Goal: Information Seeking & Learning: Learn about a topic

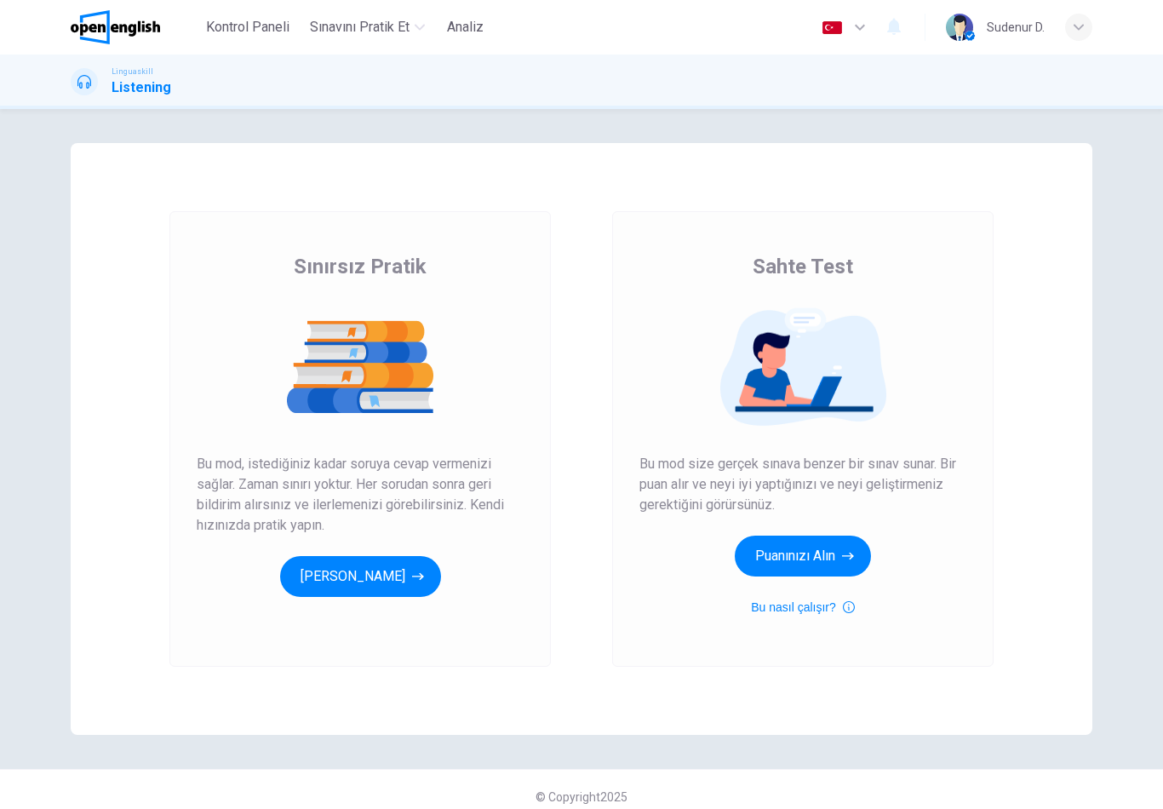
click at [391, 596] on button "[PERSON_NAME]" at bounding box center [360, 576] width 161 height 41
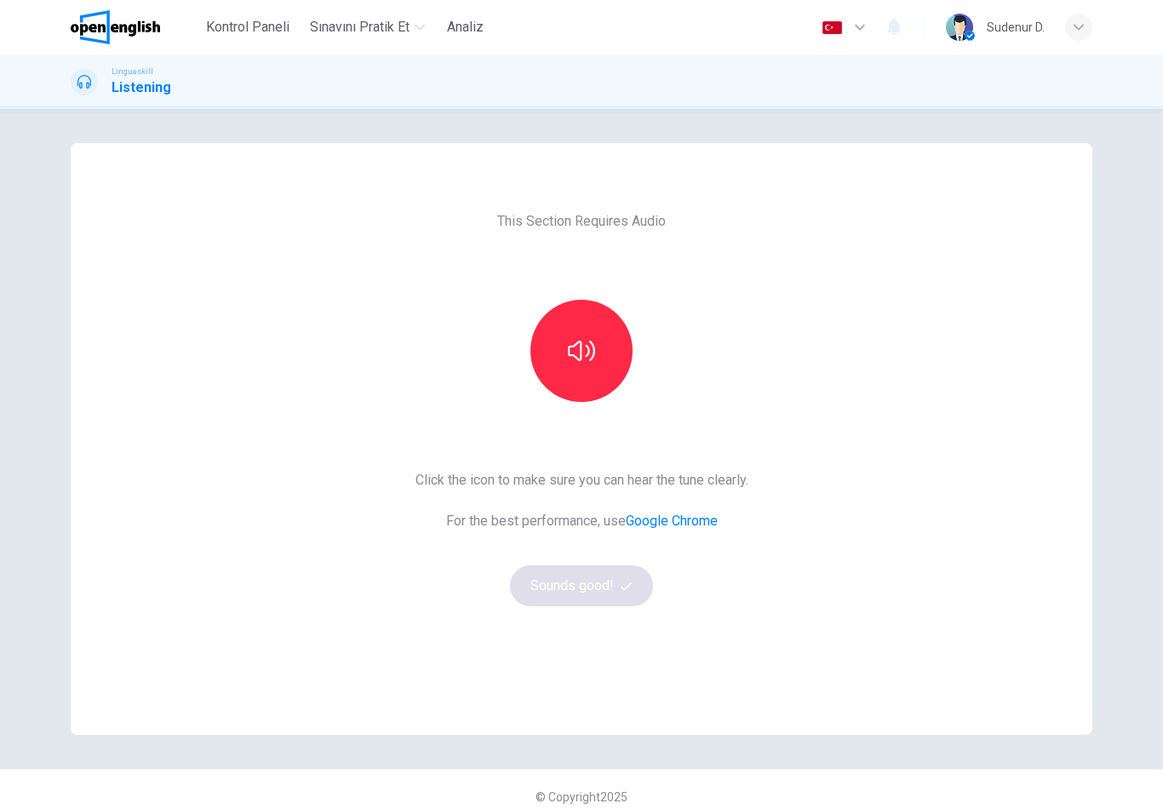
click at [576, 321] on button "button" at bounding box center [582, 351] width 102 height 102
click at [634, 591] on span "button" at bounding box center [628, 586] width 15 height 11
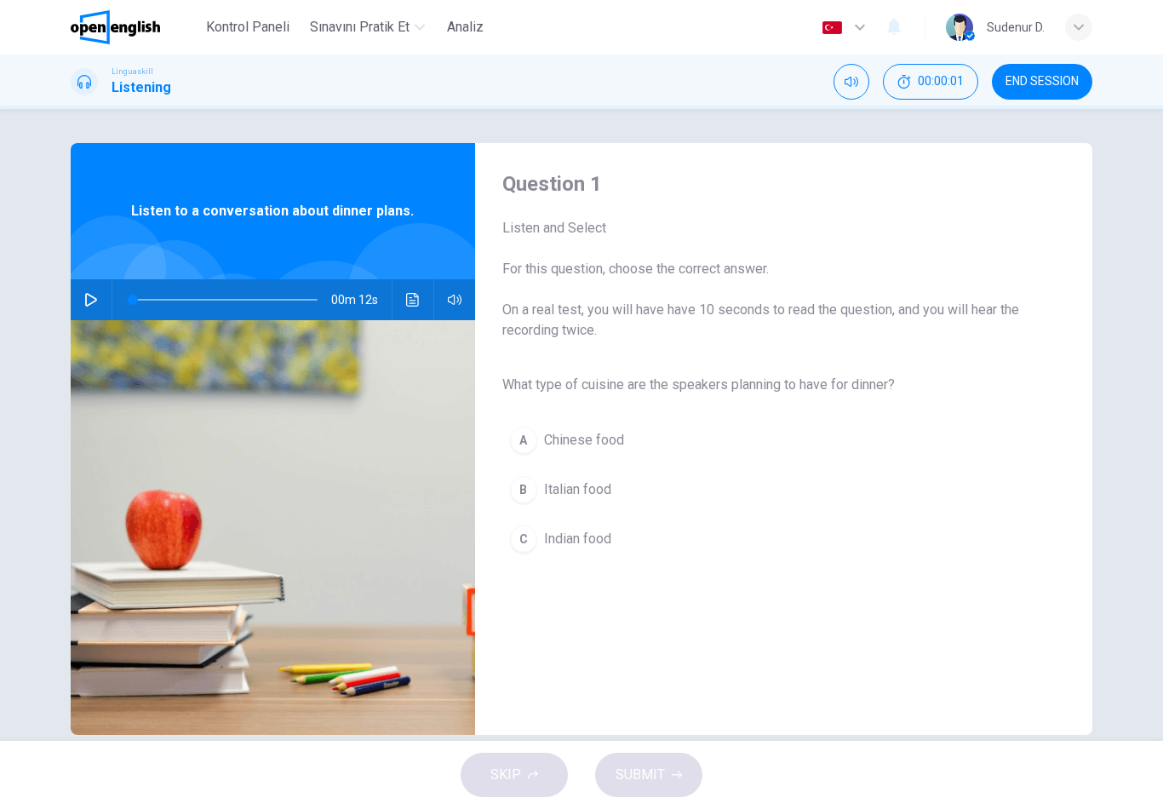
click at [678, 509] on button "B Italian food" at bounding box center [771, 489] width 536 height 43
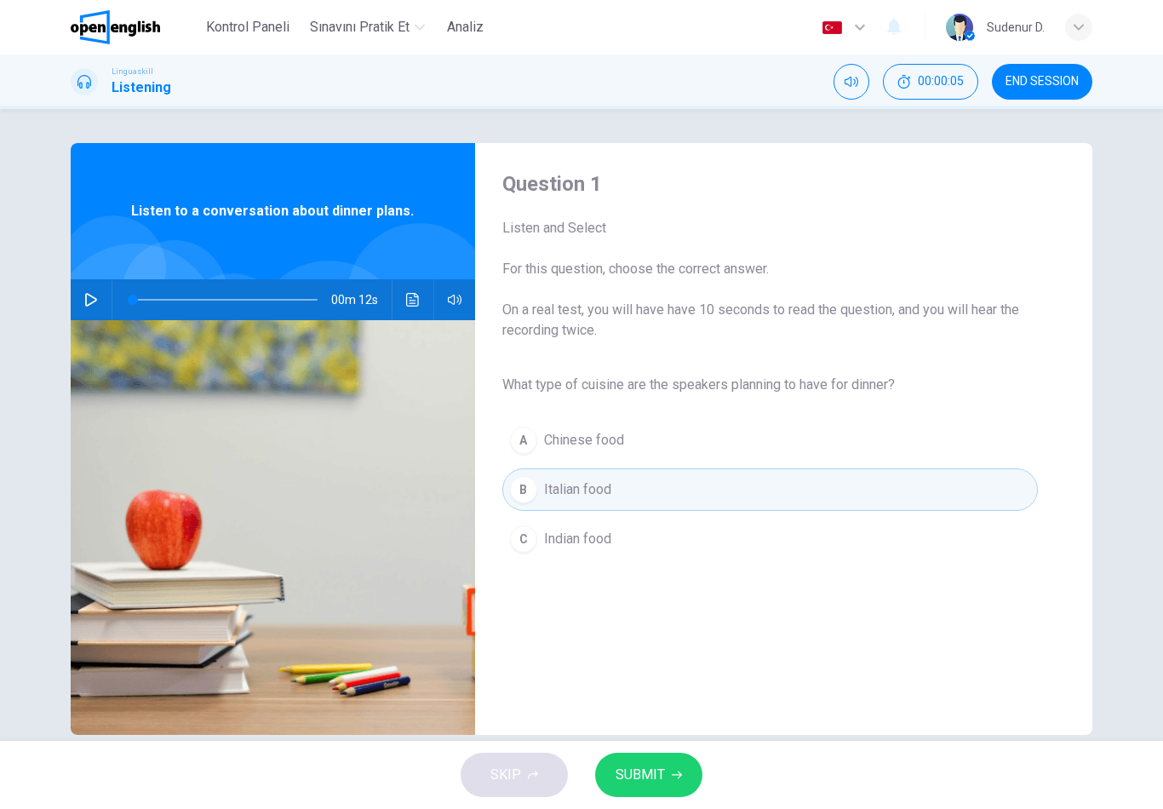
click at [410, 28] on span "Sınavını Pratik Et" at bounding box center [360, 27] width 100 height 20
click at [93, 321] on img at bounding box center [273, 527] width 405 height 415
click at [92, 320] on img at bounding box center [273, 527] width 405 height 415
click at [95, 301] on icon "button" at bounding box center [91, 300] width 12 height 14
click at [98, 304] on button "button" at bounding box center [91, 299] width 27 height 41
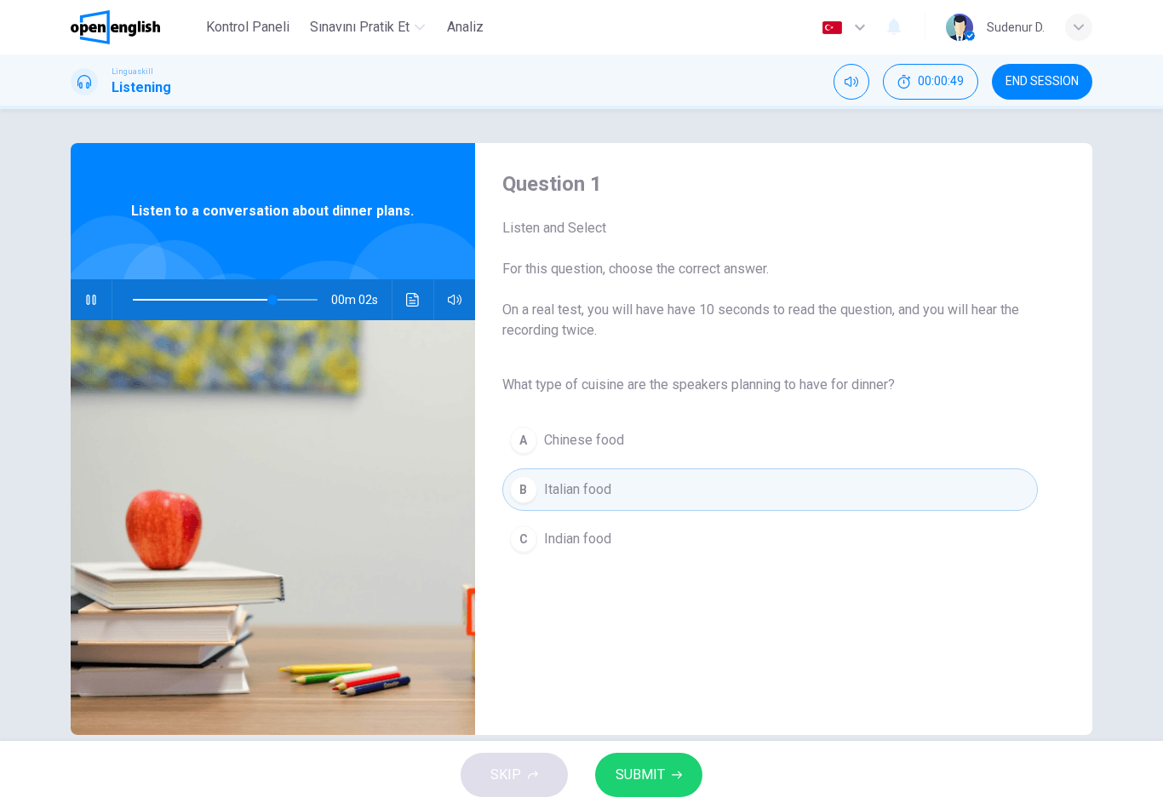
click at [744, 494] on button "B Italian food" at bounding box center [771, 489] width 536 height 43
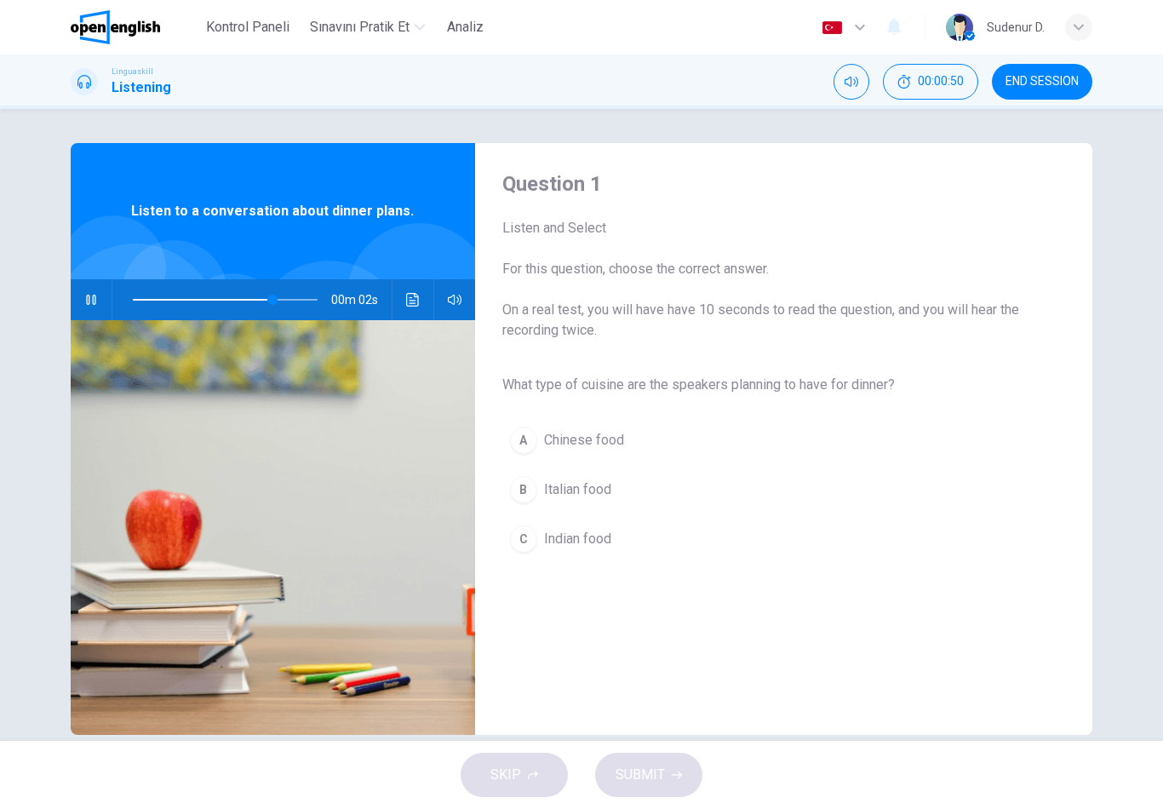
click at [584, 497] on span "Italian food" at bounding box center [577, 490] width 67 height 20
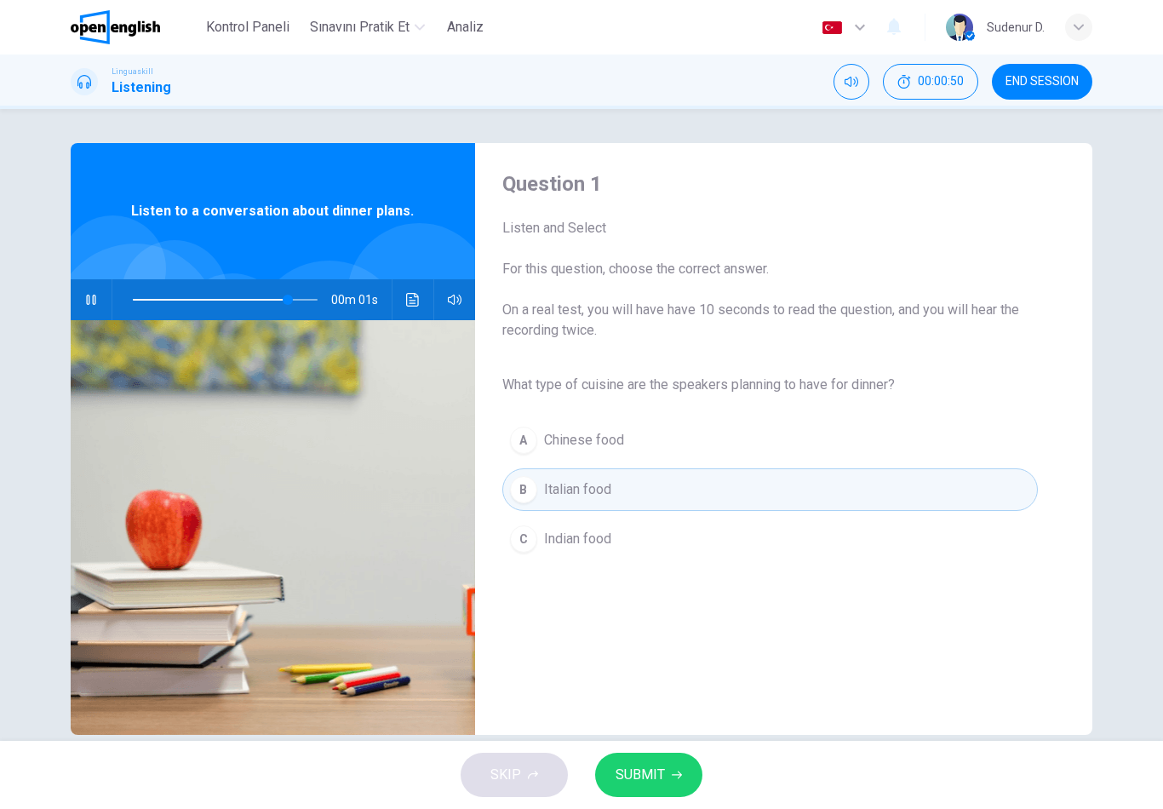
click at [663, 771] on span "SUBMIT" at bounding box center [640, 775] width 49 height 24
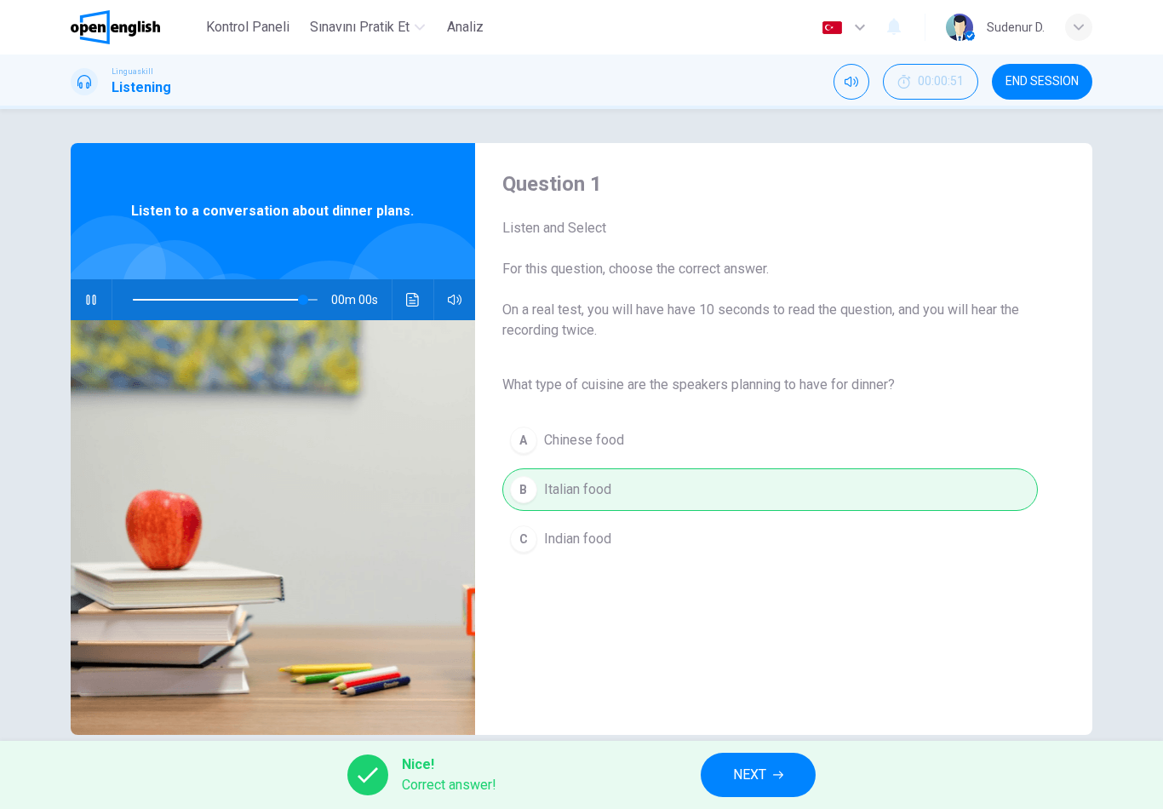
type input "*"
click at [761, 778] on span "NEXT" at bounding box center [749, 775] width 33 height 24
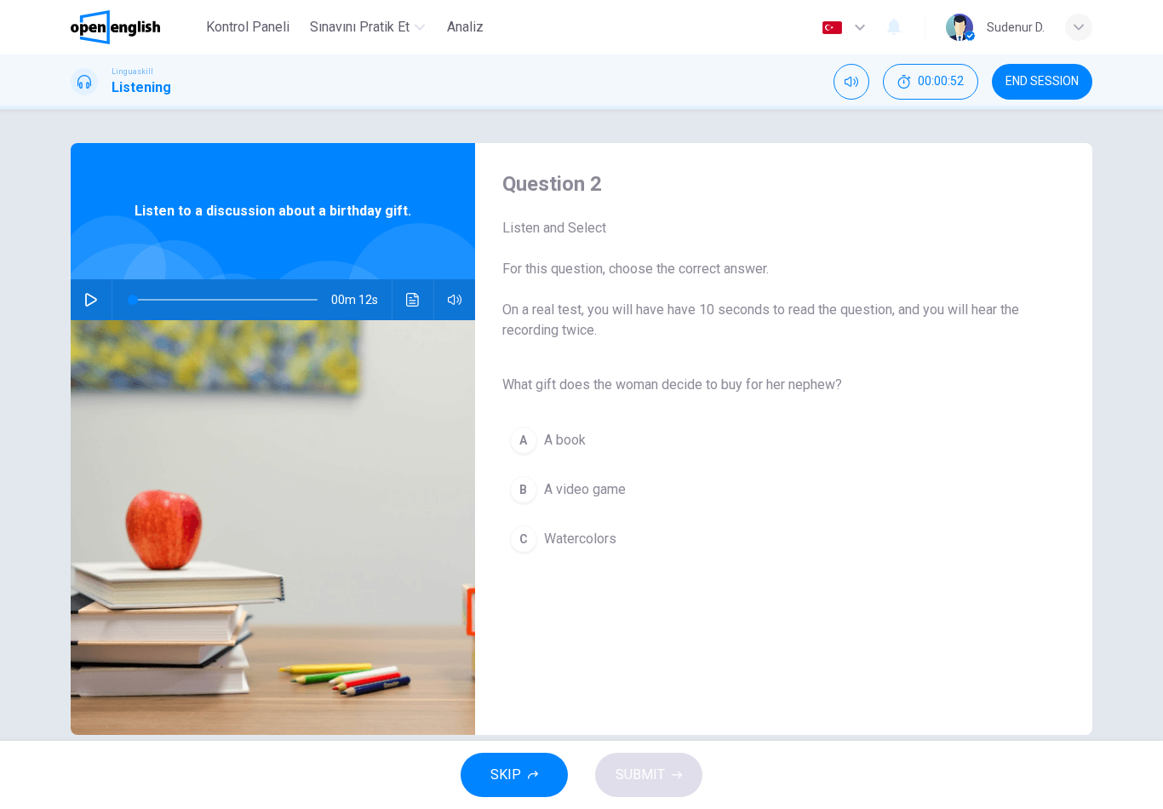
click at [95, 299] on icon "button" at bounding box center [91, 300] width 12 height 14
click at [583, 547] on span "Watercolors" at bounding box center [580, 539] width 72 height 20
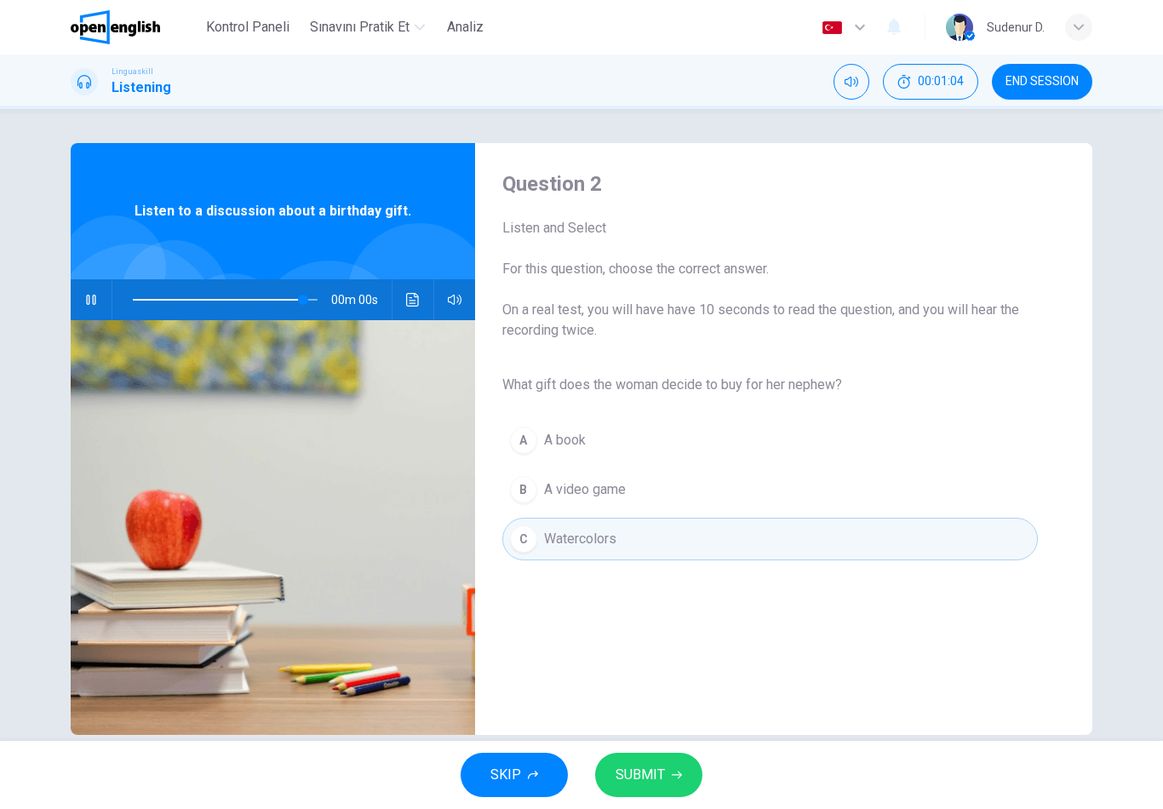
type input "*"
click at [673, 779] on icon "button" at bounding box center [677, 775] width 10 height 10
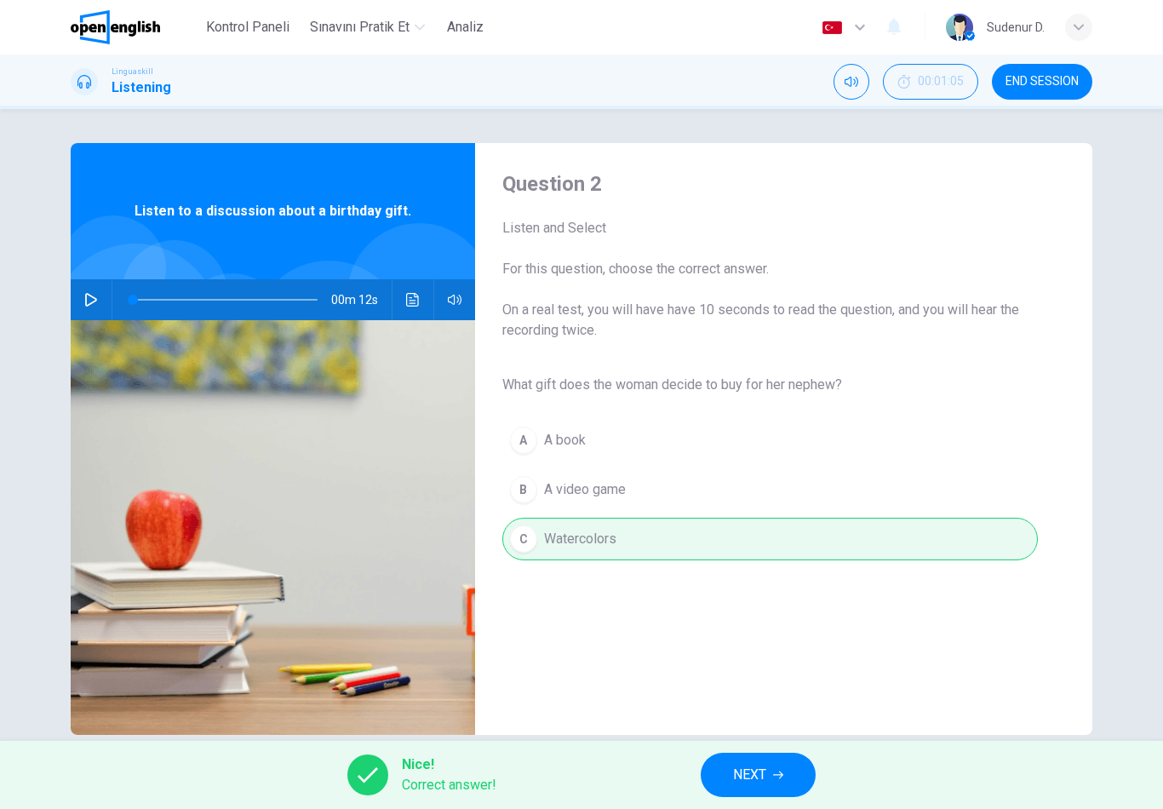
click at [766, 790] on button "NEXT" at bounding box center [758, 775] width 115 height 44
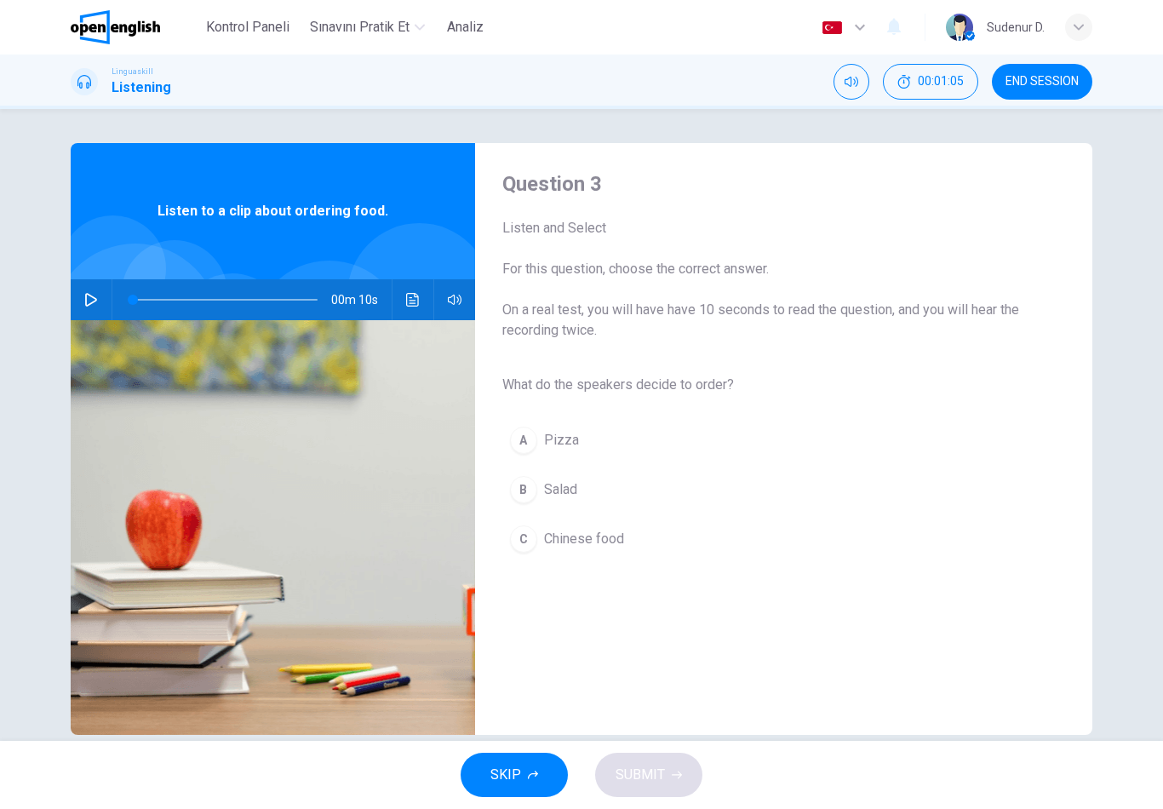
click at [93, 296] on icon "button" at bounding box center [91, 300] width 14 height 14
type input "*"
click at [569, 488] on span "Salad" at bounding box center [560, 490] width 33 height 20
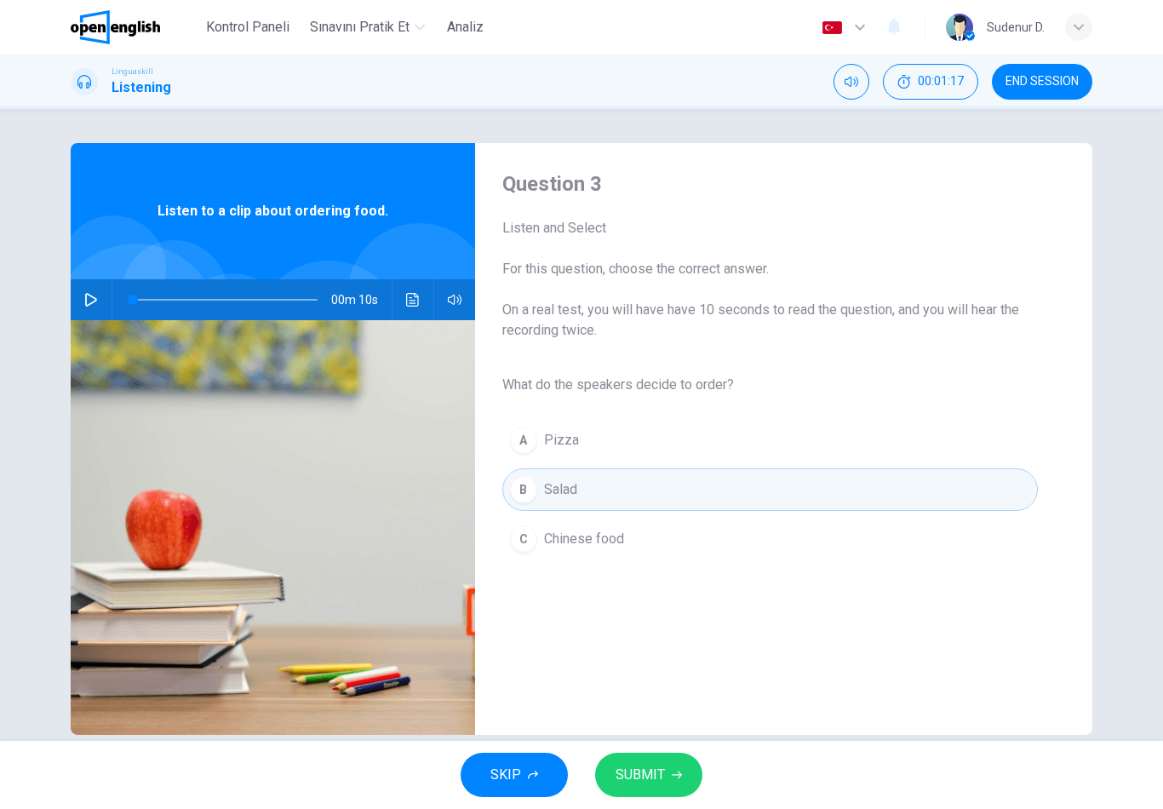
click at [659, 789] on button "SUBMIT" at bounding box center [648, 775] width 107 height 44
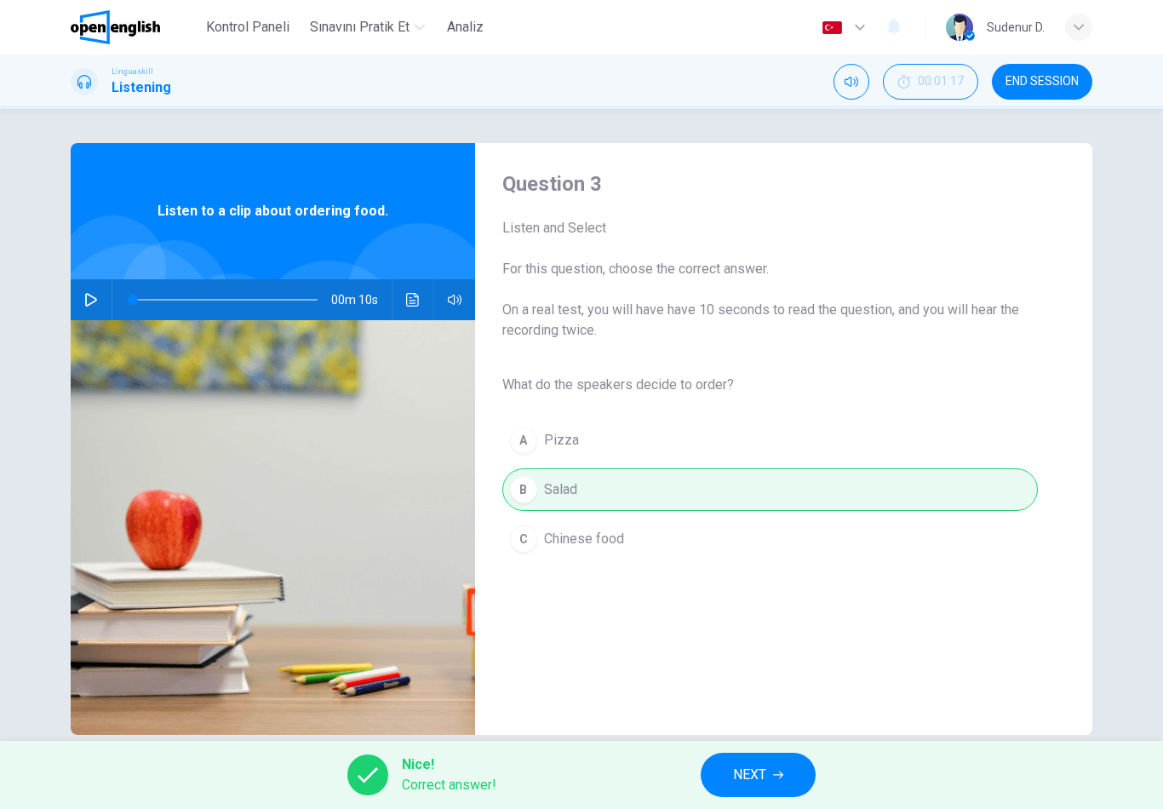
click at [770, 794] on button "NEXT" at bounding box center [758, 775] width 115 height 44
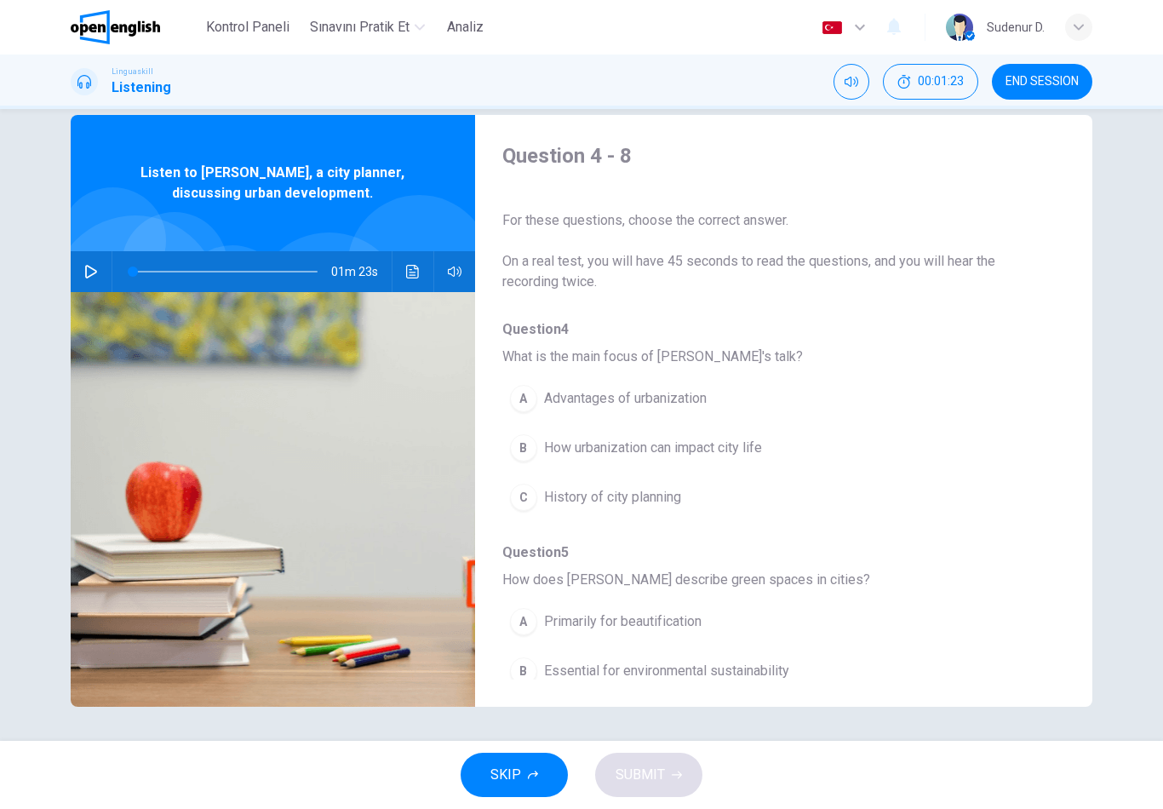
click at [96, 273] on icon "button" at bounding box center [91, 272] width 12 height 14
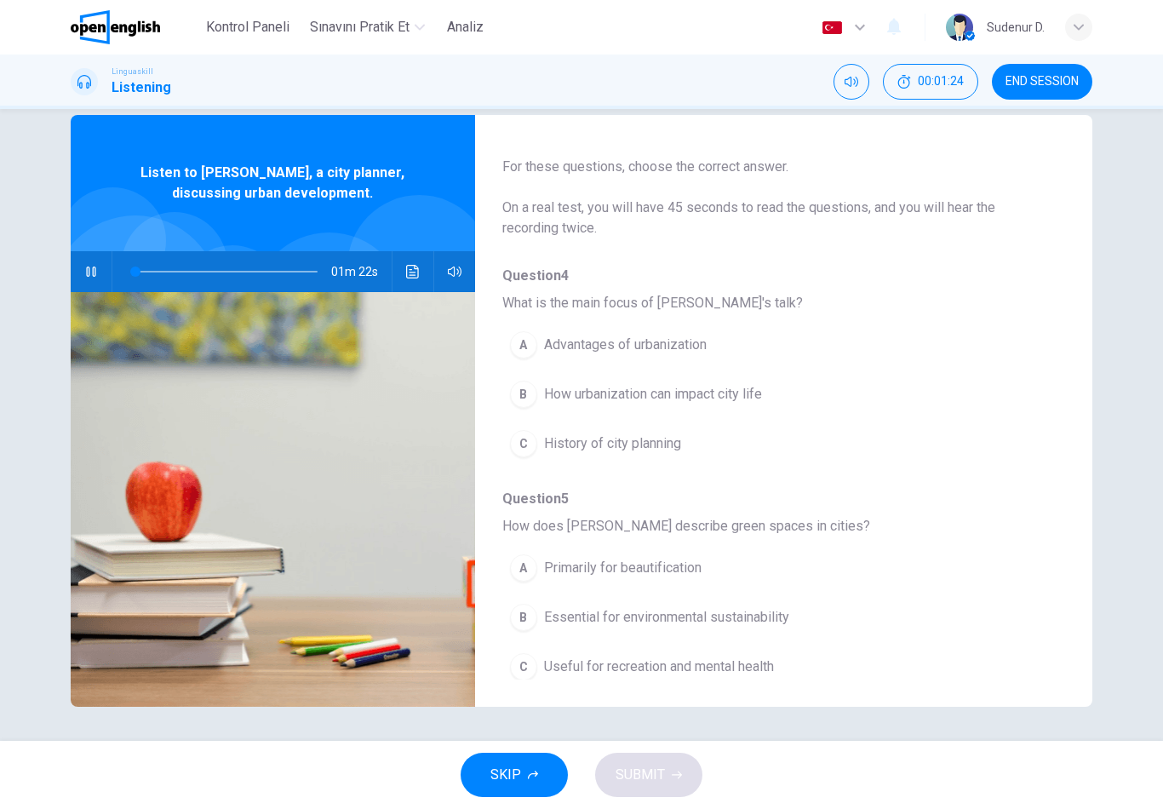
scroll to position [65, 0]
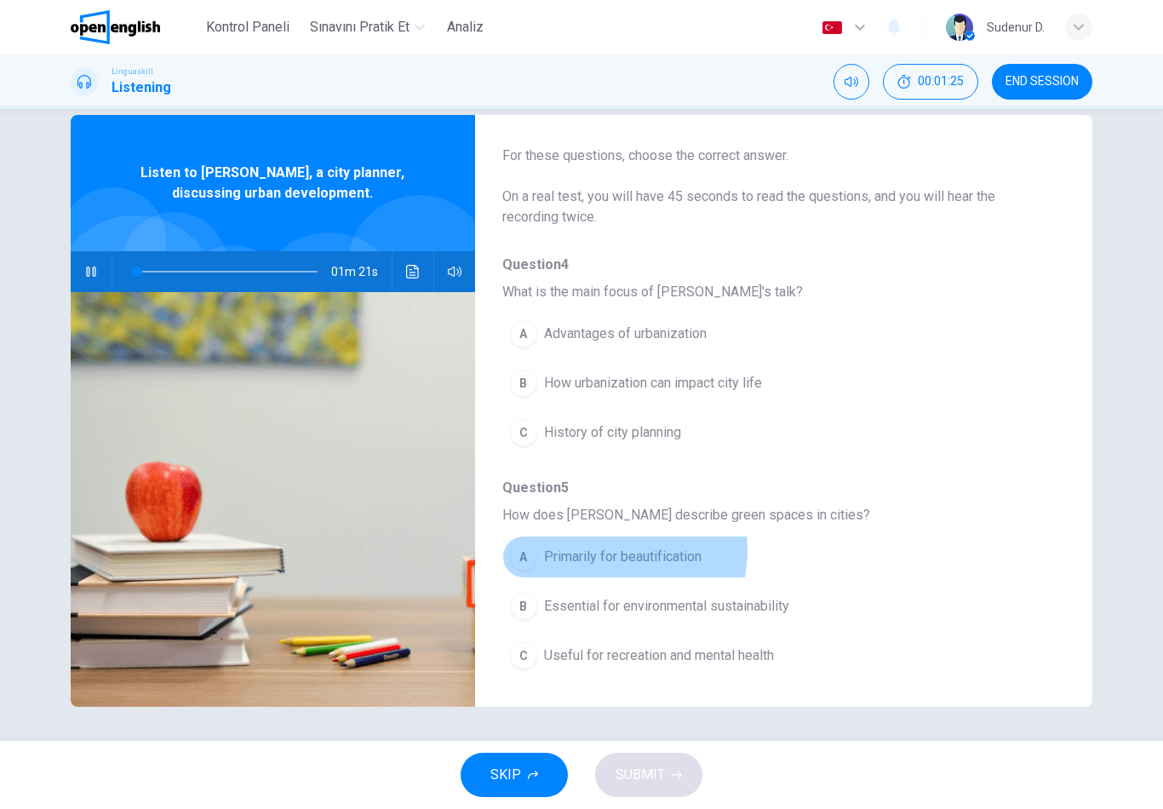
click at [97, 269] on icon "button" at bounding box center [91, 272] width 14 height 14
click at [629, 571] on button "A Primarily for beautification" at bounding box center [740, 557] width 474 height 43
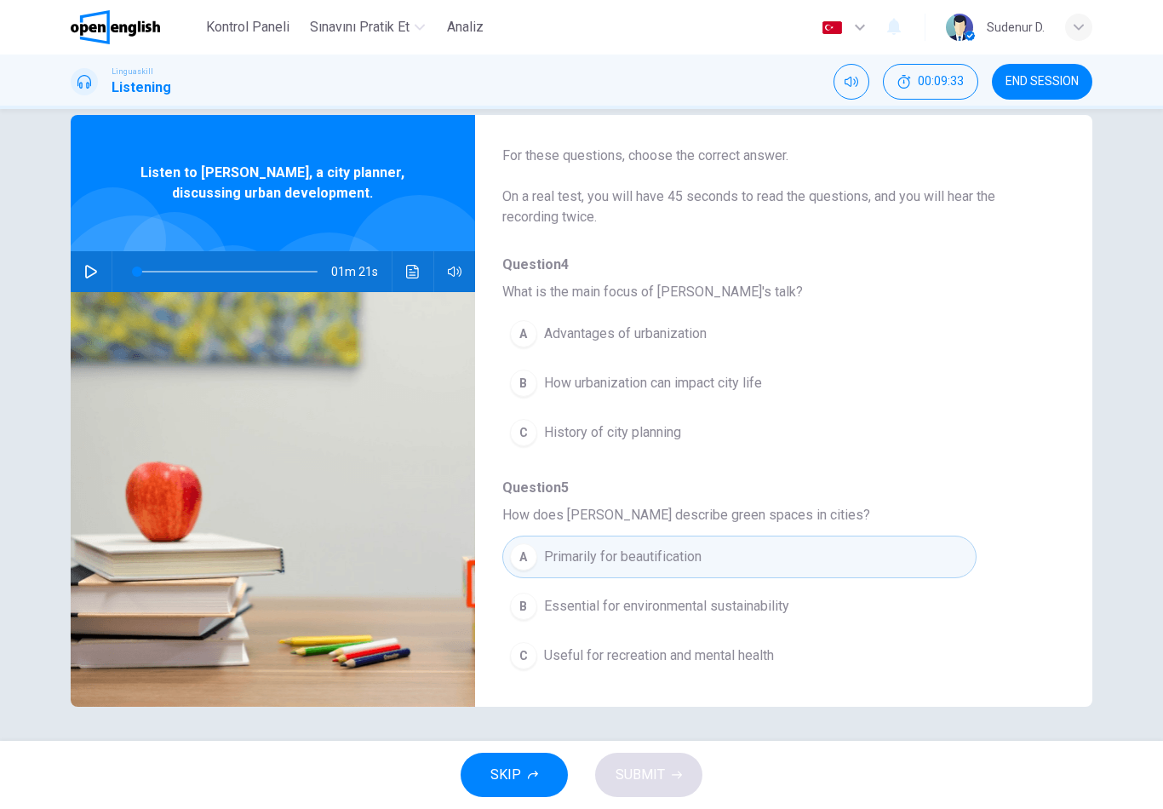
click at [97, 275] on icon "button" at bounding box center [91, 272] width 14 height 14
click at [714, 370] on button "B How urbanization can impact city life" at bounding box center [740, 383] width 474 height 43
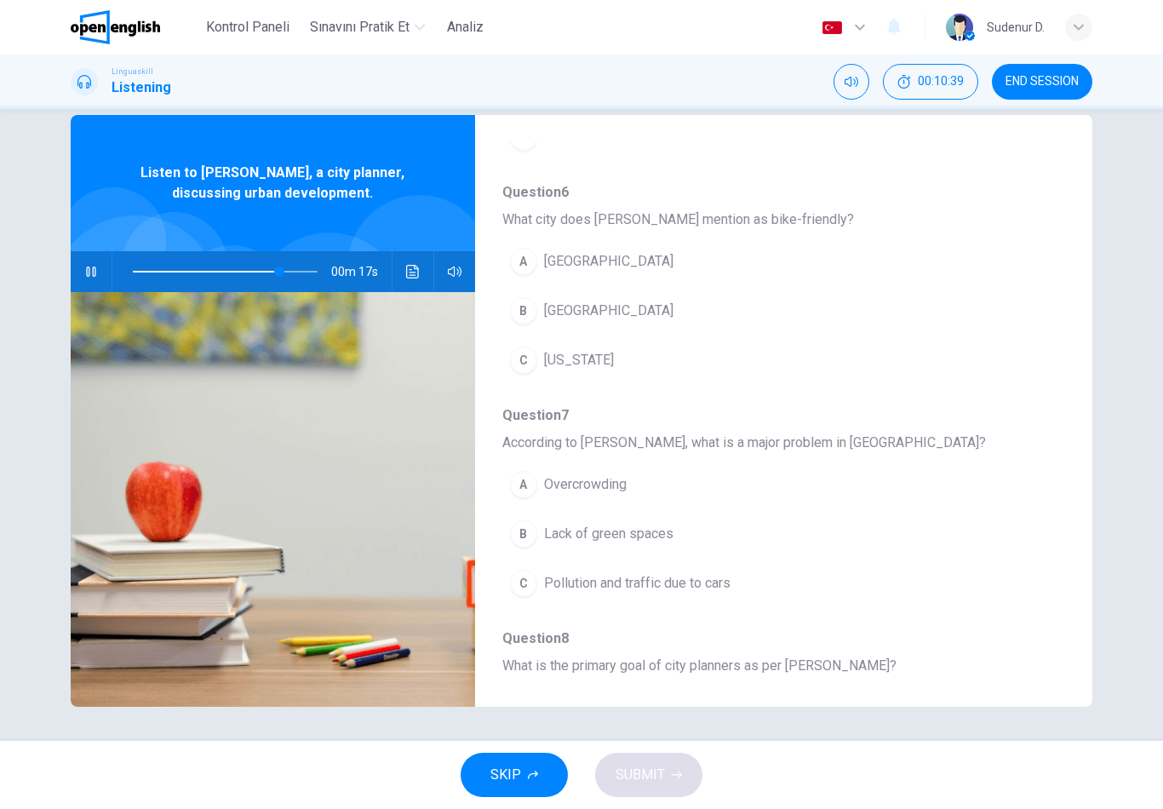
scroll to position [576, 0]
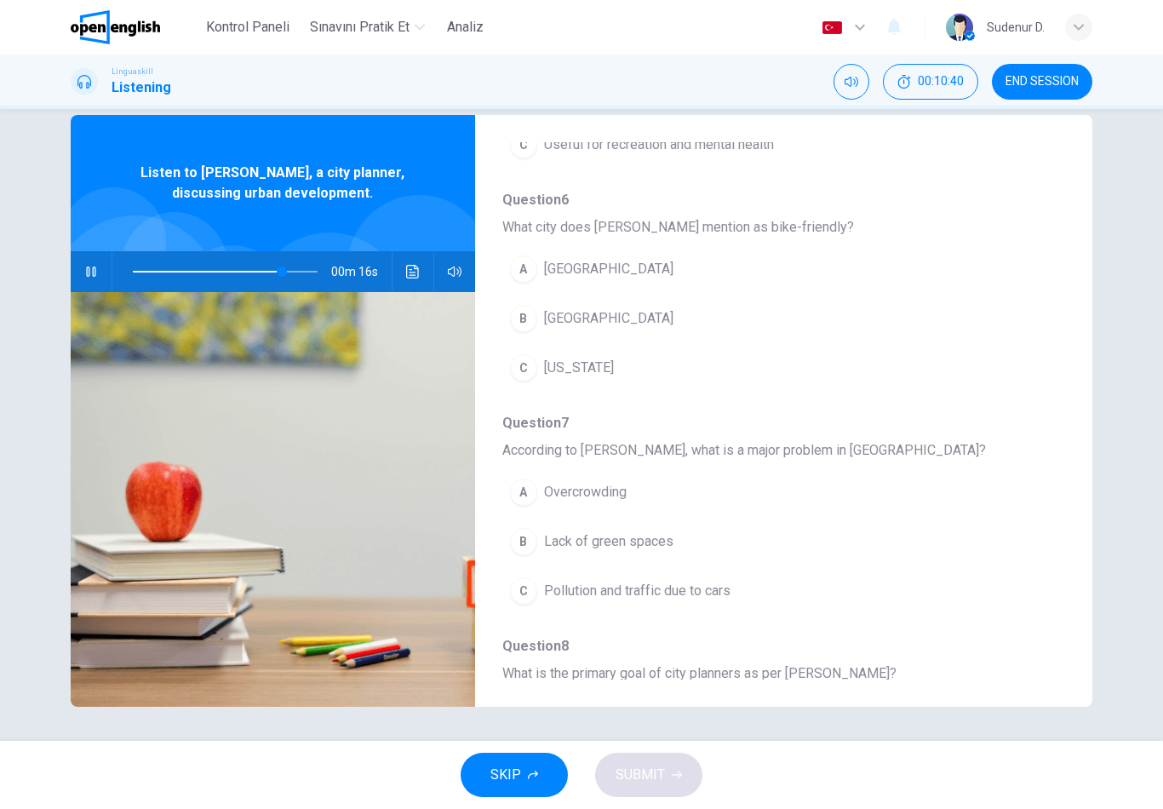
click at [635, 273] on button "A [GEOGRAPHIC_DATA]" at bounding box center [740, 269] width 474 height 43
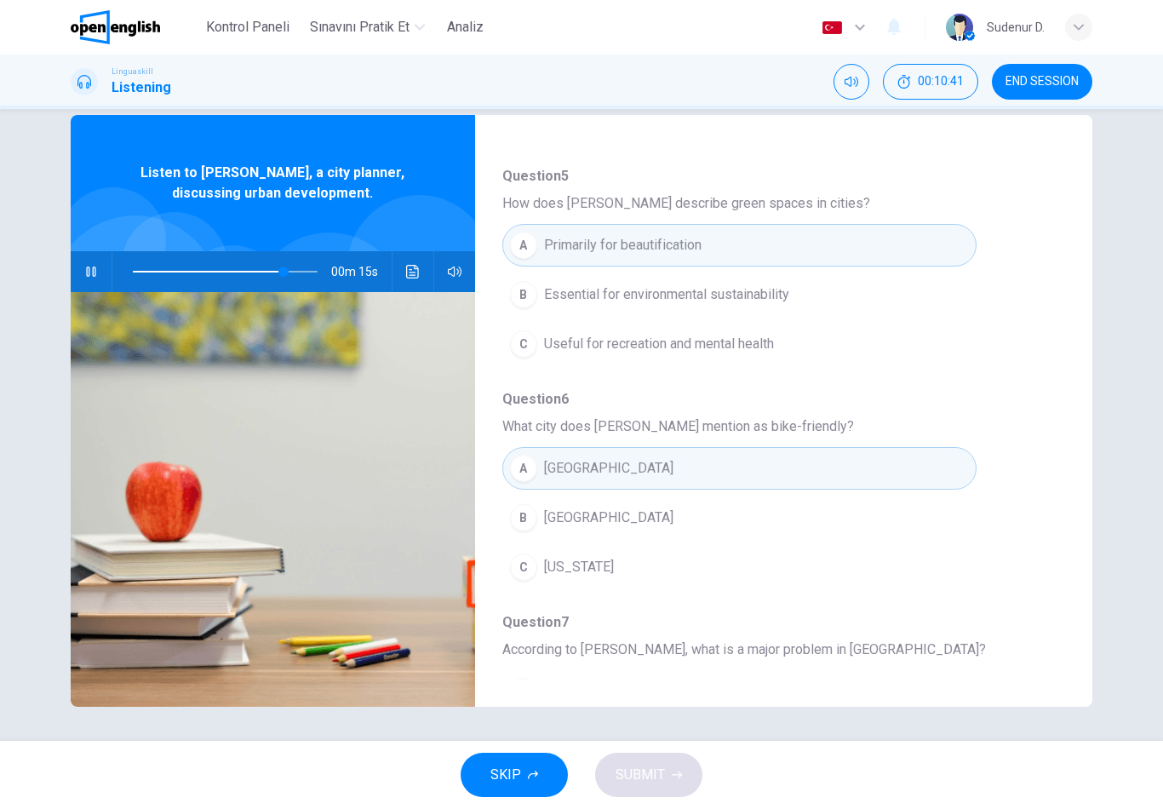
scroll to position [379, 0]
click at [848, 285] on button "B Essential for environmental sustainability" at bounding box center [740, 292] width 474 height 43
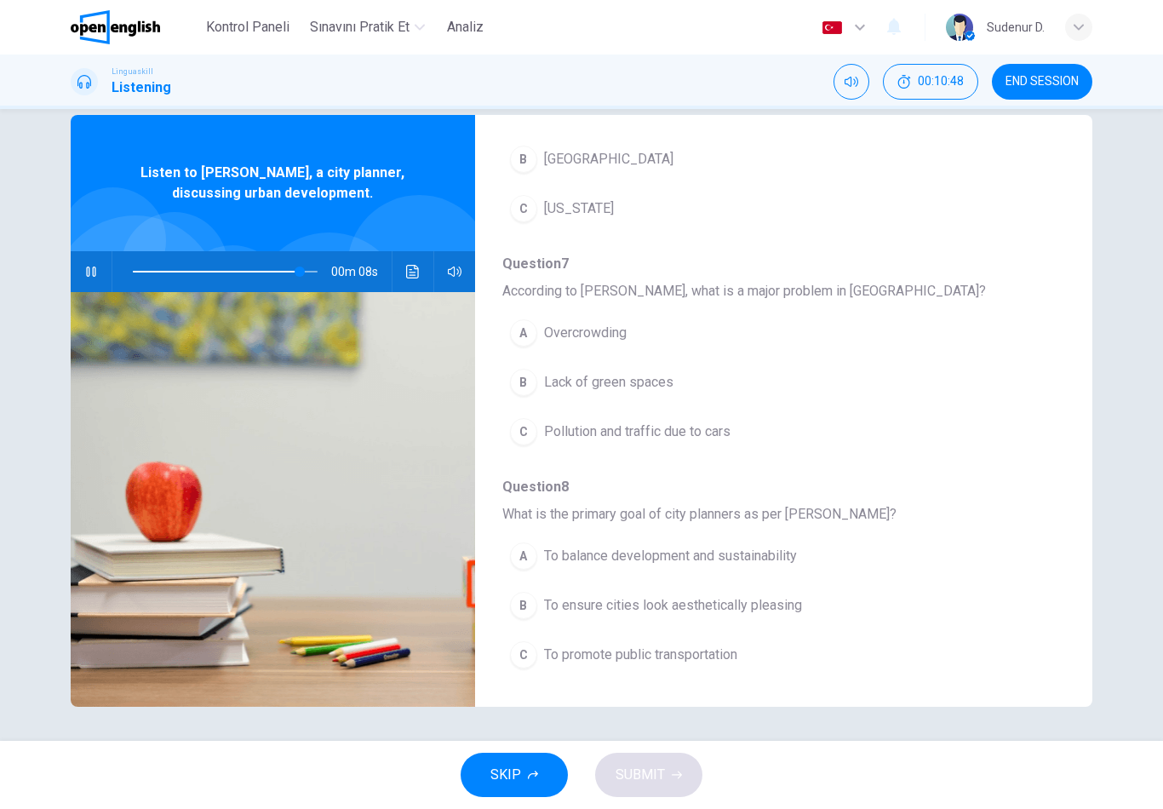
scroll to position [735, 0]
click at [787, 557] on span "To balance development and sustainability" at bounding box center [670, 556] width 253 height 20
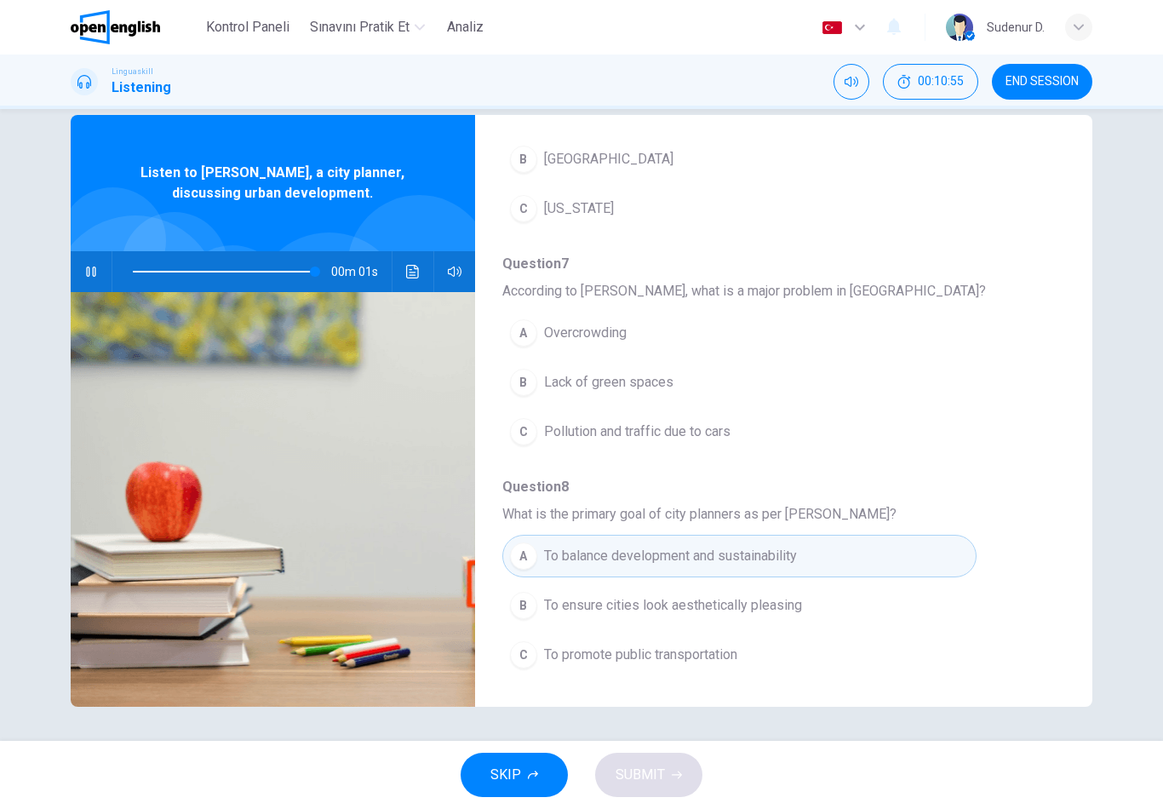
type input "*"
click at [747, 433] on button "C Pollution and traffic due to cars" at bounding box center [740, 432] width 474 height 43
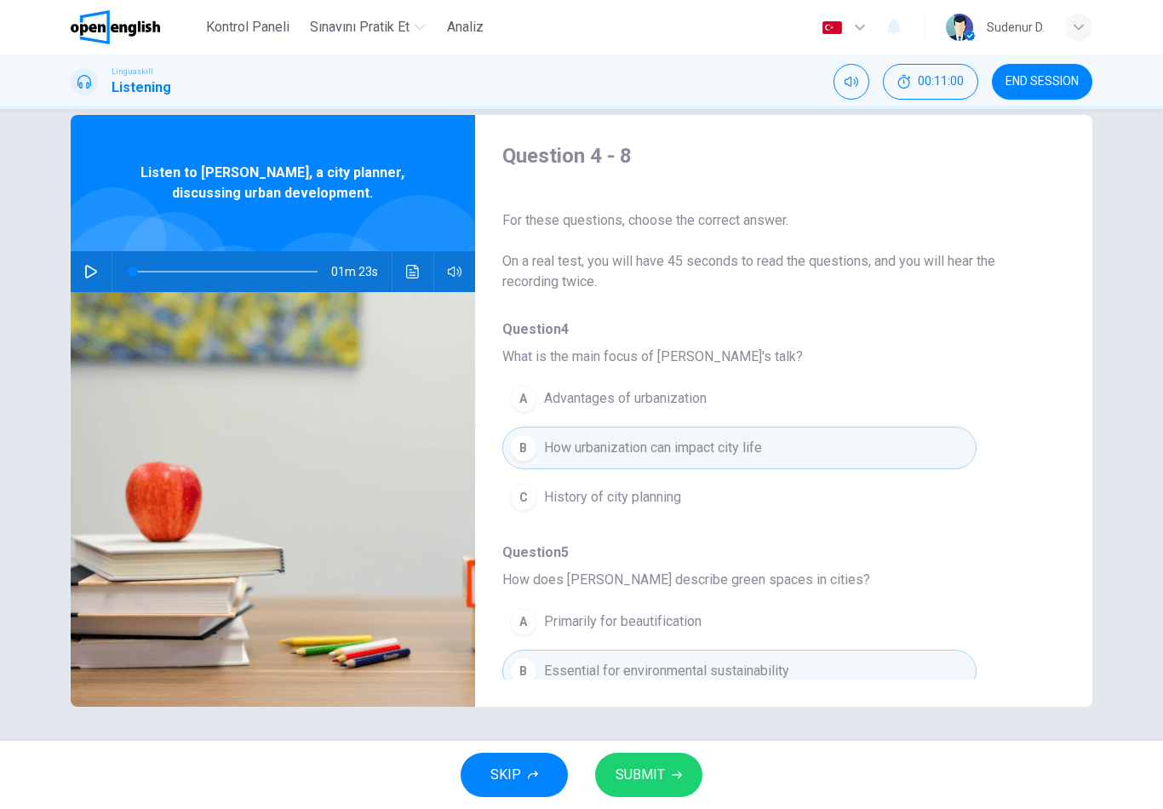
click at [675, 780] on button "SUBMIT" at bounding box center [648, 775] width 107 height 44
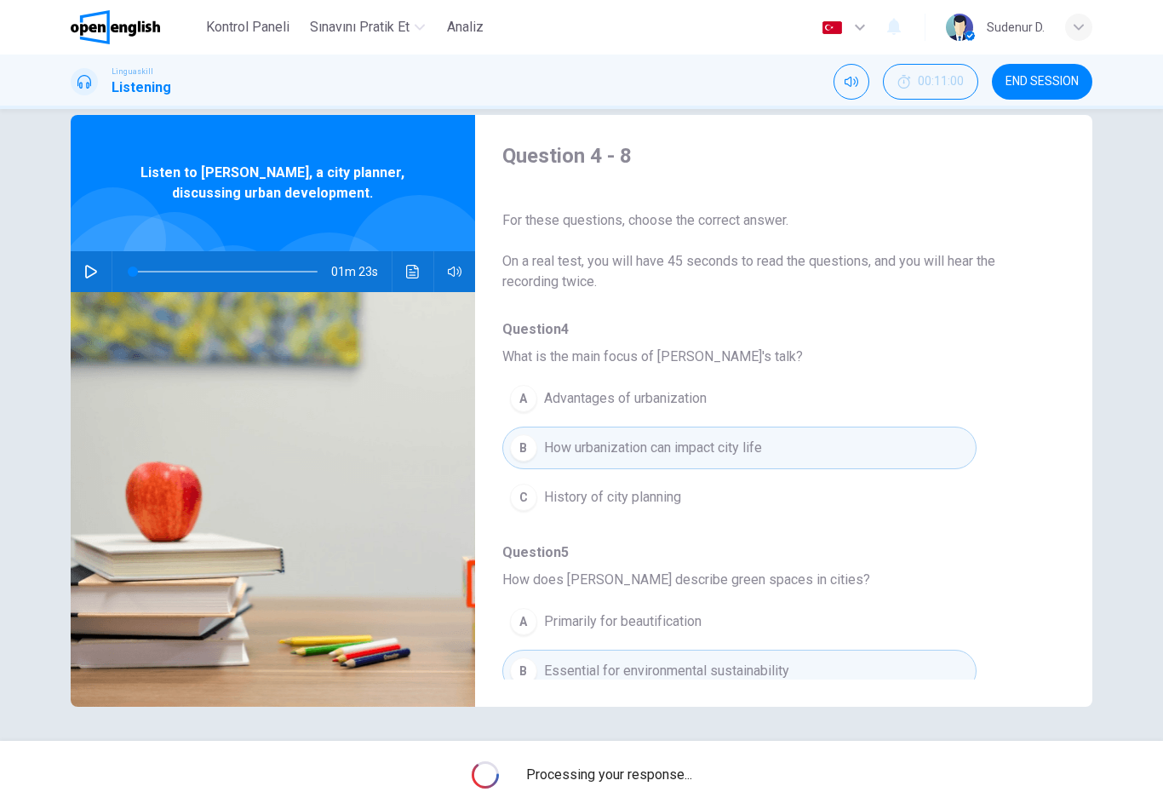
click at [676, 777] on span "Processing your response..." at bounding box center [609, 775] width 166 height 20
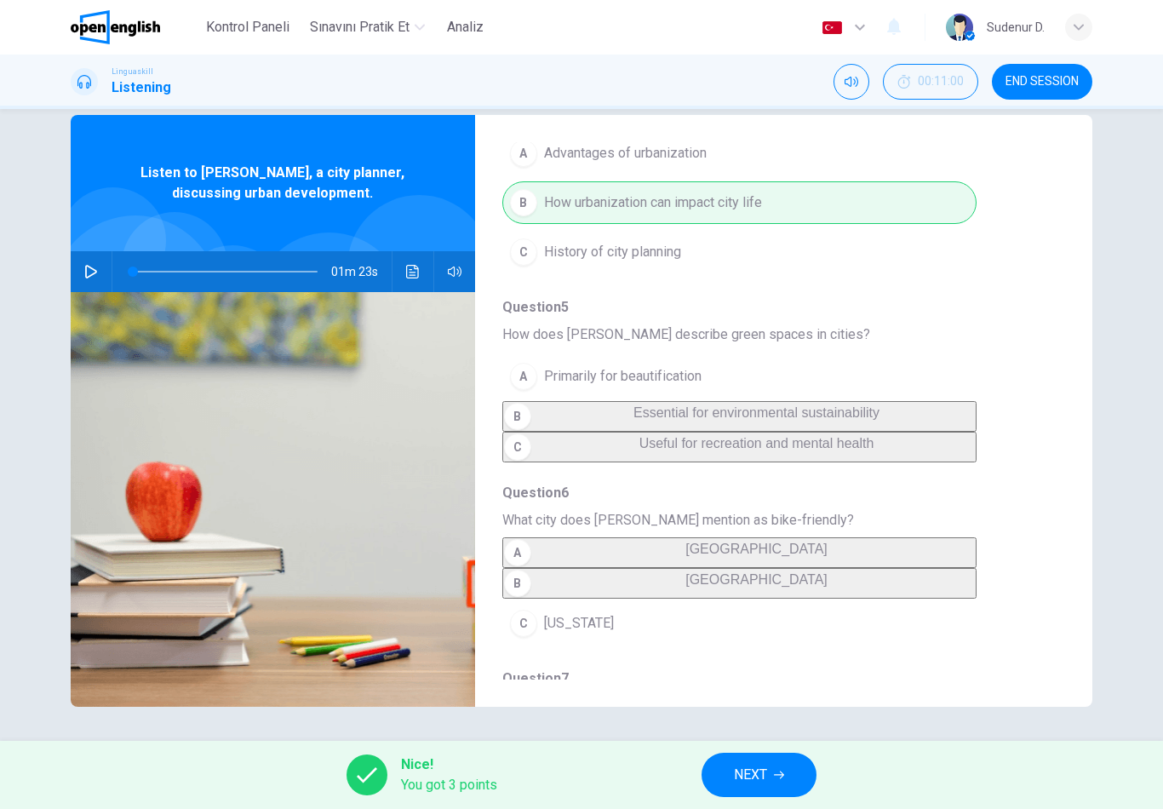
scroll to position [251, 0]
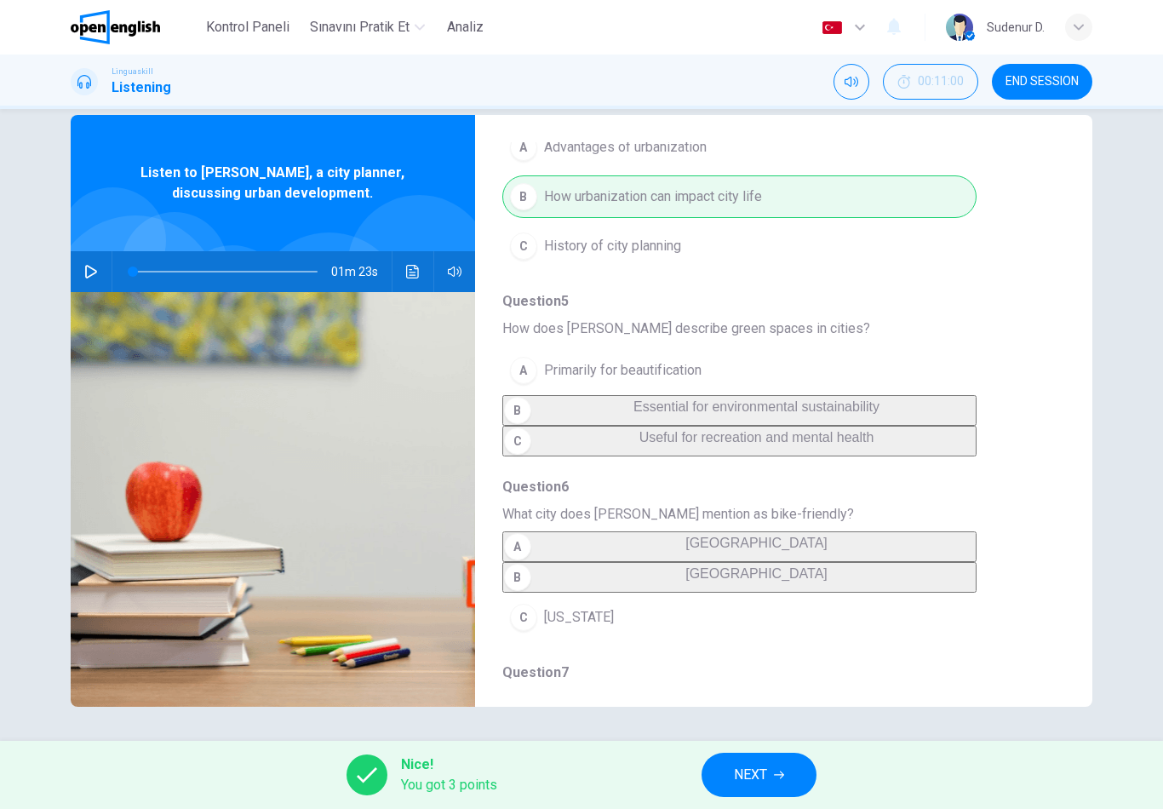
click at [787, 783] on button "NEXT" at bounding box center [759, 775] width 115 height 44
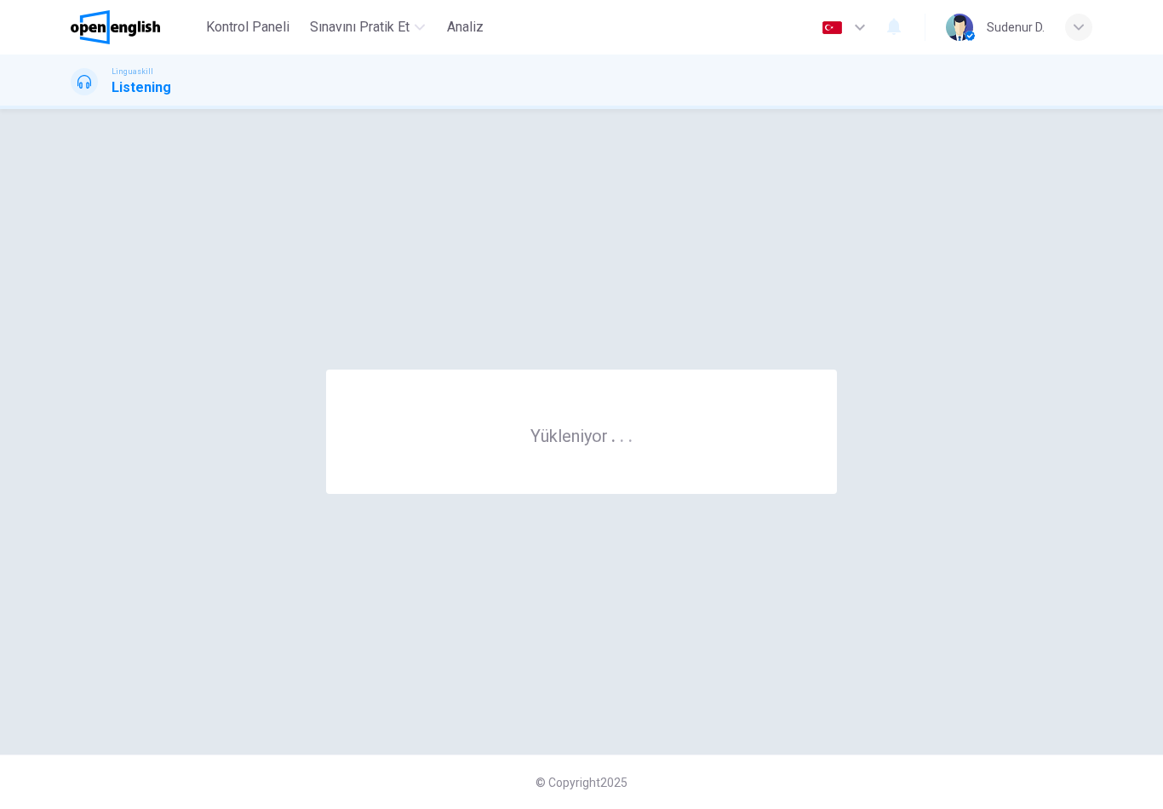
scroll to position [0, 0]
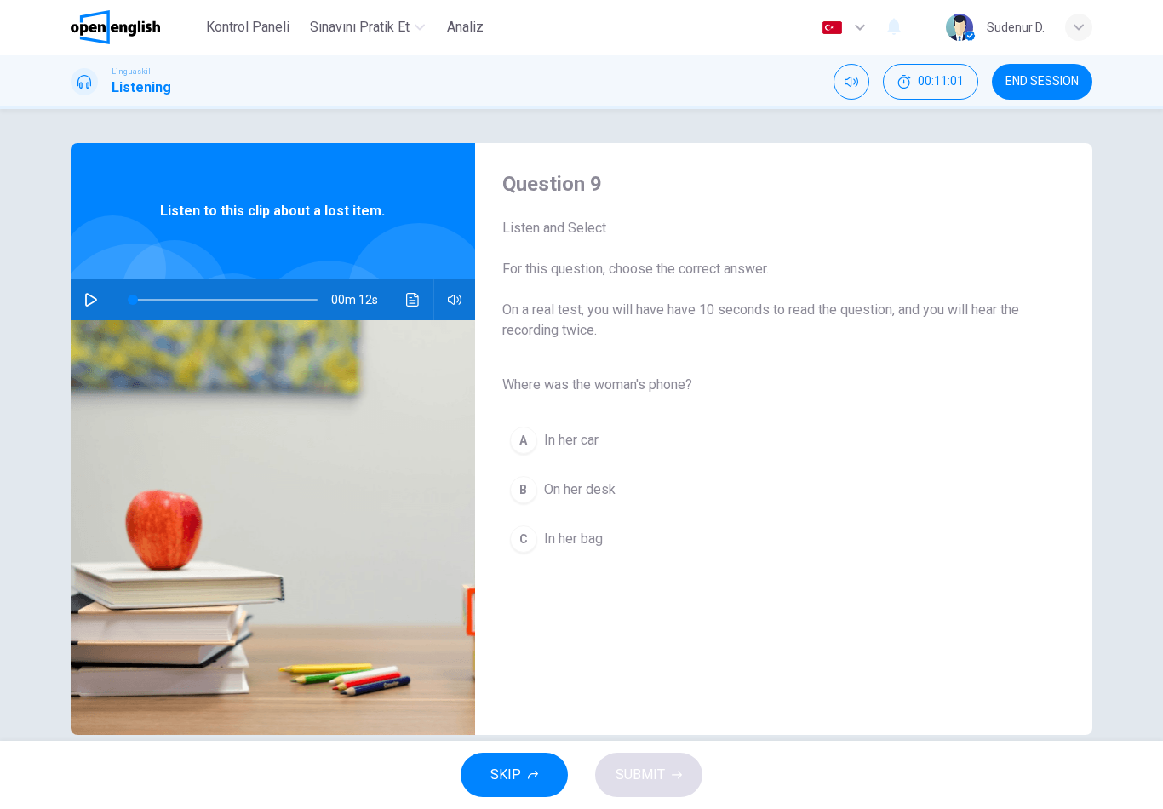
click at [89, 309] on button "button" at bounding box center [91, 299] width 27 height 41
click at [572, 547] on span "In her bag" at bounding box center [573, 539] width 59 height 20
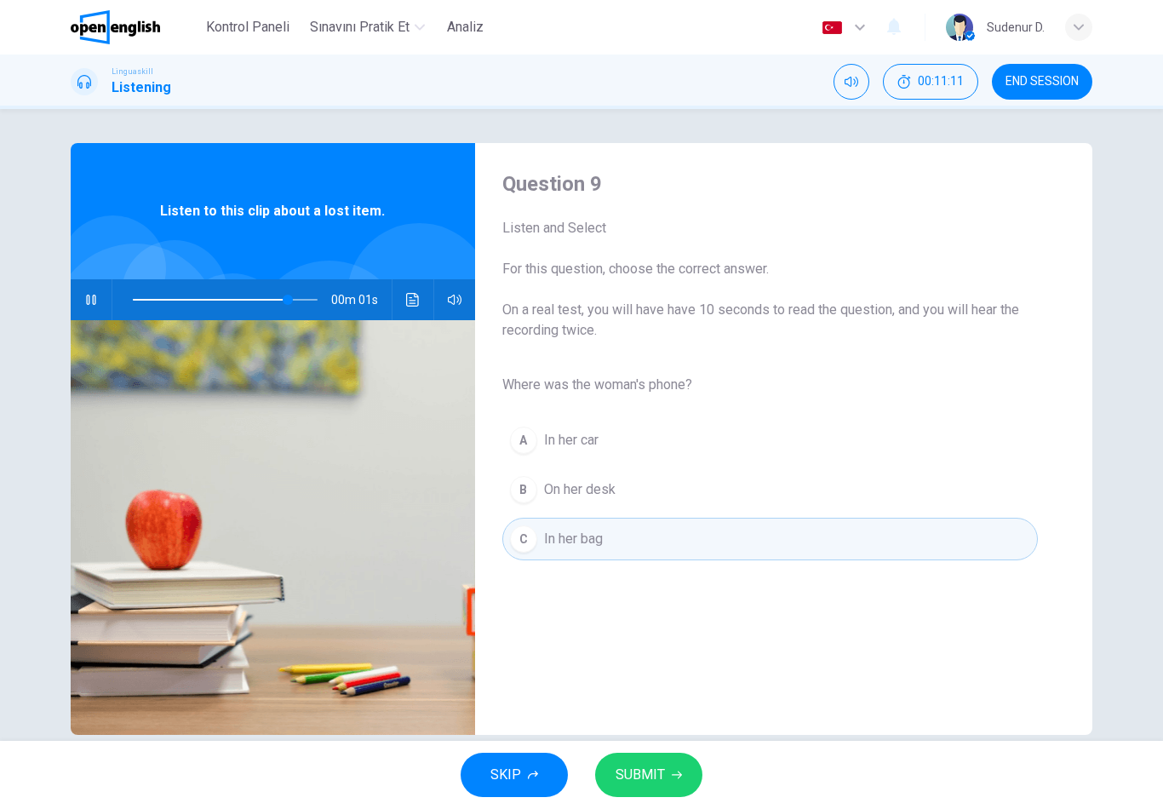
click at [672, 777] on icon "button" at bounding box center [677, 775] width 10 height 10
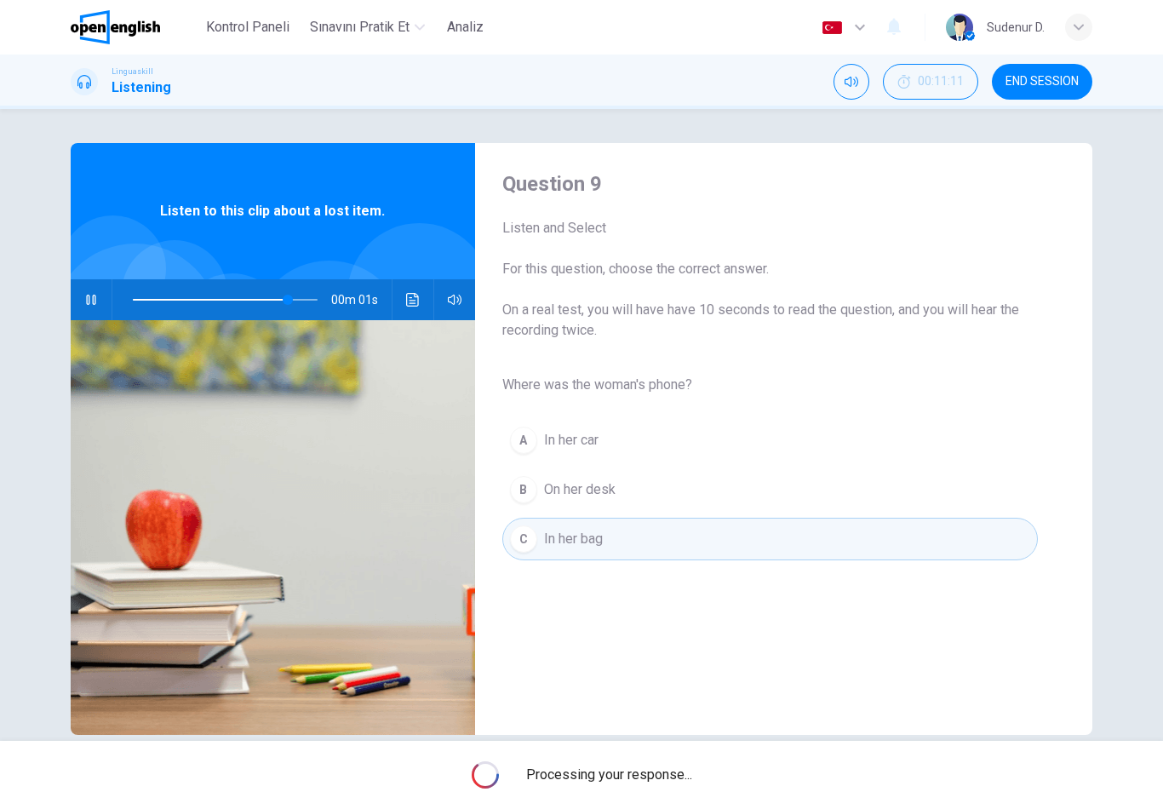
type input "**"
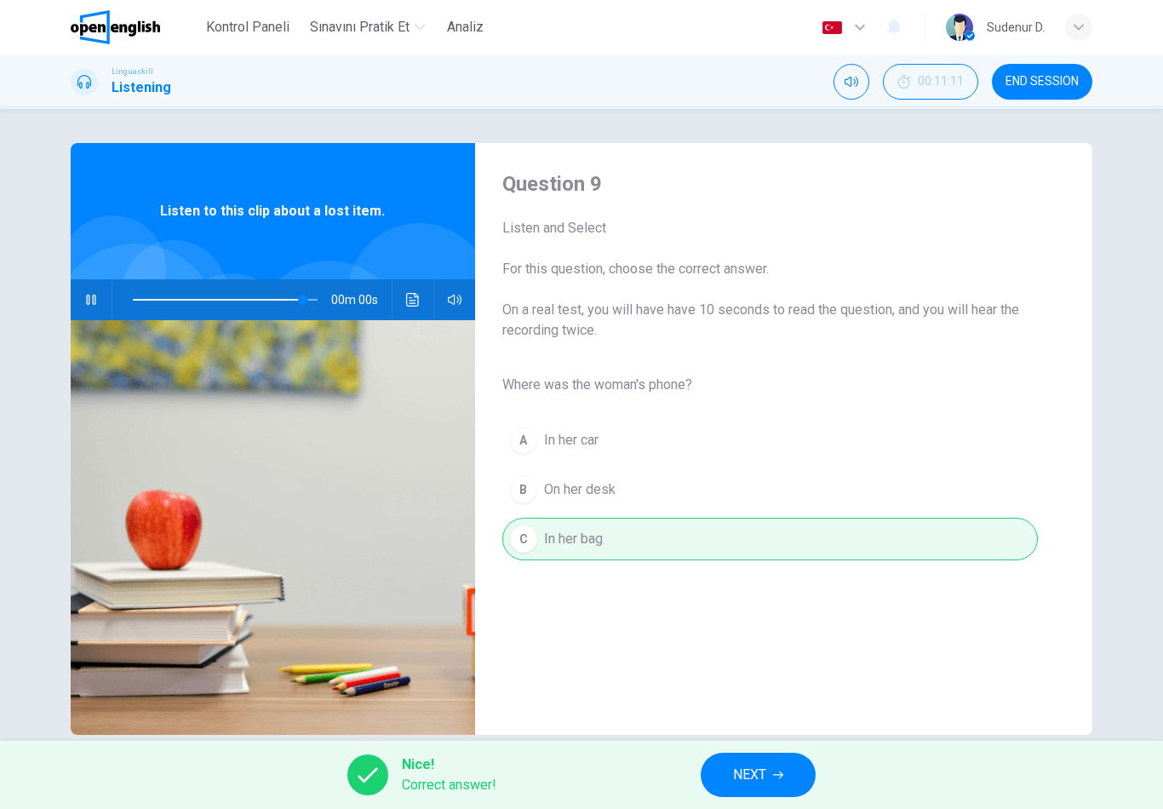
click at [760, 784] on span "NEXT" at bounding box center [749, 775] width 33 height 24
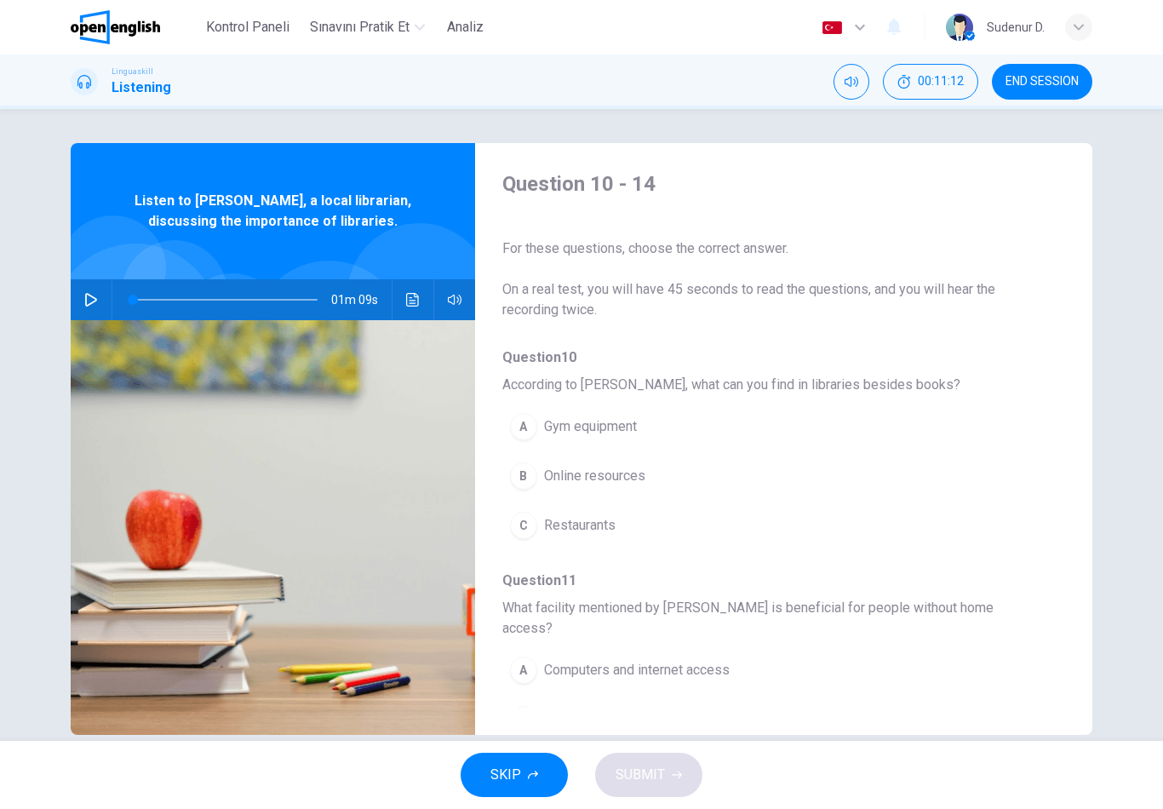
click at [92, 300] on icon "button" at bounding box center [91, 300] width 14 height 14
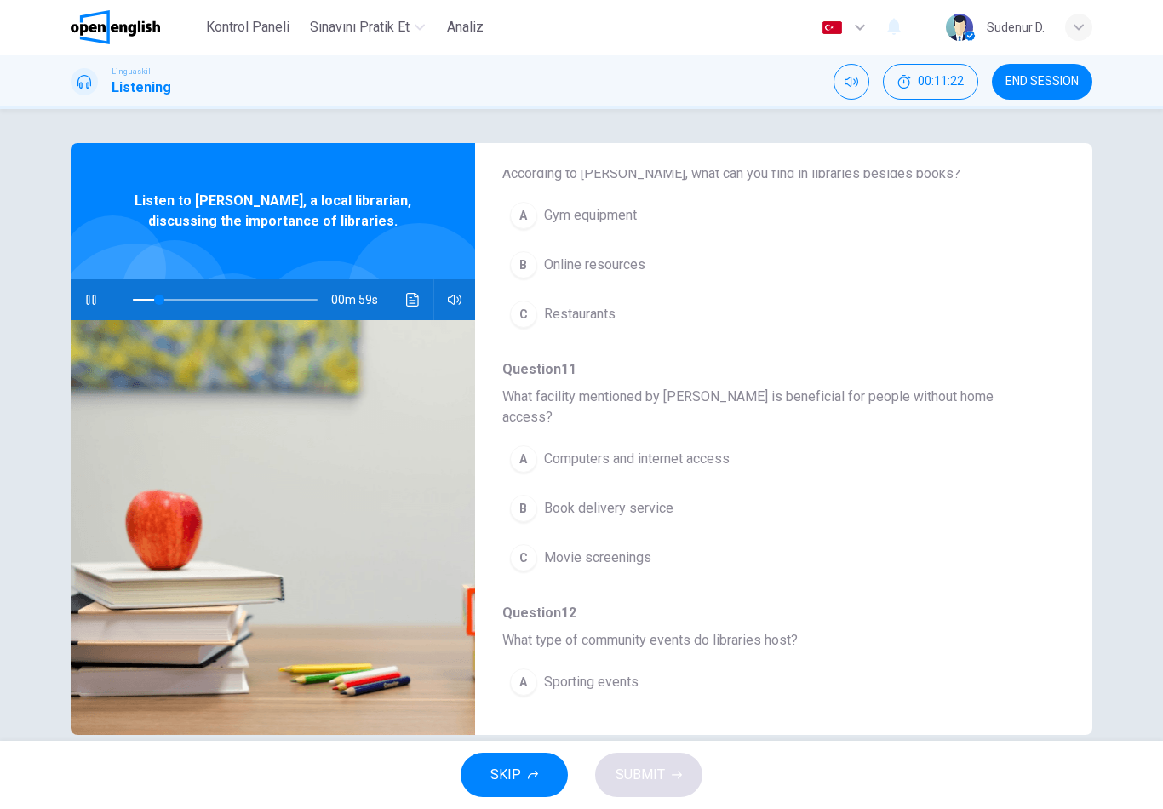
scroll to position [210, 0]
click at [623, 269] on span "Online resources" at bounding box center [594, 266] width 101 height 20
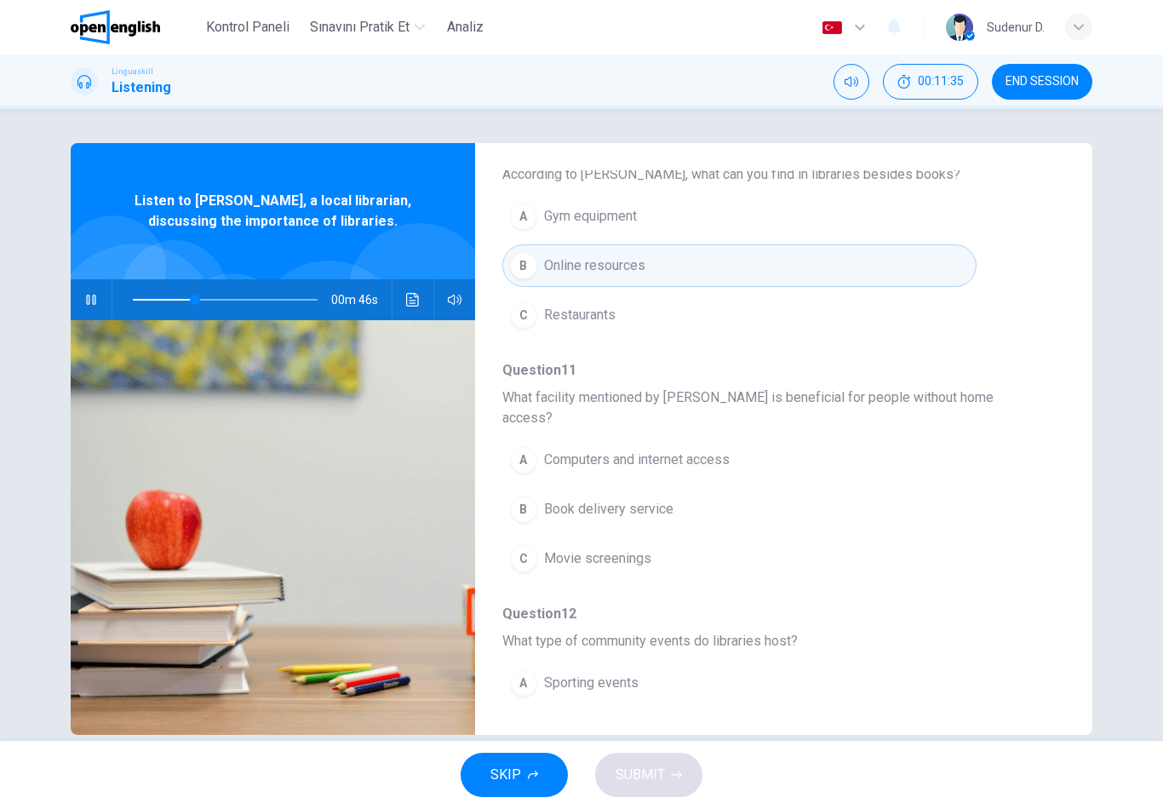
click at [715, 450] on span "Computers and internet access" at bounding box center [637, 460] width 186 height 20
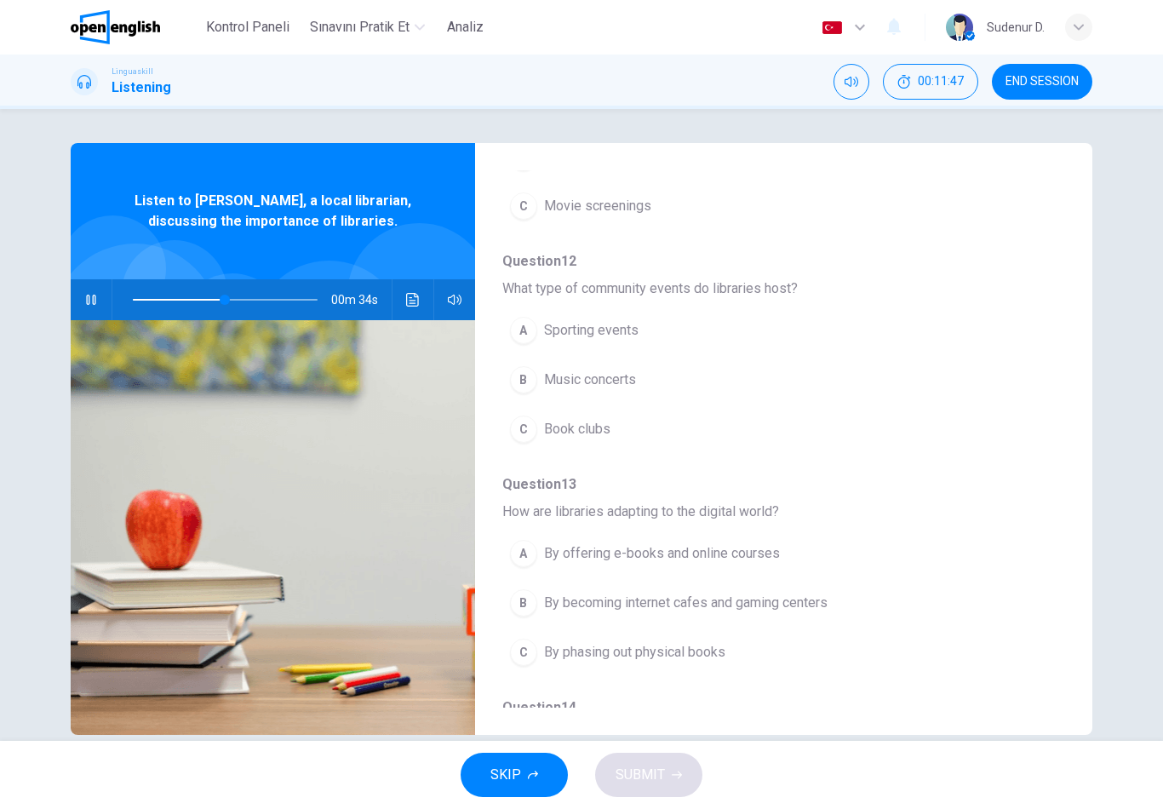
scroll to position [566, 0]
click at [595, 416] on span "Book clubs" at bounding box center [577, 426] width 66 height 20
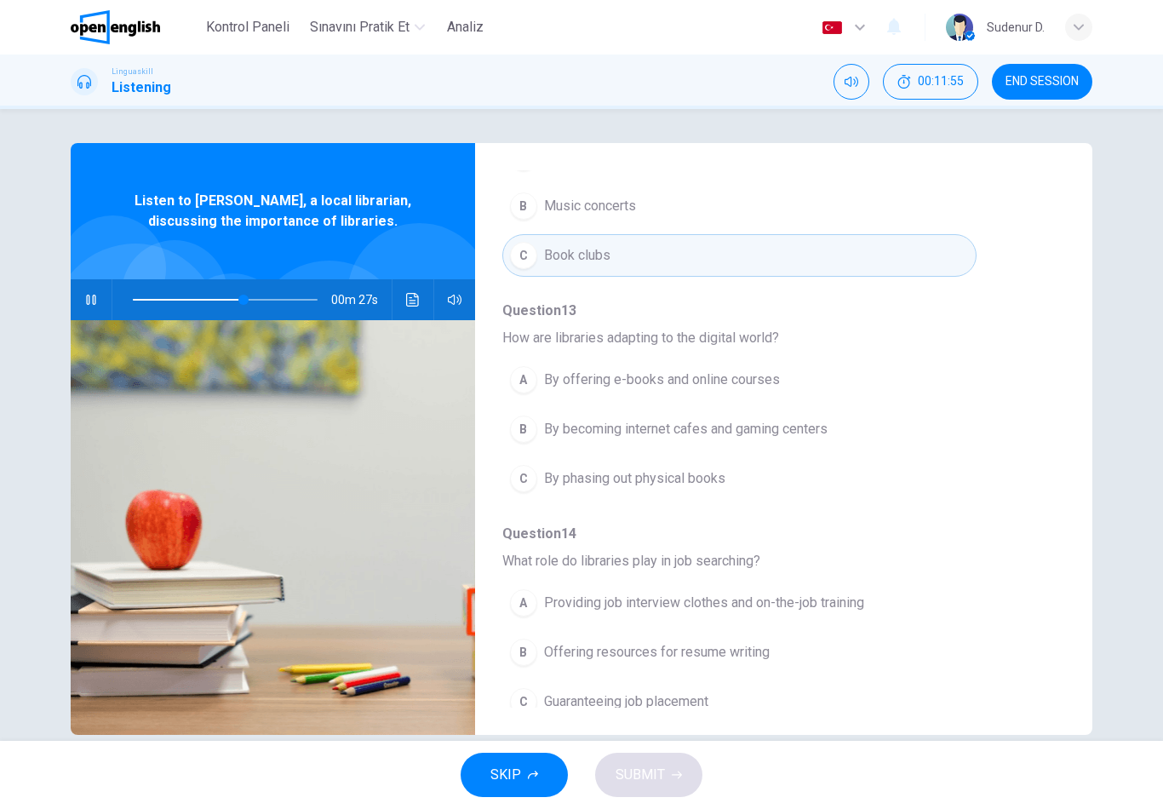
scroll to position [735, 0]
click at [757, 375] on button "A By offering e-books and online courses" at bounding box center [740, 381] width 474 height 43
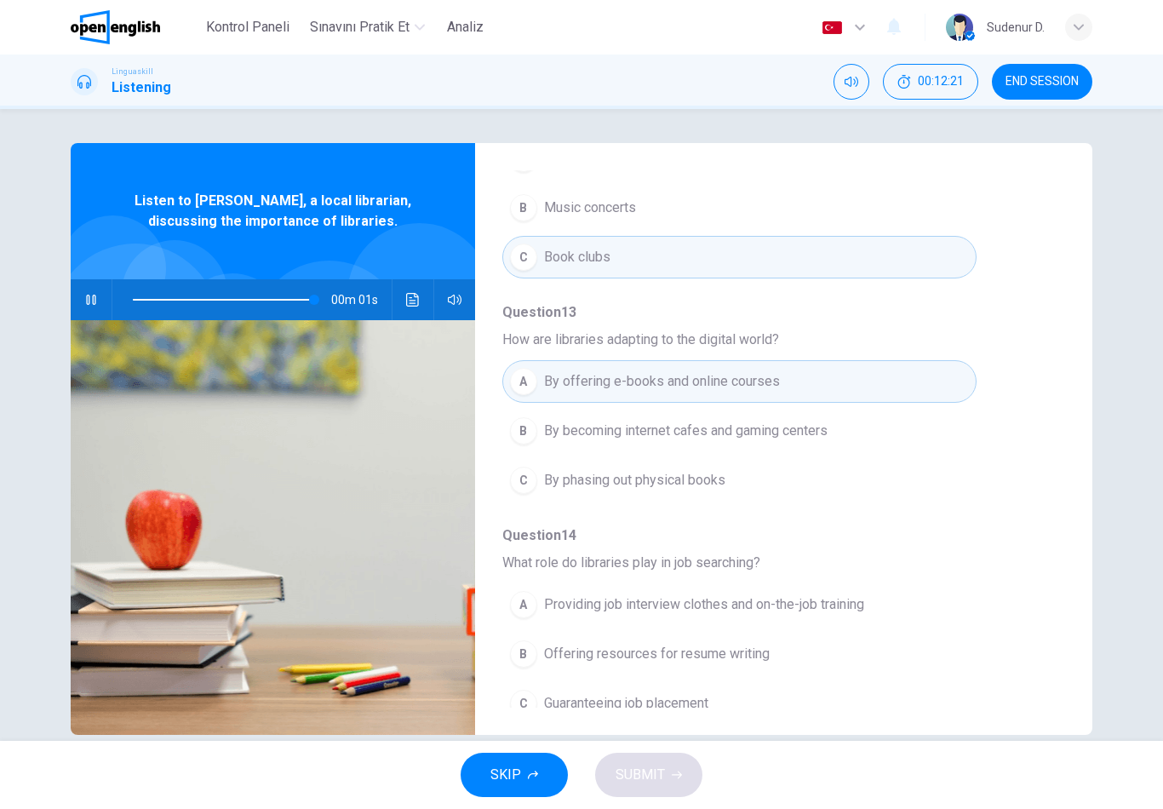
type input "*"
click at [755, 646] on button "B Offering resources for resume writing" at bounding box center [740, 654] width 474 height 43
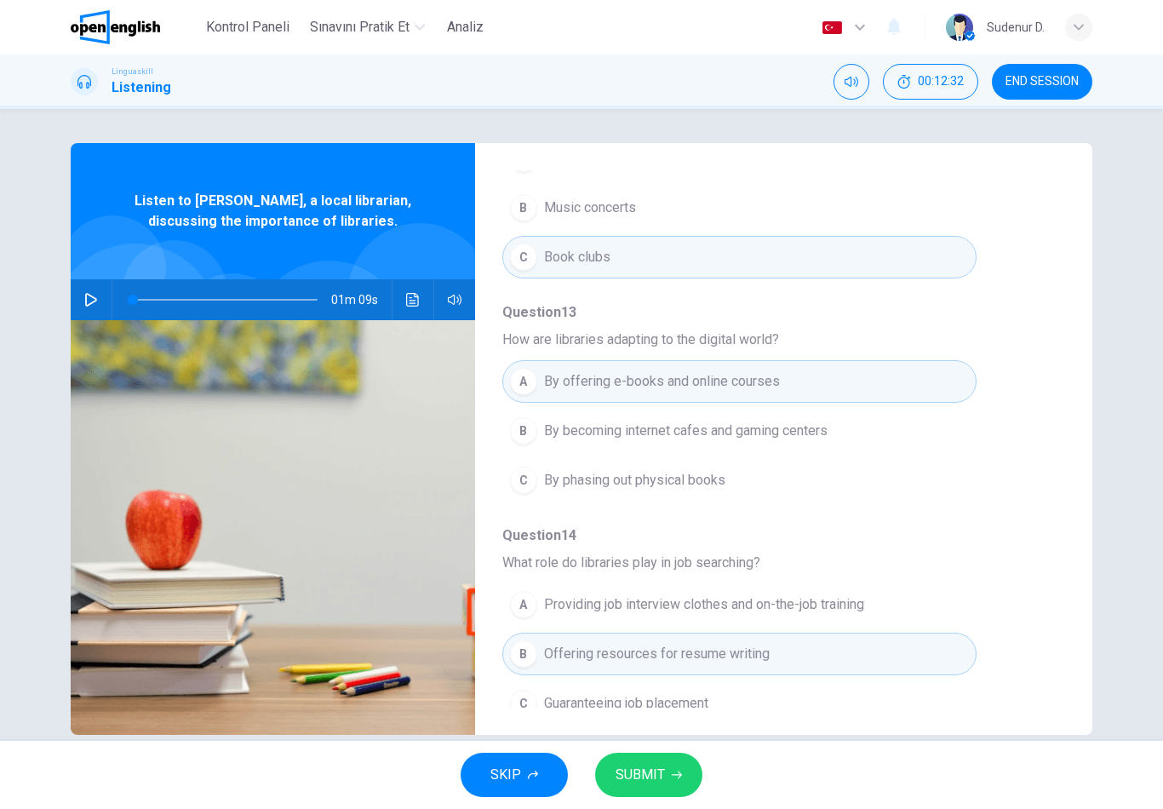
click at [659, 786] on span "SUBMIT" at bounding box center [640, 775] width 49 height 24
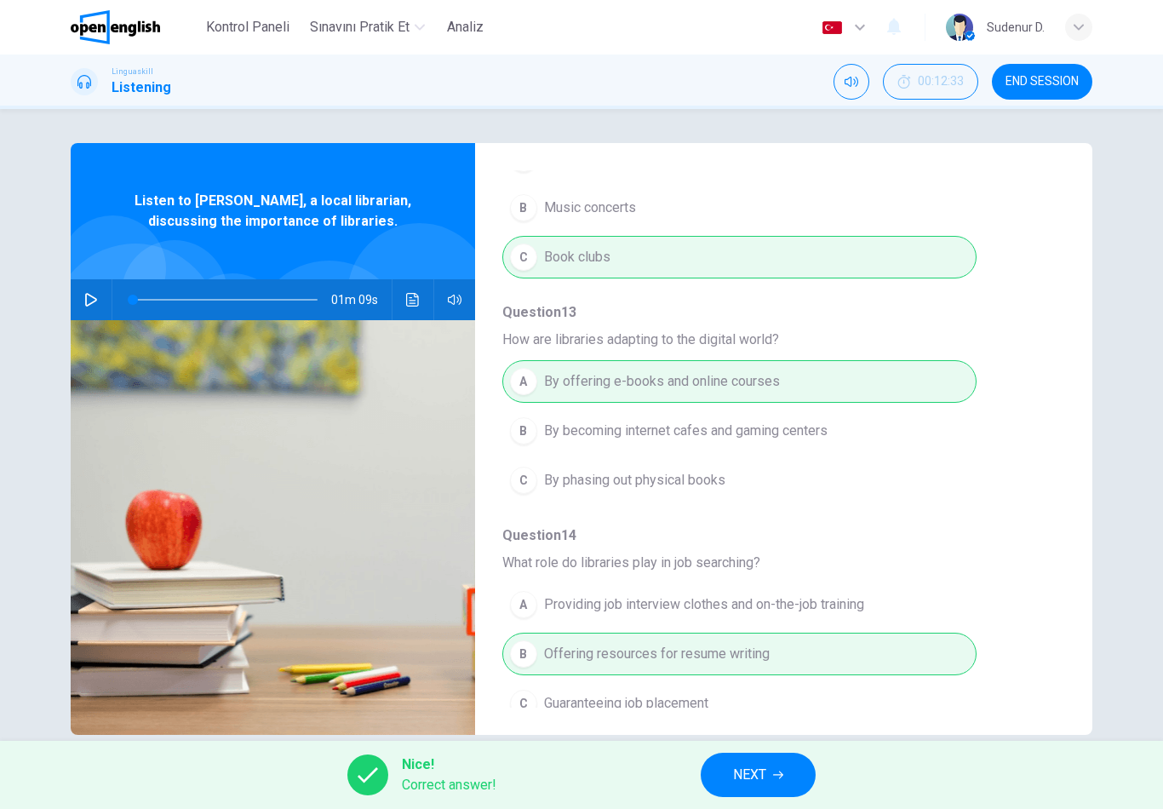
click at [778, 774] on icon "button" at bounding box center [778, 775] width 10 height 10
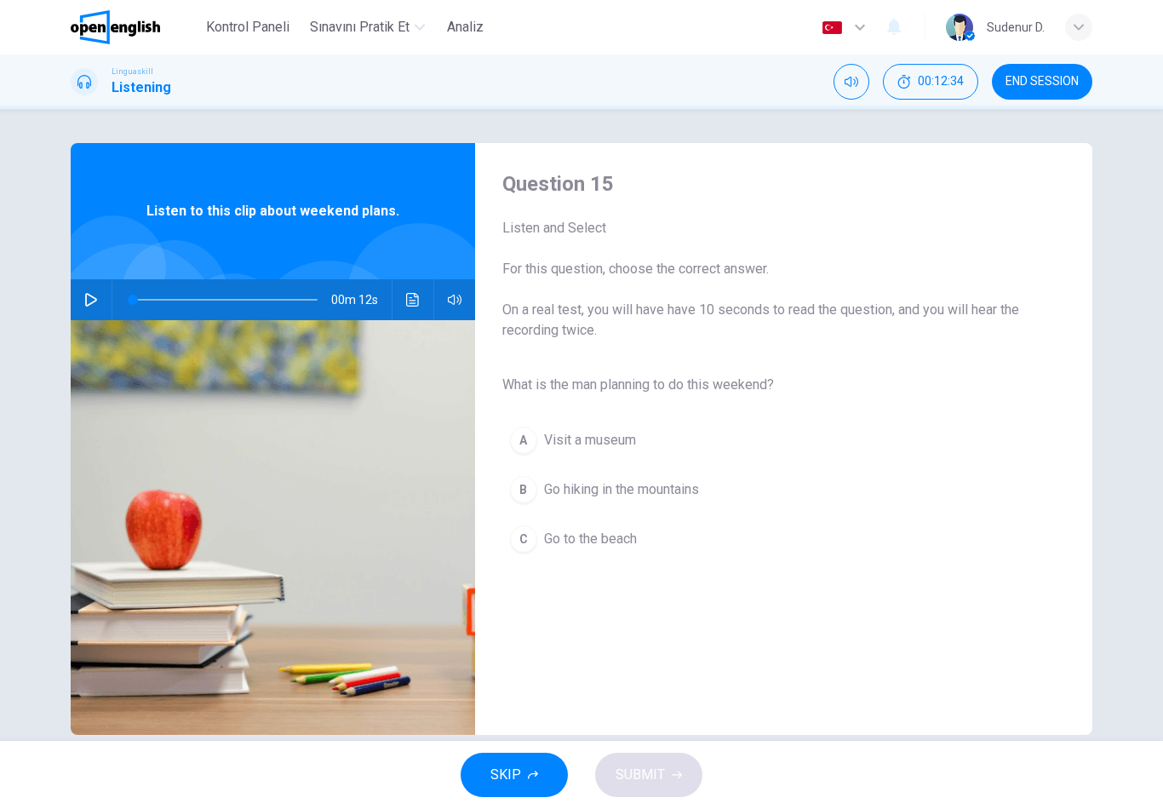
click at [103, 299] on button "button" at bounding box center [91, 299] width 27 height 41
click at [572, 491] on span "Go hiking in the mountains" at bounding box center [621, 490] width 155 height 20
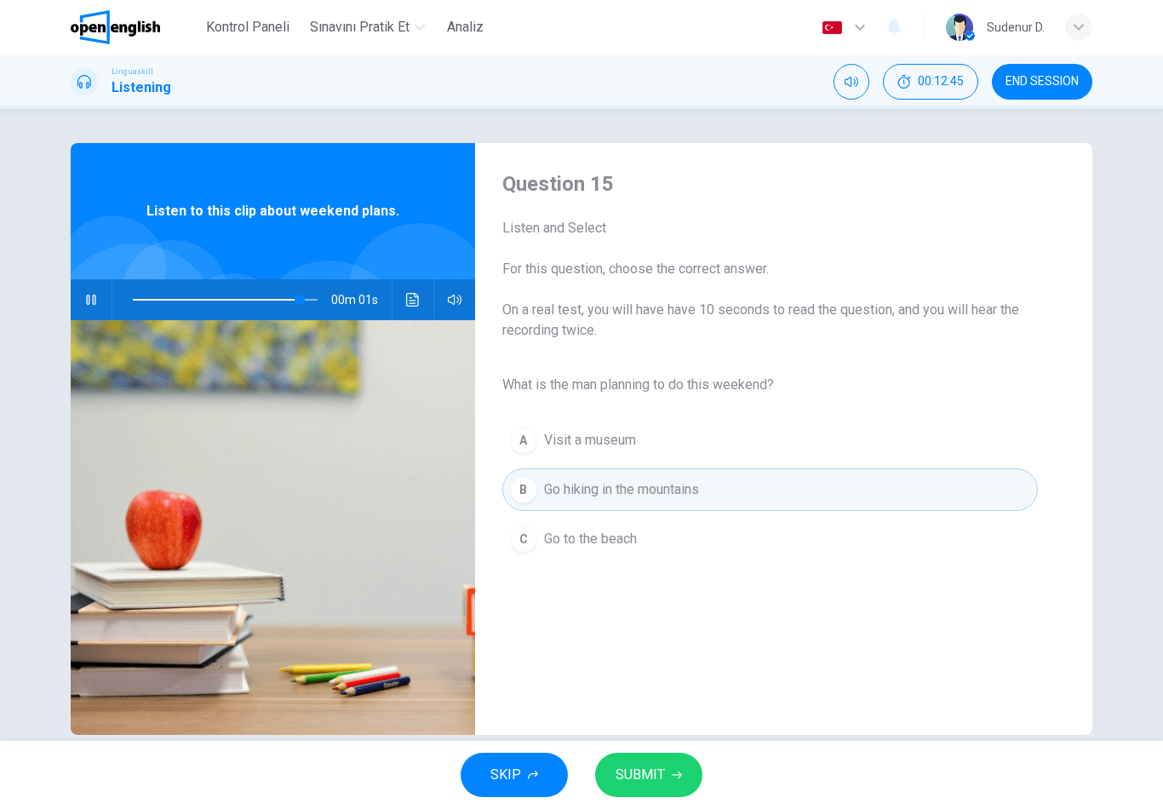
click at [658, 779] on span "SUBMIT" at bounding box center [640, 775] width 49 height 24
type input "*"
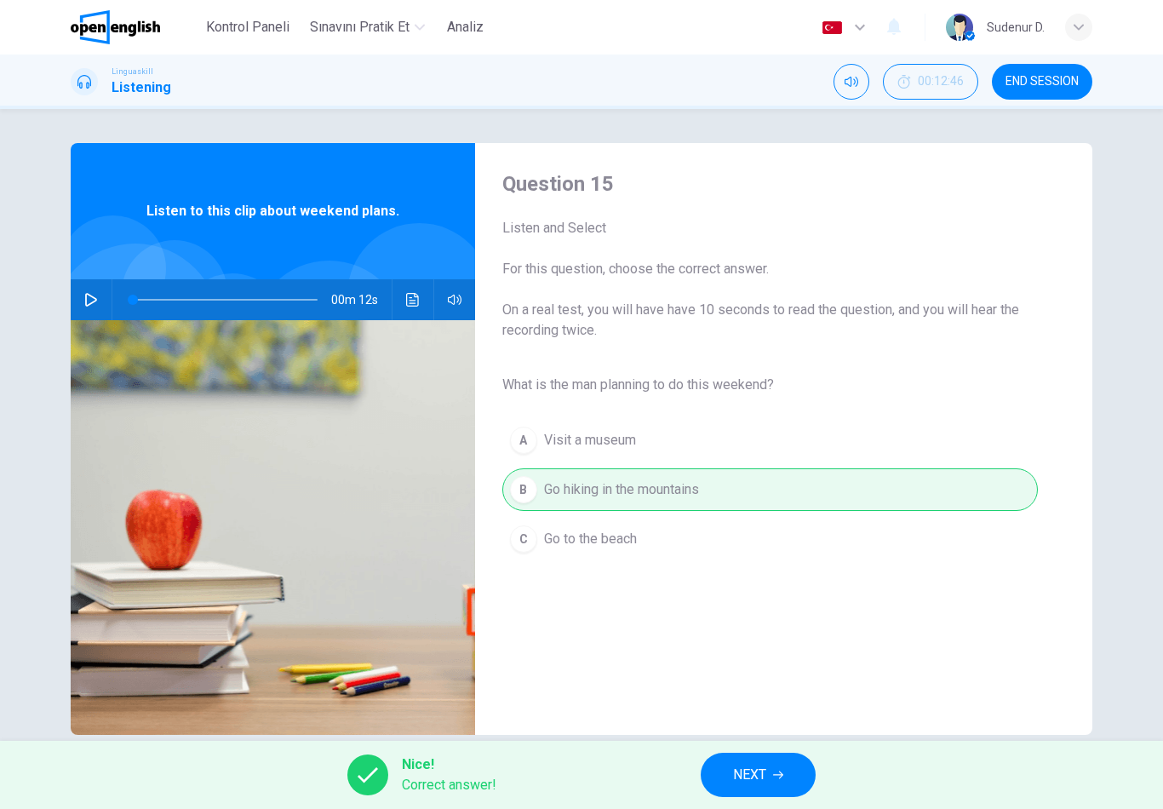
click at [749, 772] on span "NEXT" at bounding box center [749, 775] width 33 height 24
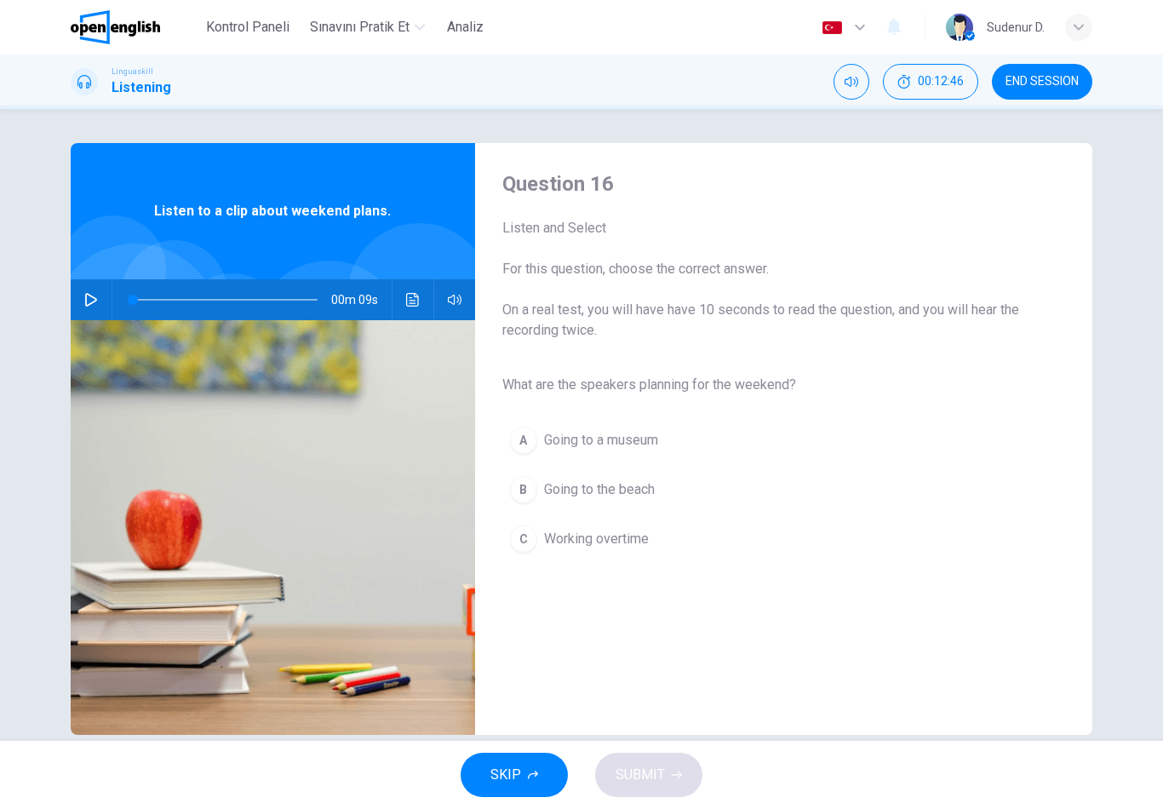
click at [95, 294] on icon "button" at bounding box center [91, 300] width 14 height 14
click at [559, 501] on button "B Going to the beach" at bounding box center [771, 489] width 536 height 43
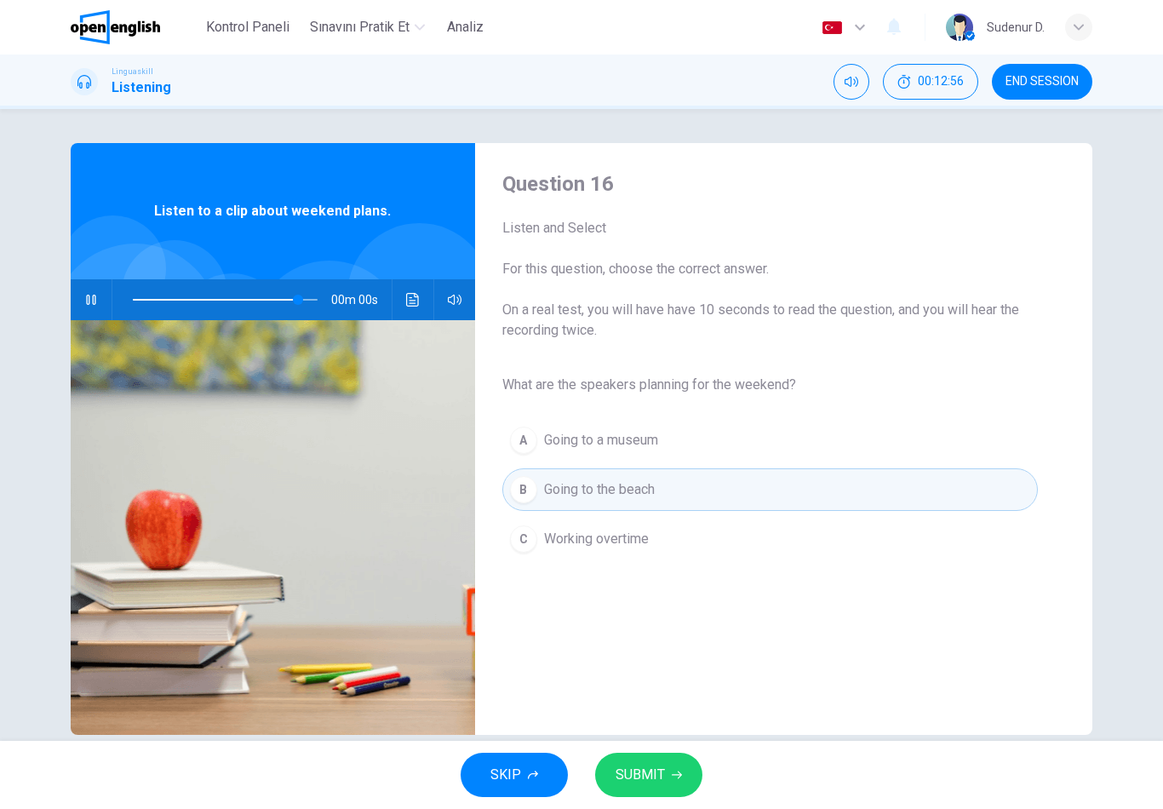
type input "*"
click at [686, 792] on button "SUBMIT" at bounding box center [648, 775] width 107 height 44
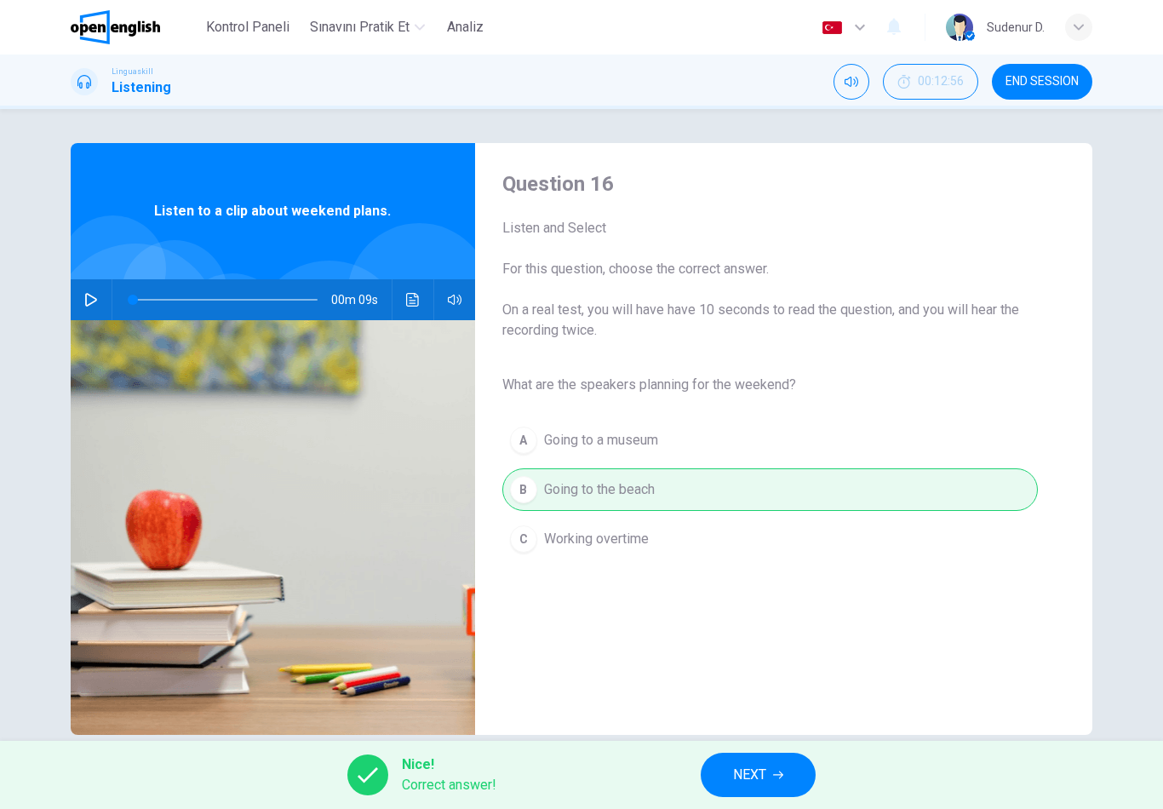
click at [731, 781] on button "NEXT" at bounding box center [758, 775] width 115 height 44
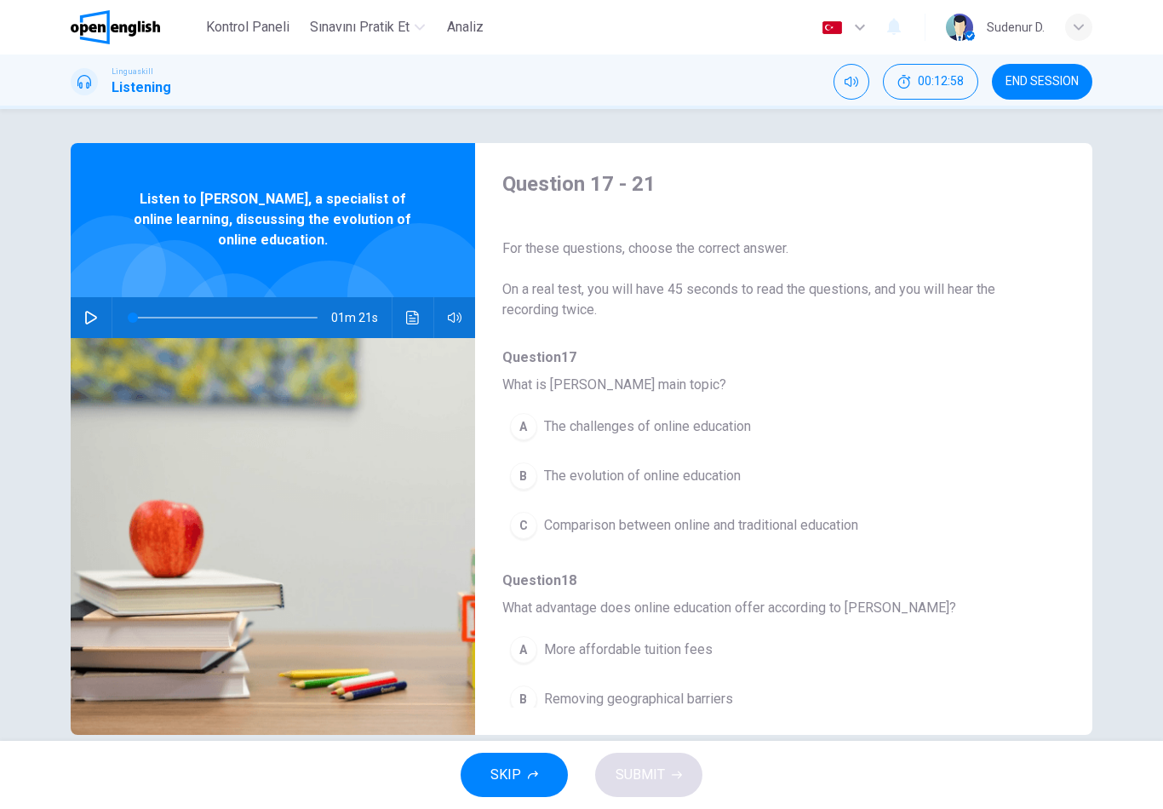
click at [87, 330] on button "button" at bounding box center [91, 317] width 27 height 41
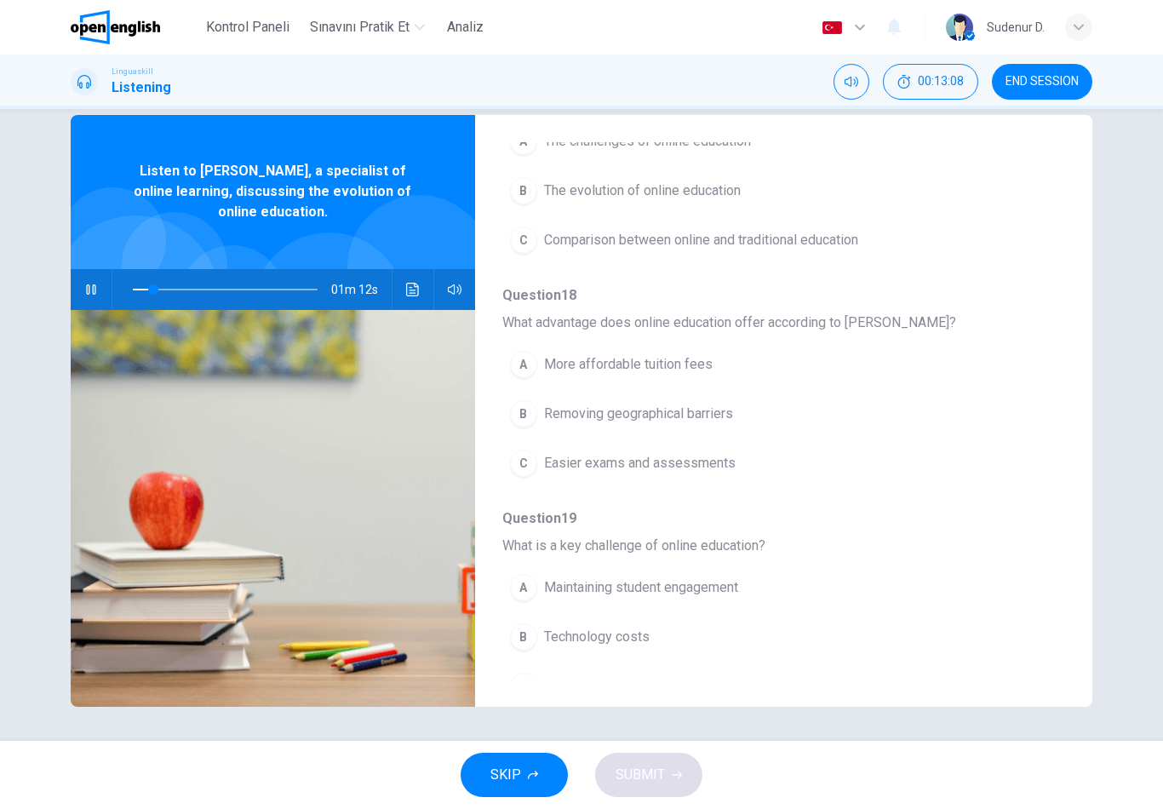
scroll to position [256, 0]
click at [704, 195] on span "The evolution of online education" at bounding box center [642, 191] width 197 height 20
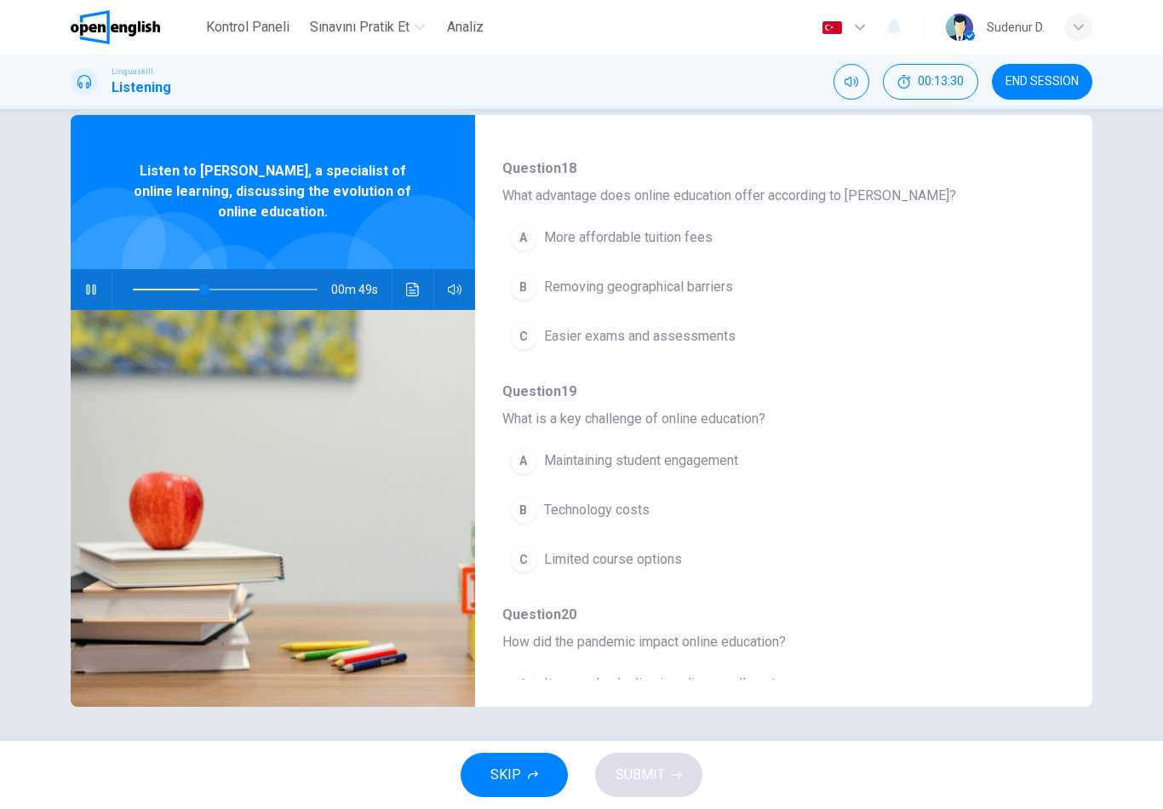
scroll to position [383, 0]
click at [741, 347] on button "C Easier exams and assessments" at bounding box center [740, 337] width 474 height 43
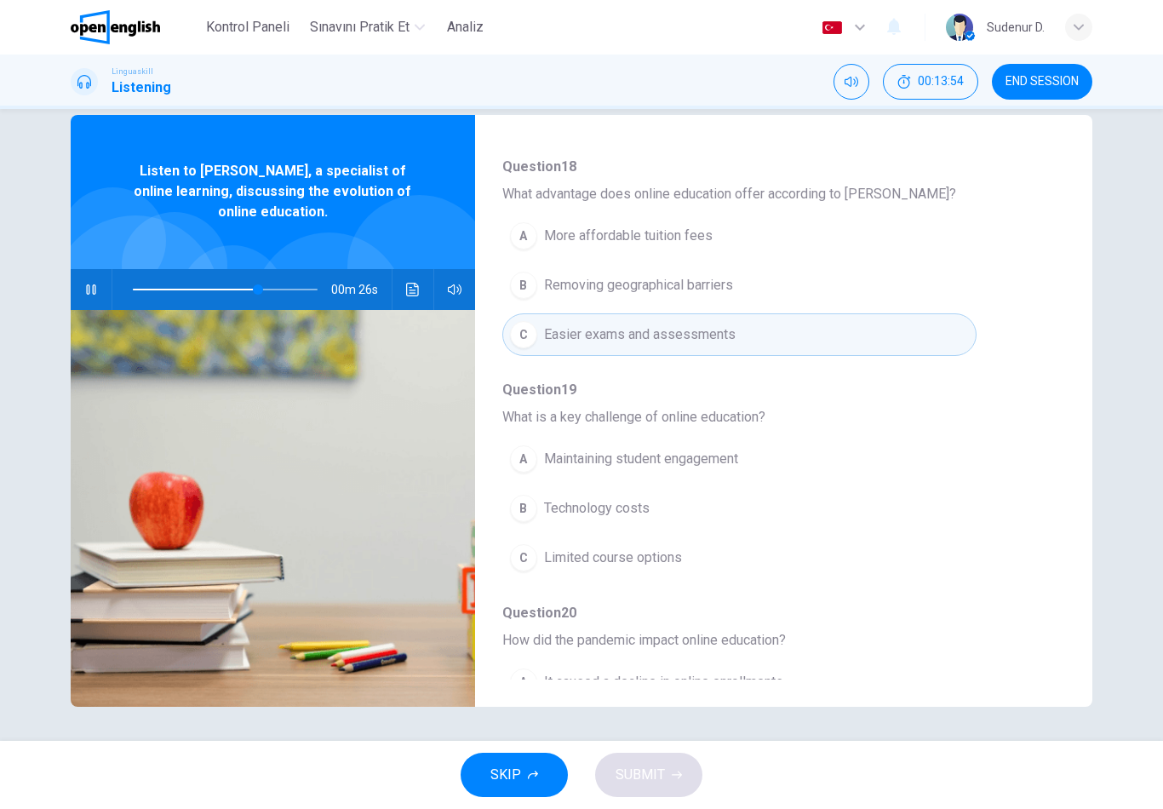
scroll to position [382, 0]
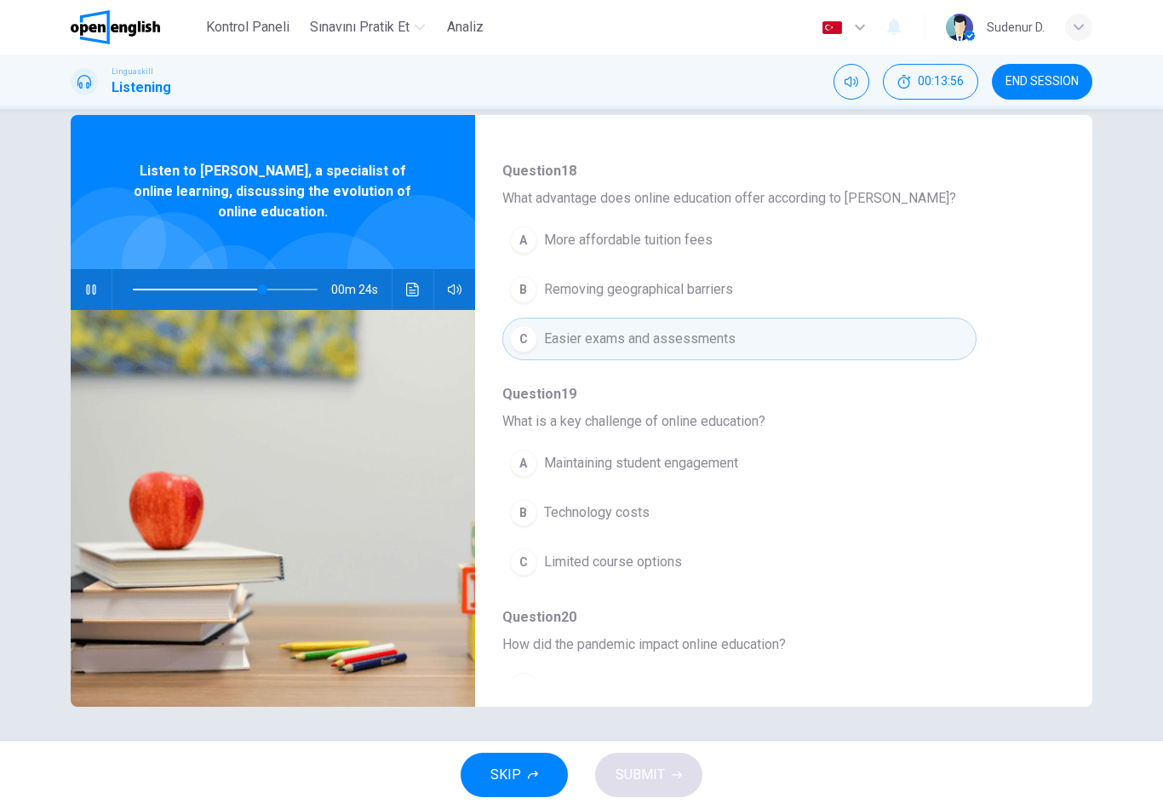
click at [716, 463] on span "Maintaining student engagement" at bounding box center [641, 463] width 194 height 20
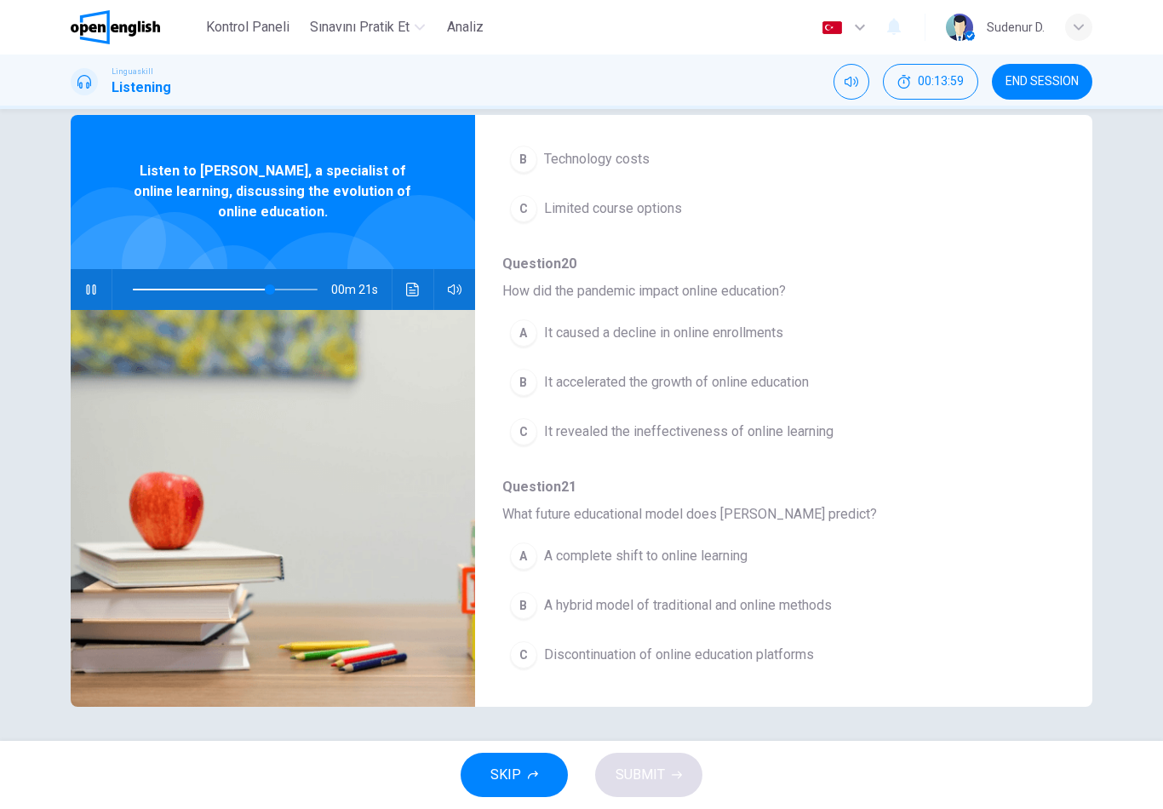
scroll to position [735, 0]
click at [828, 615] on span "A hybrid model of traditional and online methods" at bounding box center [688, 605] width 288 height 20
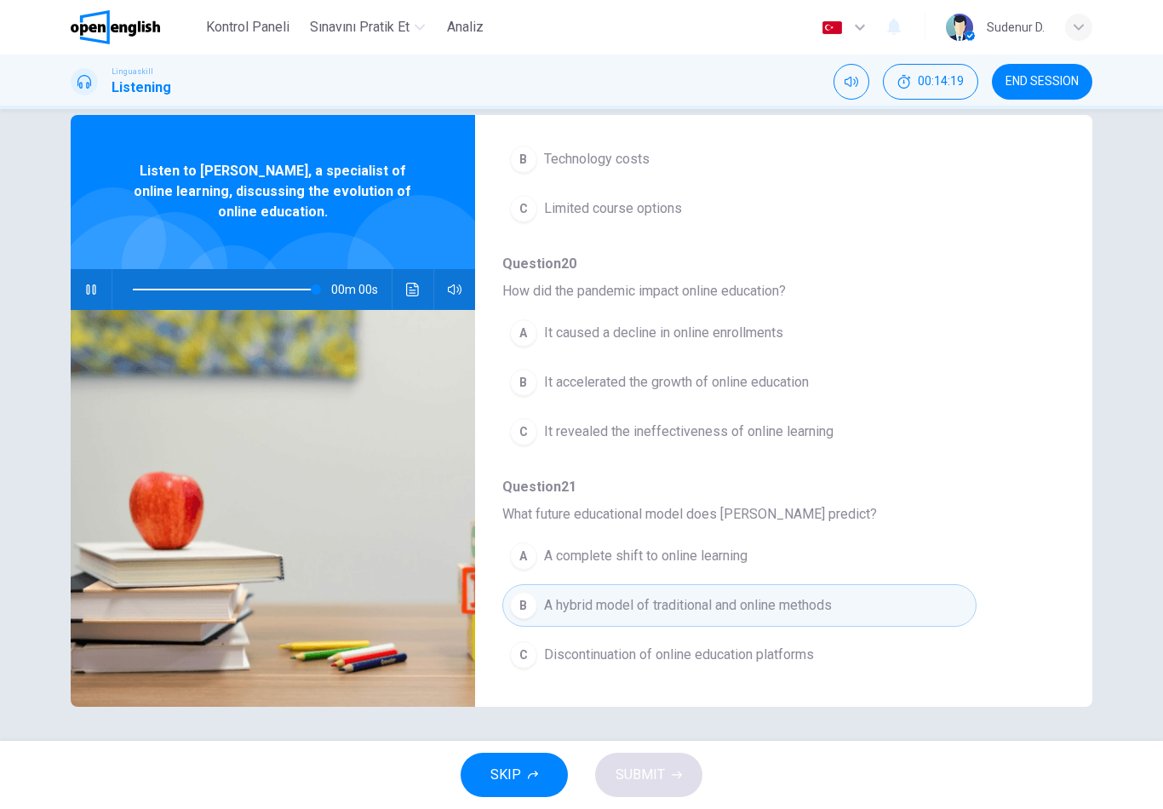
click at [819, 386] on button "B It accelerated the growth of online education" at bounding box center [740, 382] width 474 height 43
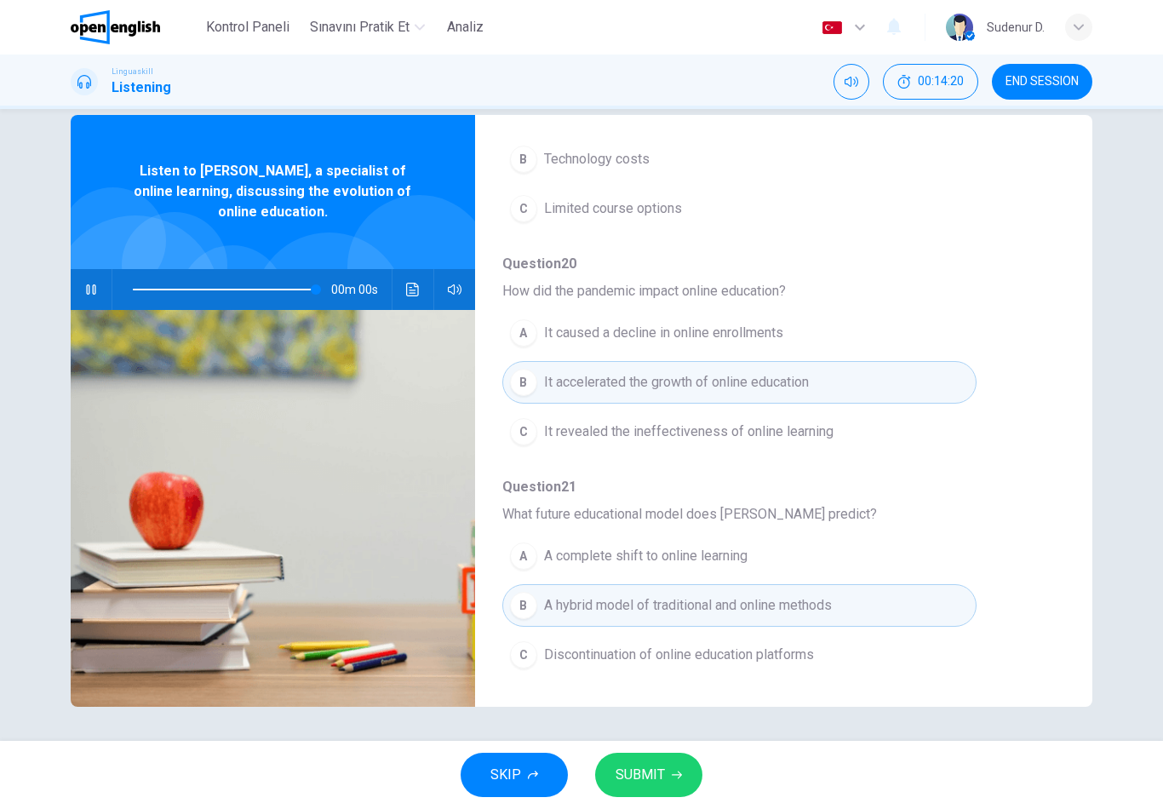
type input "*"
click at [831, 431] on span "It revealed the ineffectiveness of online learning" at bounding box center [689, 432] width 290 height 20
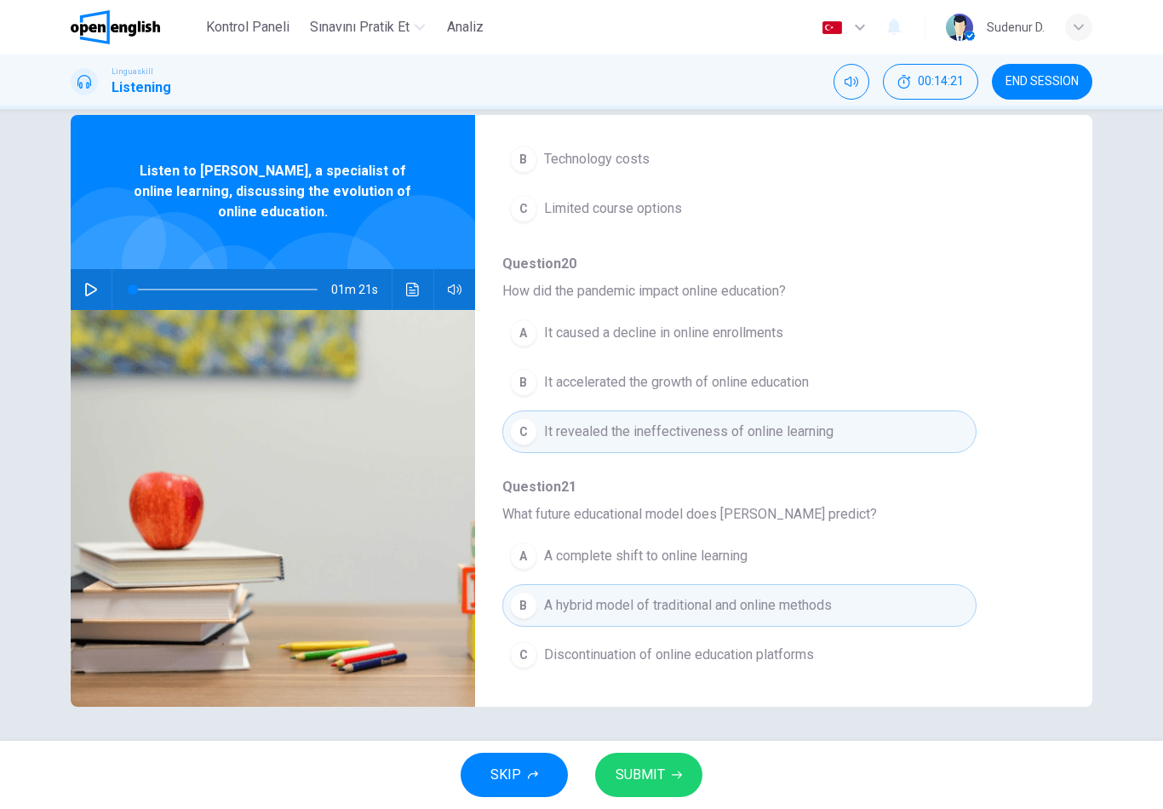
click at [673, 773] on icon "button" at bounding box center [677, 775] width 10 height 10
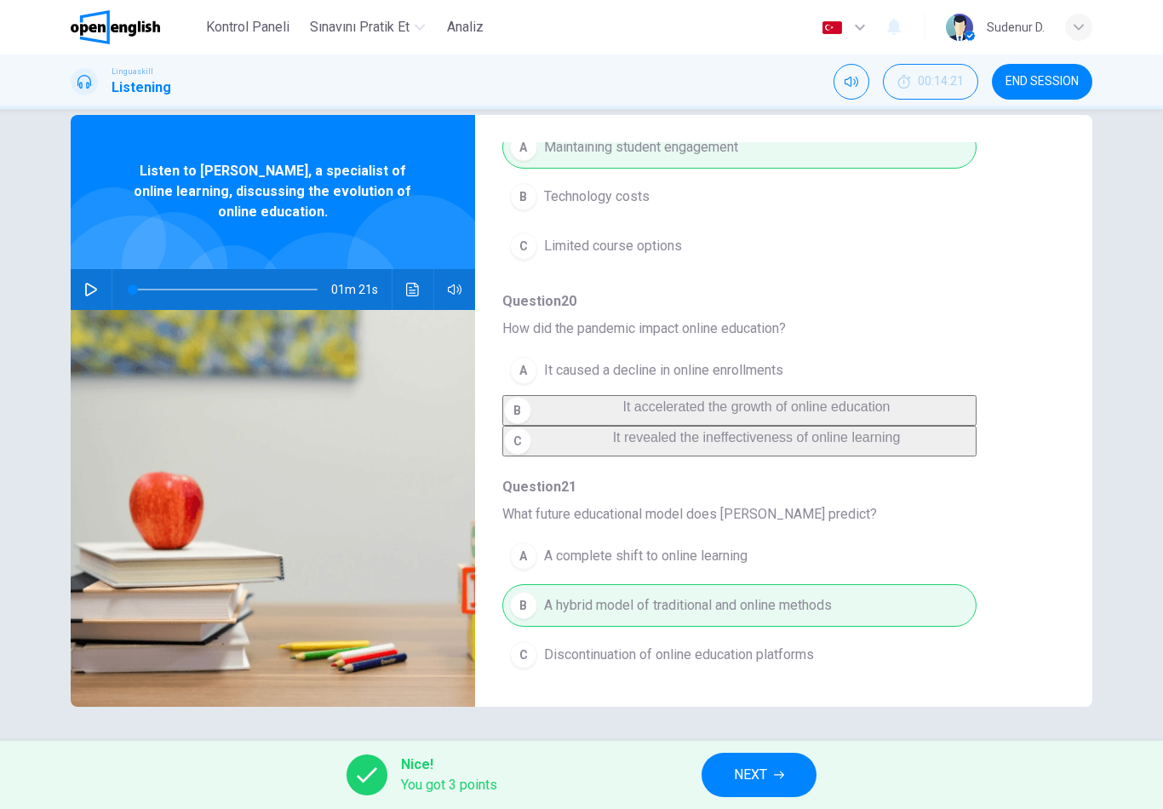
scroll to position [727, 0]
click at [762, 416] on div "A It caused a decline in online enrollments B It accelerated the growth of onli…" at bounding box center [771, 401] width 536 height 111
click at [770, 786] on button "NEXT" at bounding box center [759, 775] width 115 height 44
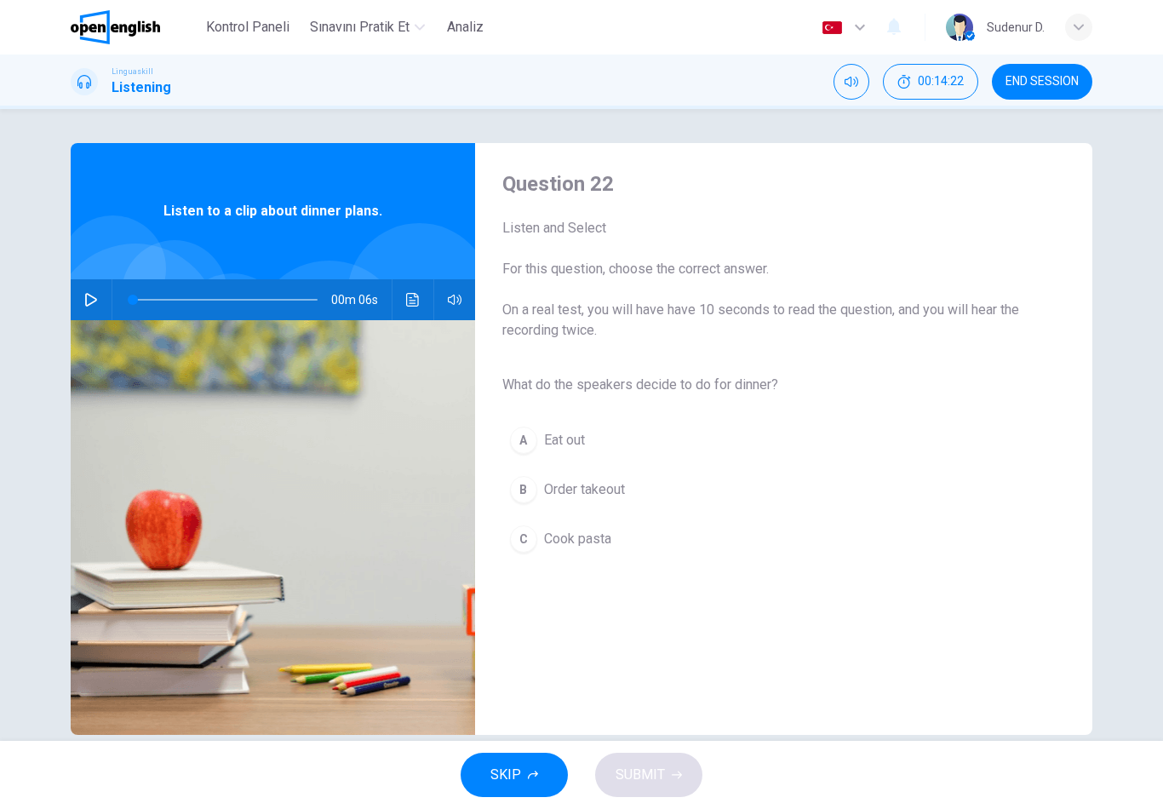
click at [85, 304] on icon "button" at bounding box center [91, 300] width 14 height 14
click at [560, 556] on button "C Cook pasta" at bounding box center [771, 539] width 536 height 43
type input "*"
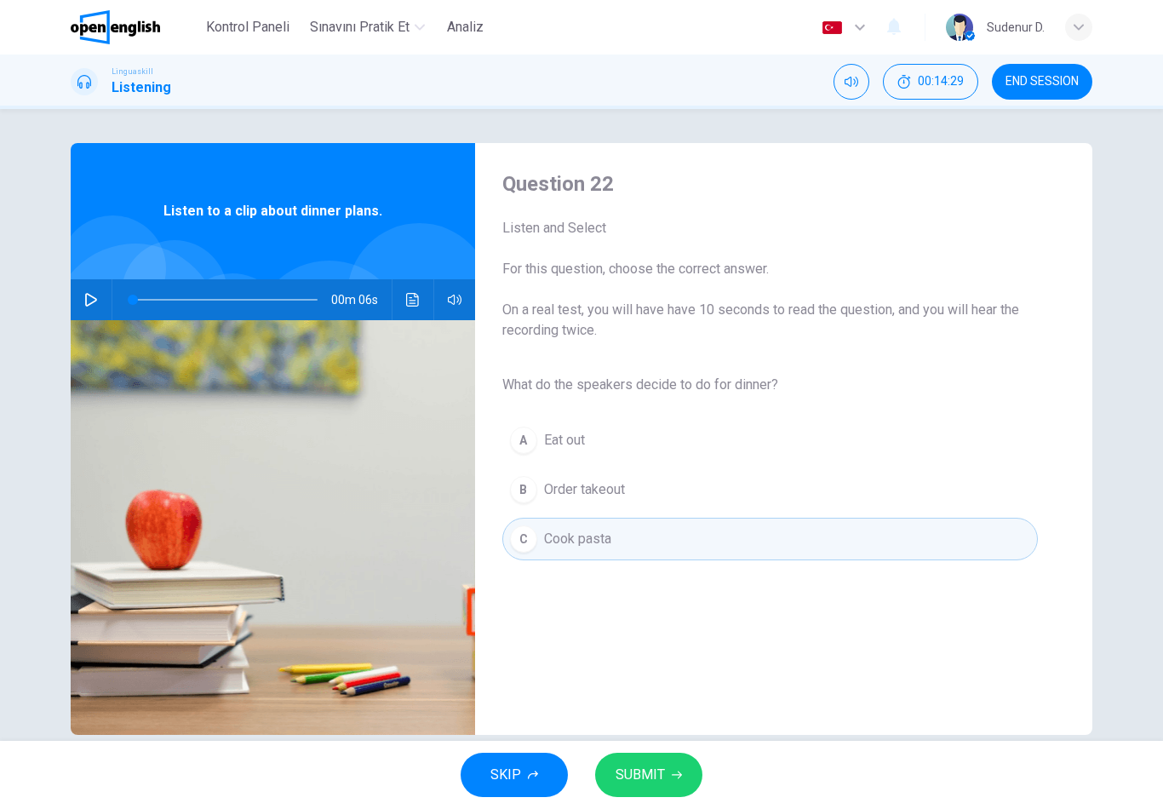
click at [683, 774] on button "SUBMIT" at bounding box center [648, 775] width 107 height 44
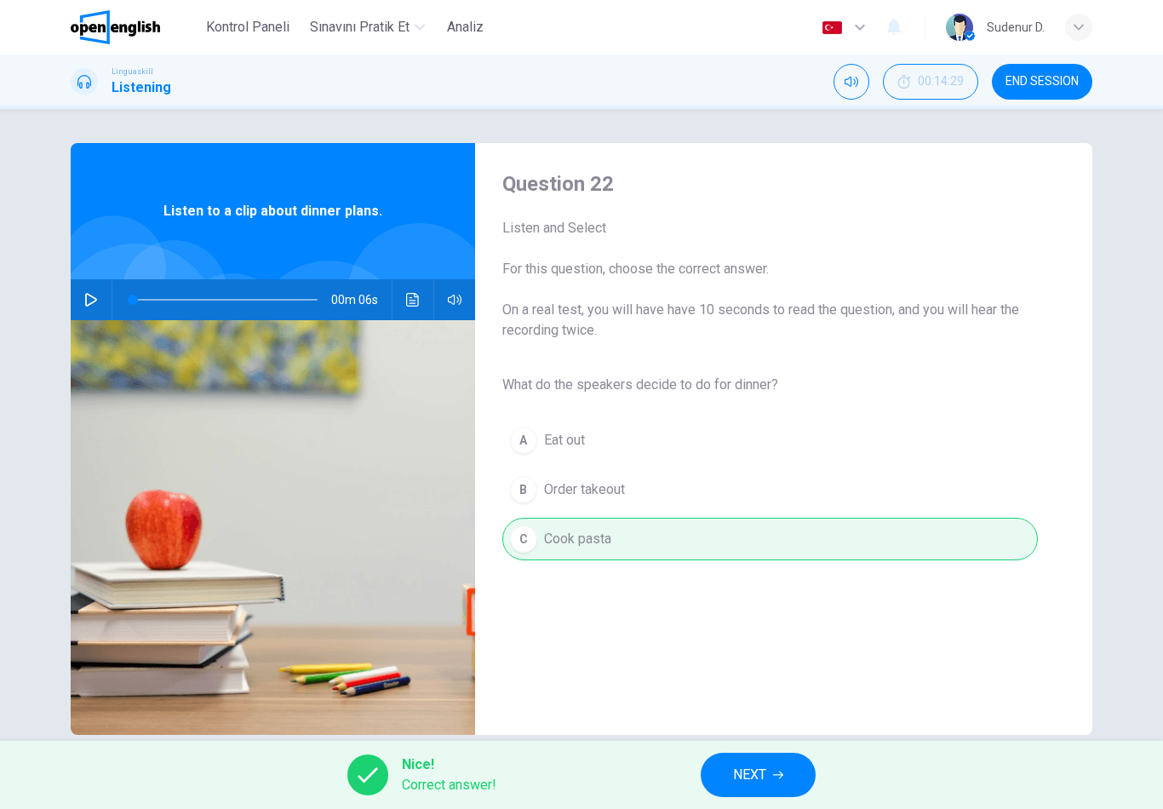
click at [707, 767] on button "NEXT" at bounding box center [758, 775] width 115 height 44
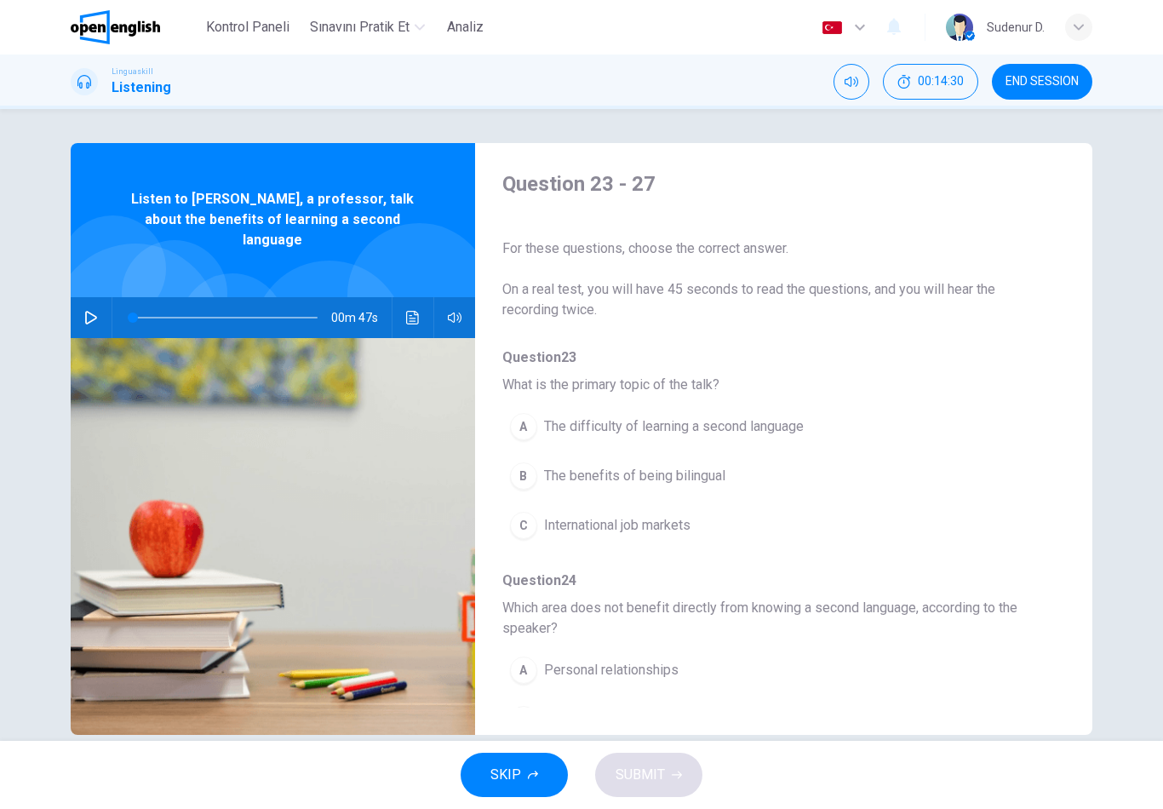
click at [86, 311] on icon "button" at bounding box center [91, 318] width 12 height 14
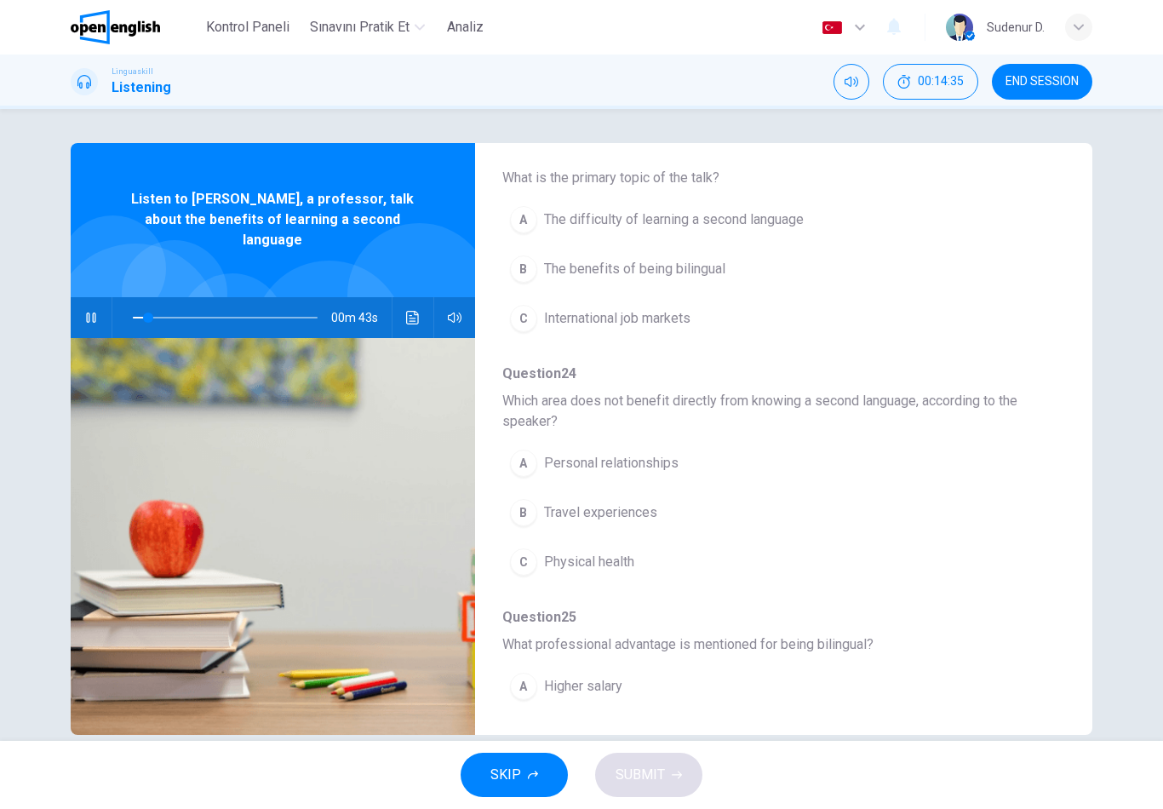
scroll to position [208, 0]
click at [711, 278] on span "The benefits of being bilingual" at bounding box center [634, 268] width 181 height 20
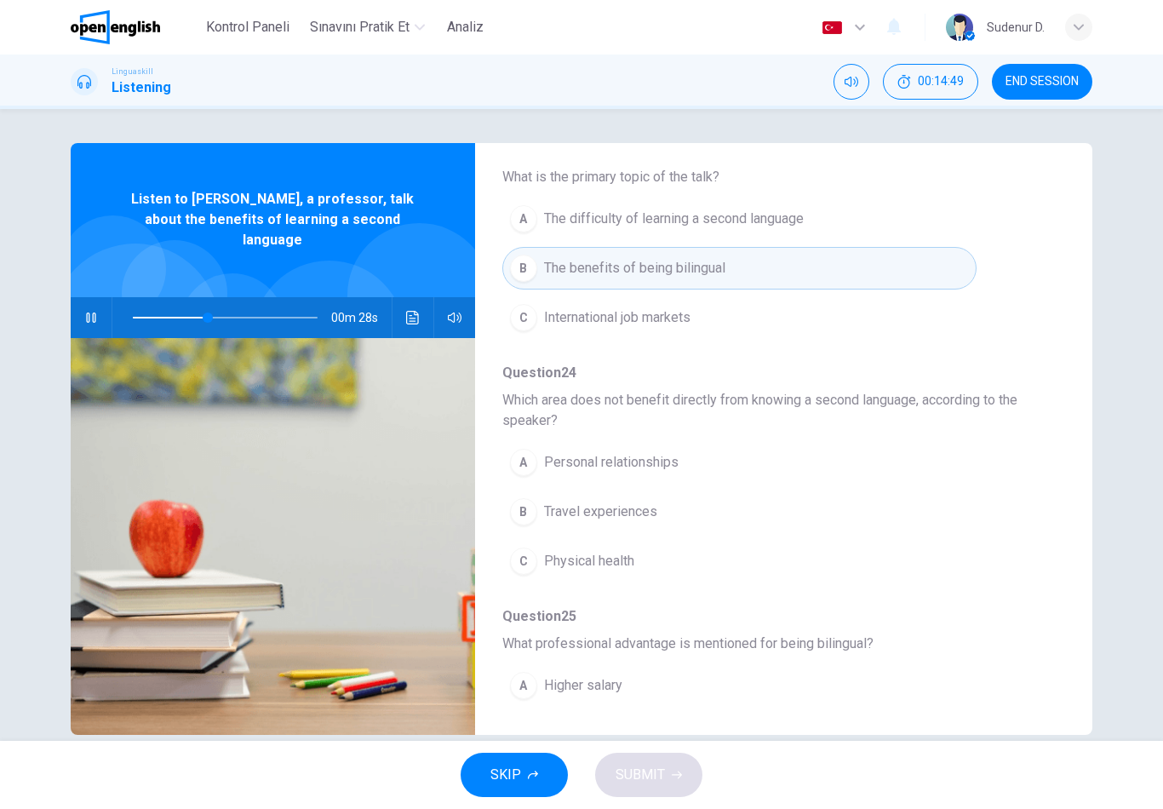
click at [635, 521] on span "Travel experiences" at bounding box center [600, 512] width 113 height 20
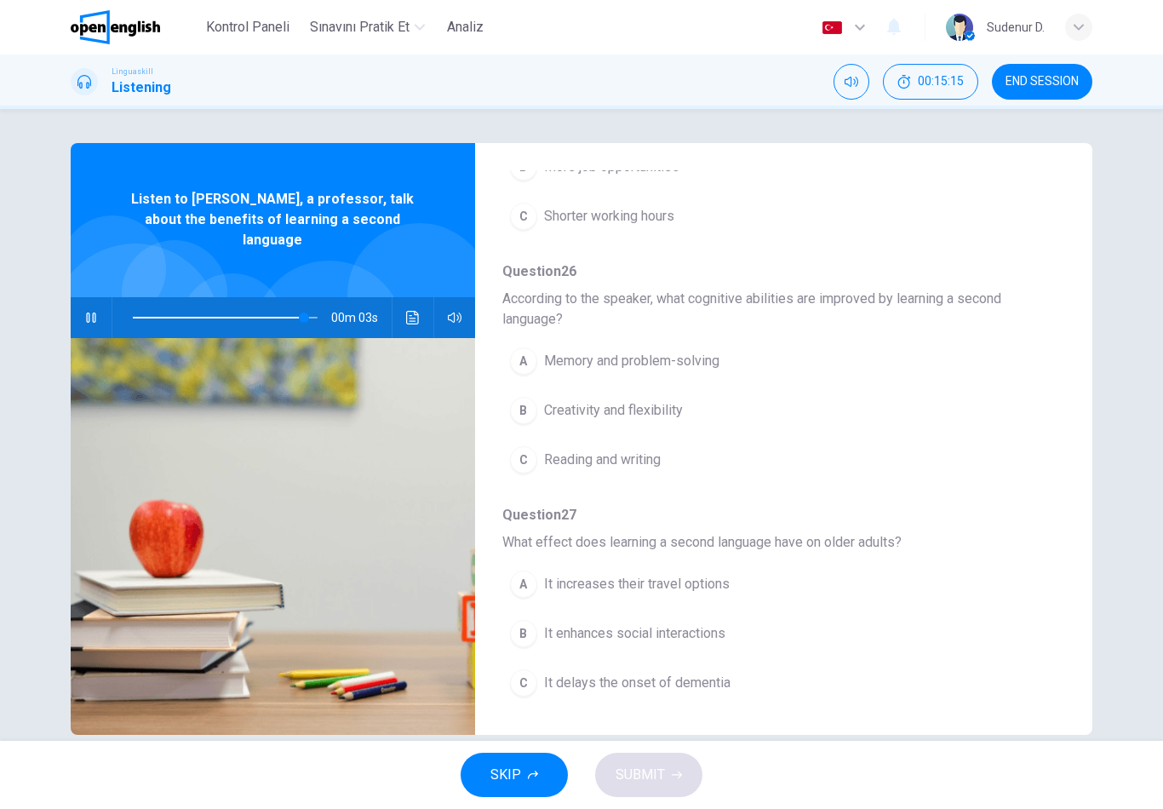
scroll to position [776, 0]
click at [720, 367] on span "Memory and problem-solving" at bounding box center [631, 361] width 175 height 20
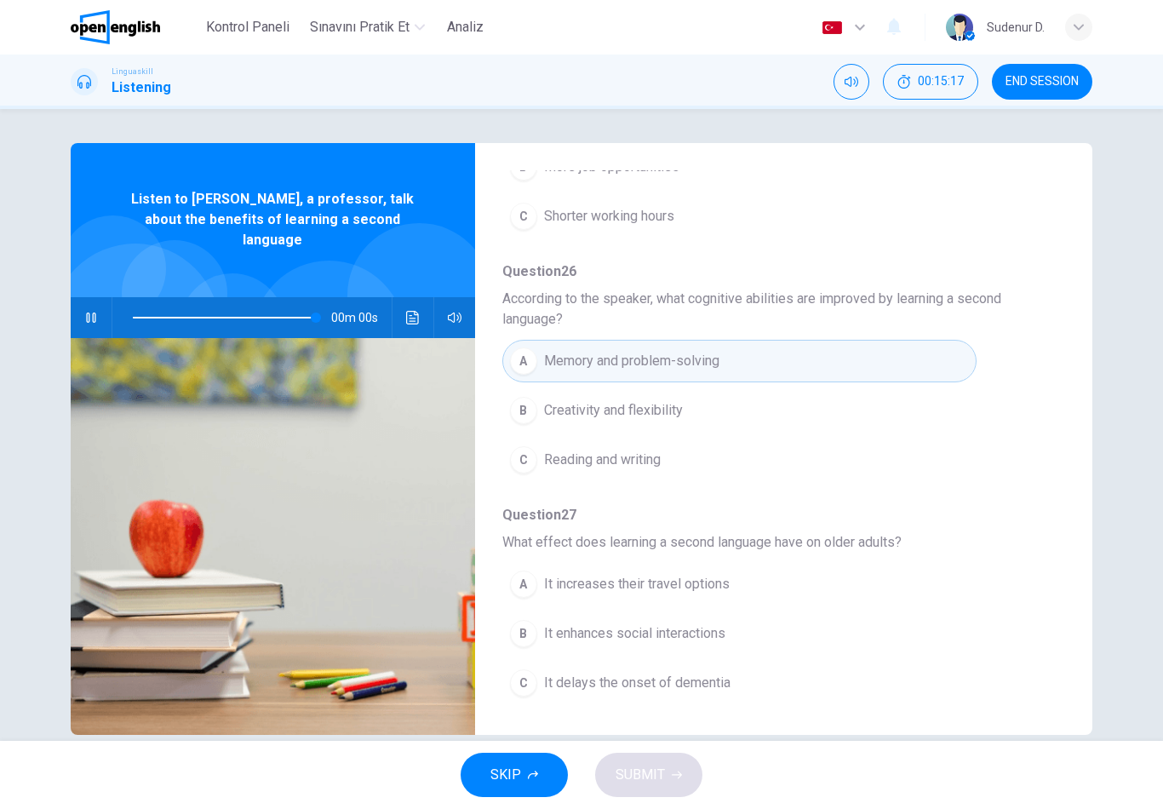
type input "*"
click at [702, 589] on span "It increases their travel options" at bounding box center [637, 584] width 186 height 20
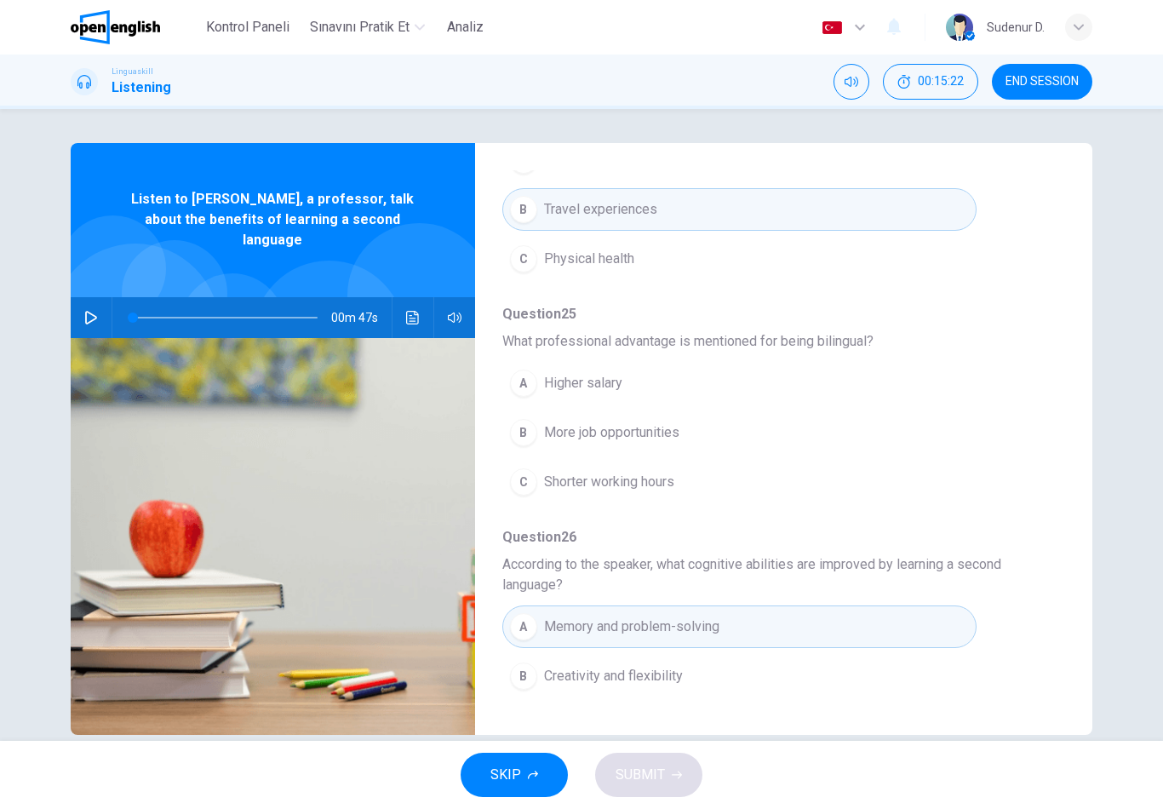
scroll to position [495, 0]
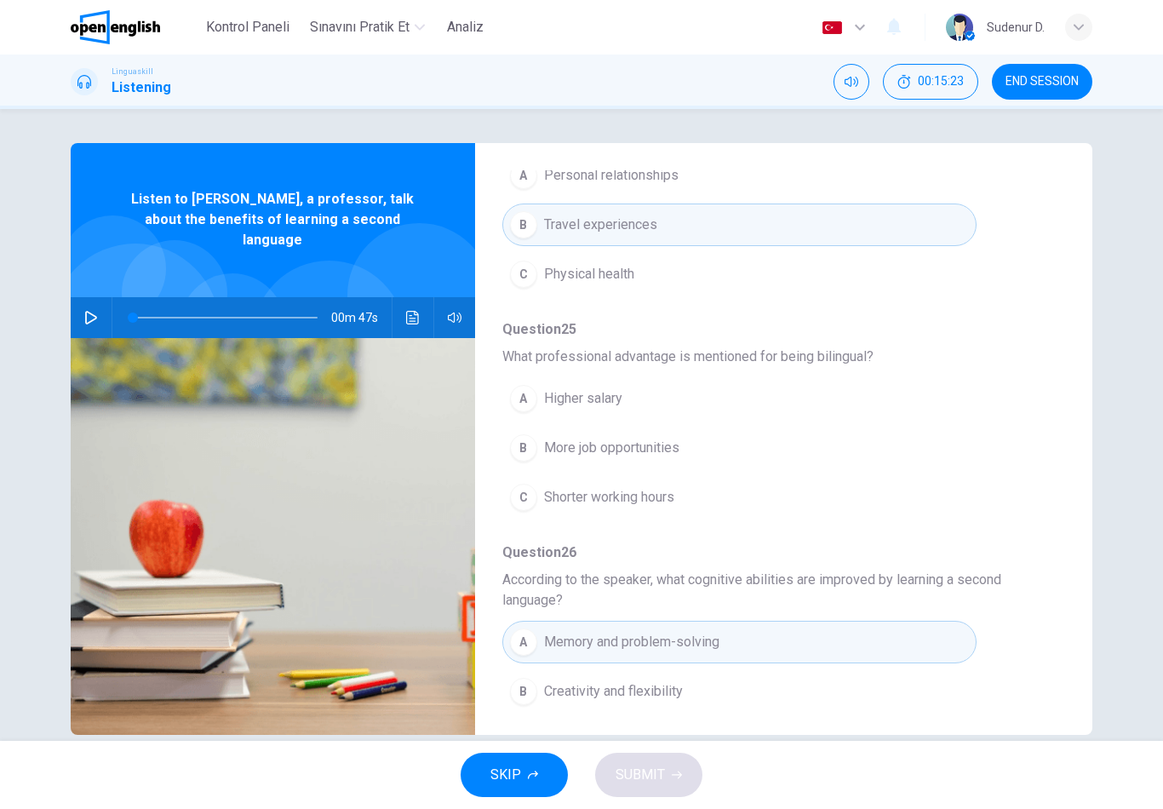
click at [667, 451] on span "More job opportunities" at bounding box center [611, 448] width 135 height 20
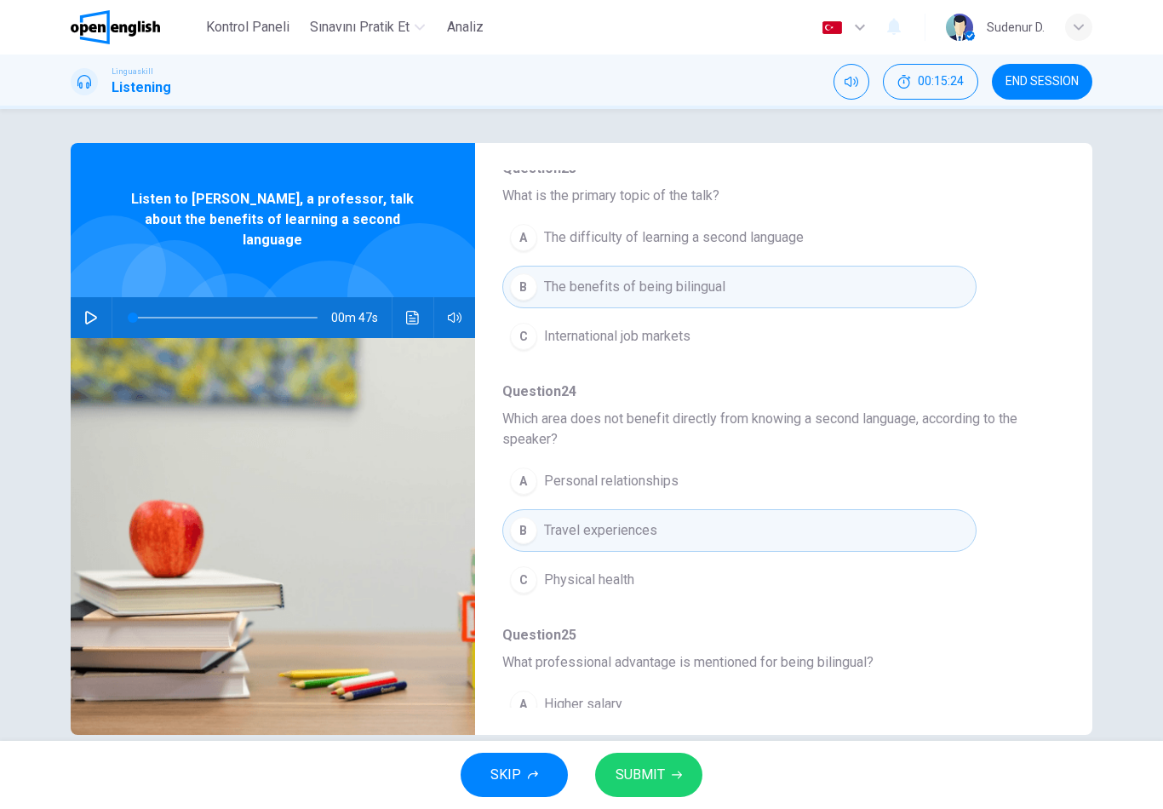
scroll to position [182, 0]
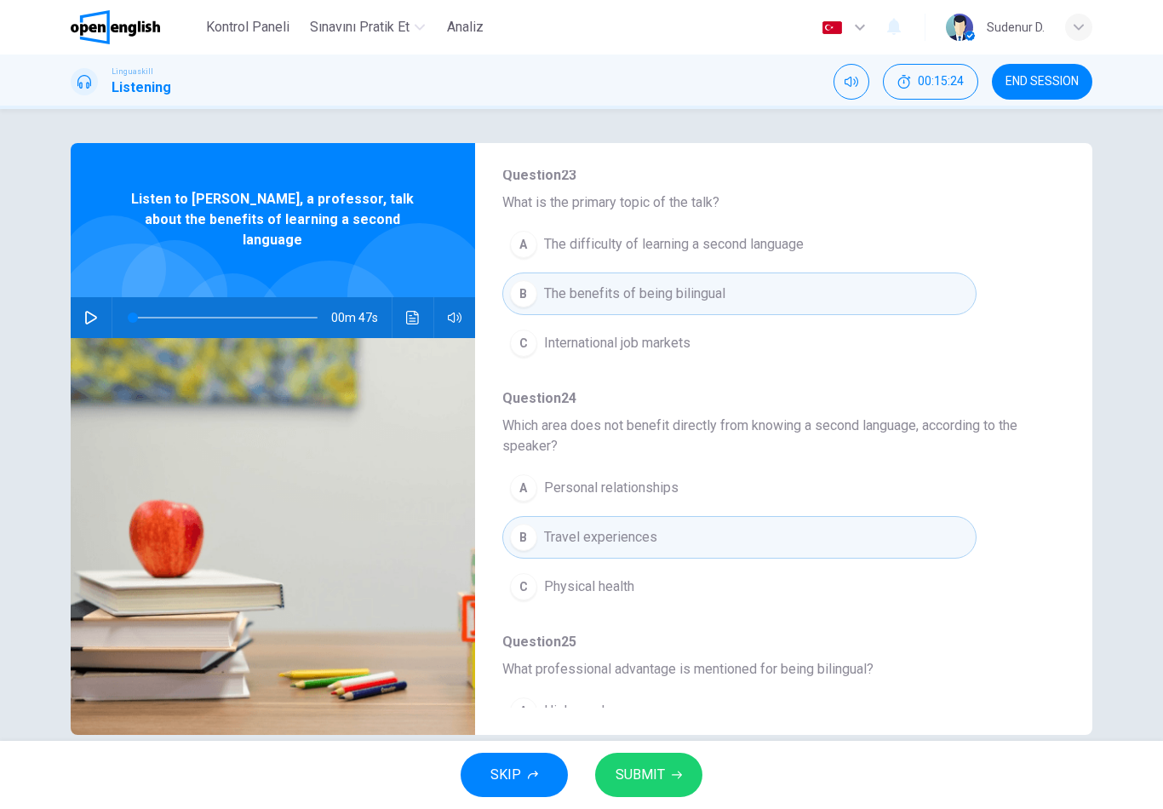
click at [694, 768] on button "SUBMIT" at bounding box center [648, 775] width 107 height 44
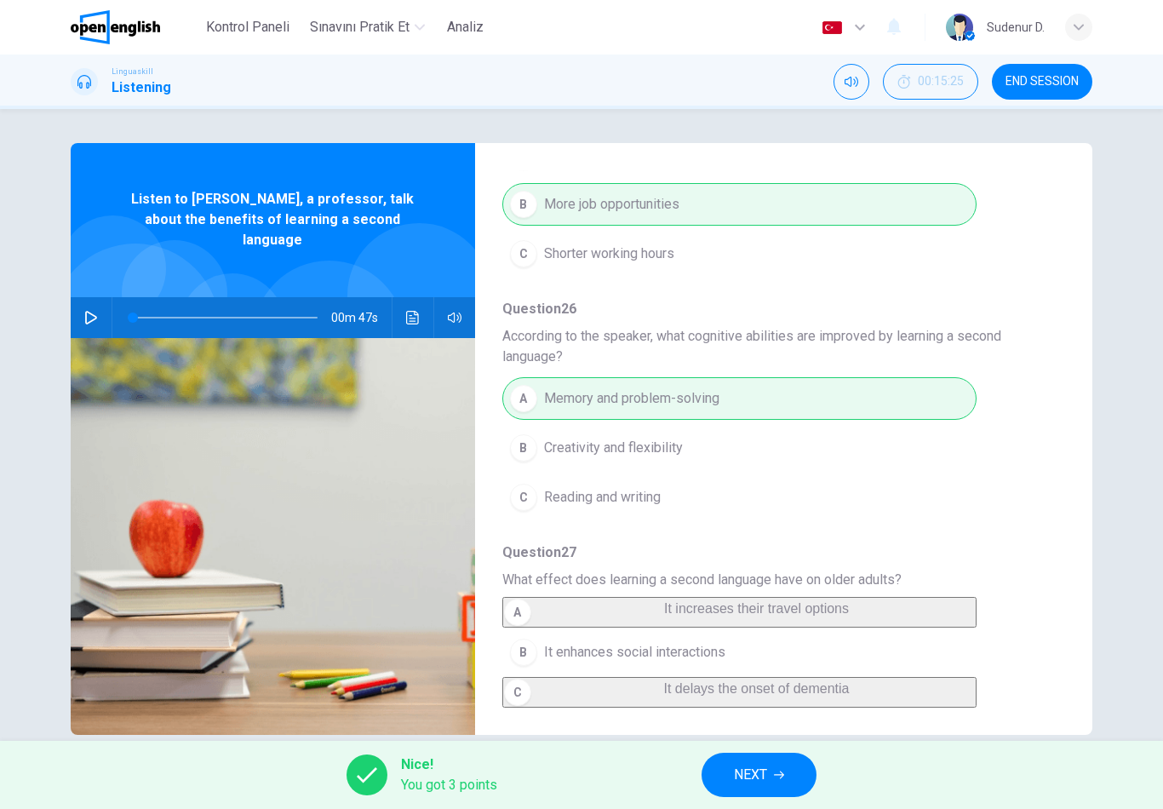
scroll to position [776, 0]
click at [789, 767] on button "NEXT" at bounding box center [759, 775] width 115 height 44
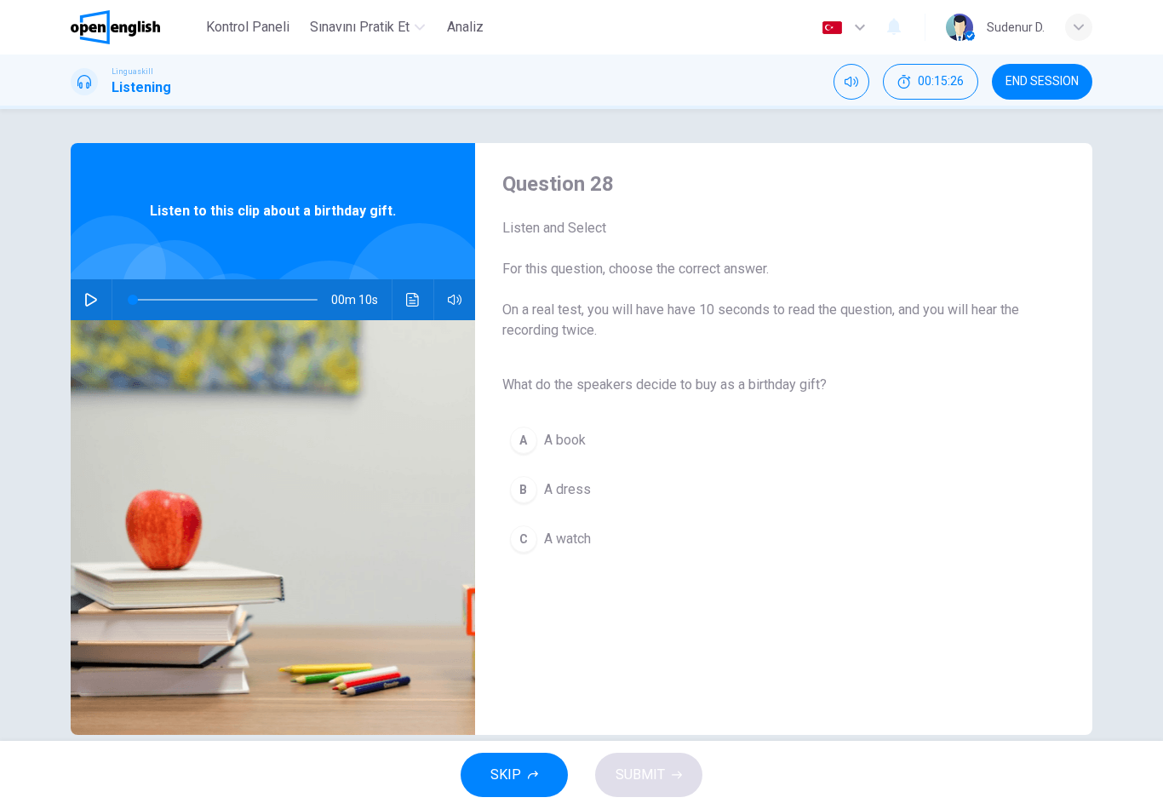
click at [96, 303] on icon "button" at bounding box center [91, 300] width 14 height 14
click at [547, 451] on button "A A book" at bounding box center [771, 440] width 536 height 43
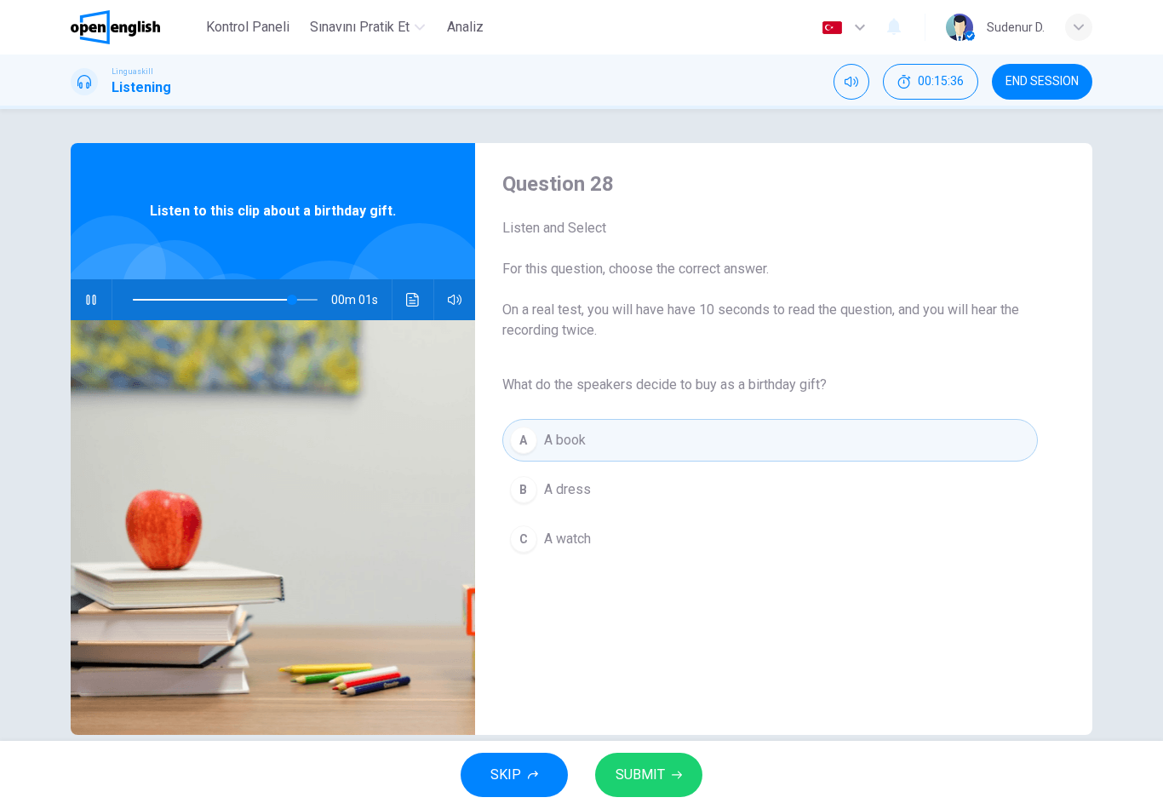
click at [672, 779] on icon "button" at bounding box center [677, 775] width 10 height 10
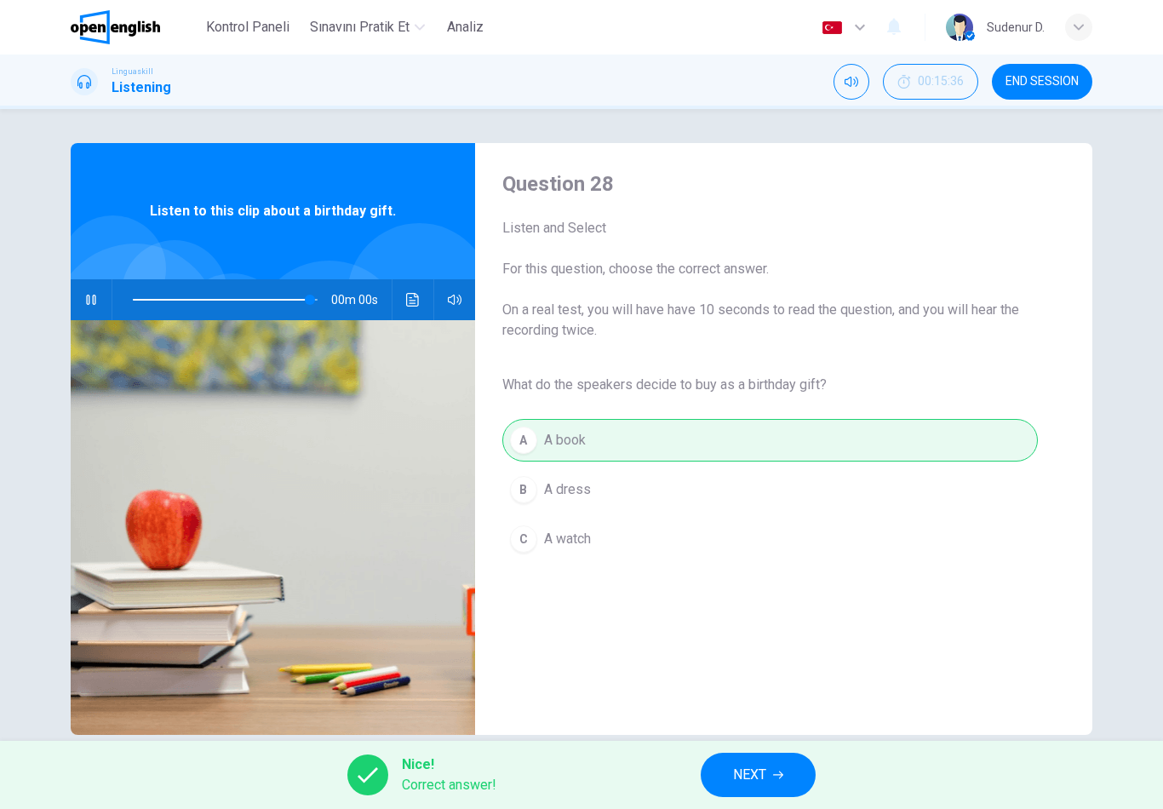
type input "*"
click at [714, 784] on button "NEXT" at bounding box center [758, 775] width 115 height 44
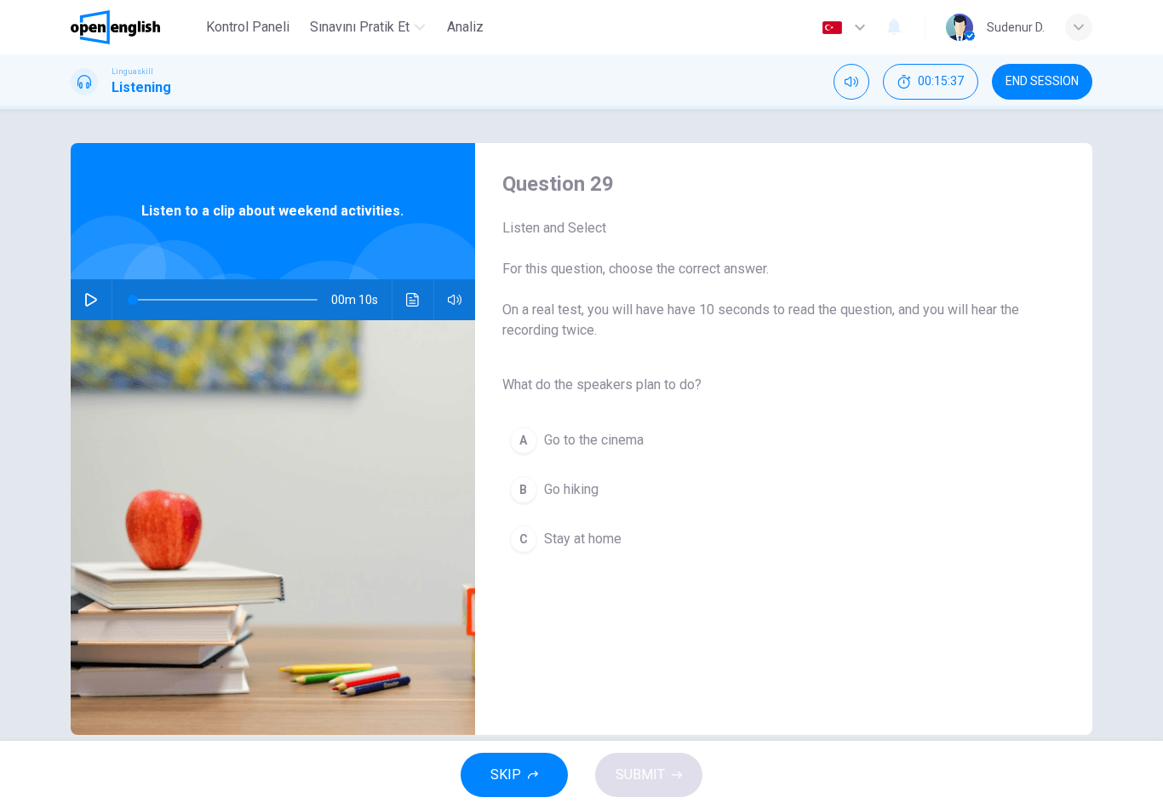
click at [94, 306] on icon "button" at bounding box center [91, 300] width 14 height 14
click at [580, 503] on button "B Go hiking" at bounding box center [771, 489] width 536 height 43
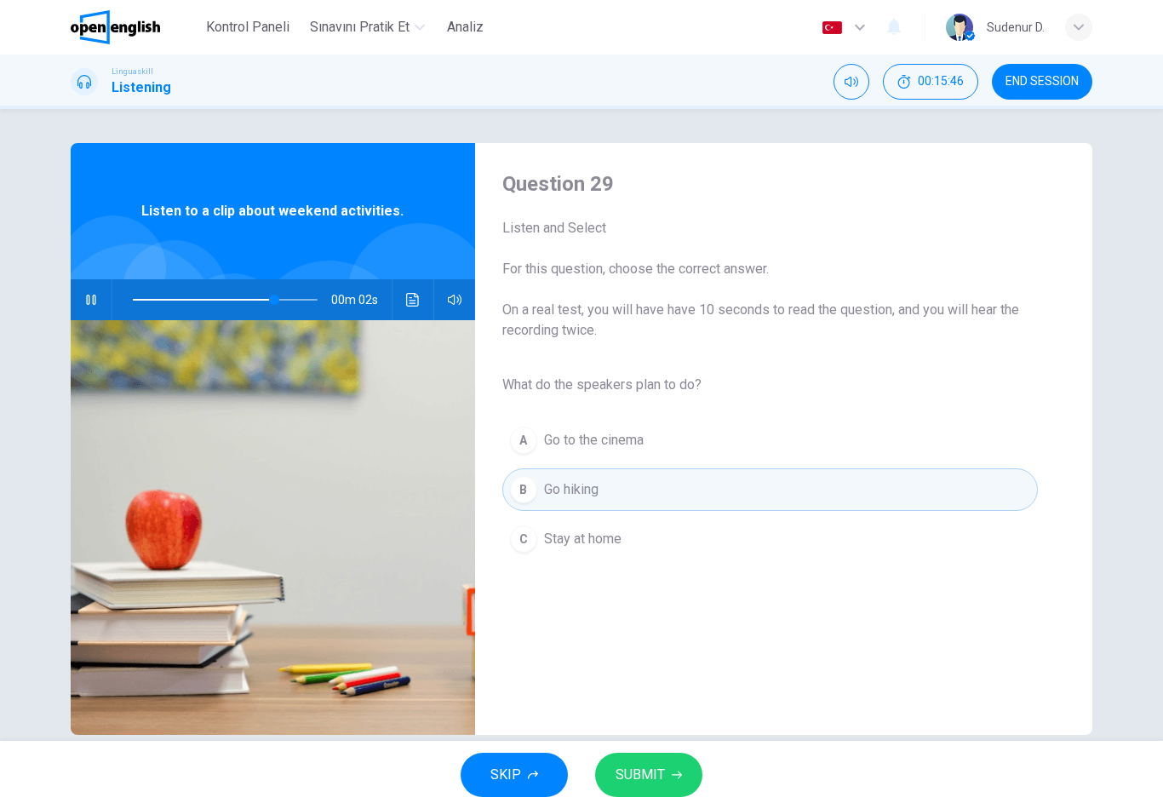
click at [672, 772] on icon "button" at bounding box center [677, 775] width 10 height 10
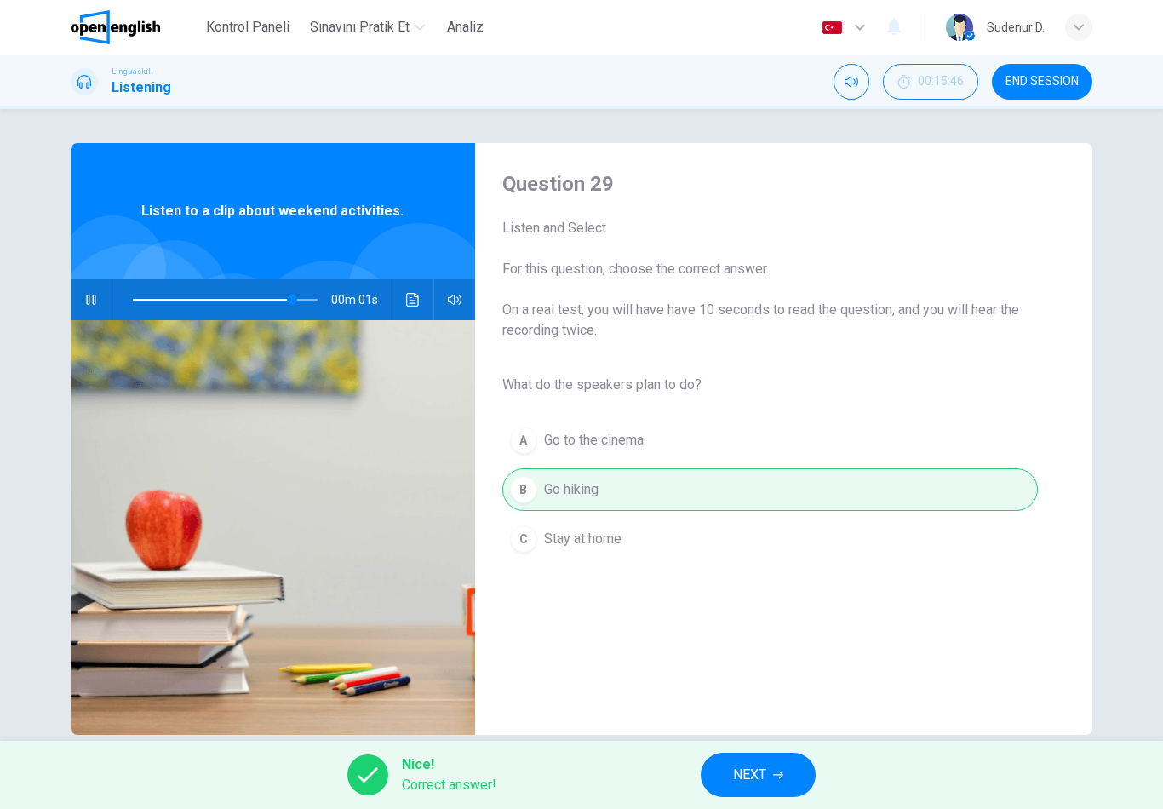
type input "**"
click at [753, 774] on span "NEXT" at bounding box center [749, 775] width 33 height 24
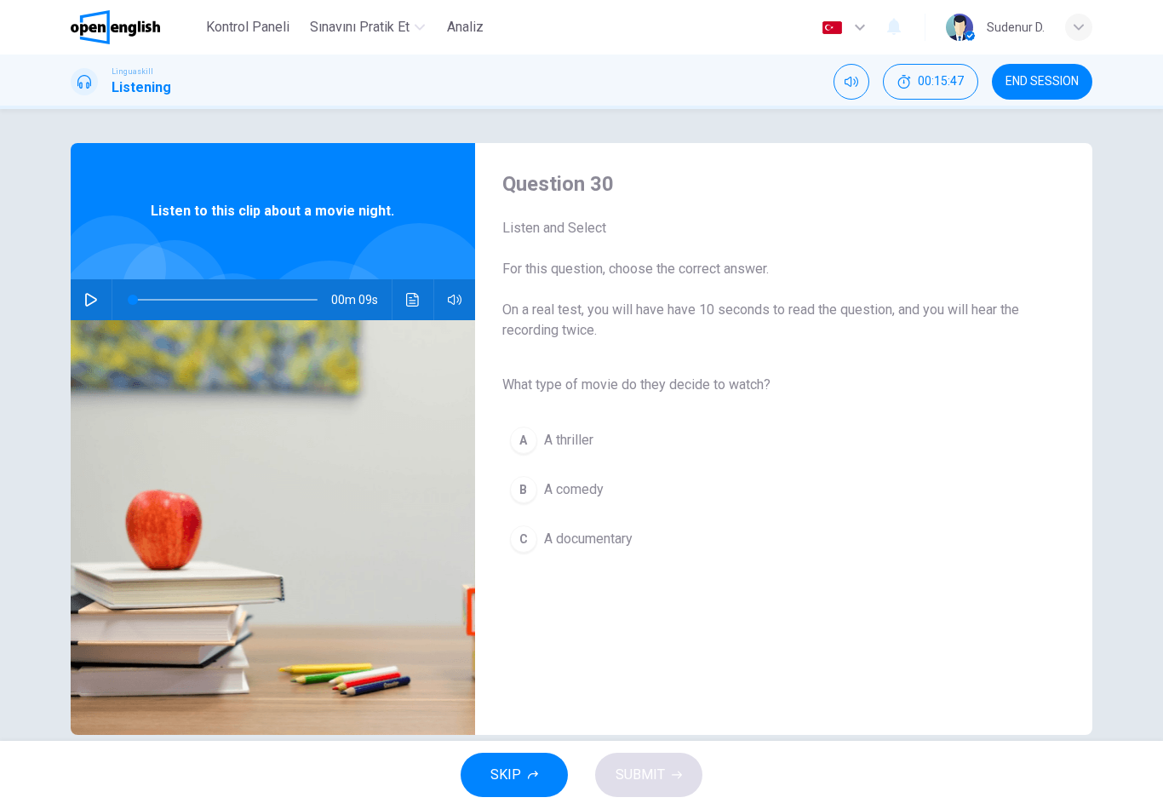
click at [92, 302] on icon "button" at bounding box center [91, 300] width 12 height 14
click at [526, 503] on div "B" at bounding box center [523, 489] width 27 height 27
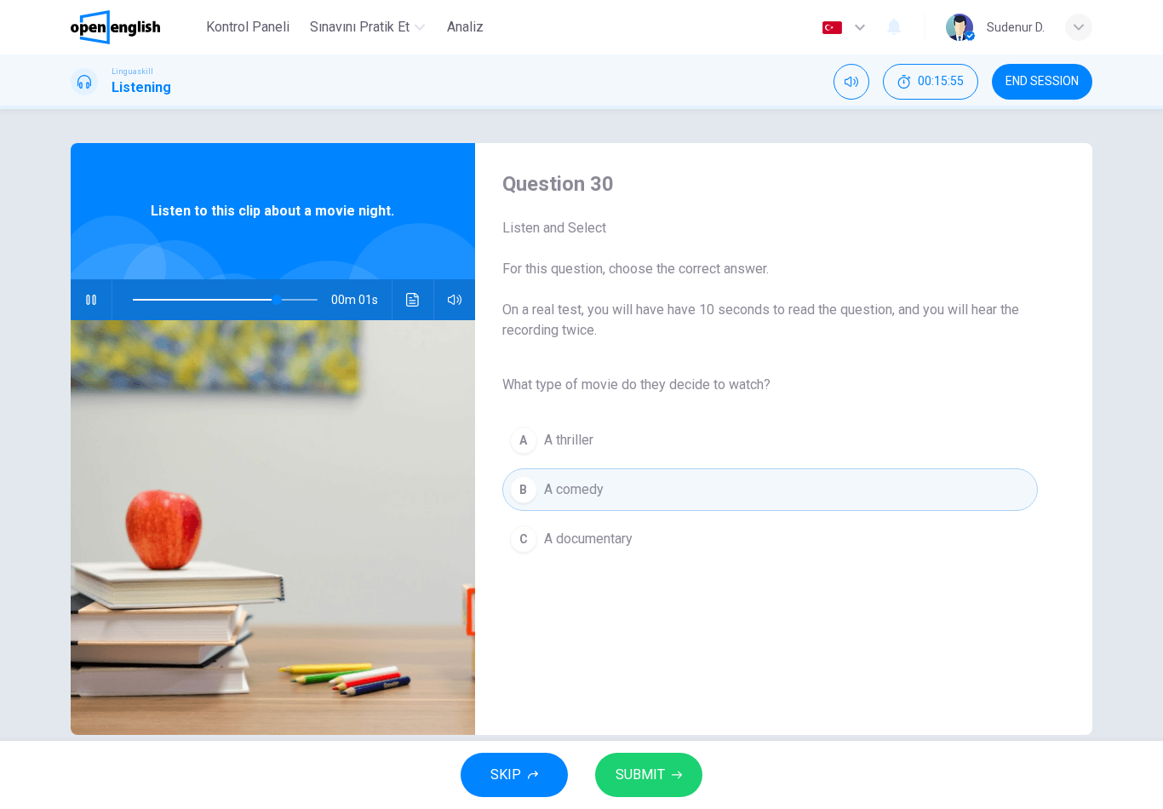
click at [663, 775] on span "SUBMIT" at bounding box center [640, 775] width 49 height 24
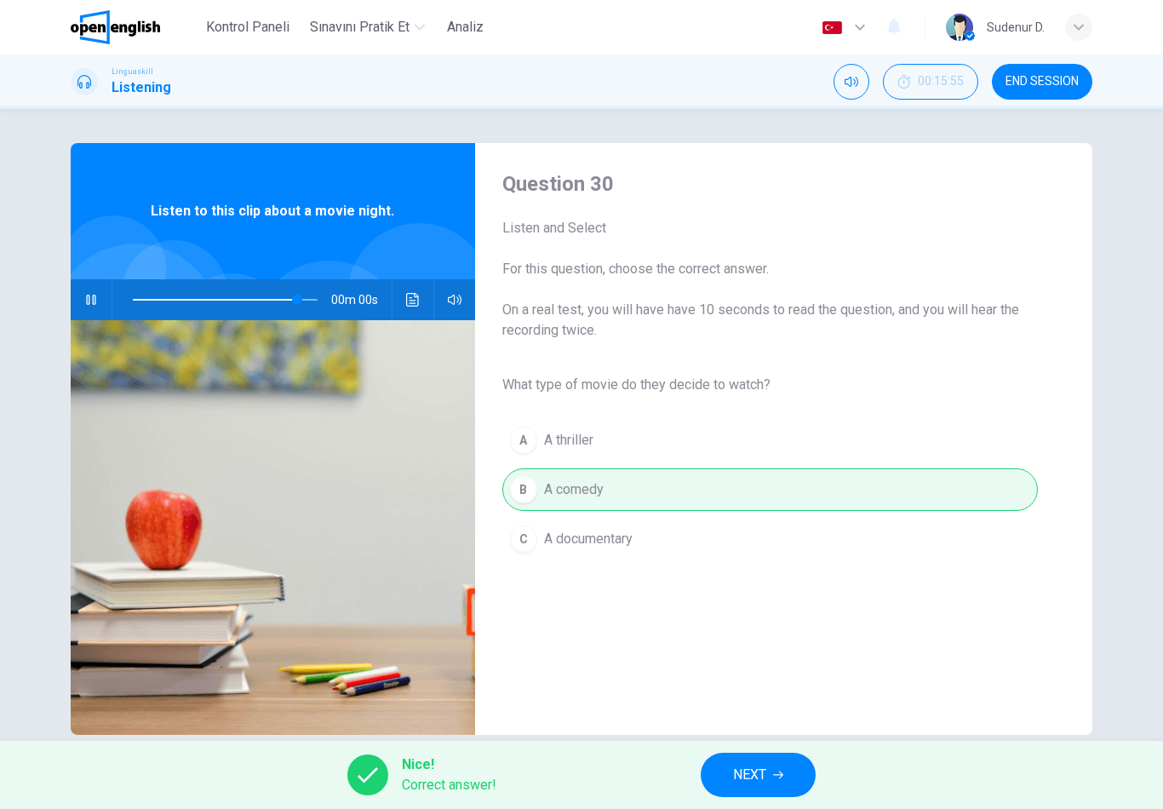
type input "*"
click at [746, 792] on button "NEXT" at bounding box center [758, 775] width 115 height 44
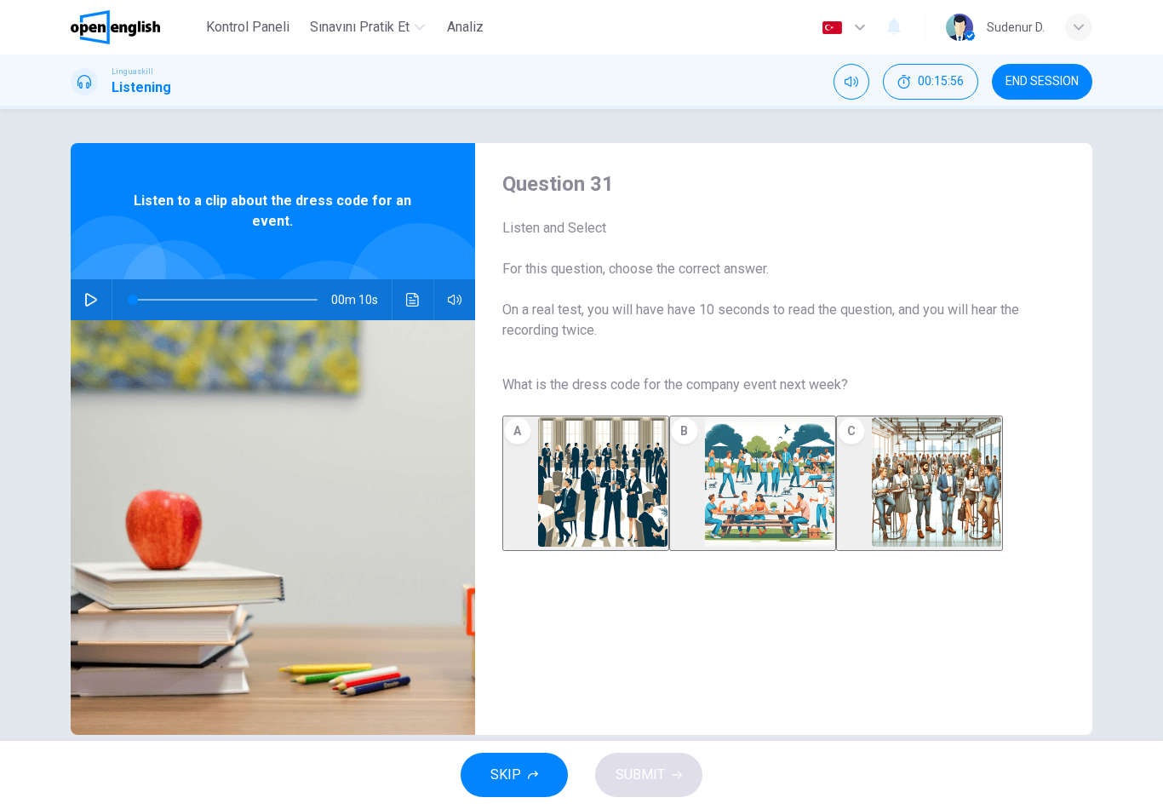
click at [92, 296] on icon "button" at bounding box center [91, 300] width 12 height 14
click at [979, 468] on img "button" at bounding box center [936, 481] width 129 height 129
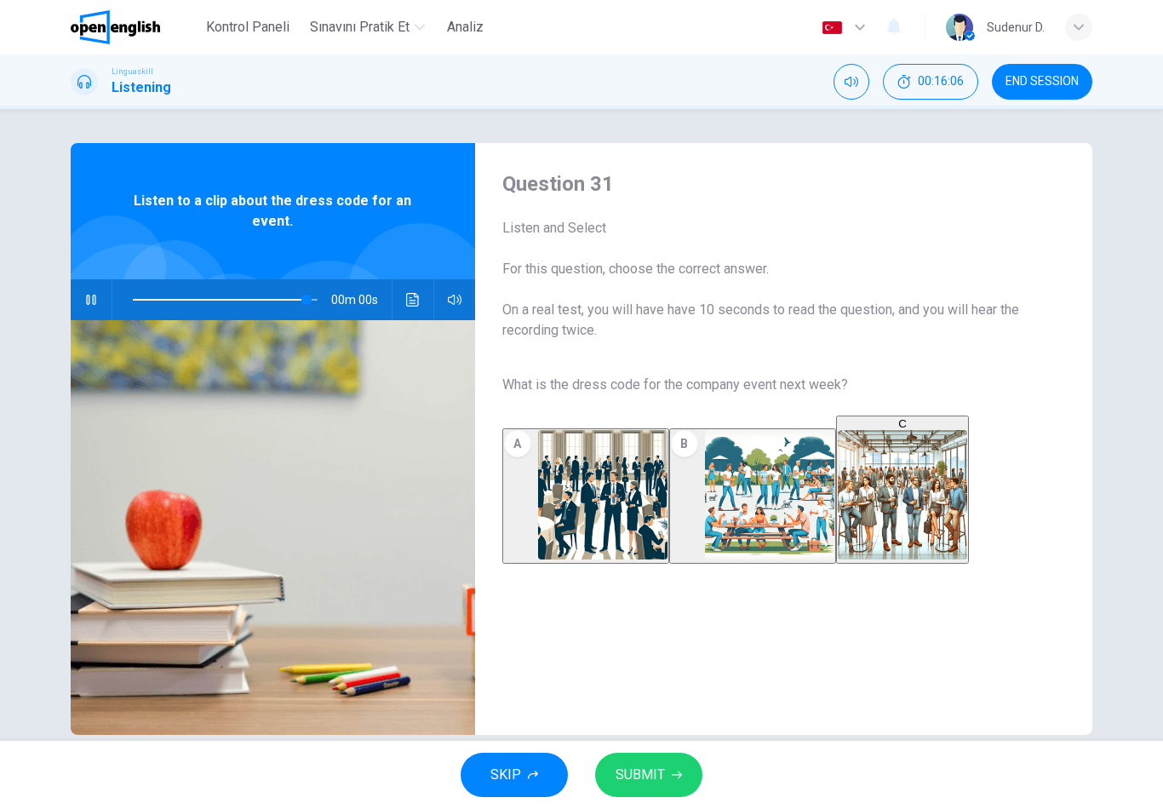
click at [633, 788] on button "SUBMIT" at bounding box center [648, 775] width 107 height 44
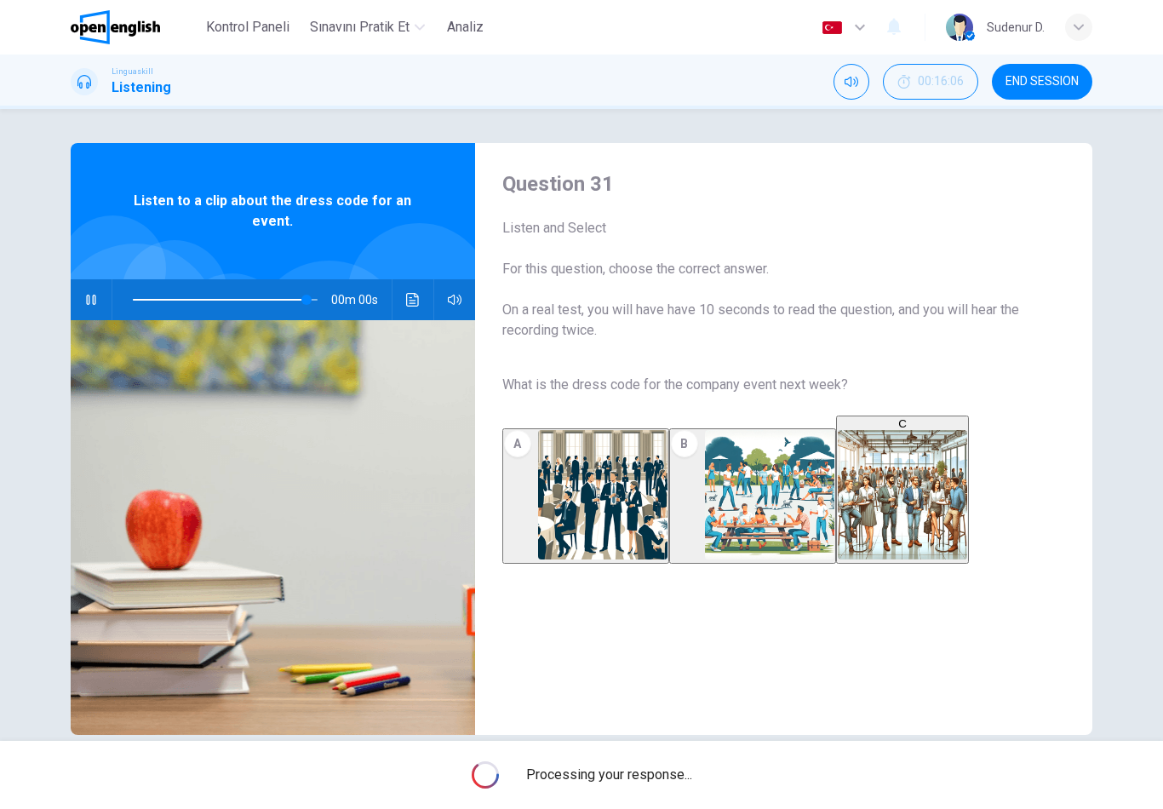
type input "*"
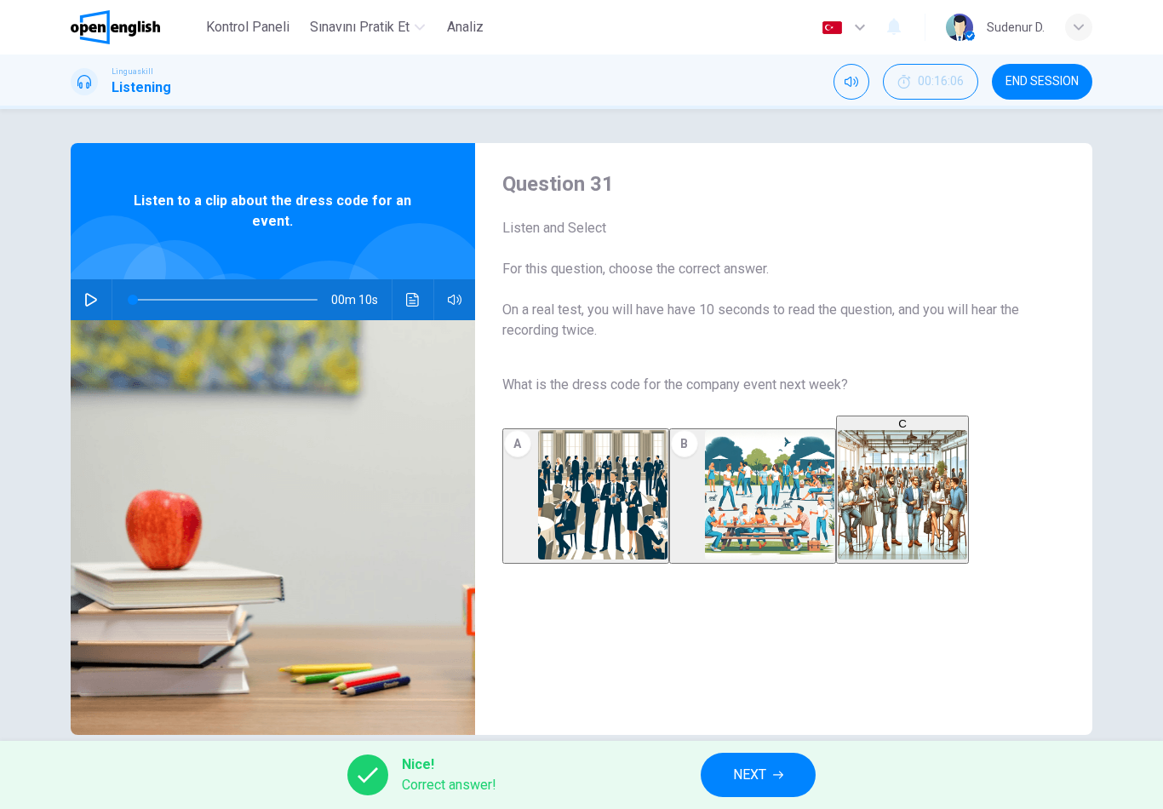
click at [761, 773] on span "NEXT" at bounding box center [749, 775] width 33 height 24
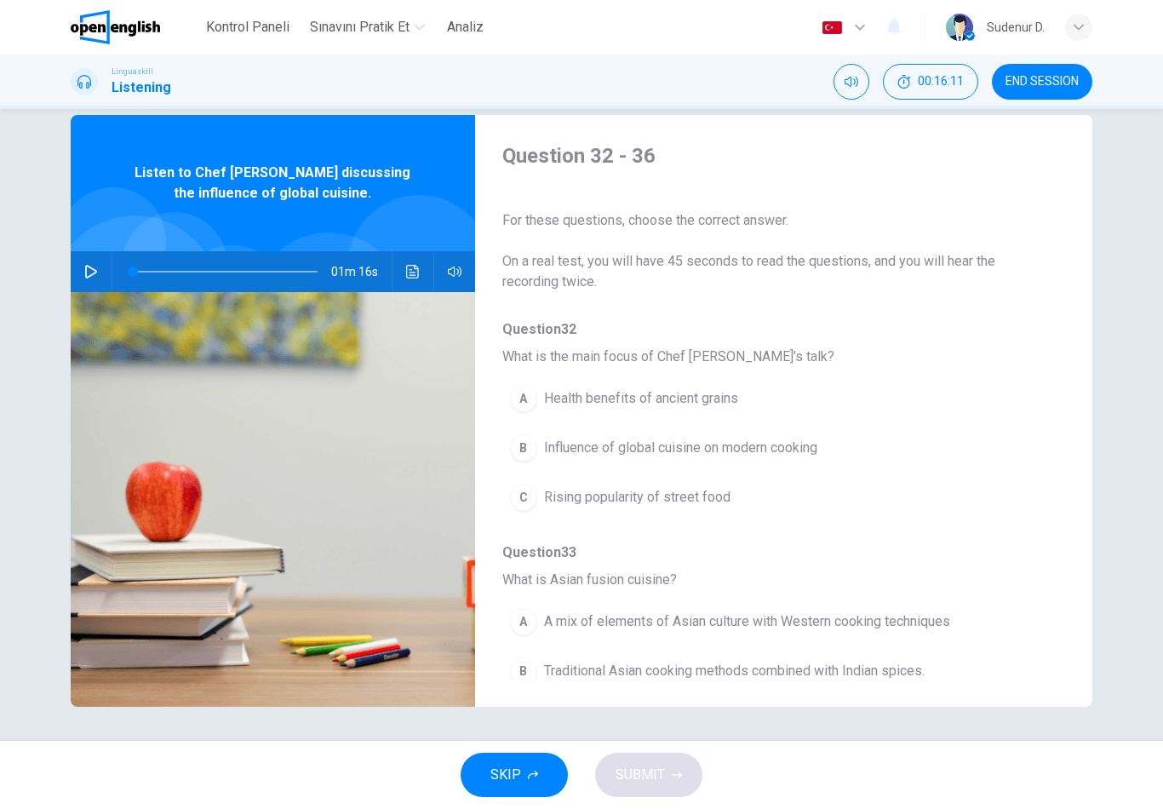
scroll to position [-26, 0]
click at [1042, 77] on span "END SESSION" at bounding box center [1042, 82] width 73 height 14
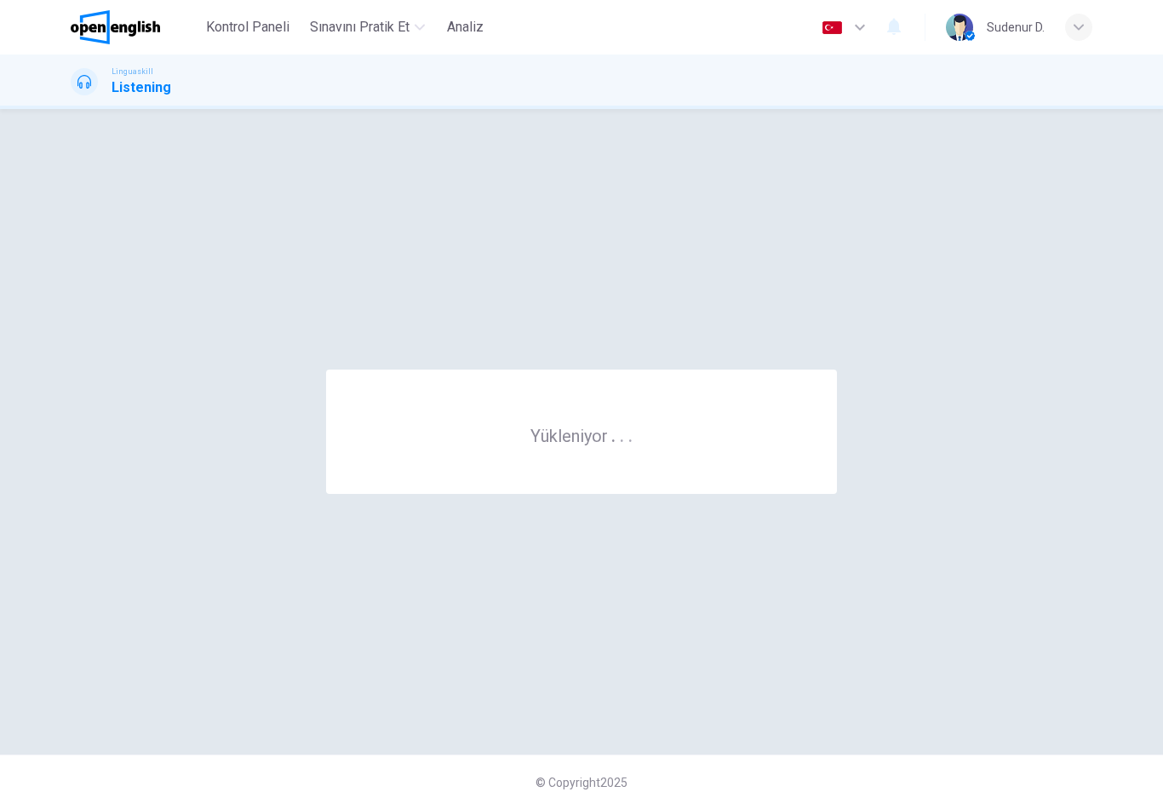
scroll to position [0, 0]
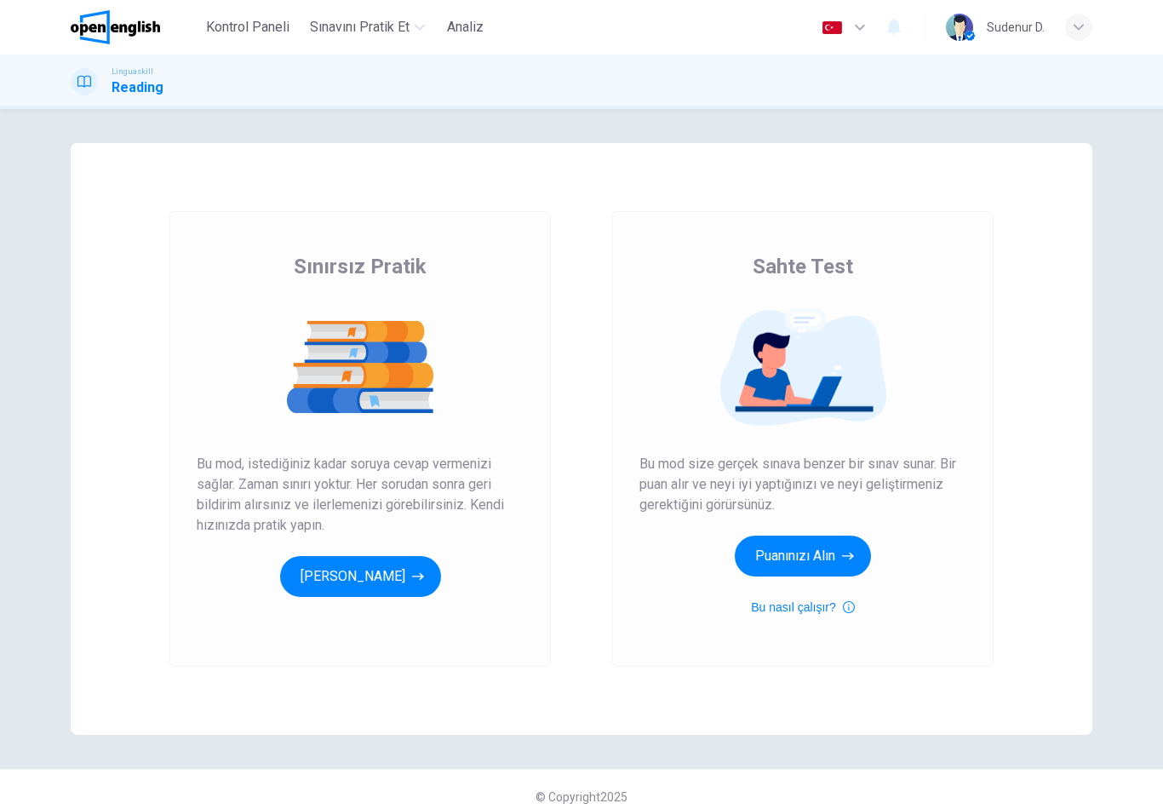
click at [403, 594] on button "[PERSON_NAME]" at bounding box center [360, 576] width 161 height 41
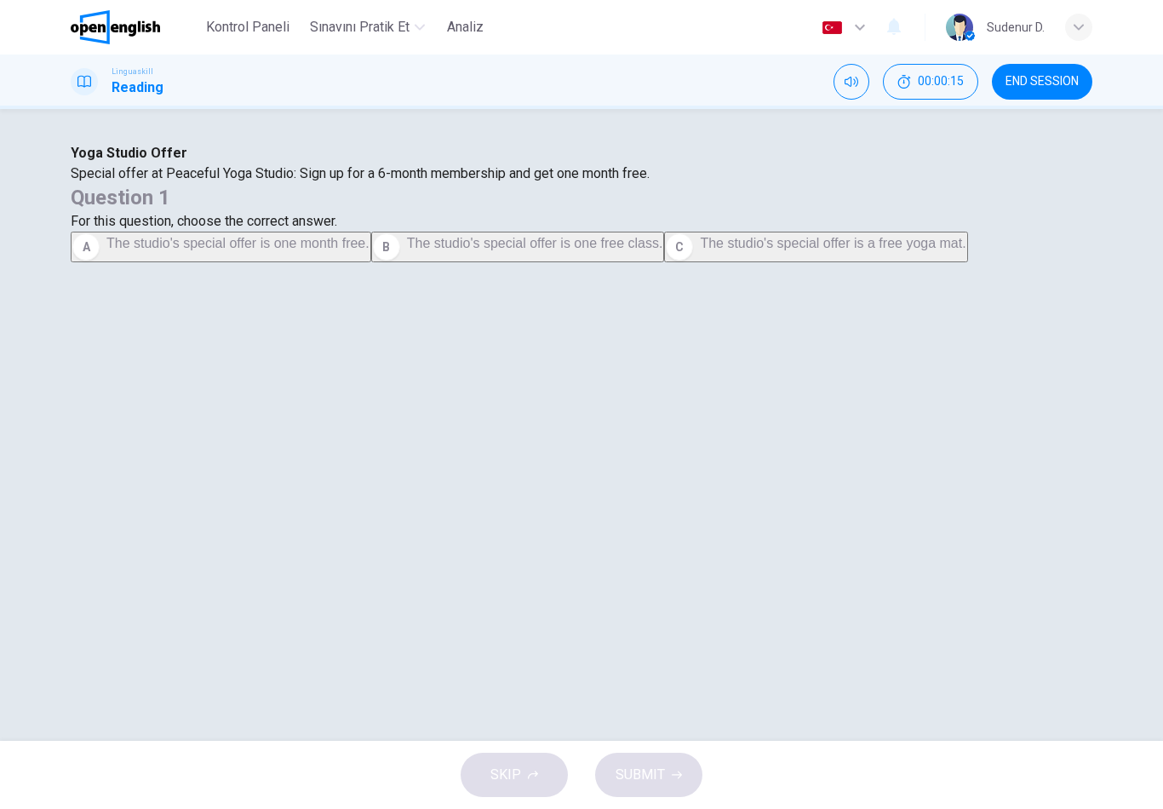
click at [664, 250] on span "The studio's special offer is one free class." at bounding box center [535, 243] width 256 height 14
click at [370, 250] on span "The studio's special offer is one month free." at bounding box center [237, 243] width 263 height 14
click at [665, 262] on button "B The studio's special offer is one free class." at bounding box center [518, 247] width 294 height 31
click at [692, 761] on button "SUBMIT" at bounding box center [648, 775] width 107 height 44
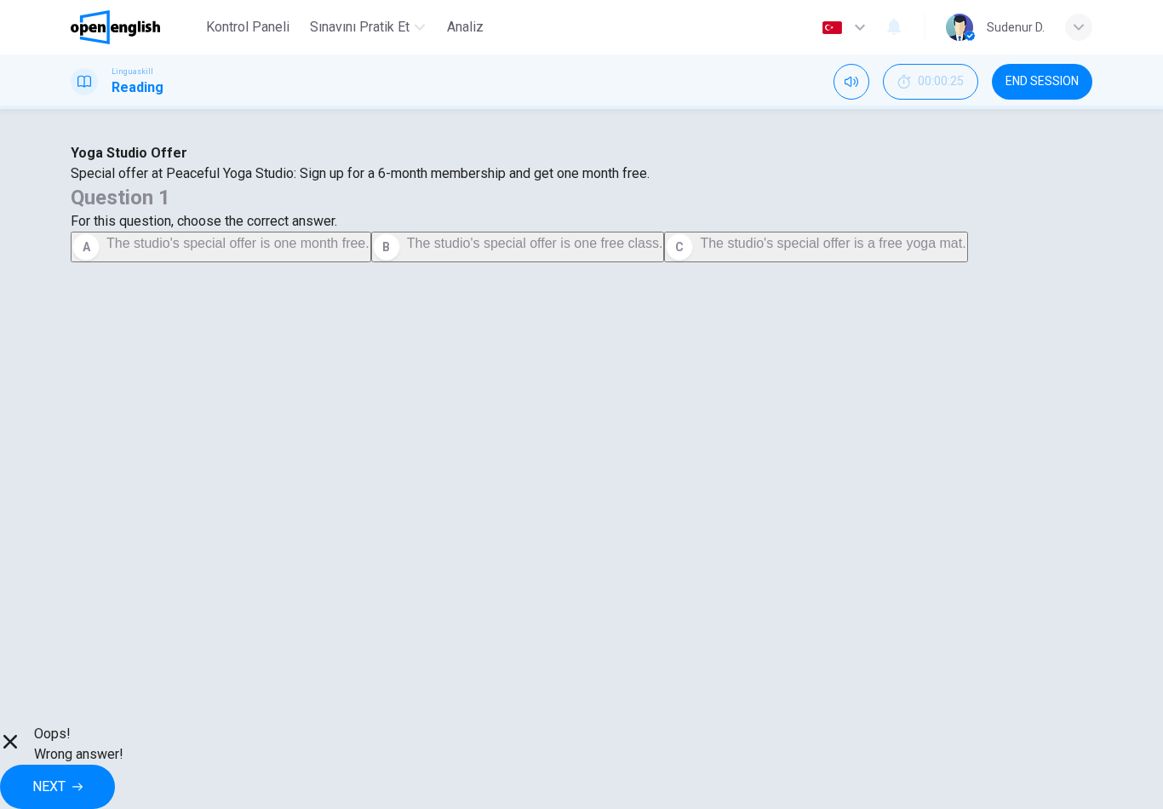
click at [115, 778] on button "NEXT" at bounding box center [57, 787] width 115 height 44
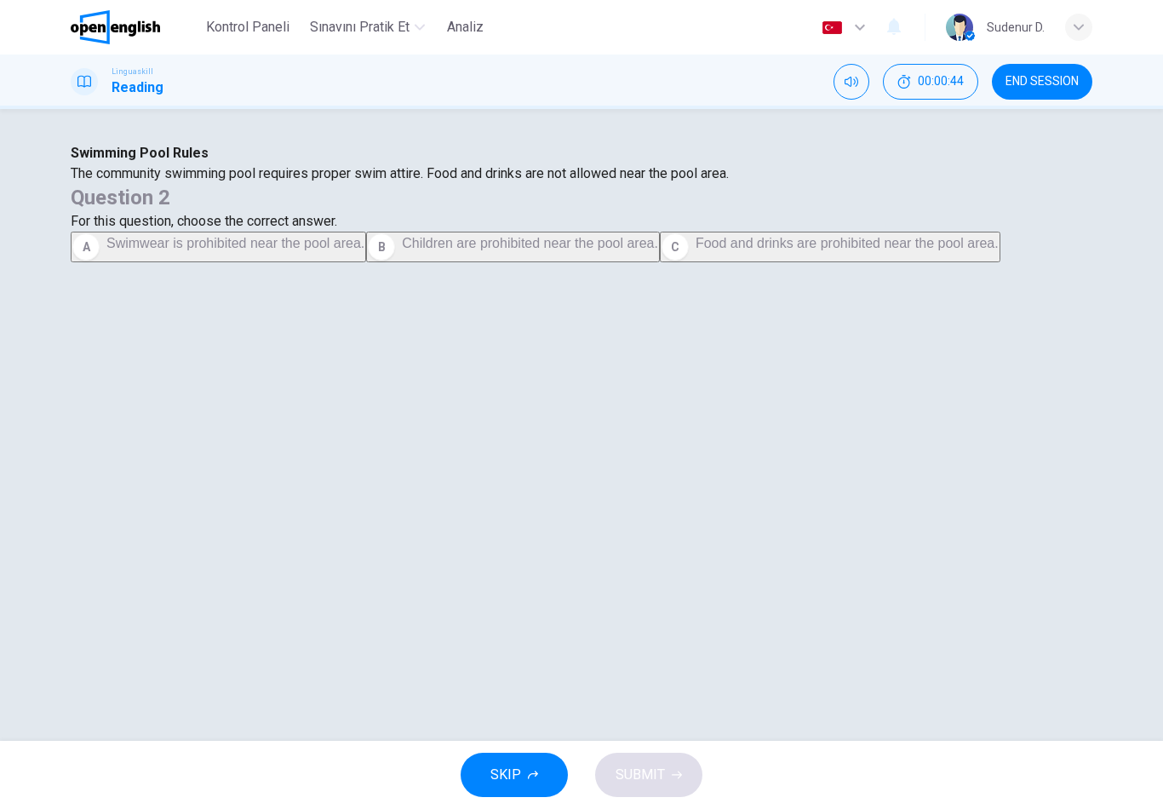
click at [911, 262] on button "C Food and drinks are prohibited near the pool area." at bounding box center [830, 247] width 341 height 31
click at [675, 774] on icon "button" at bounding box center [677, 775] width 10 height 10
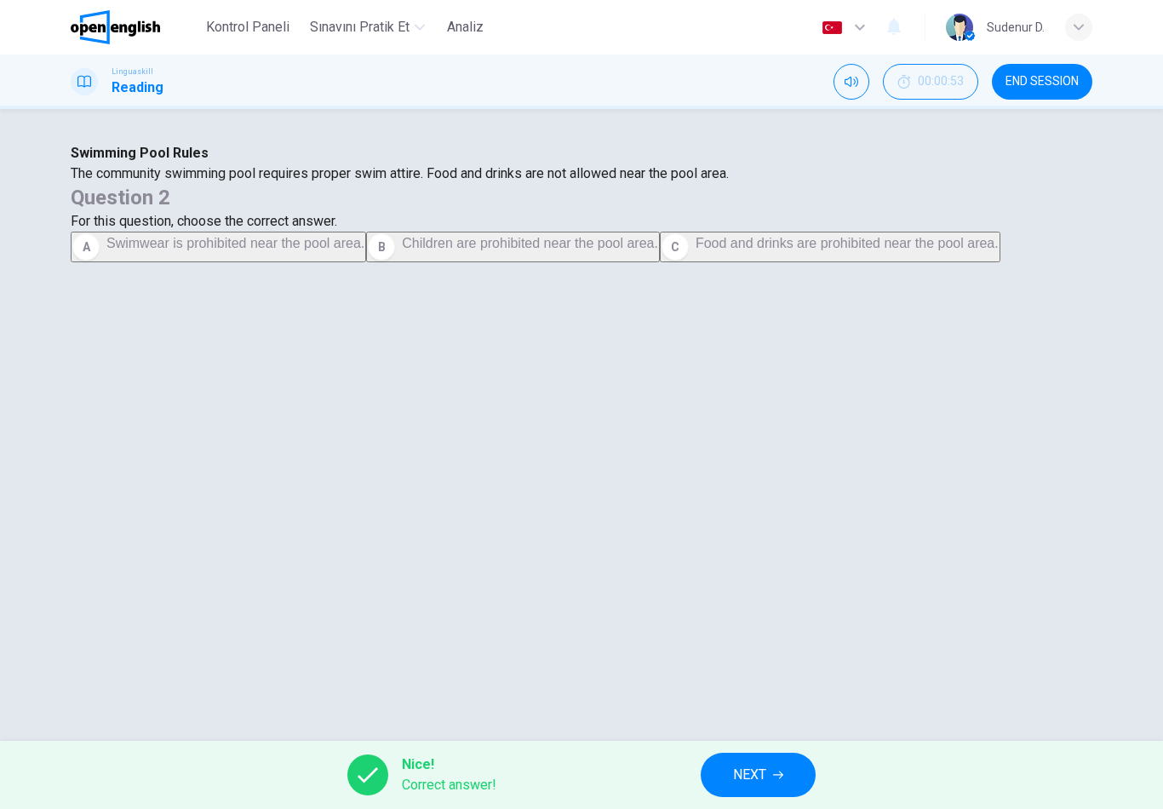
click at [779, 795] on button "NEXT" at bounding box center [758, 775] width 115 height 44
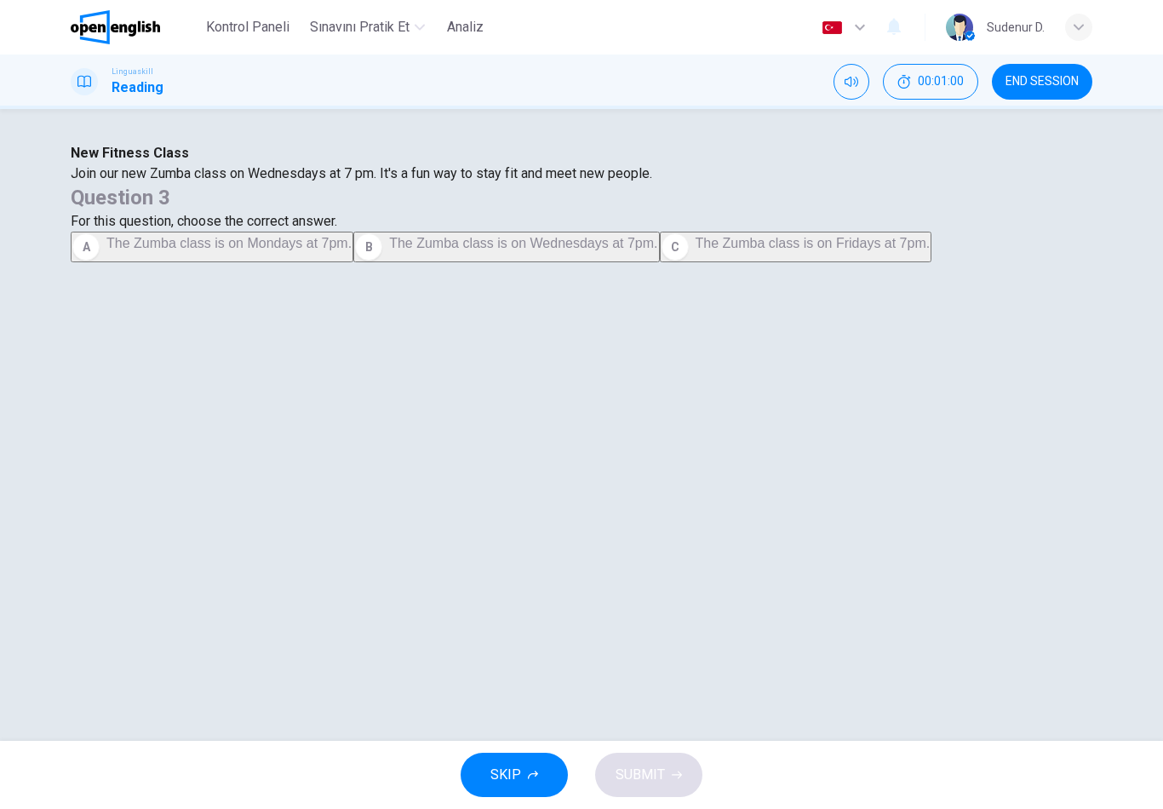
click at [352, 250] on span "The Zumba class is on Mondays at 7pm." at bounding box center [228, 243] width 245 height 14
click at [658, 250] on span "The Zumba class is on Wednesdays at 7pm." at bounding box center [523, 243] width 268 height 14
click at [688, 772] on button "SUBMIT" at bounding box center [648, 775] width 107 height 44
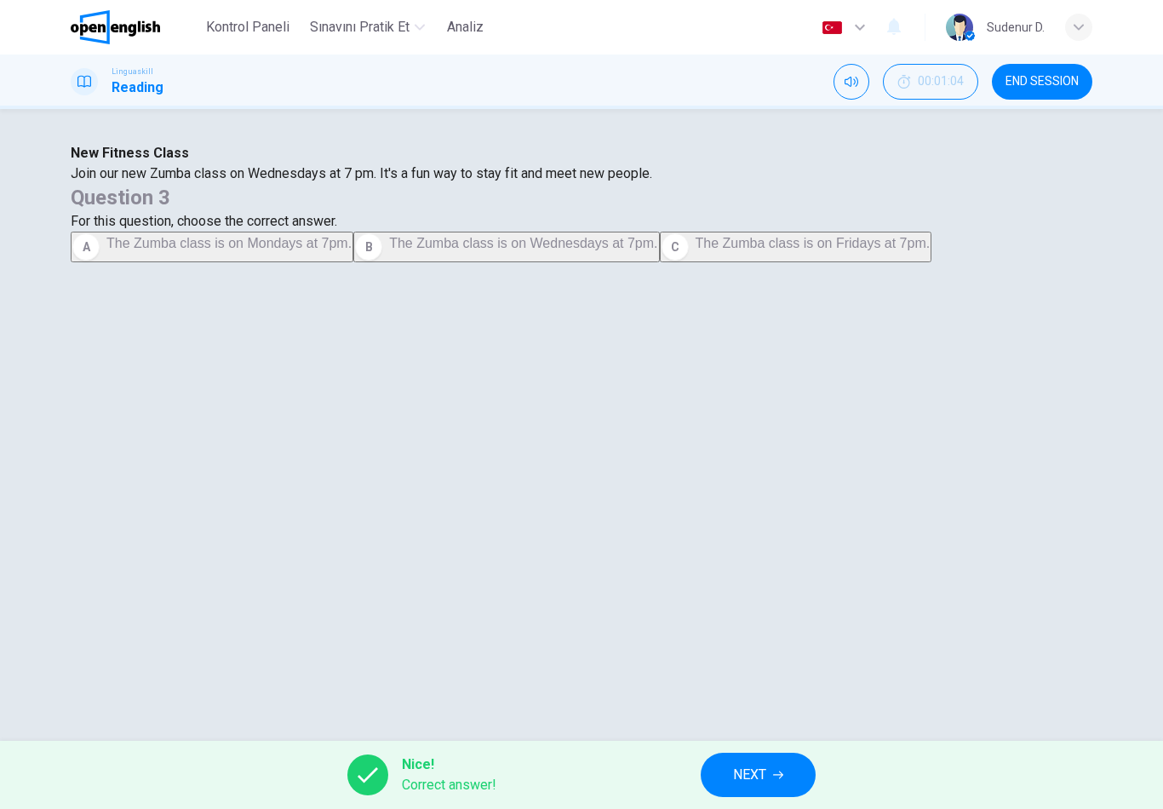
click at [804, 783] on button "NEXT" at bounding box center [758, 775] width 115 height 44
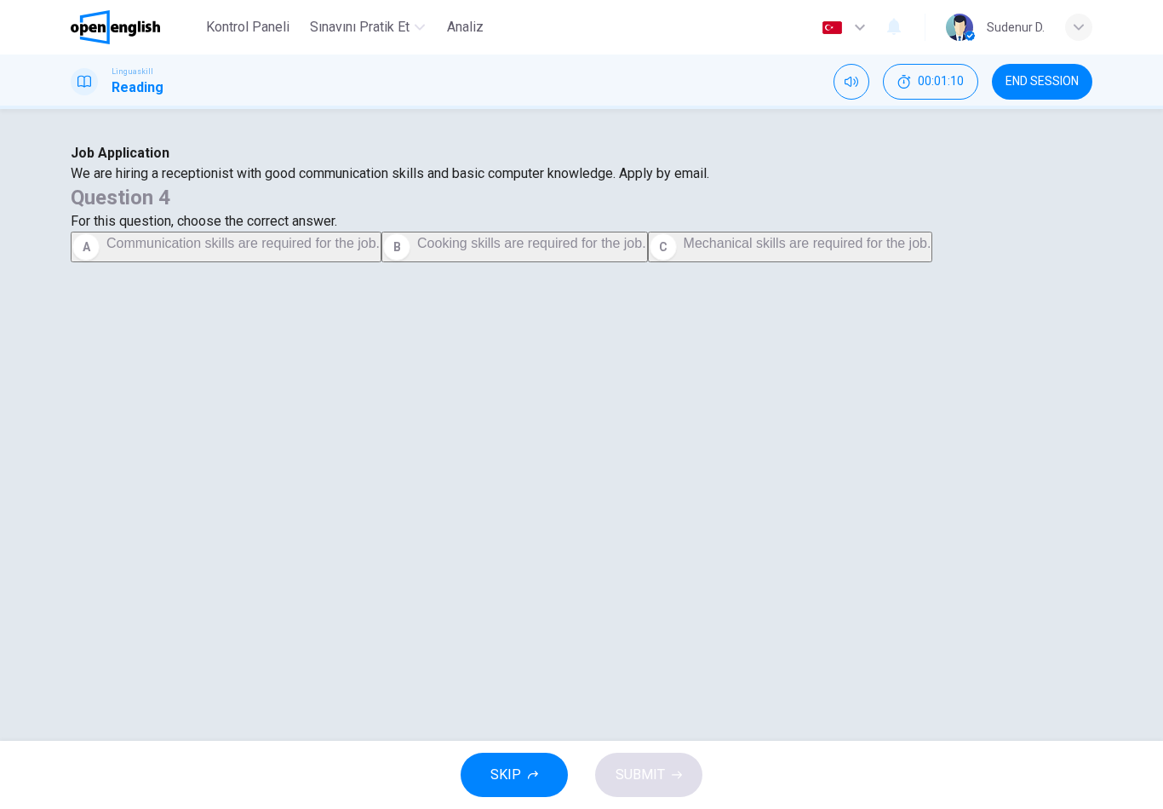
scroll to position [3, 0]
click at [380, 250] on span "Communication skills are required for the job." at bounding box center [242, 243] width 273 height 14
click at [680, 762] on button "SUBMIT" at bounding box center [648, 775] width 107 height 44
click at [669, 773] on span "Processing your response..." at bounding box center [609, 775] width 166 height 20
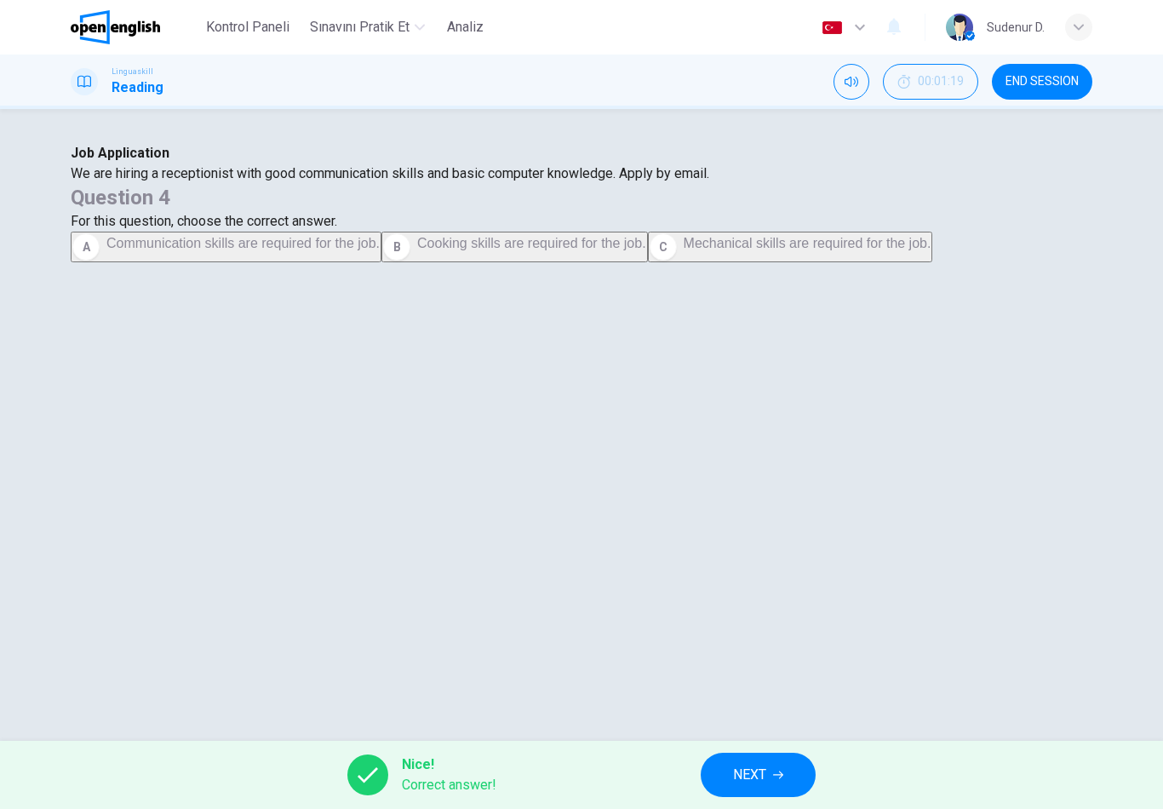
click at [776, 782] on button "NEXT" at bounding box center [758, 775] width 115 height 44
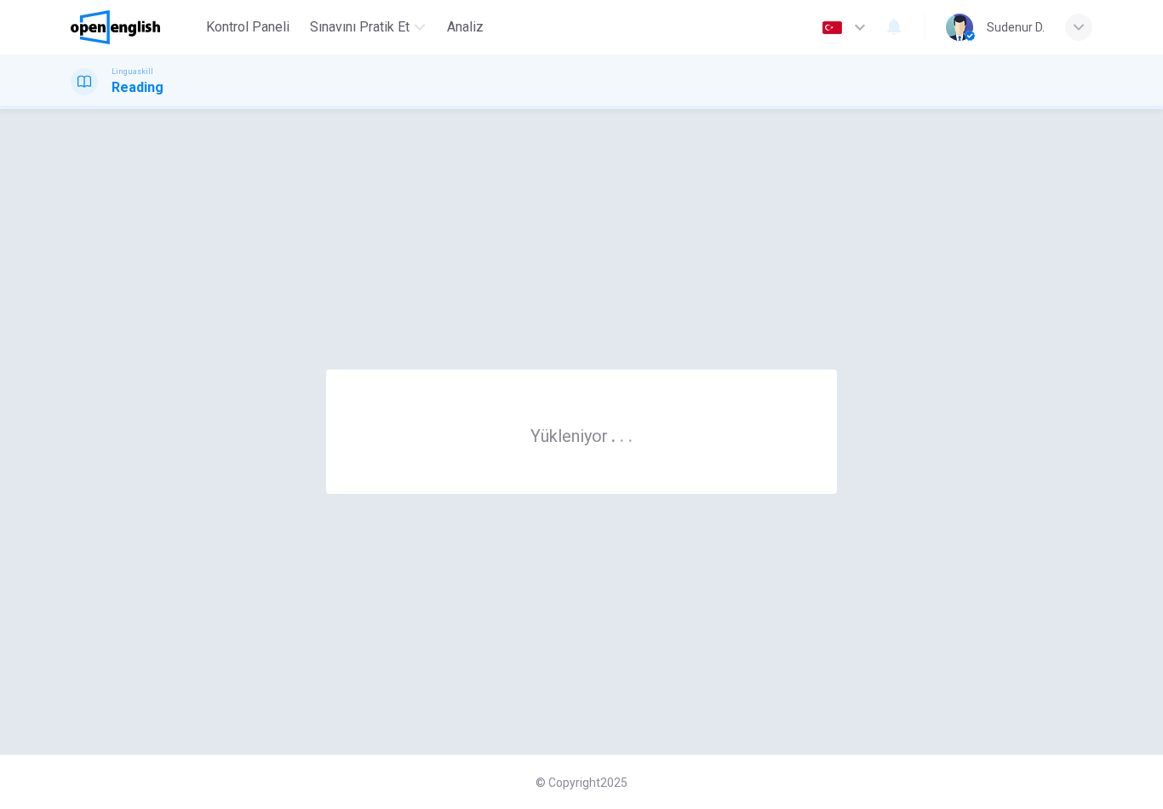
scroll to position [0, 0]
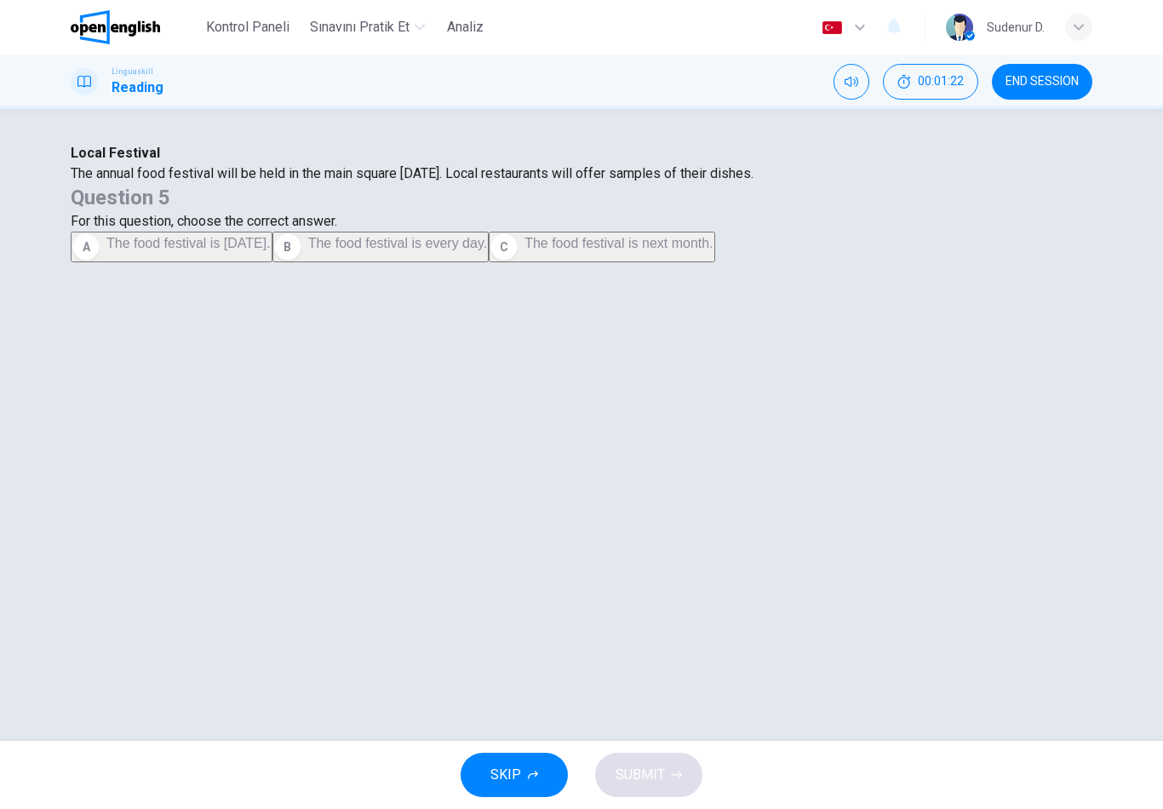
click at [273, 262] on button "A The food festival is next Saturday." at bounding box center [172, 247] width 202 height 31
click at [802, 262] on div "Question 5 For this question, choose the correct answer. A The food festival is…" at bounding box center [582, 223] width 1022 height 78
click at [679, 770] on icon "button" at bounding box center [677, 775] width 10 height 10
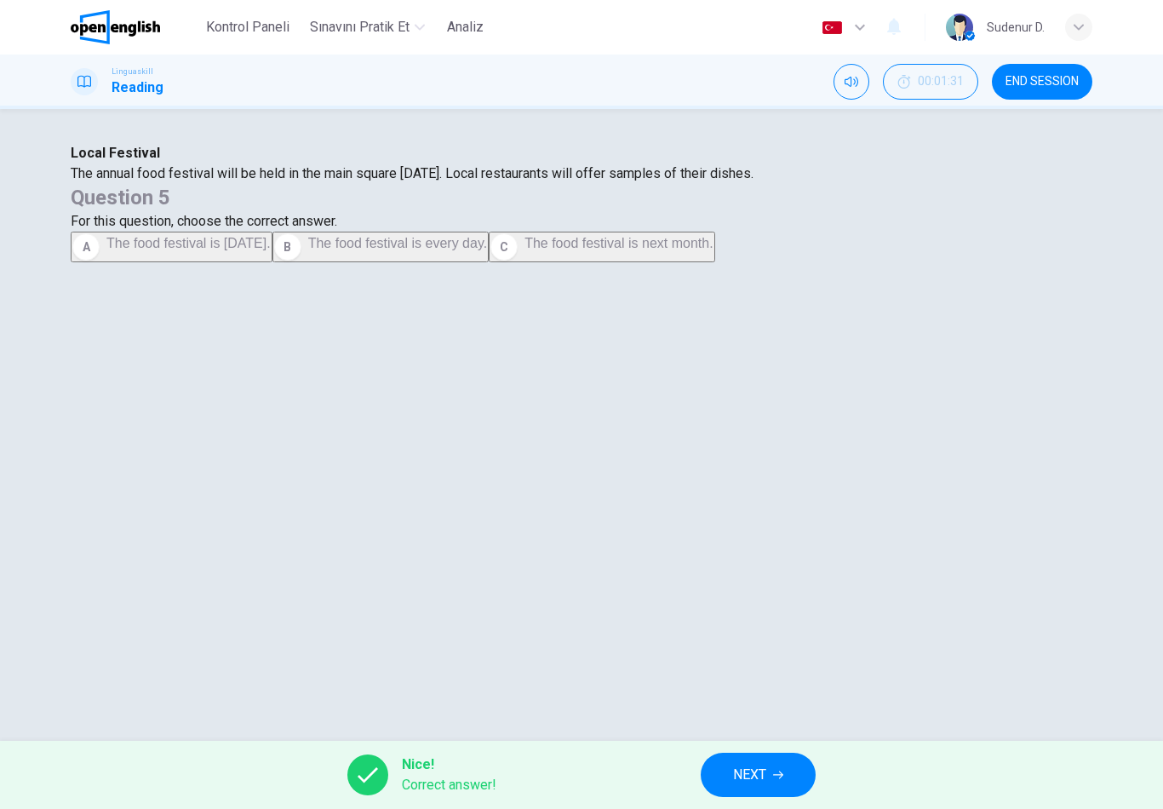
click at [800, 790] on button "NEXT" at bounding box center [758, 775] width 115 height 44
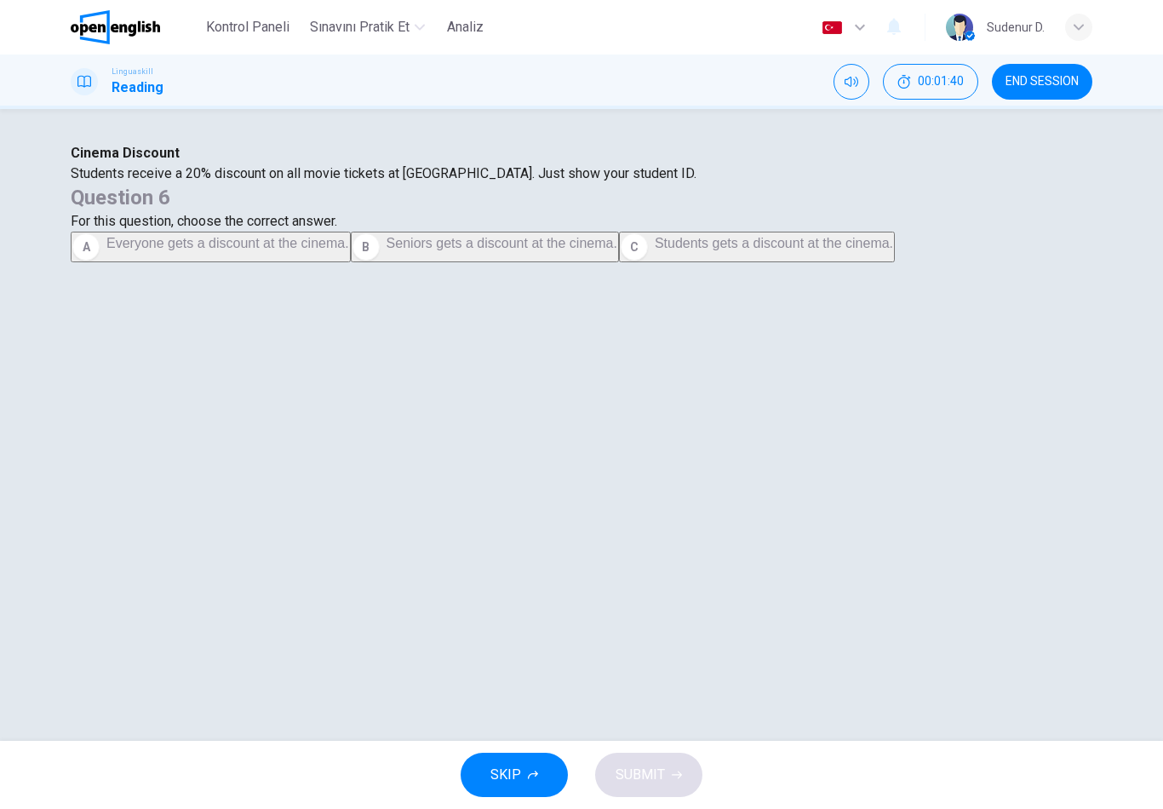
click at [859, 250] on span "Students gets a discount at the cinema." at bounding box center [774, 243] width 238 height 14
click at [680, 770] on icon "button" at bounding box center [677, 775] width 10 height 10
click at [679, 769] on span "Processing your response..." at bounding box center [609, 775] width 166 height 20
click at [675, 773] on span "Processing your response..." at bounding box center [609, 775] width 166 height 20
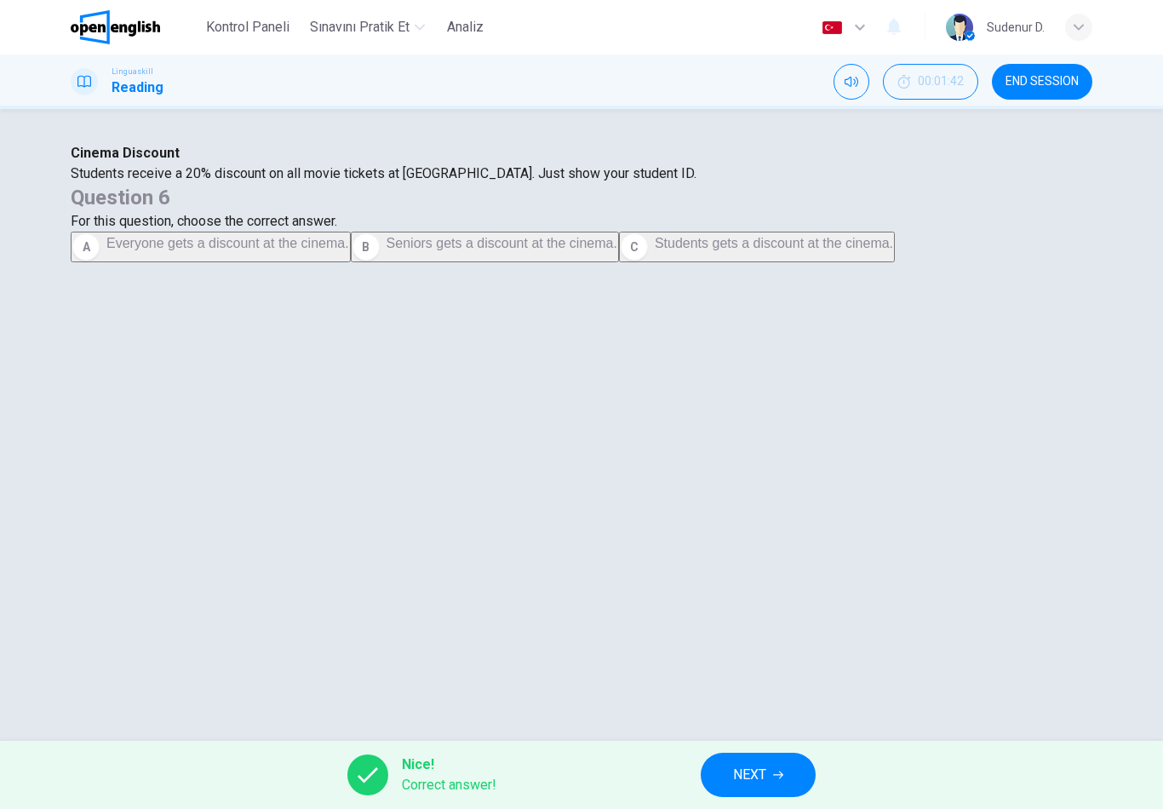
click at [719, 786] on button "NEXT" at bounding box center [758, 775] width 115 height 44
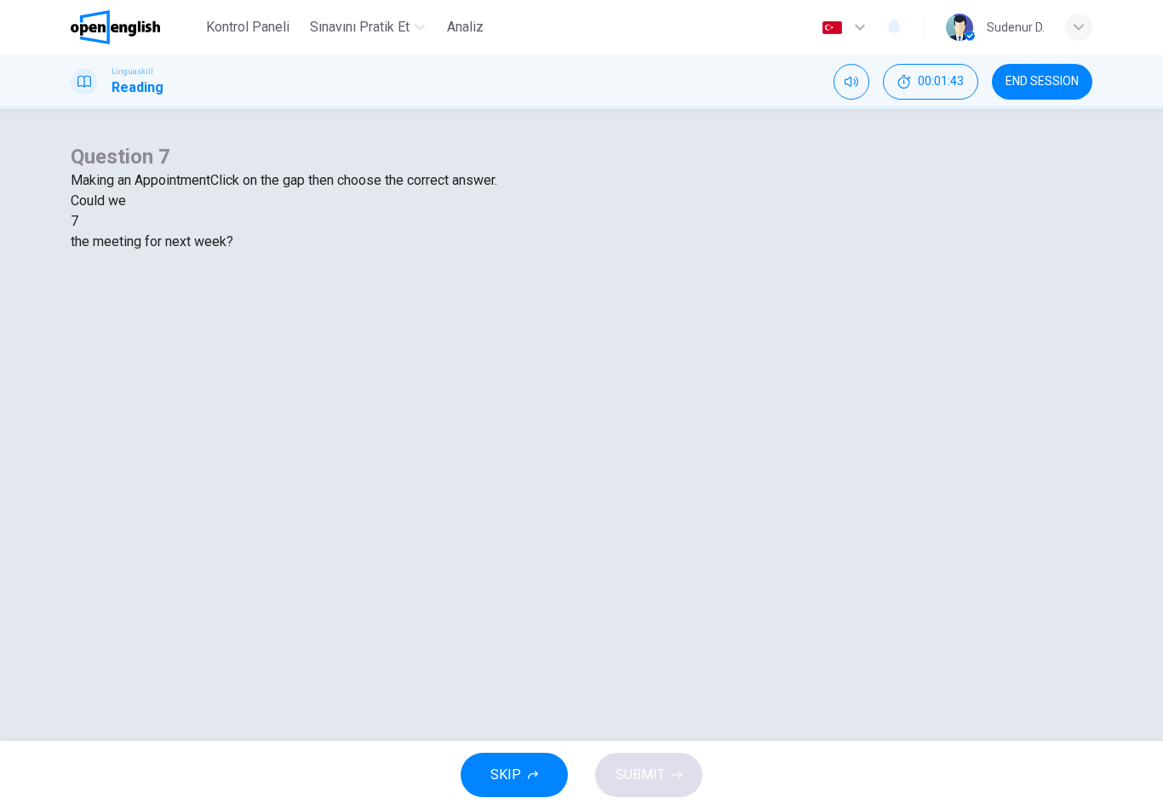
click at [333, 252] on div "Could we 7 the meeting for next week?" at bounding box center [582, 221] width 1022 height 61
click at [78, 221] on div at bounding box center [78, 221] width 0 height 0
click at [495, 273] on div "arrange" at bounding box center [582, 262] width 1022 height 20
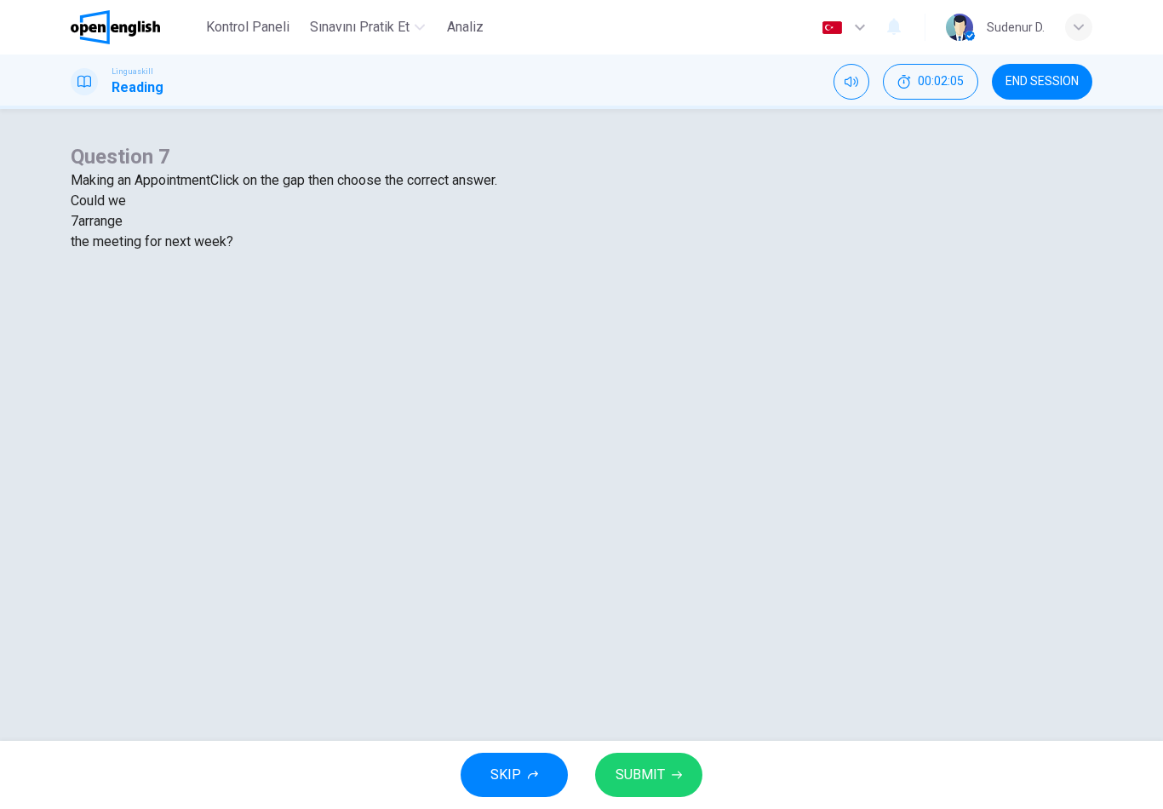
click at [627, 780] on span "SUBMIT" at bounding box center [640, 775] width 49 height 24
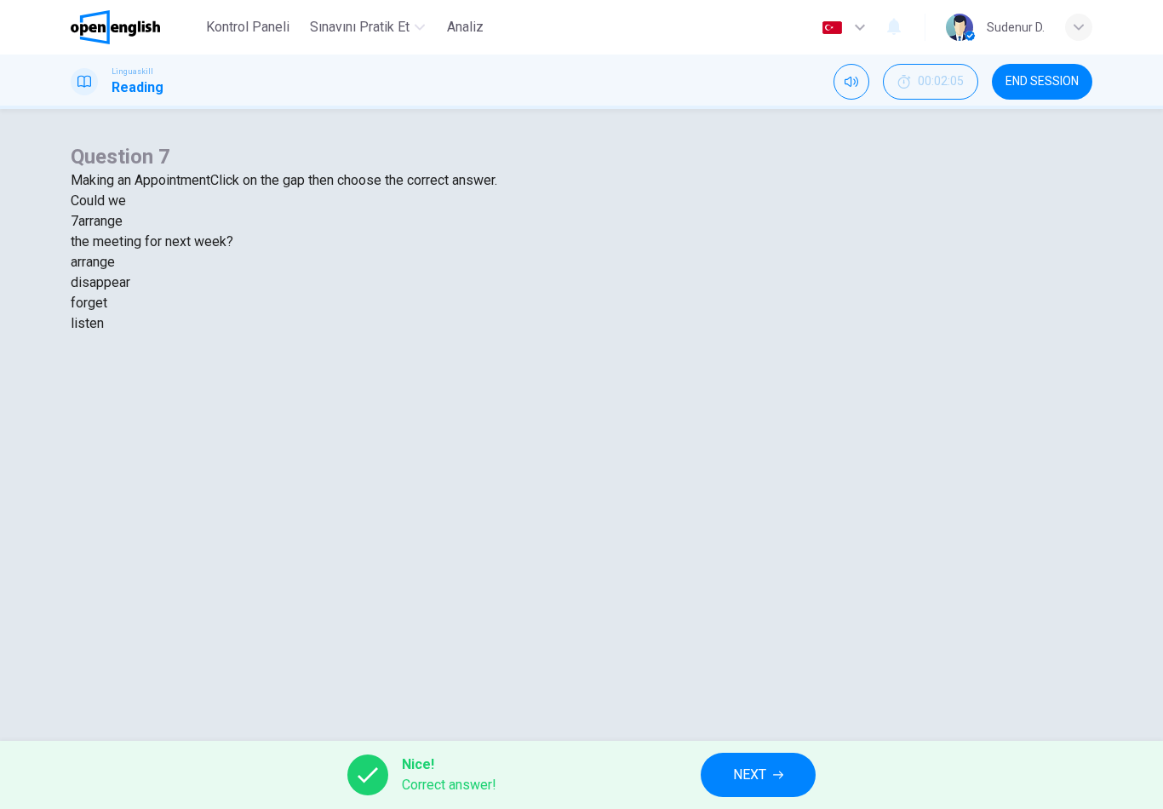
click at [743, 778] on span "NEXT" at bounding box center [749, 775] width 33 height 24
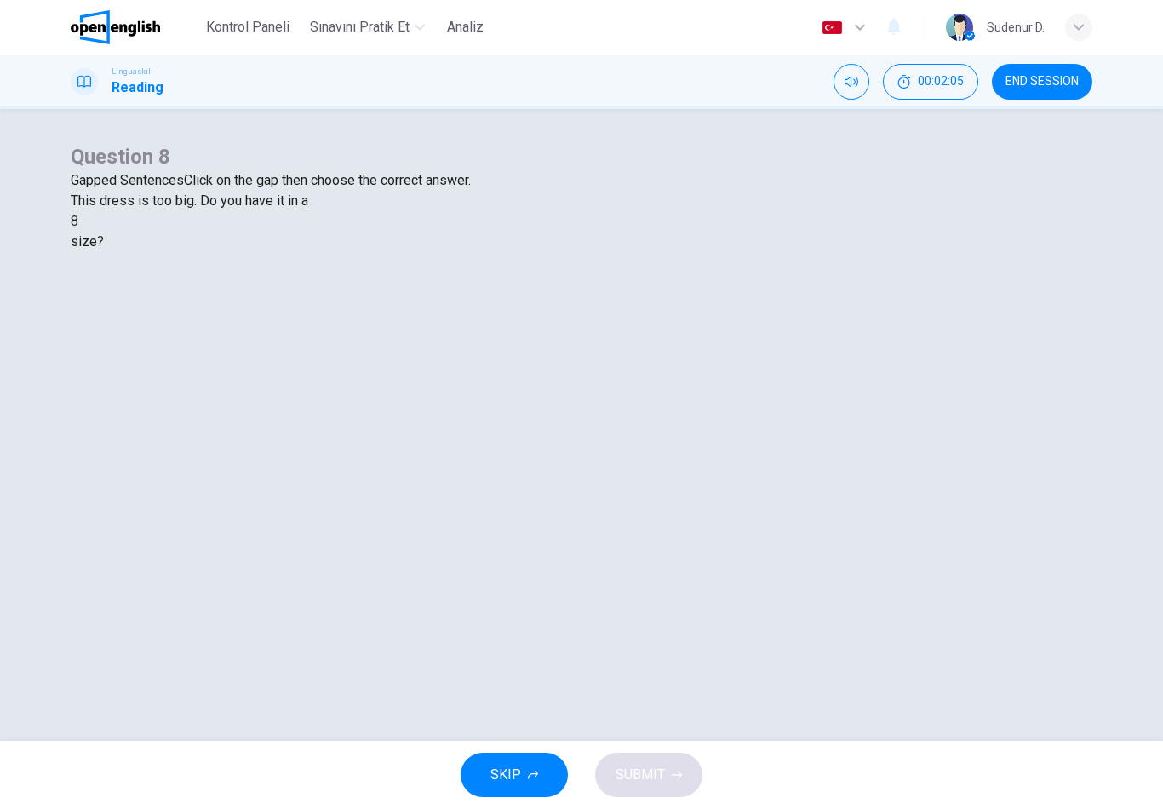
click at [78, 221] on div at bounding box center [78, 221] width 0 height 0
click at [495, 273] on div "smaller" at bounding box center [582, 262] width 1022 height 20
click at [656, 793] on button "SUBMIT" at bounding box center [648, 775] width 107 height 44
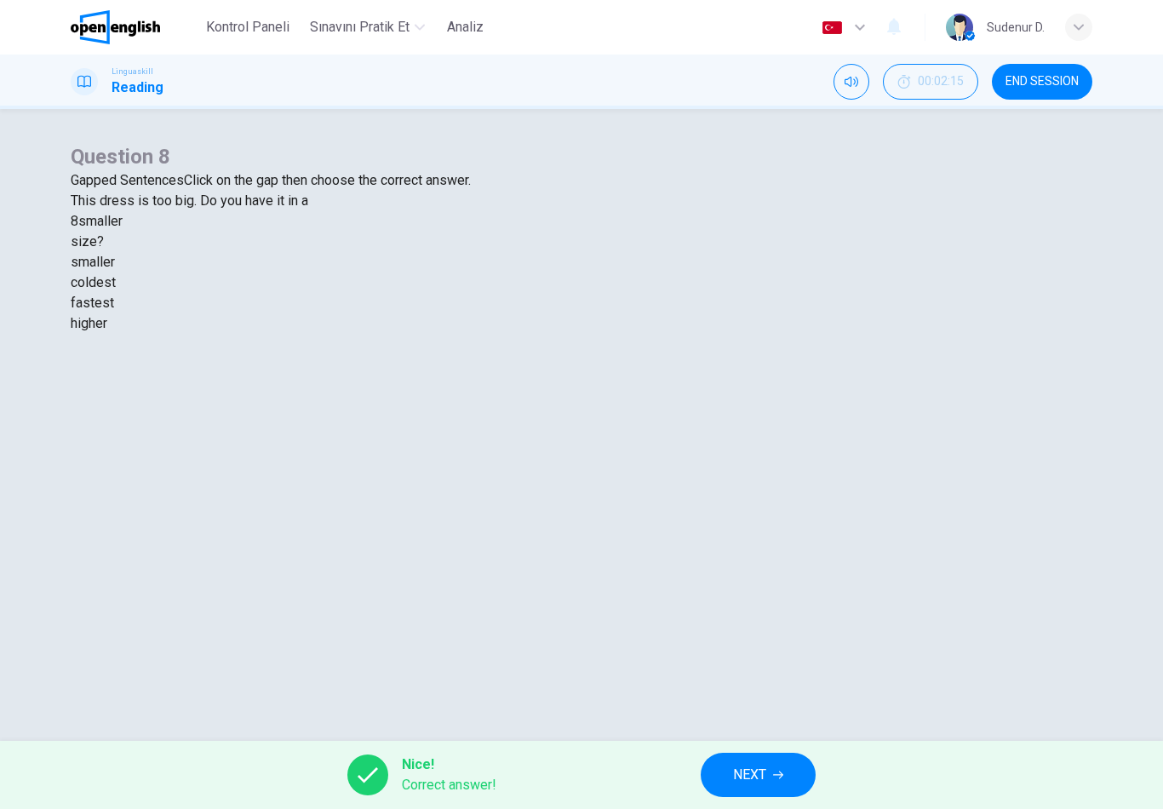
click at [704, 793] on div "Nice! Correct answer! NEXT" at bounding box center [581, 775] width 1163 height 68
click at [744, 784] on span "NEXT" at bounding box center [749, 775] width 33 height 24
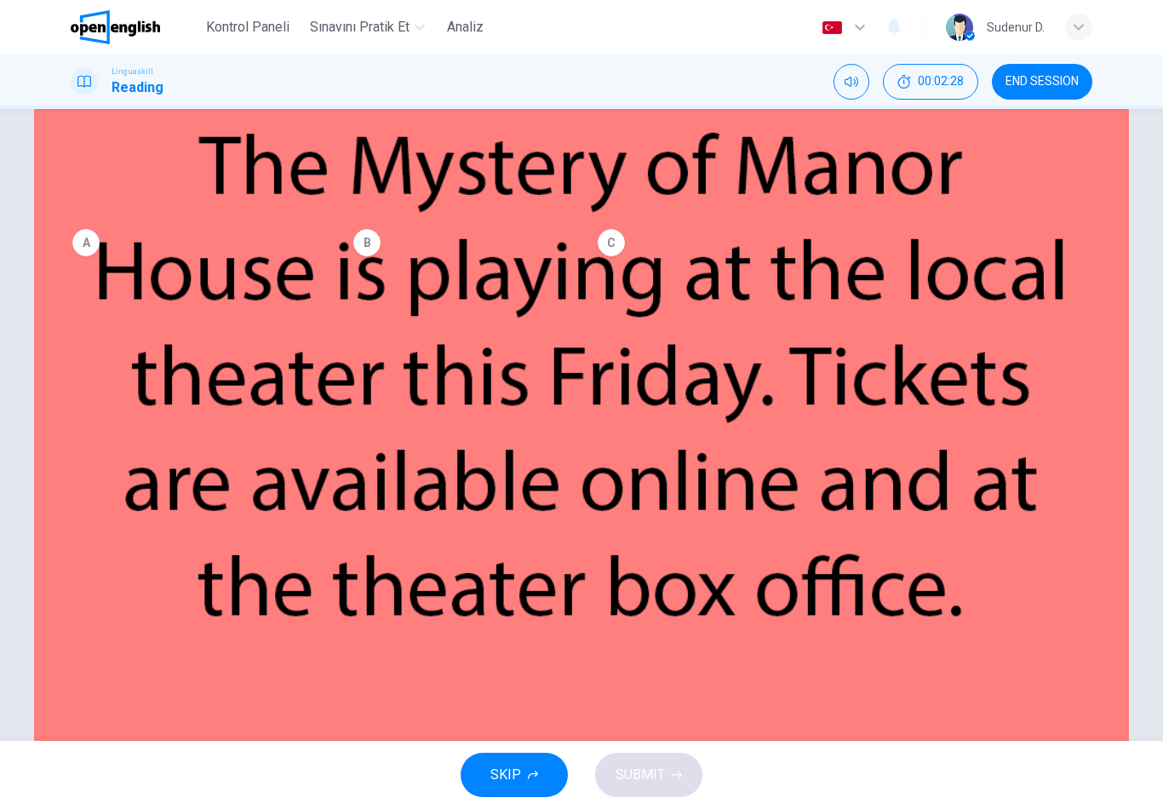
click at [594, 246] on span "You buy tickets for the play online." at bounding box center [491, 239] width 206 height 14
click at [675, 782] on button "SUBMIT" at bounding box center [648, 775] width 107 height 44
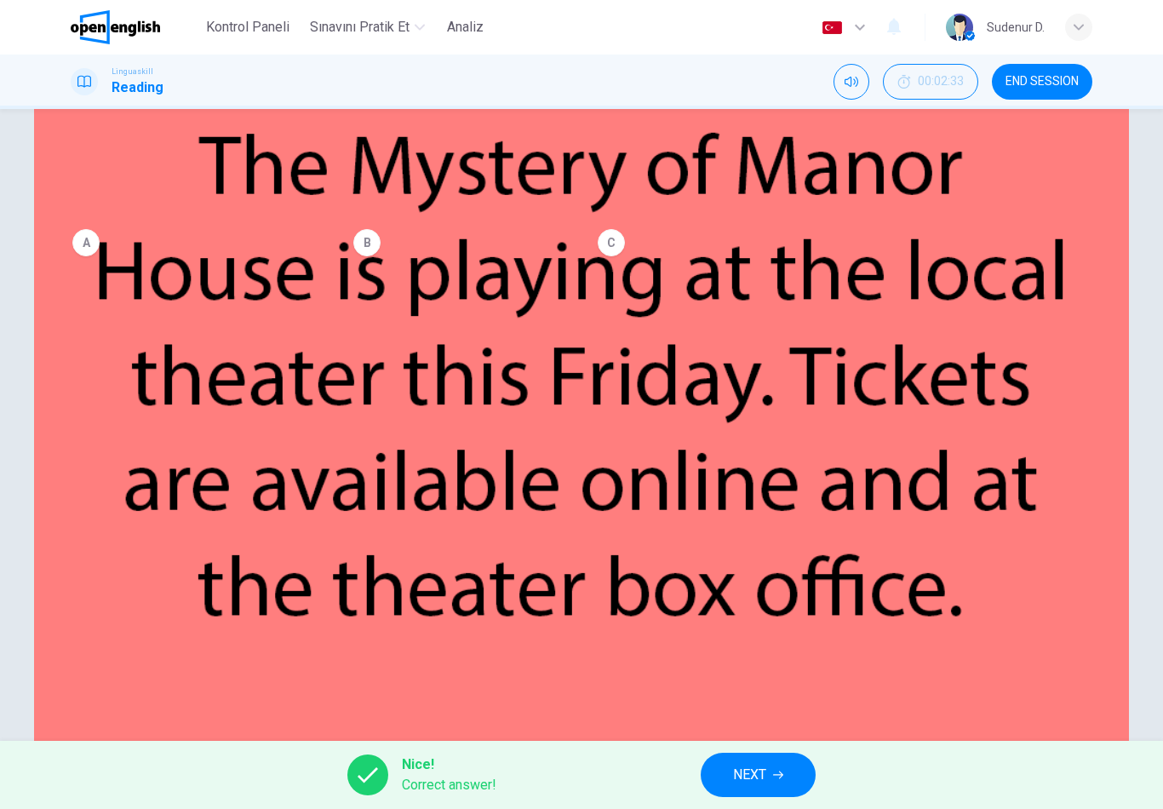
click at [729, 778] on button "NEXT" at bounding box center [758, 775] width 115 height 44
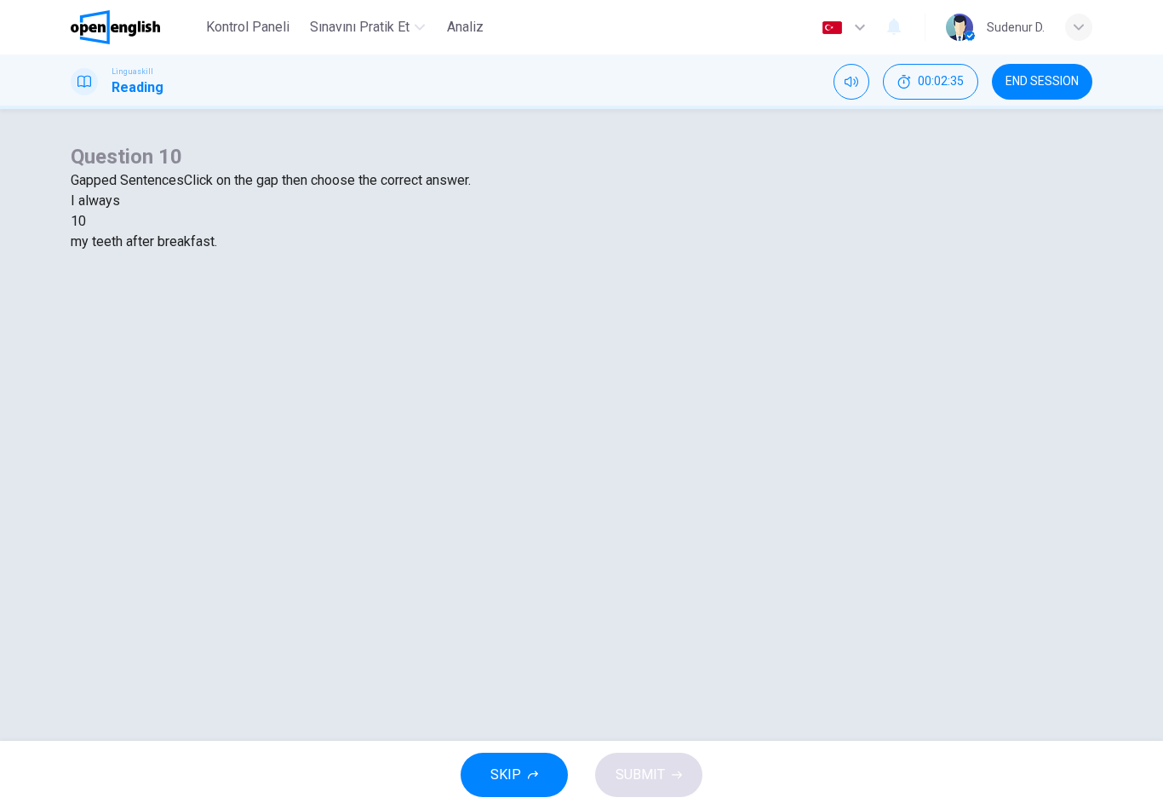
click at [86, 221] on div at bounding box center [86, 221] width 0 height 0
click at [506, 273] on div "brush" at bounding box center [582, 262] width 1022 height 20
click at [641, 784] on span "SUBMIT" at bounding box center [640, 775] width 49 height 24
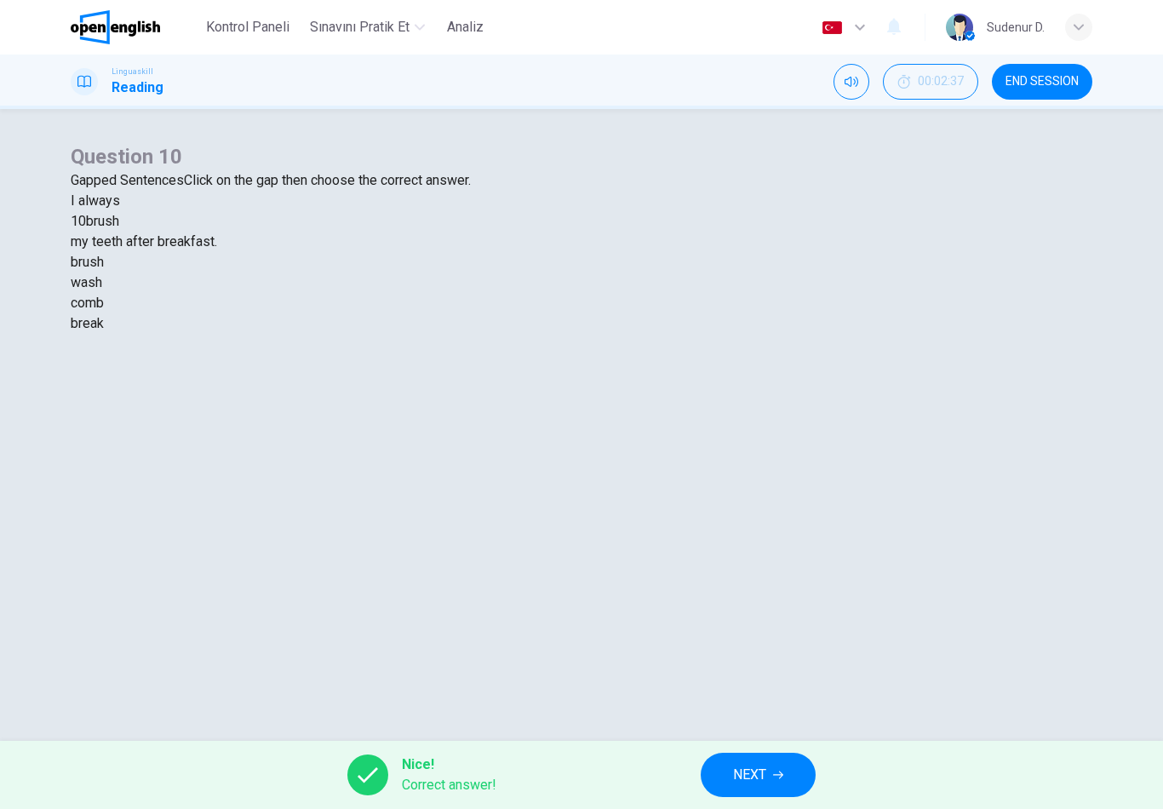
click at [732, 780] on button "NEXT" at bounding box center [758, 775] width 115 height 44
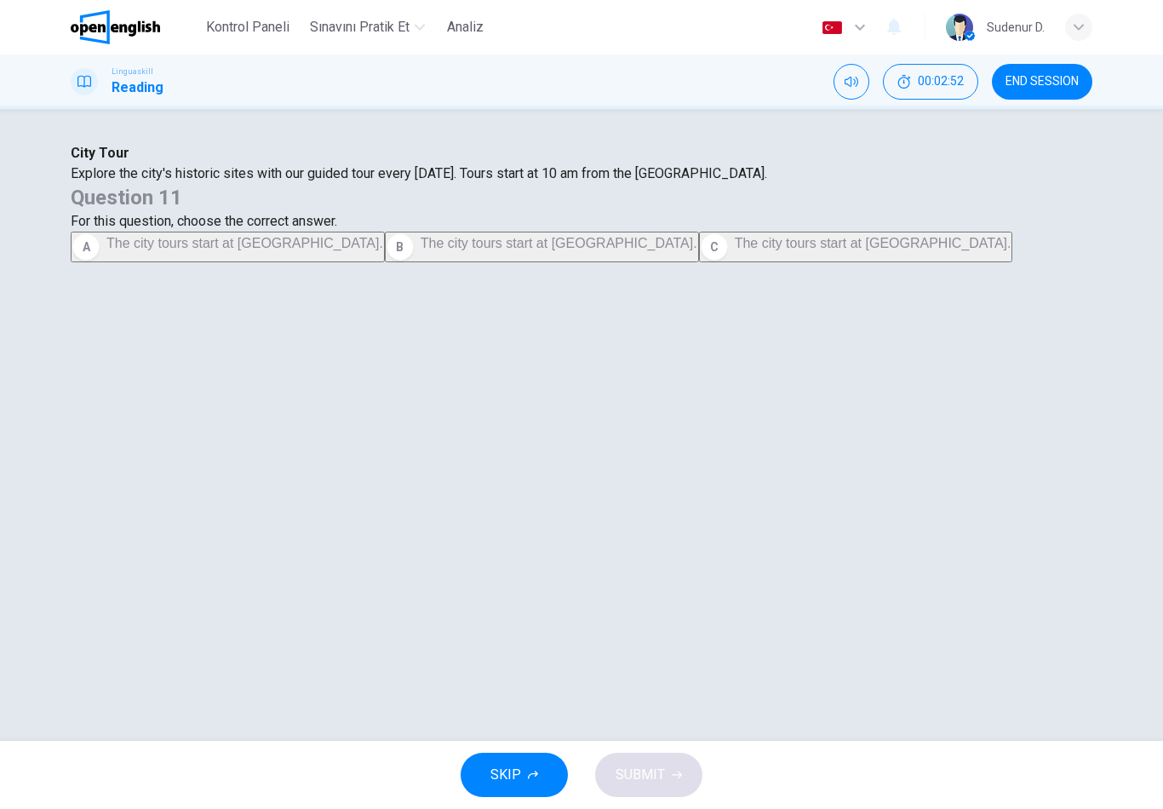
click at [383, 250] on span "The city tours start at City Museum." at bounding box center [244, 243] width 277 height 14
click at [676, 787] on button "SUBMIT" at bounding box center [648, 775] width 107 height 44
click at [675, 782] on span "Processing your response..." at bounding box center [609, 775] width 166 height 20
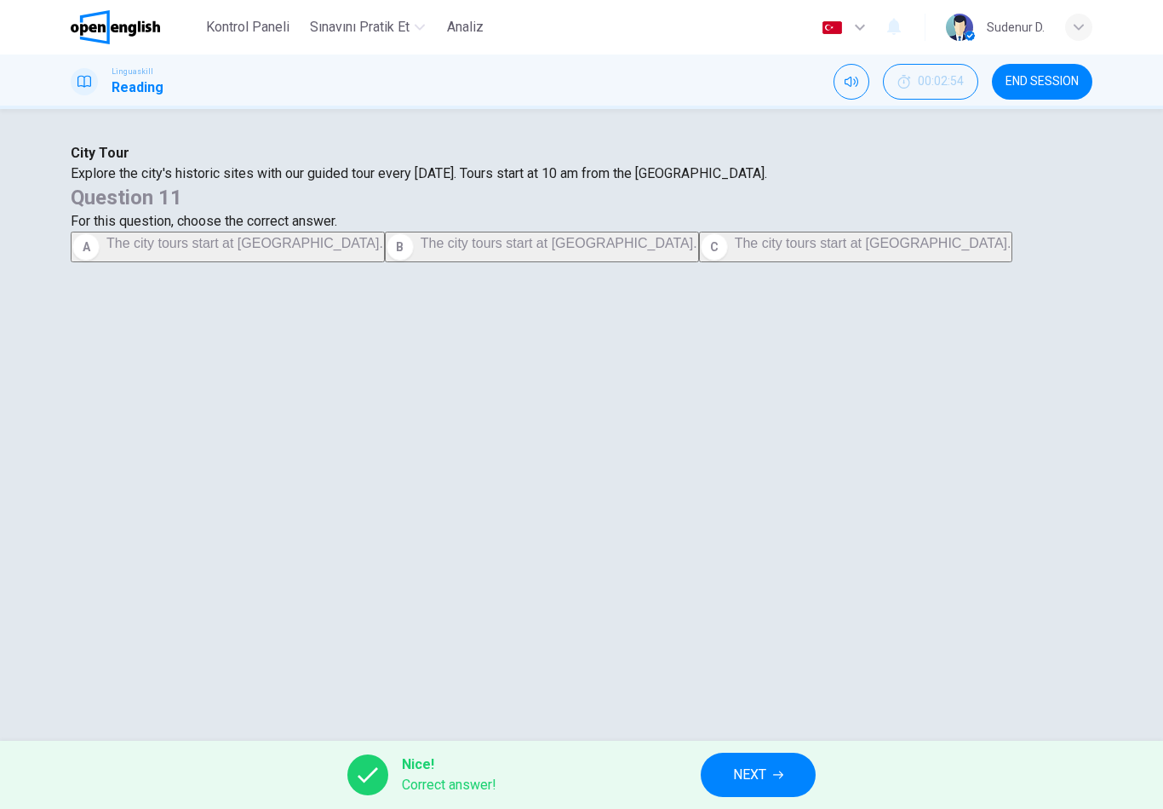
click at [727, 773] on button "NEXT" at bounding box center [758, 775] width 115 height 44
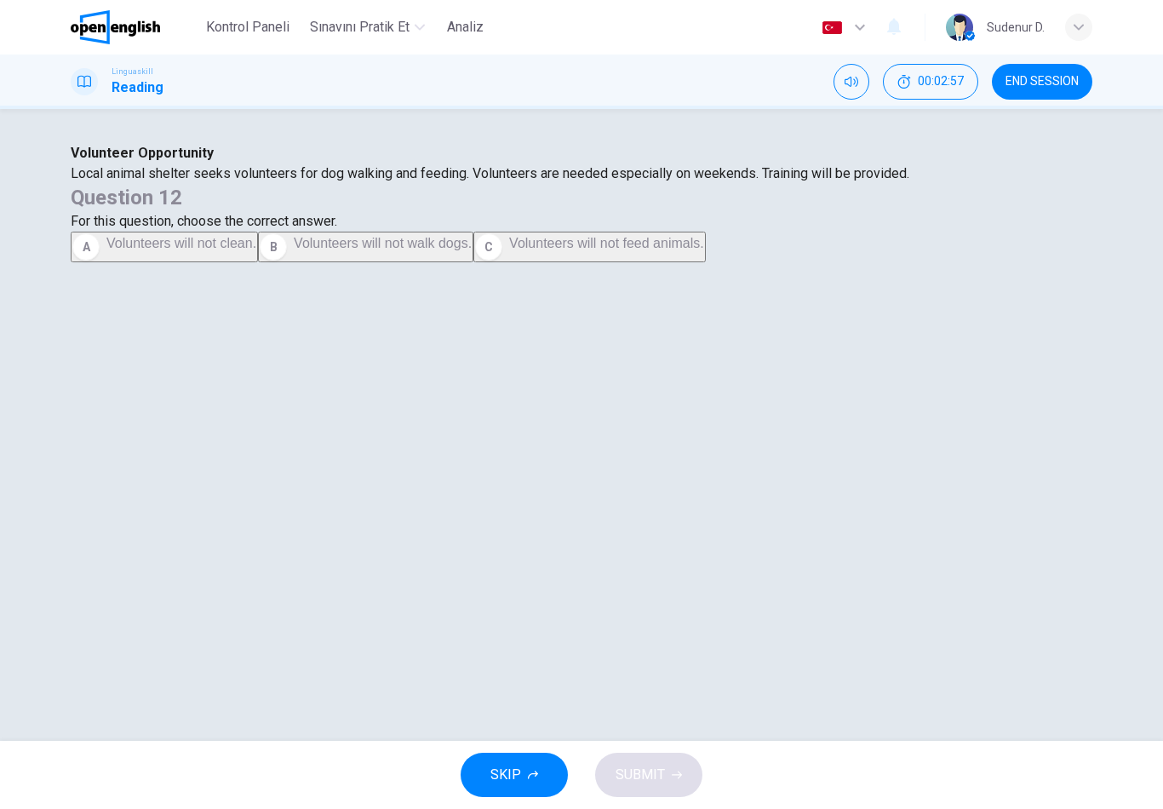
click at [503, 184] on div "Volunteer Opportunity Local animal shelter seeks volunteers for dog walking and…" at bounding box center [582, 163] width 1022 height 41
click at [256, 250] on span "Volunteers will not clean." at bounding box center [181, 243] width 150 height 14
click at [705, 262] on button "C Volunteers will not feed animals." at bounding box center [590, 247] width 233 height 31
click at [658, 767] on span "SUBMIT" at bounding box center [640, 775] width 49 height 24
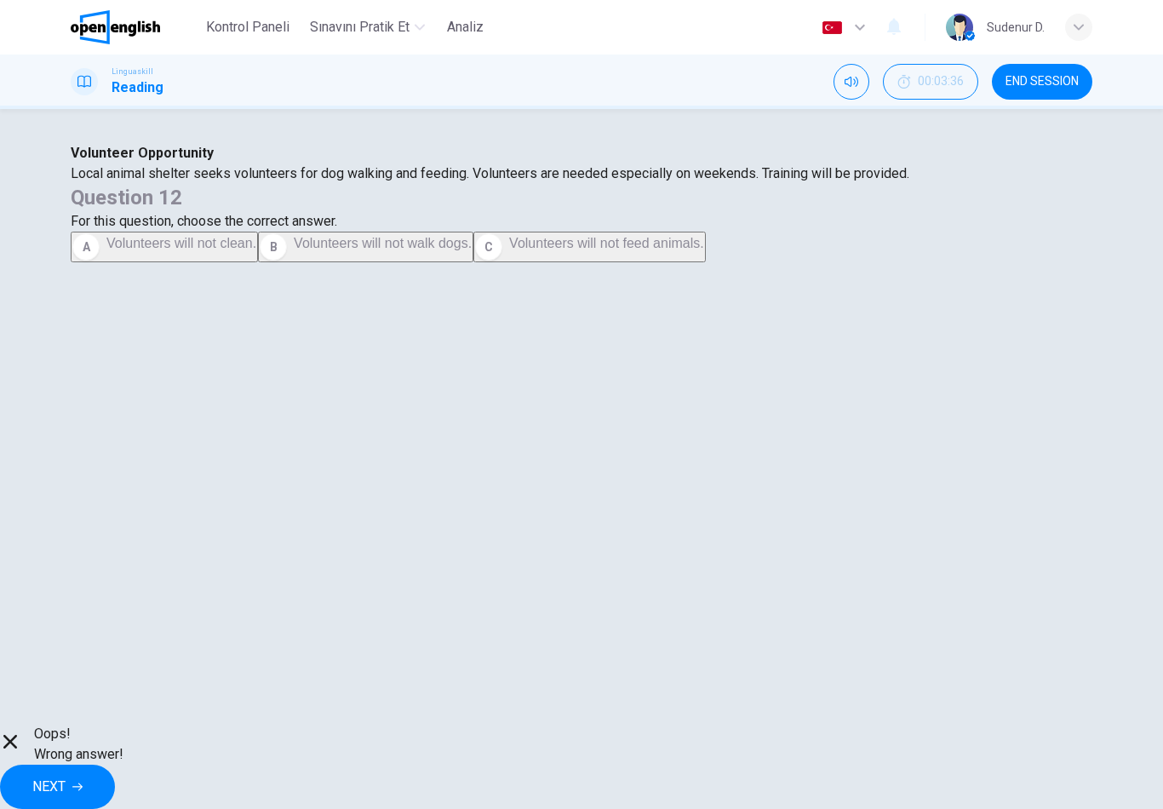
click at [115, 765] on button "NEXT" at bounding box center [57, 787] width 115 height 44
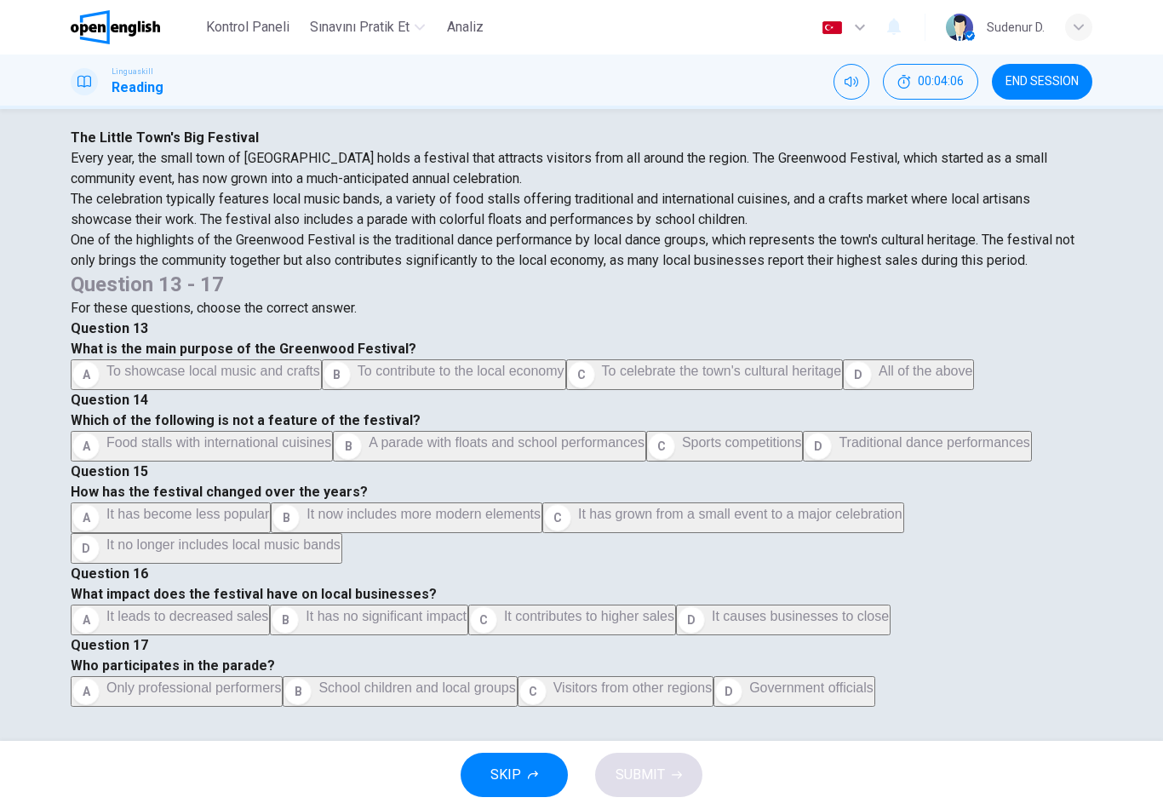
scroll to position [95, 0]
click at [436, 271] on div "The Little Town's Big Festival Every year, the small town of Greenwood holds a …" at bounding box center [582, 199] width 1022 height 143
click at [763, 462] on button "C Sports competitions" at bounding box center [725, 446] width 158 height 31
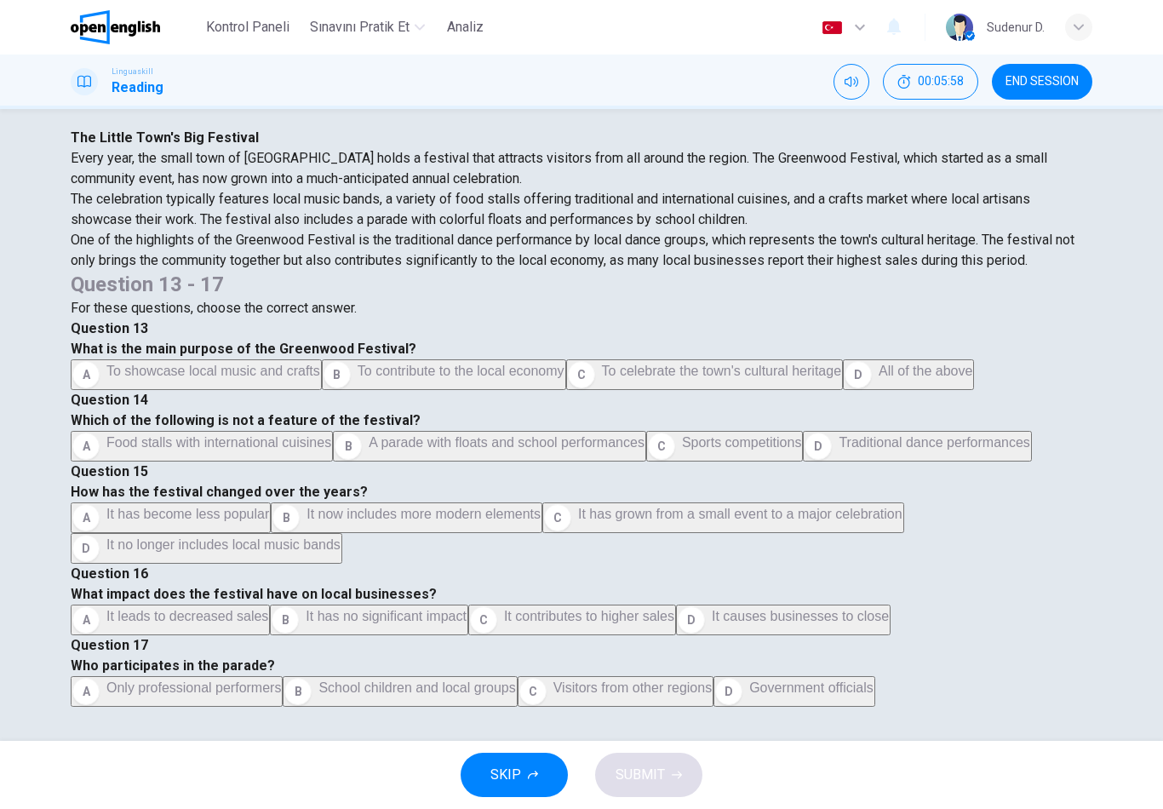
click at [712, 681] on span "Visitors from other regions" at bounding box center [633, 688] width 158 height 14
click at [270, 605] on button "A It leads to decreased sales" at bounding box center [170, 620] width 199 height 31
click at [801, 503] on button "C It has grown from a small event to a major celebration" at bounding box center [724, 518] width 362 height 31
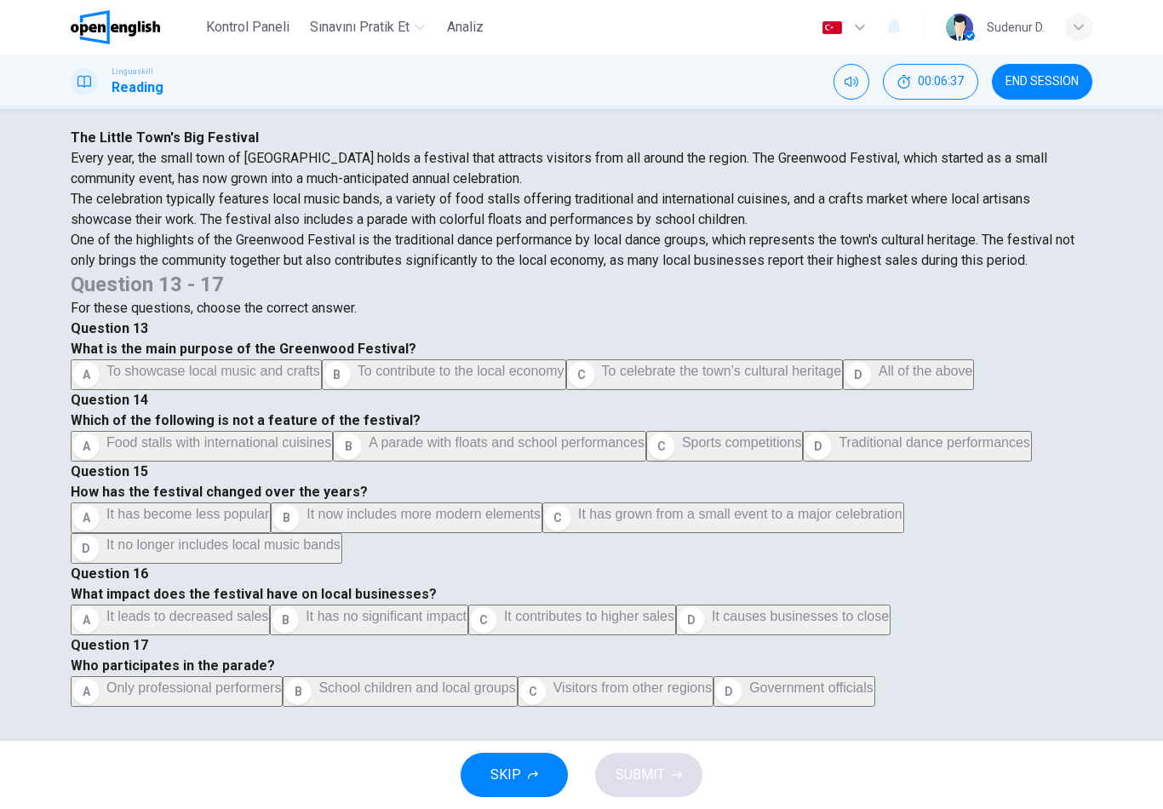
scroll to position [0, 0]
click at [832, 390] on button "C To celebrate the town's cultural heritage" at bounding box center [704, 374] width 277 height 31
click at [674, 767] on button "SUBMIT" at bounding box center [648, 775] width 107 height 44
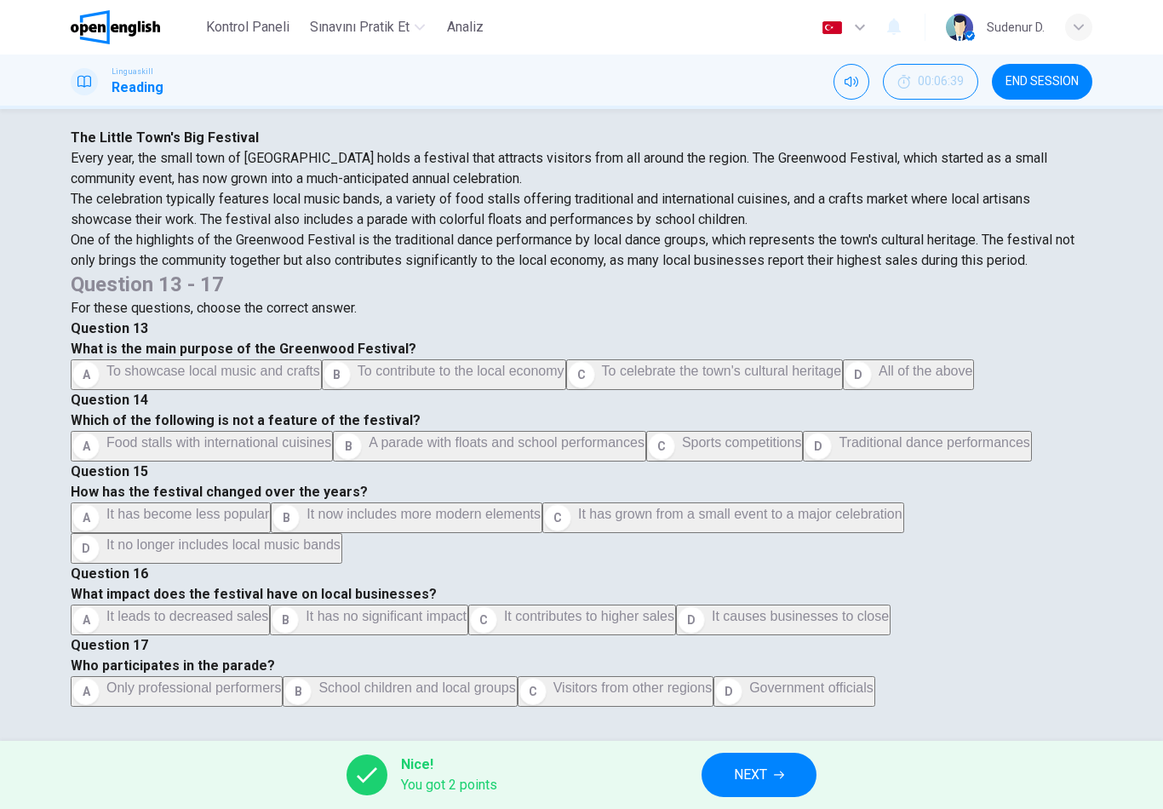
scroll to position [-1, 0]
click at [778, 777] on icon "button" at bounding box center [779, 775] width 10 height 10
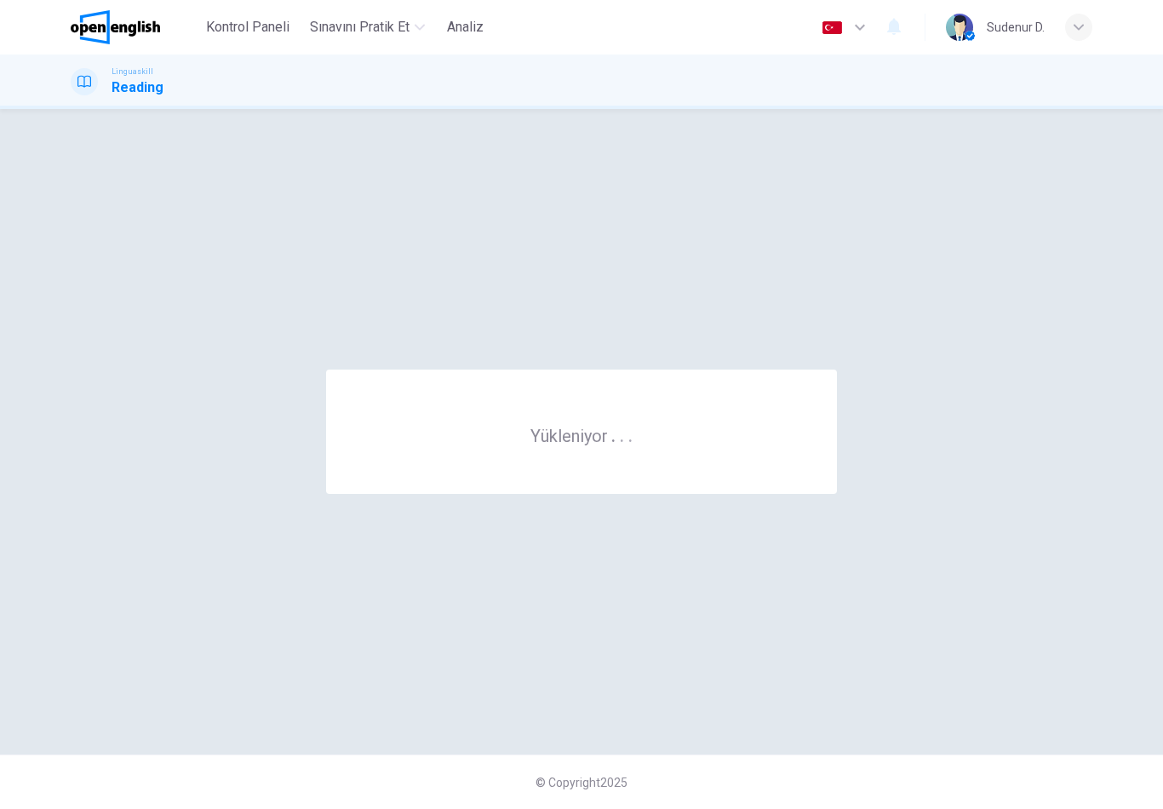
scroll to position [0, 0]
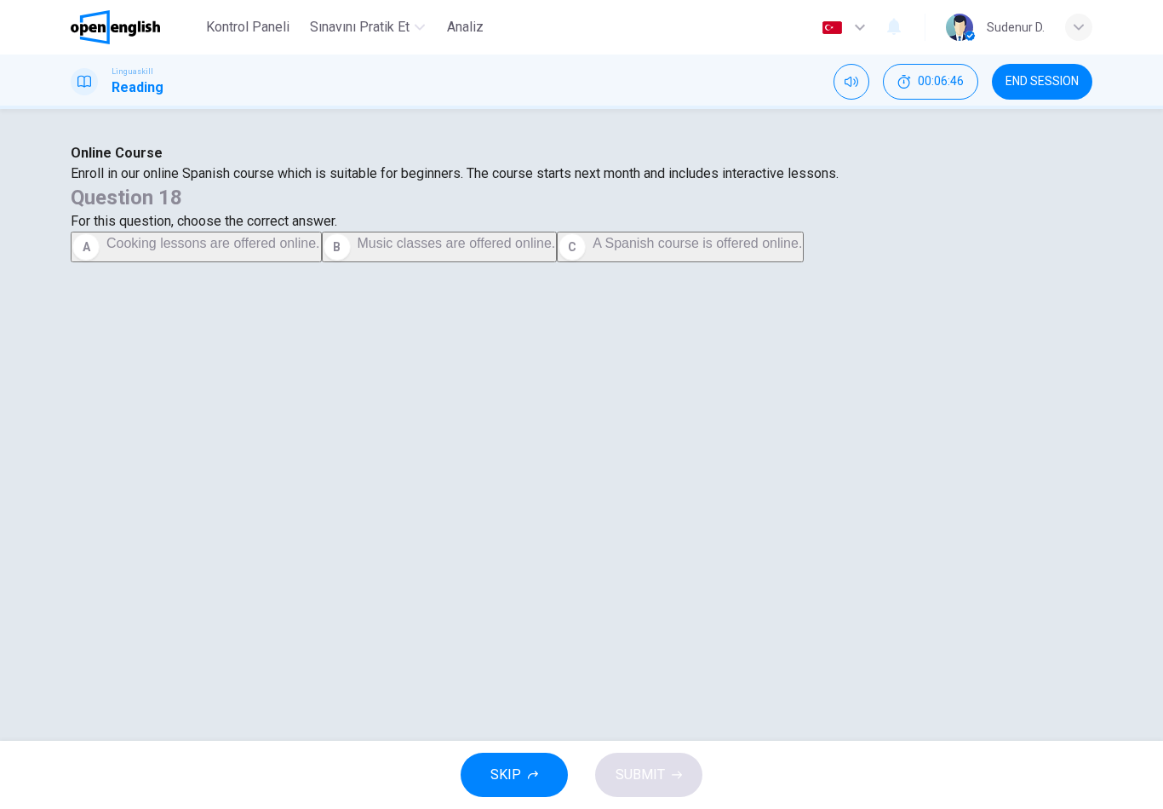
click at [802, 250] on span "A Spanish course is offered online." at bounding box center [698, 243] width 210 height 14
click at [677, 778] on icon "button" at bounding box center [677, 776] width 10 height 8
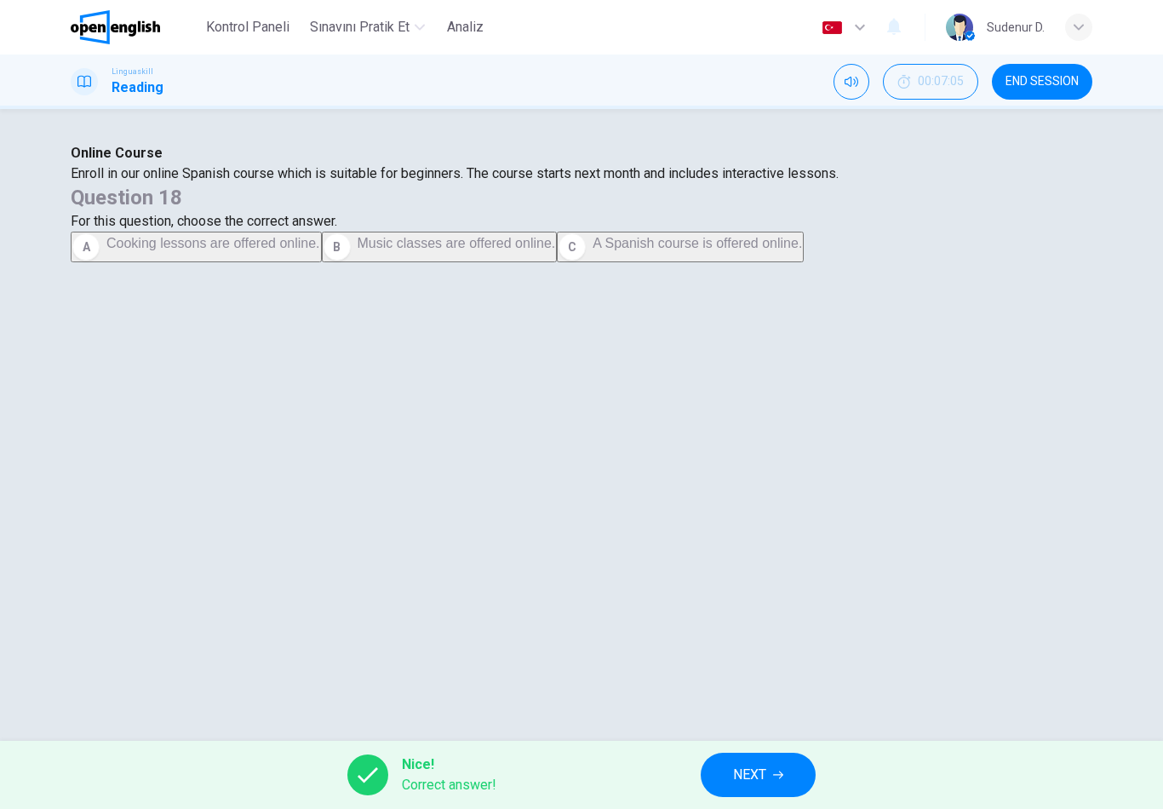
click at [761, 779] on span "NEXT" at bounding box center [749, 775] width 33 height 24
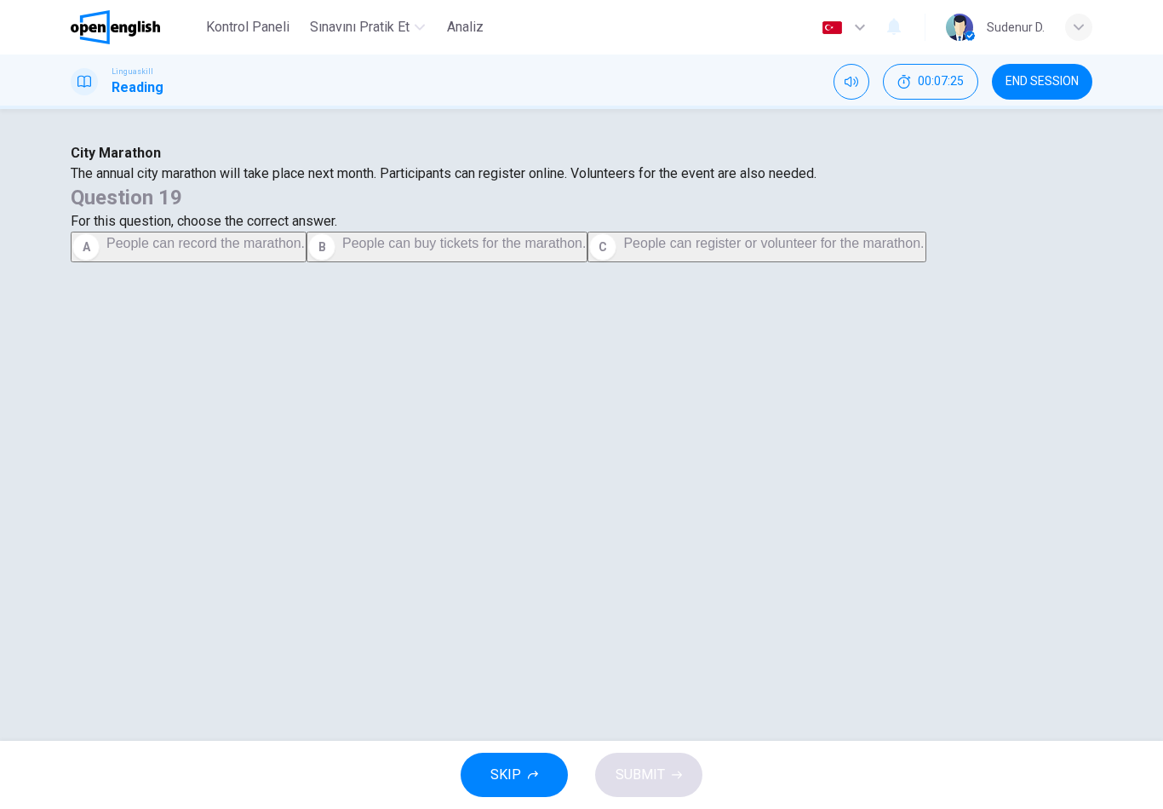
click at [586, 250] on span "People can buy tickets for the marathon." at bounding box center [464, 243] width 244 height 14
click at [836, 250] on span "People can register or volunteer for the marathon." at bounding box center [773, 243] width 301 height 14
click at [683, 777] on button "SUBMIT" at bounding box center [648, 775] width 107 height 44
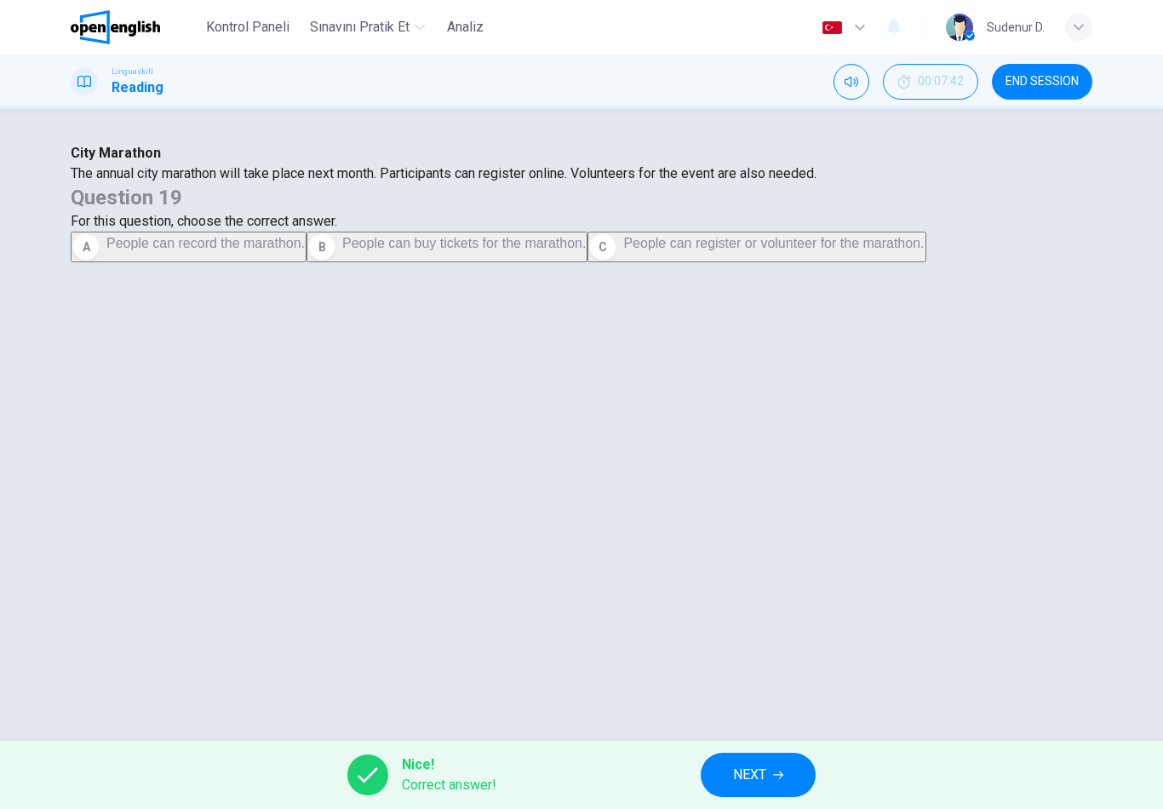
click at [757, 795] on button "NEXT" at bounding box center [758, 775] width 115 height 44
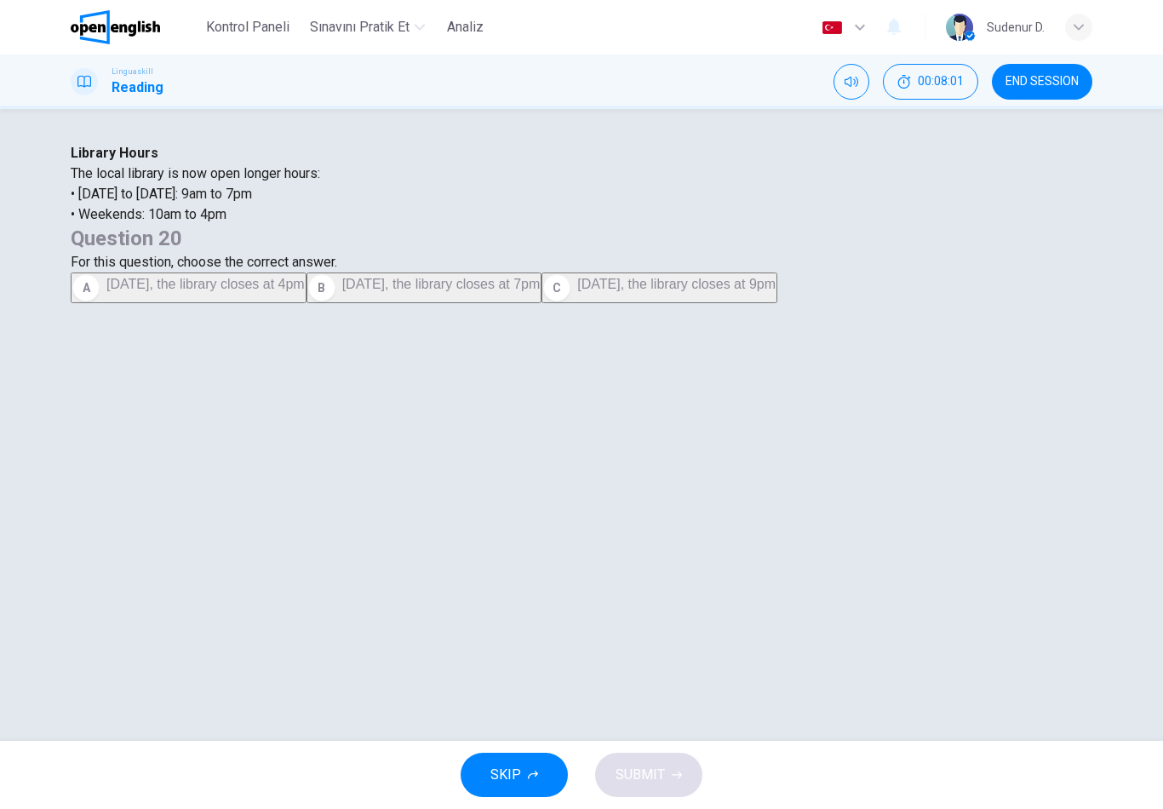
click at [307, 303] on button "A On Saturday, the library closes at 4pm" at bounding box center [189, 288] width 236 height 31
click at [681, 785] on button "SUBMIT" at bounding box center [648, 775] width 107 height 44
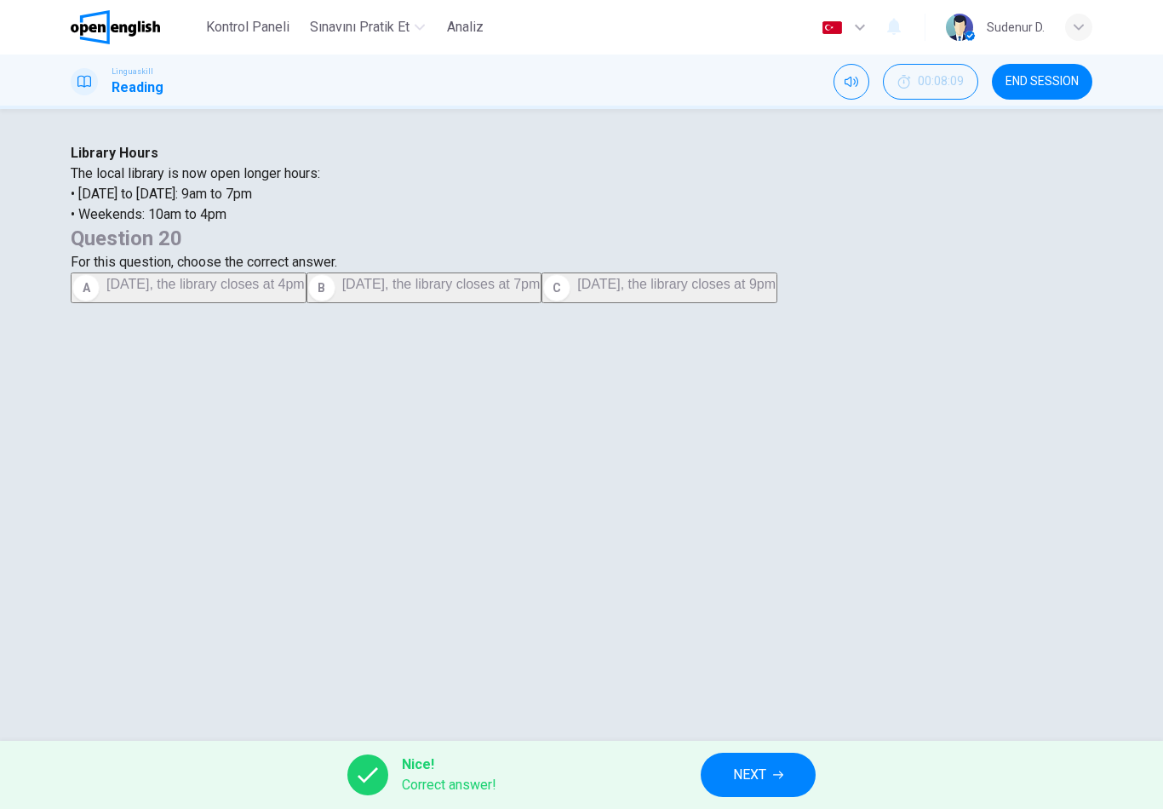
click at [803, 765] on button "NEXT" at bounding box center [758, 775] width 115 height 44
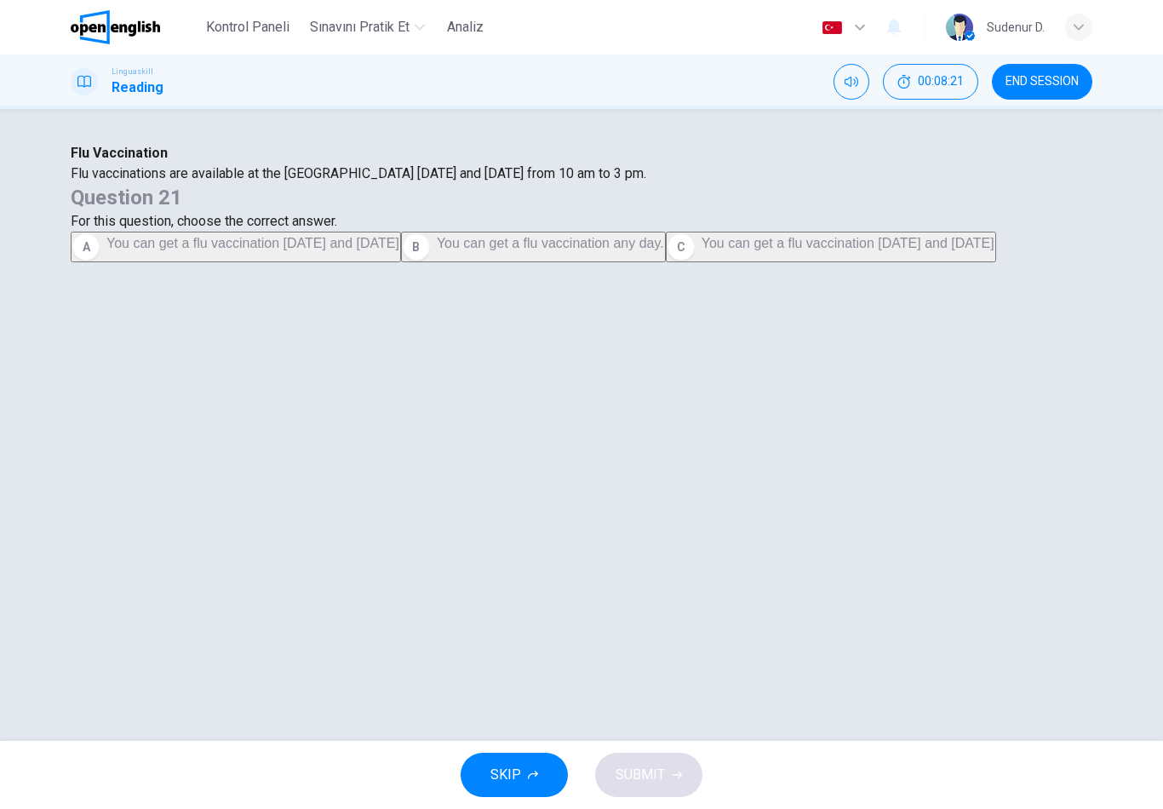
click at [401, 262] on button "A You can get a flu vaccination on Monday and Thursday" at bounding box center [236, 247] width 330 height 31
click at [832, 262] on button "C You can get a flu vaccination on Wednesday and Friday" at bounding box center [831, 247] width 330 height 31
click at [666, 262] on button "B You can get a flu vaccination any day." at bounding box center [533, 247] width 265 height 31
click at [692, 769] on button "SUBMIT" at bounding box center [648, 775] width 107 height 44
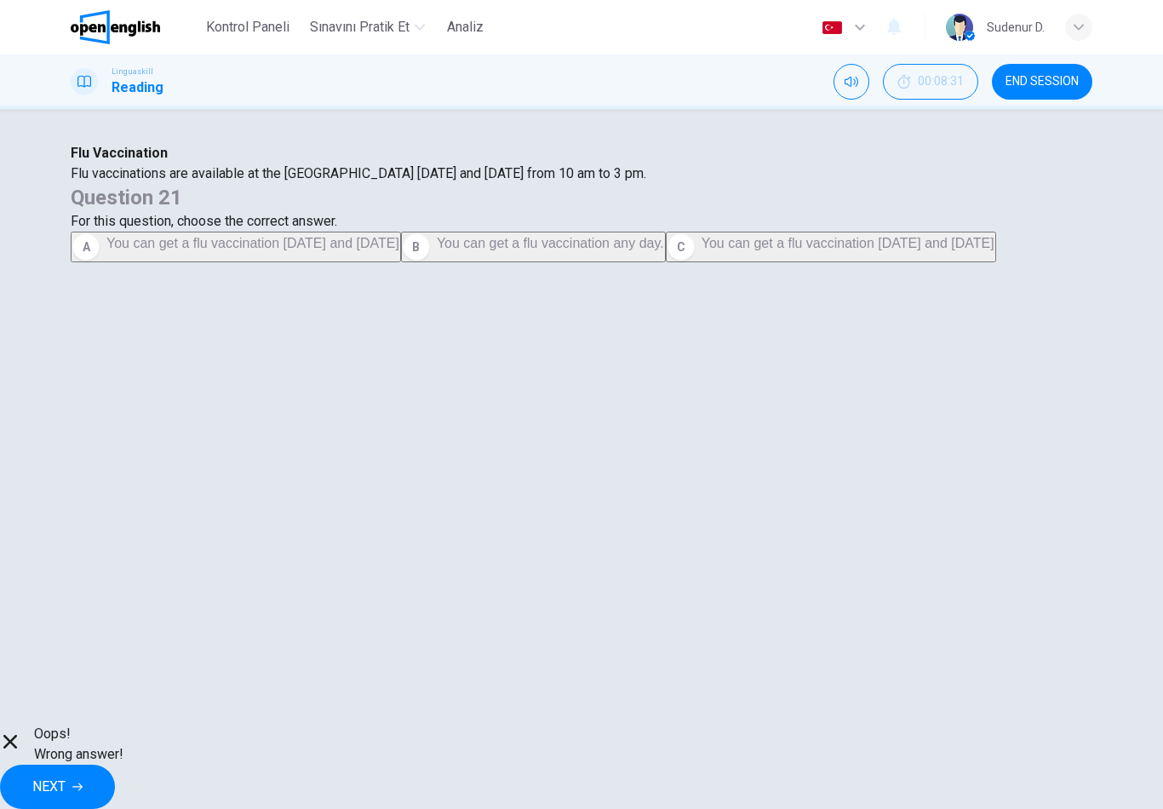
click at [83, 782] on icon "button" at bounding box center [77, 787] width 10 height 10
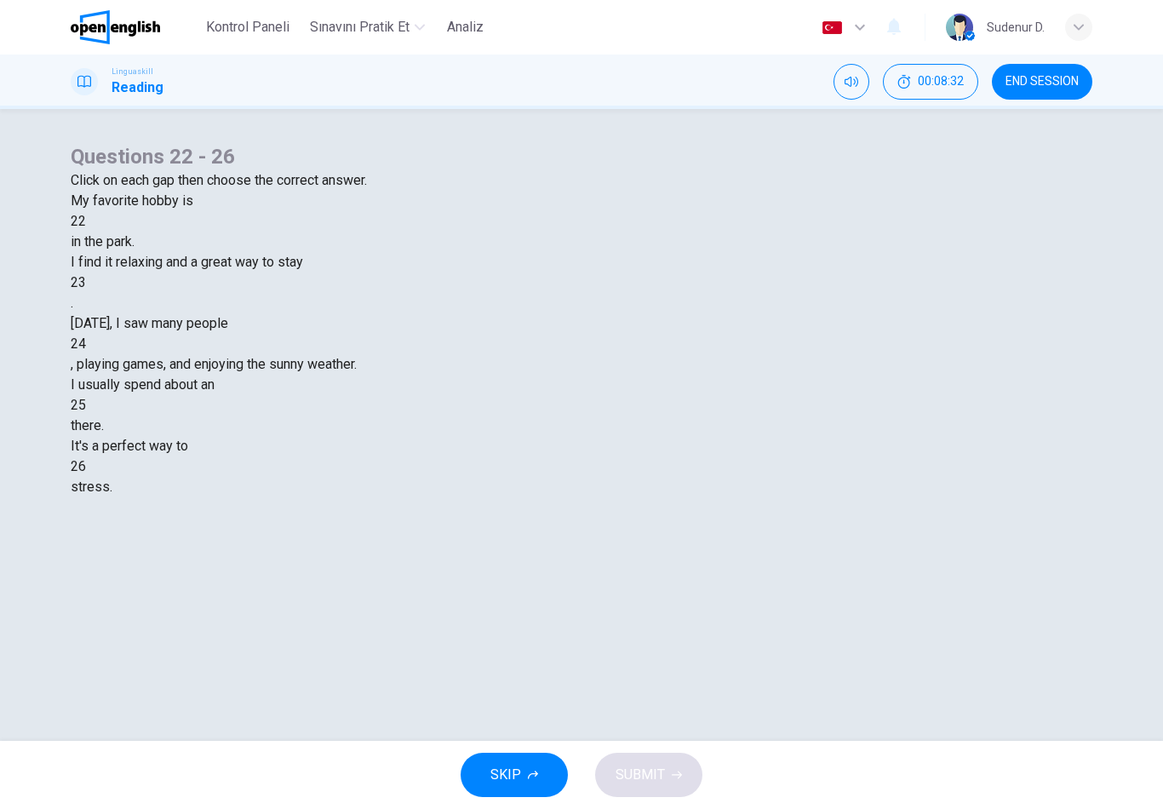
click at [86, 221] on div at bounding box center [86, 221] width 0 height 0
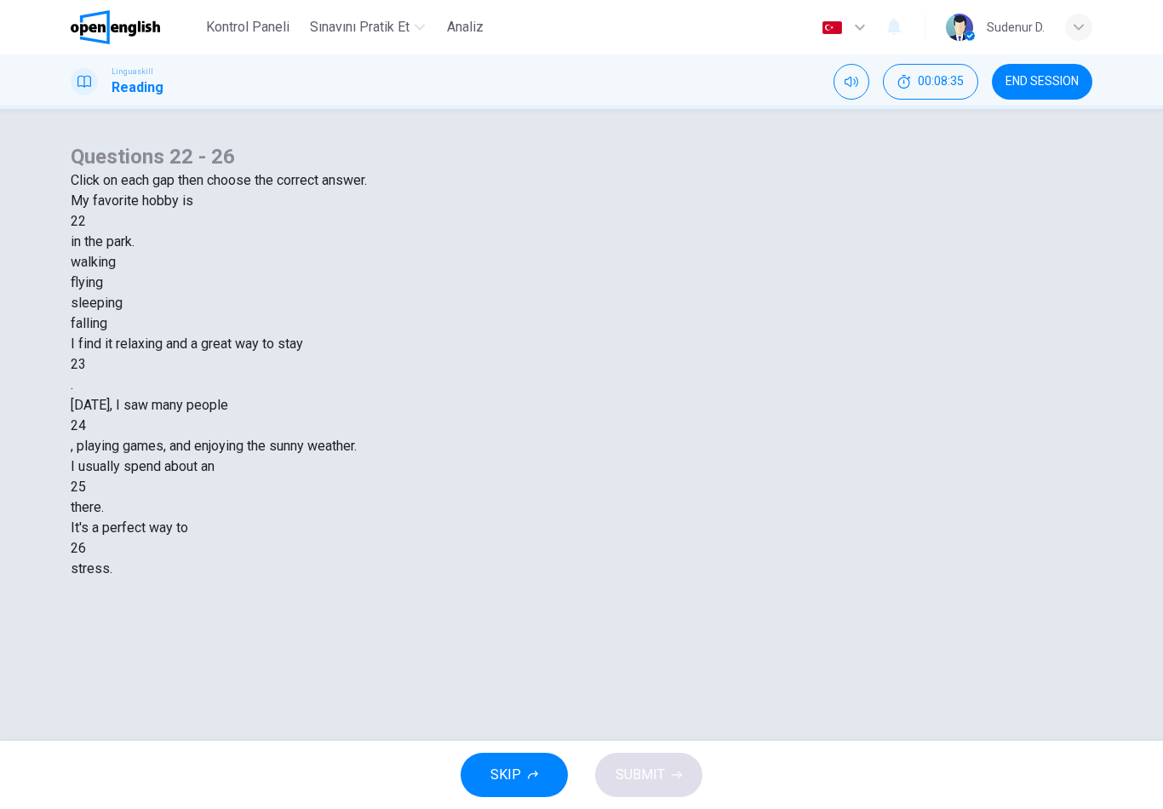
click at [507, 273] on div "walking" at bounding box center [582, 262] width 1022 height 20
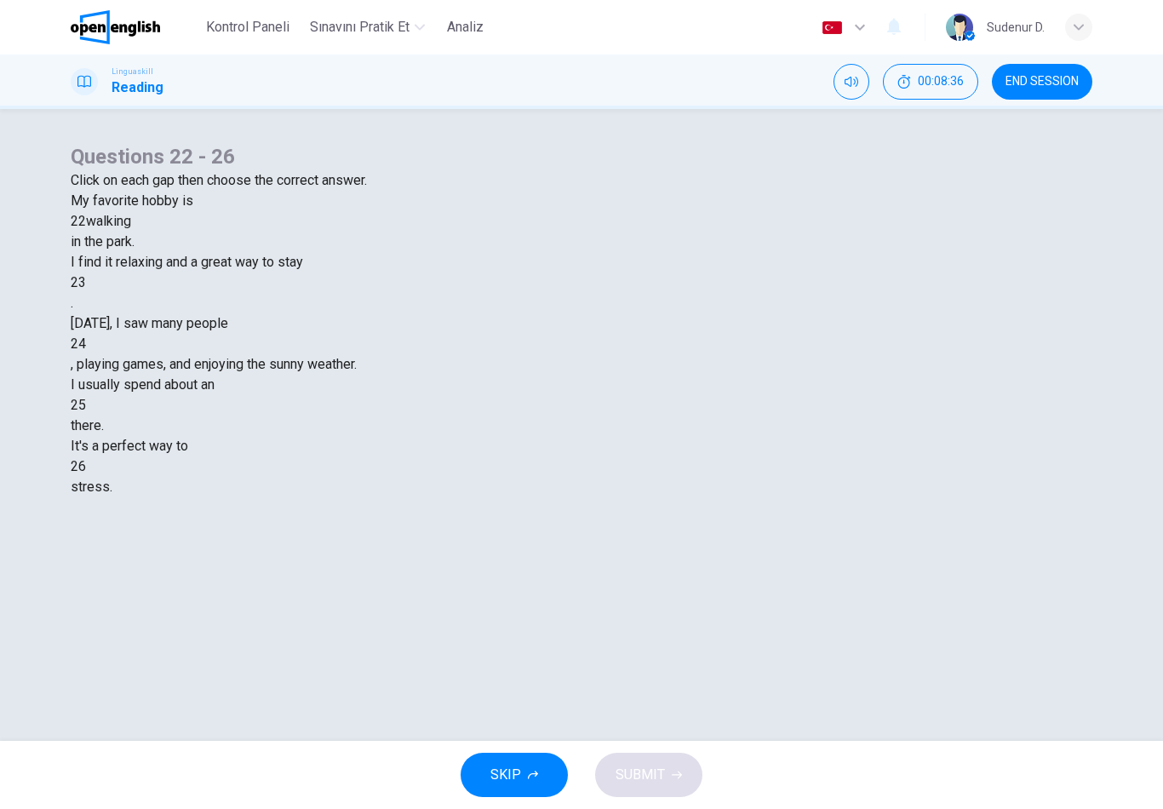
click at [86, 283] on div at bounding box center [86, 283] width 0 height 0
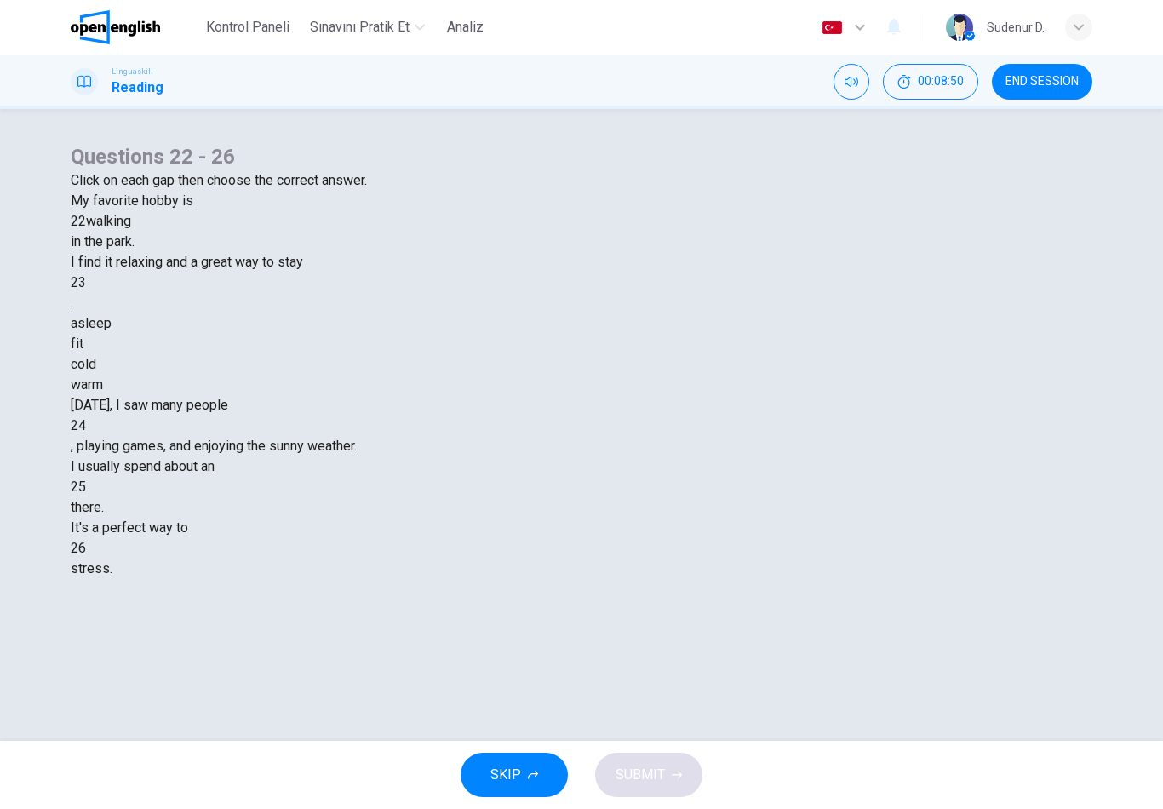
click at [562, 354] on div "fit" at bounding box center [582, 344] width 1022 height 20
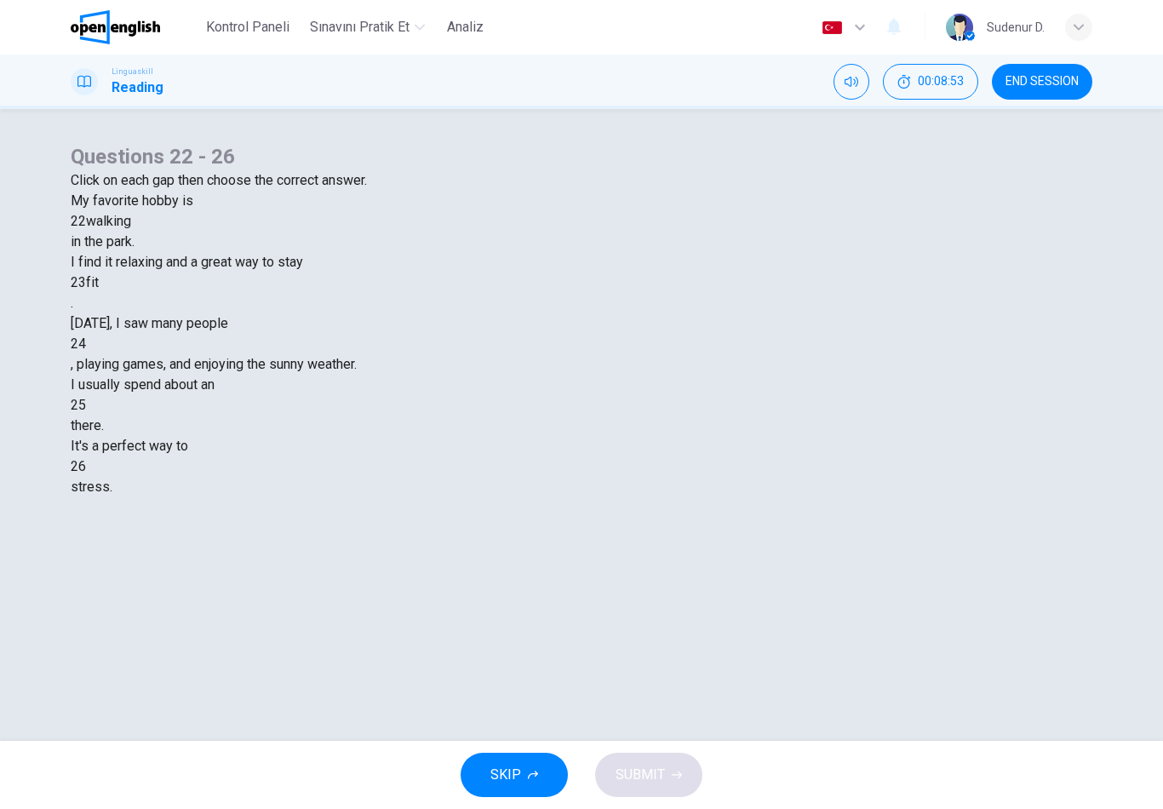
click at [86, 344] on div at bounding box center [86, 344] width 0 height 0
click at [566, 416] on div "looking" at bounding box center [582, 405] width 1022 height 20
click at [86, 405] on div at bounding box center [86, 405] width 0 height 0
click at [505, 457] on div "hour" at bounding box center [582, 446] width 1022 height 20
click at [86, 467] on div at bounding box center [86, 467] width 0 height 0
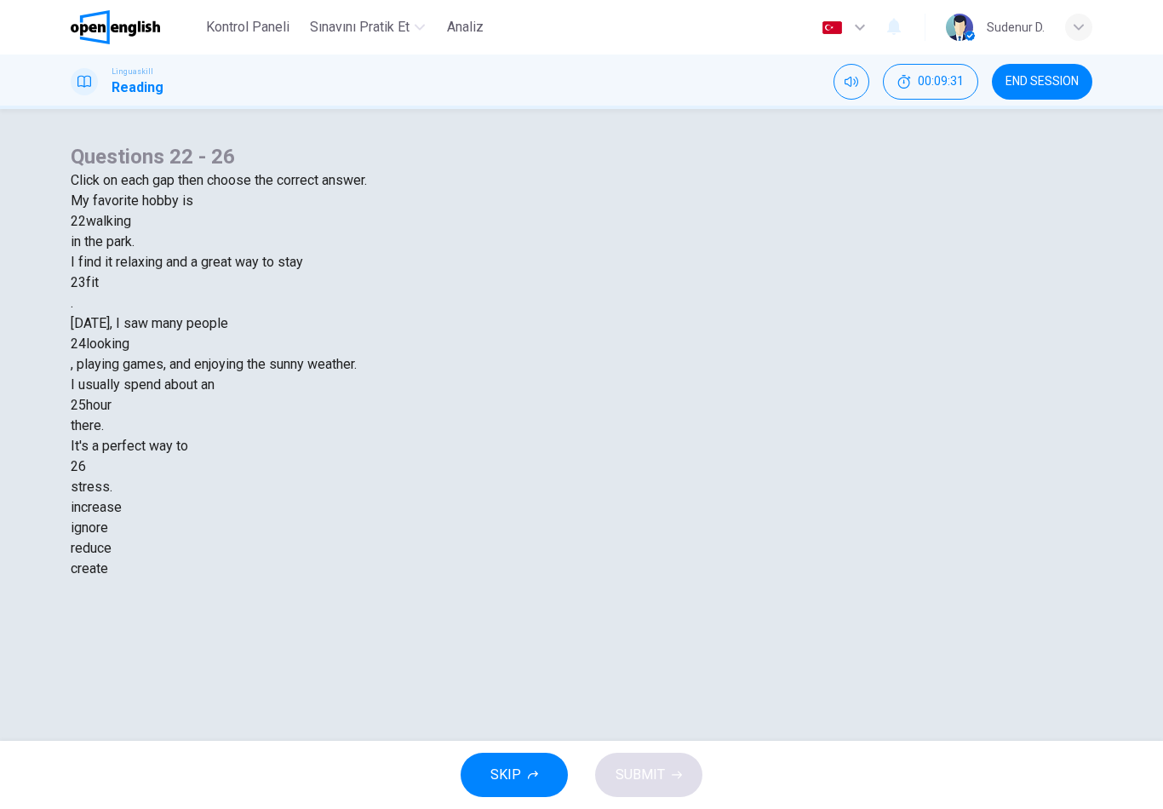
click at [509, 518] on div "increase" at bounding box center [582, 507] width 1022 height 20
click at [137, 457] on div "increase" at bounding box center [111, 467] width 51 height 20
click at [635, 559] on div "reduce" at bounding box center [582, 548] width 1022 height 20
click at [664, 767] on span "SUBMIT" at bounding box center [640, 775] width 49 height 24
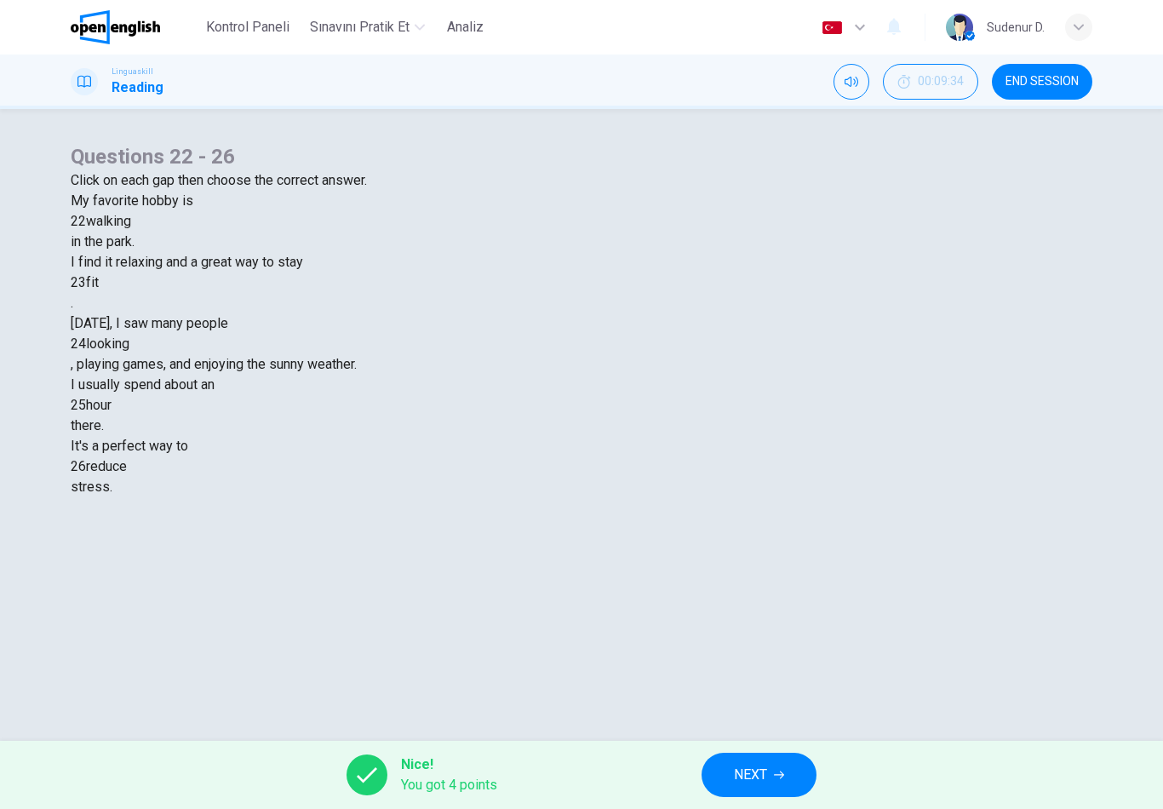
click at [801, 773] on button "NEXT" at bounding box center [759, 775] width 115 height 44
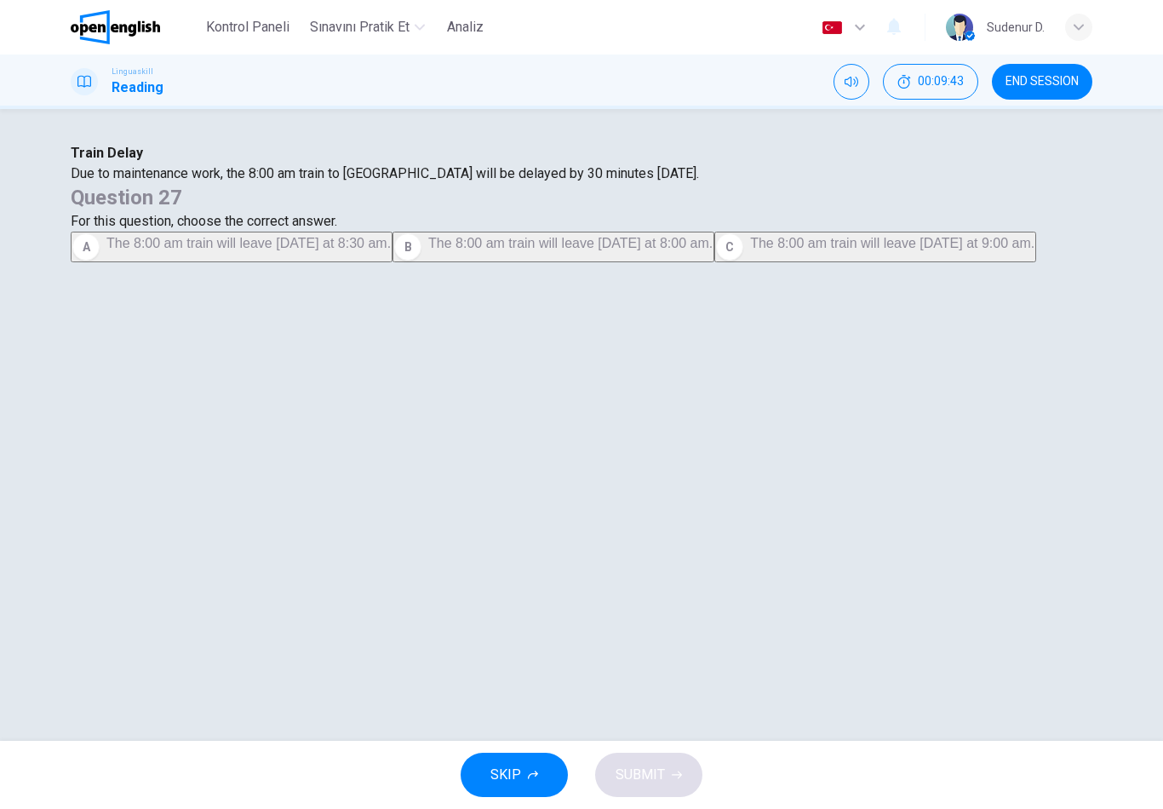
click at [393, 262] on button "A The 8:00 am train will leave tomorrow at 8:30 am." at bounding box center [232, 247] width 322 height 31
click at [685, 771] on button "SUBMIT" at bounding box center [648, 775] width 107 height 44
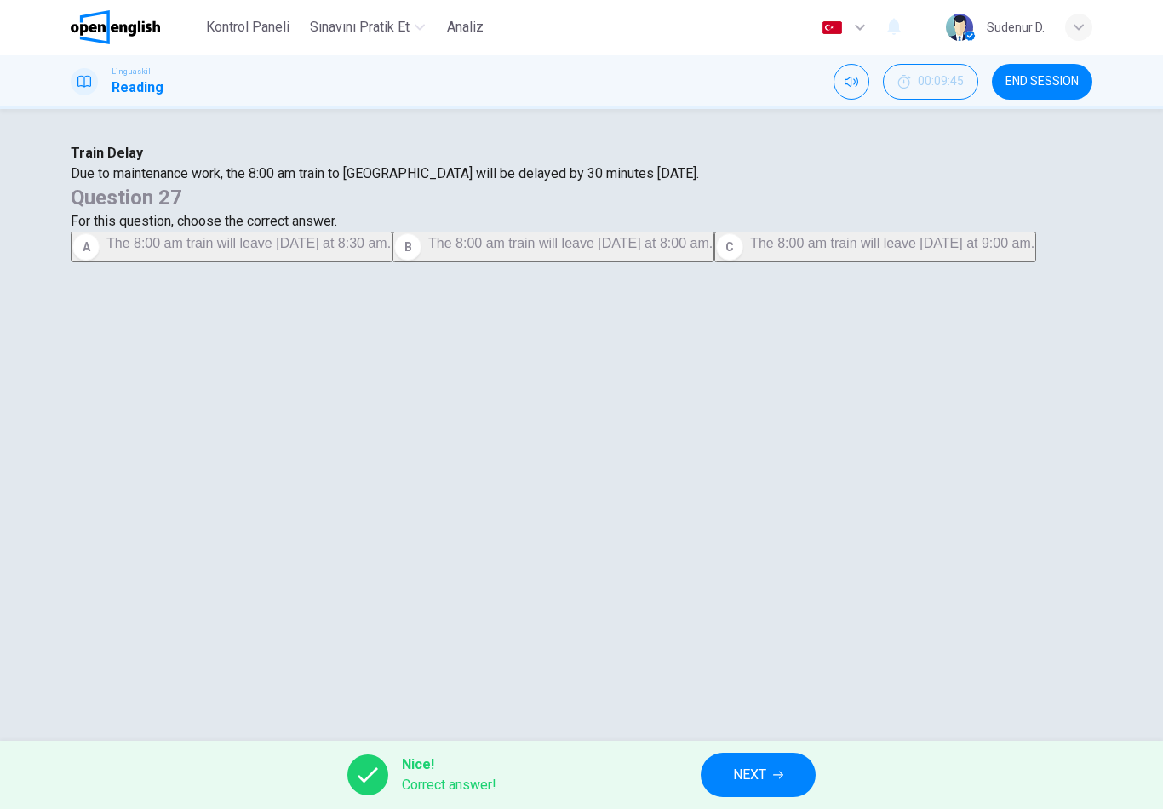
click at [738, 757] on button "NEXT" at bounding box center [758, 775] width 115 height 44
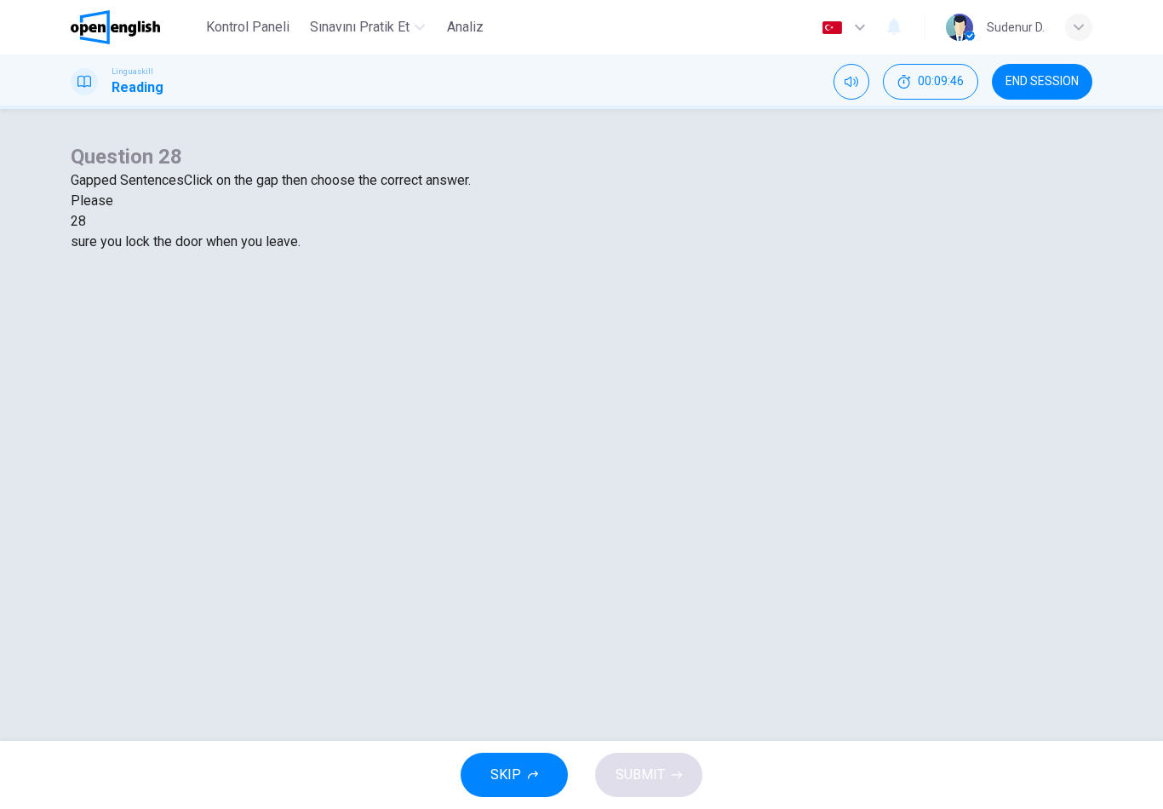
click at [86, 221] on div at bounding box center [86, 221] width 0 height 0
click at [627, 313] on div "make" at bounding box center [582, 303] width 1022 height 20
click at [672, 776] on icon "button" at bounding box center [677, 775] width 10 height 10
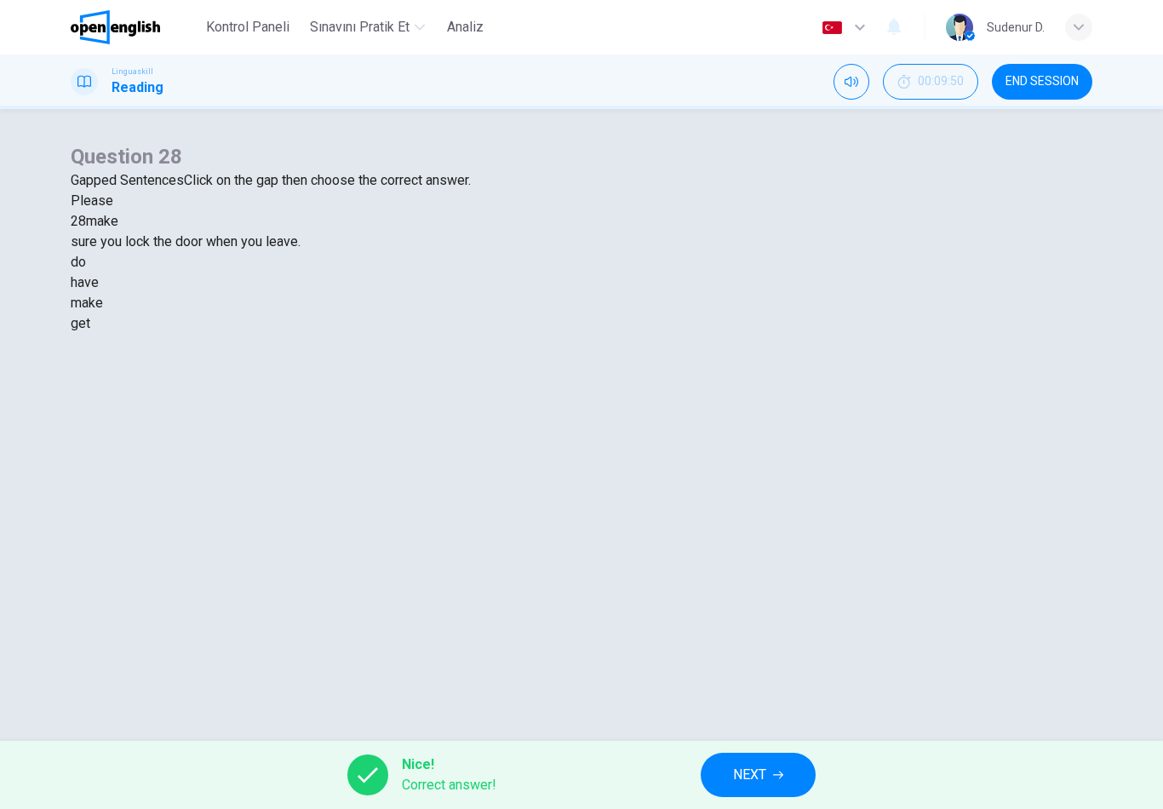
click at [775, 790] on button "NEXT" at bounding box center [758, 775] width 115 height 44
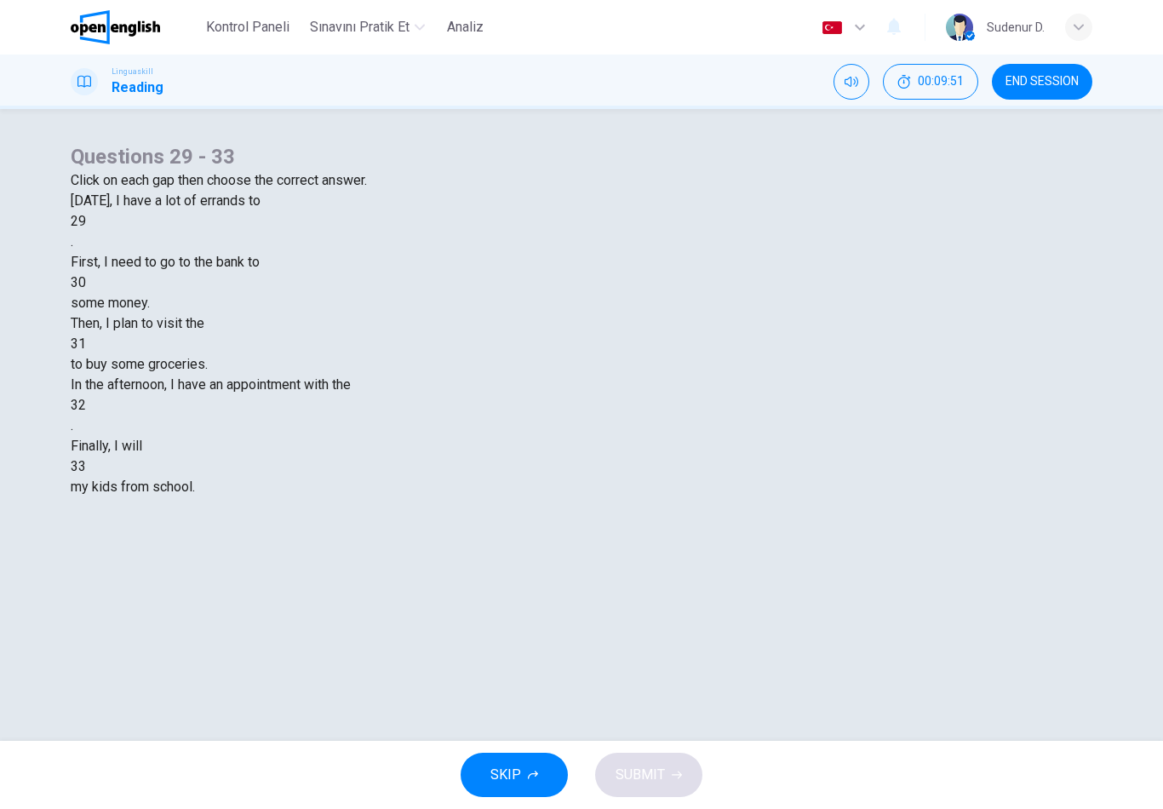
click at [86, 221] on div at bounding box center [86, 221] width 0 height 0
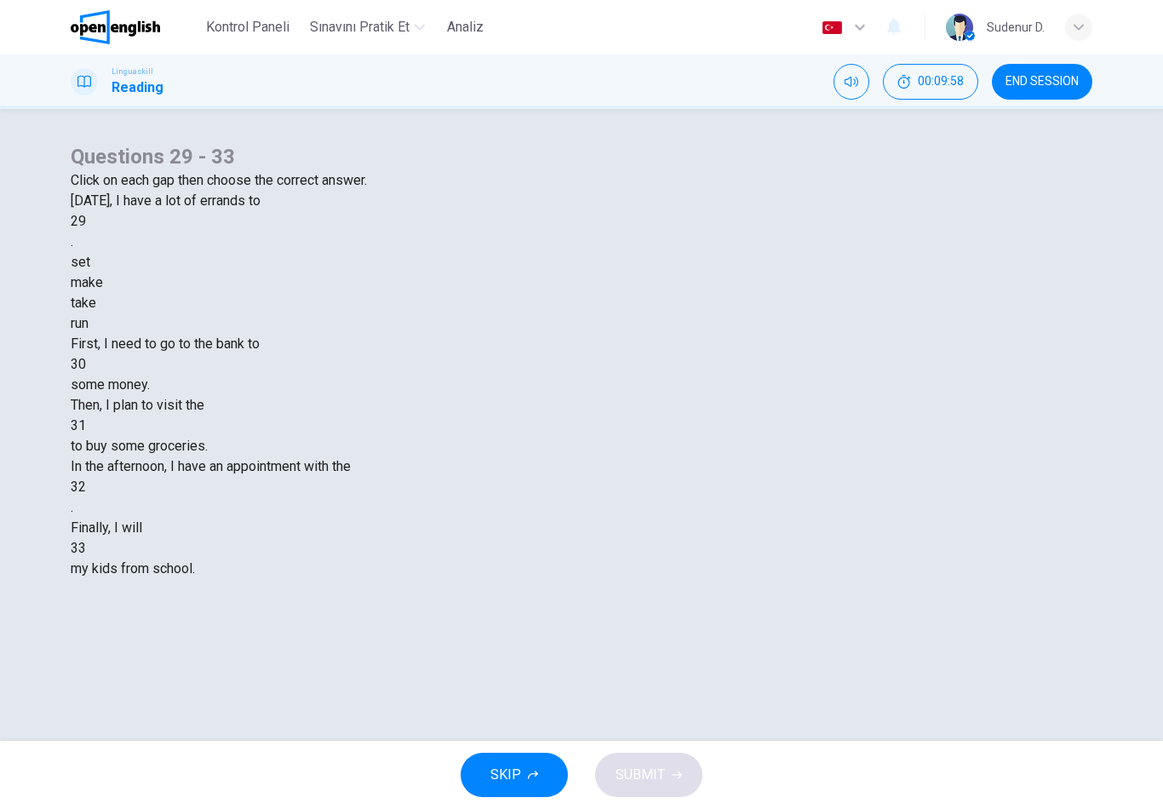
click at [261, 209] on span "Today, I have a lot of errands to" at bounding box center [166, 200] width 190 height 16
click at [570, 293] on div "make" at bounding box center [582, 283] width 1022 height 20
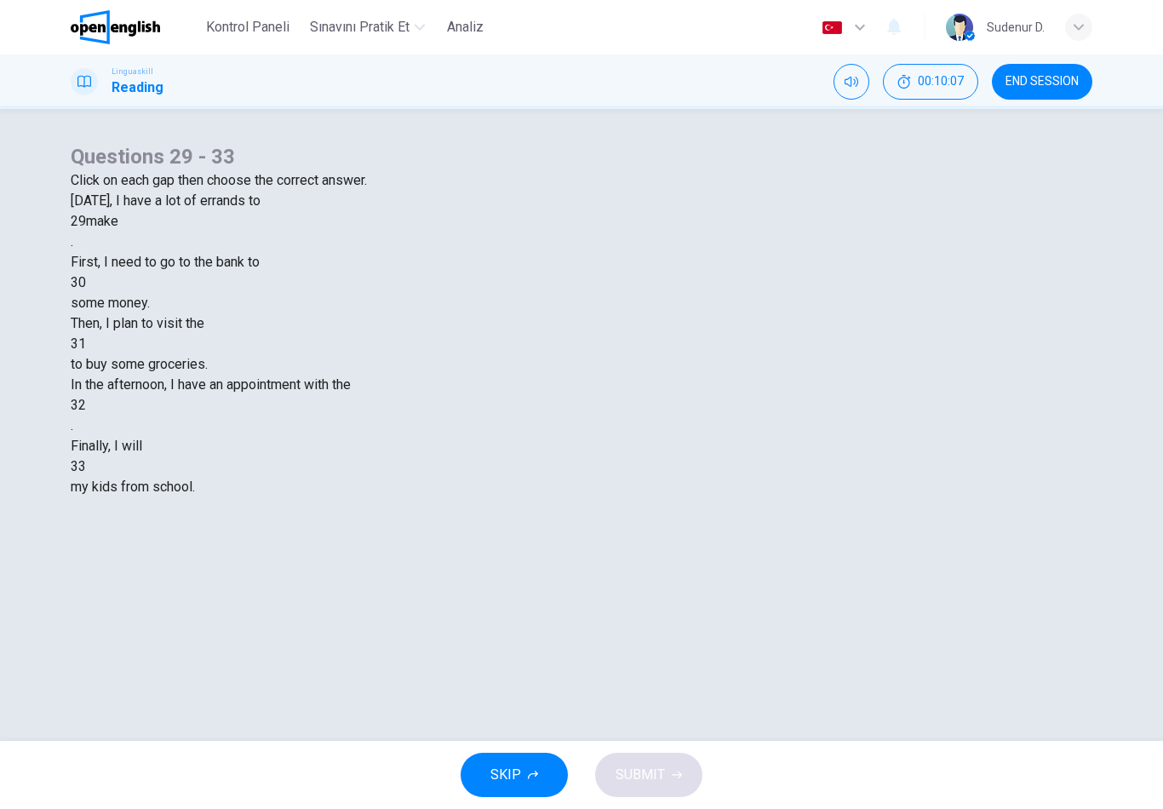
click at [86, 283] on div at bounding box center [86, 283] width 0 height 0
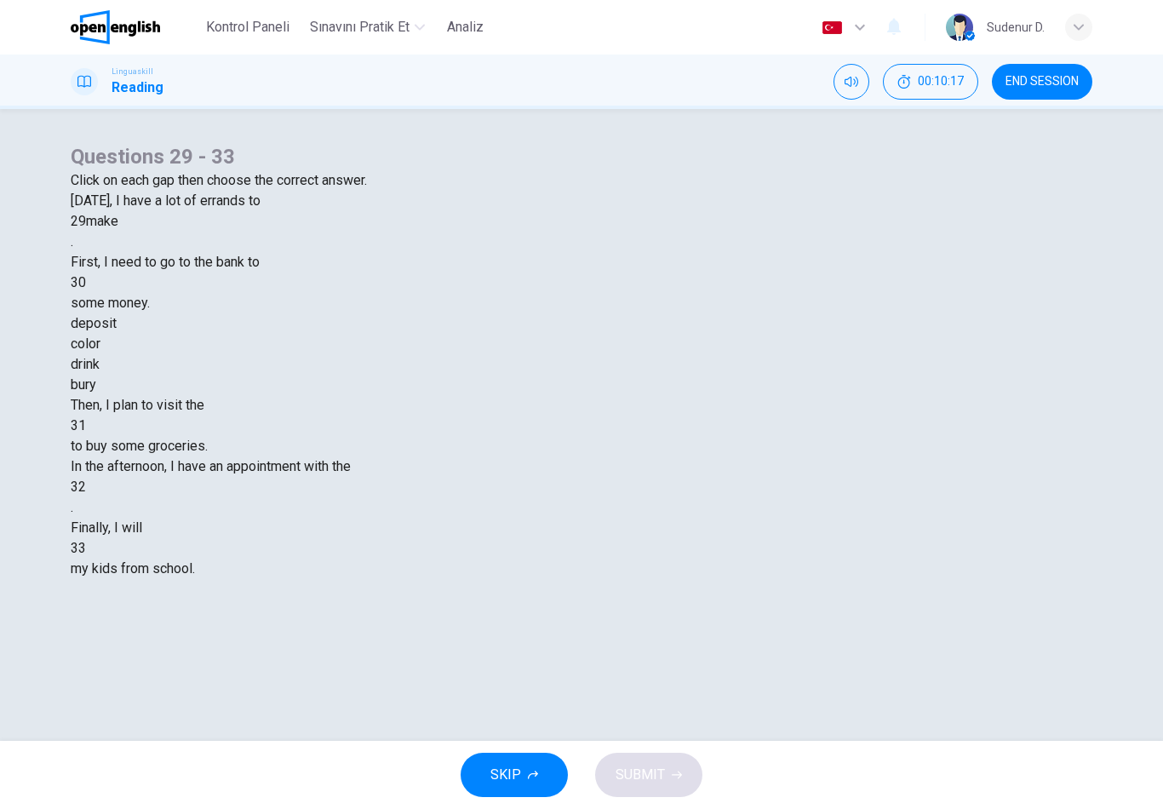
click at [522, 334] on div "deposit" at bounding box center [582, 323] width 1022 height 20
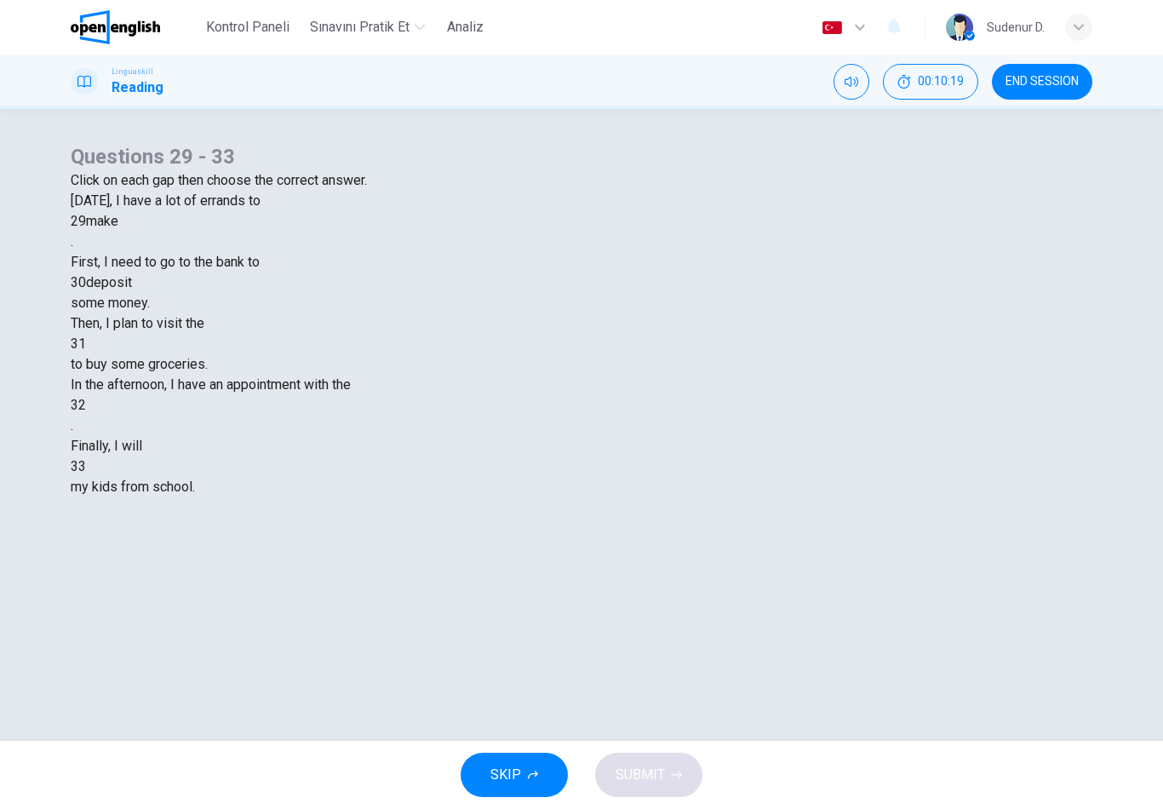
click at [86, 344] on div at bounding box center [86, 344] width 0 height 0
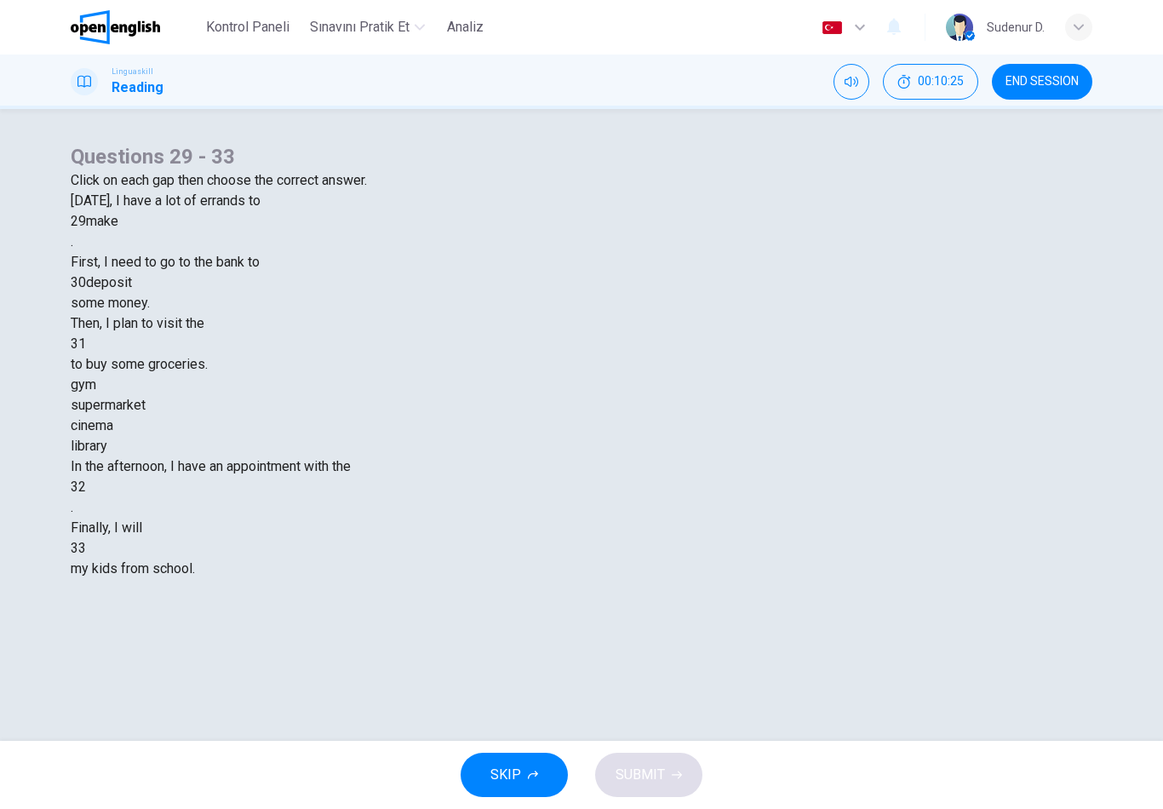
click at [554, 416] on div "supermarket" at bounding box center [582, 405] width 1022 height 20
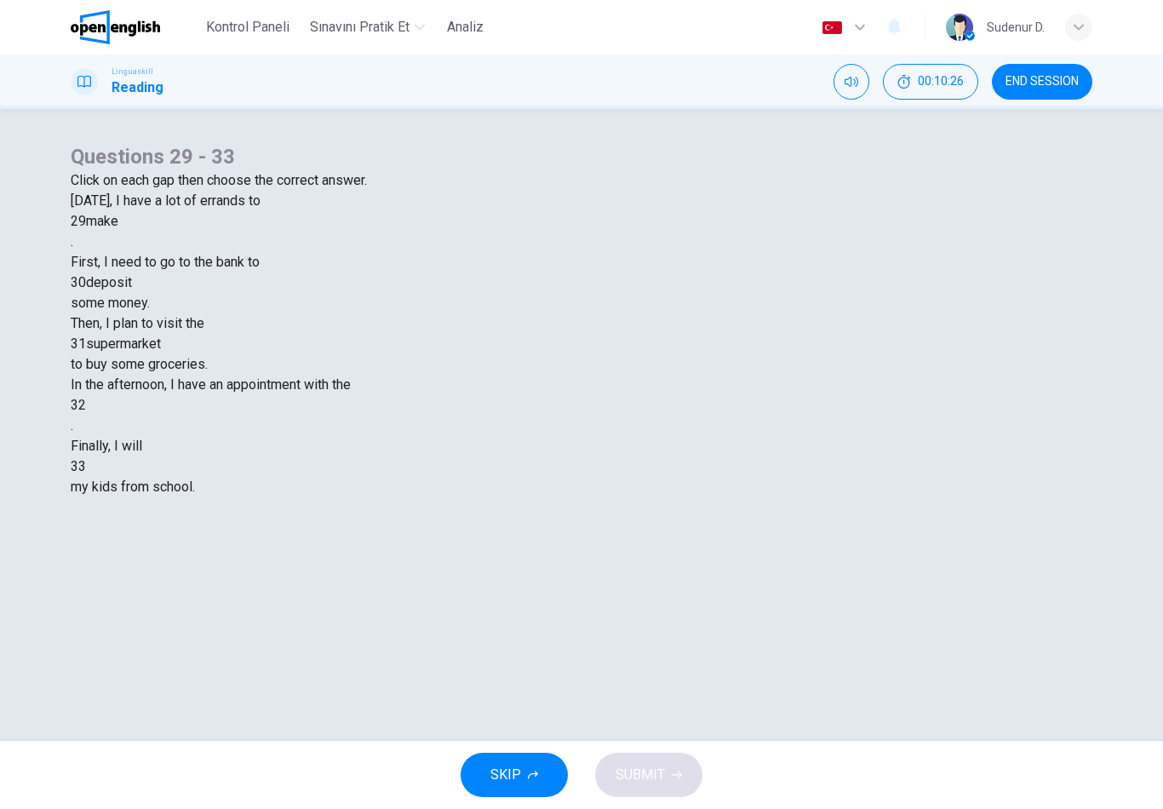
click at [86, 405] on div at bounding box center [86, 405] width 0 height 0
click at [497, 457] on div "friend" at bounding box center [582, 446] width 1022 height 20
click at [121, 395] on div "friend" at bounding box center [103, 405] width 35 height 20
click at [86, 549] on div at bounding box center [86, 549] width 0 height 0
click at [687, 579] on div "call" at bounding box center [582, 569] width 1022 height 20
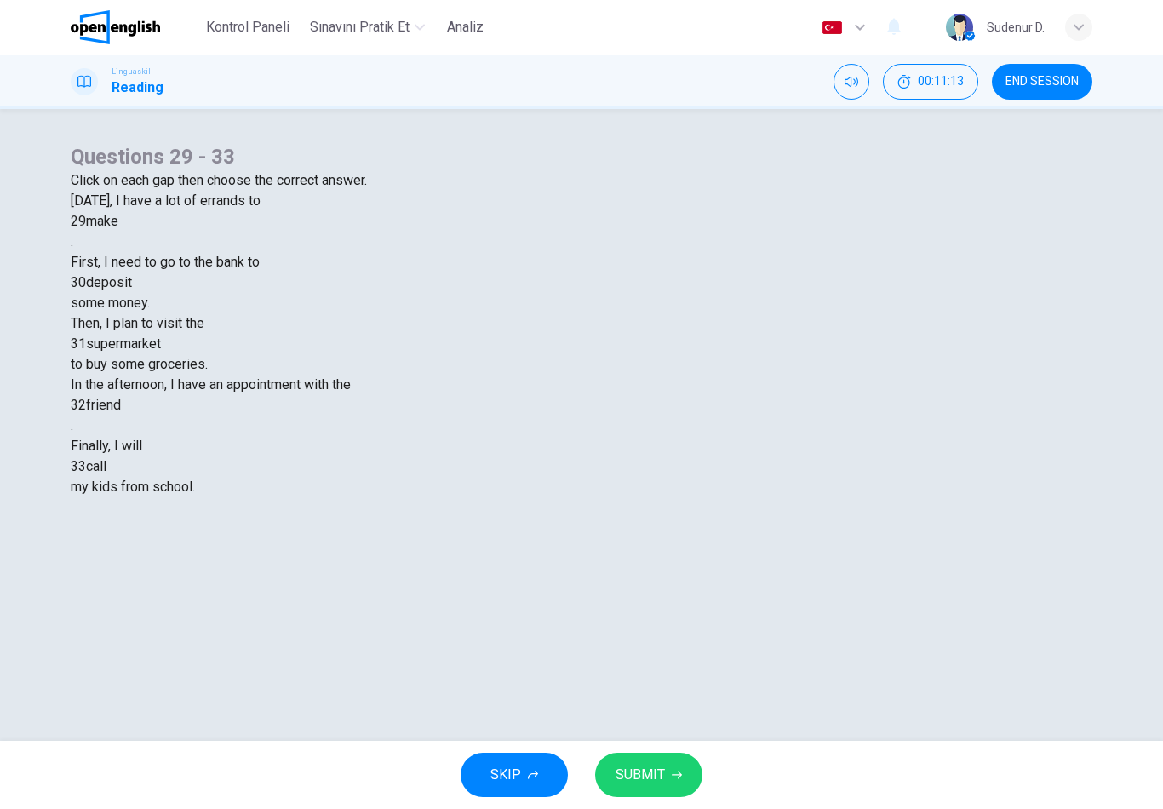
click at [106, 457] on div "call" at bounding box center [96, 467] width 20 height 20
click at [731, 579] on div "Questions 29 - 33 Click on each gap then choose the correct answer. Today, I ha…" at bounding box center [582, 361] width 1022 height 436
click at [674, 772] on icon "button" at bounding box center [677, 775] width 10 height 10
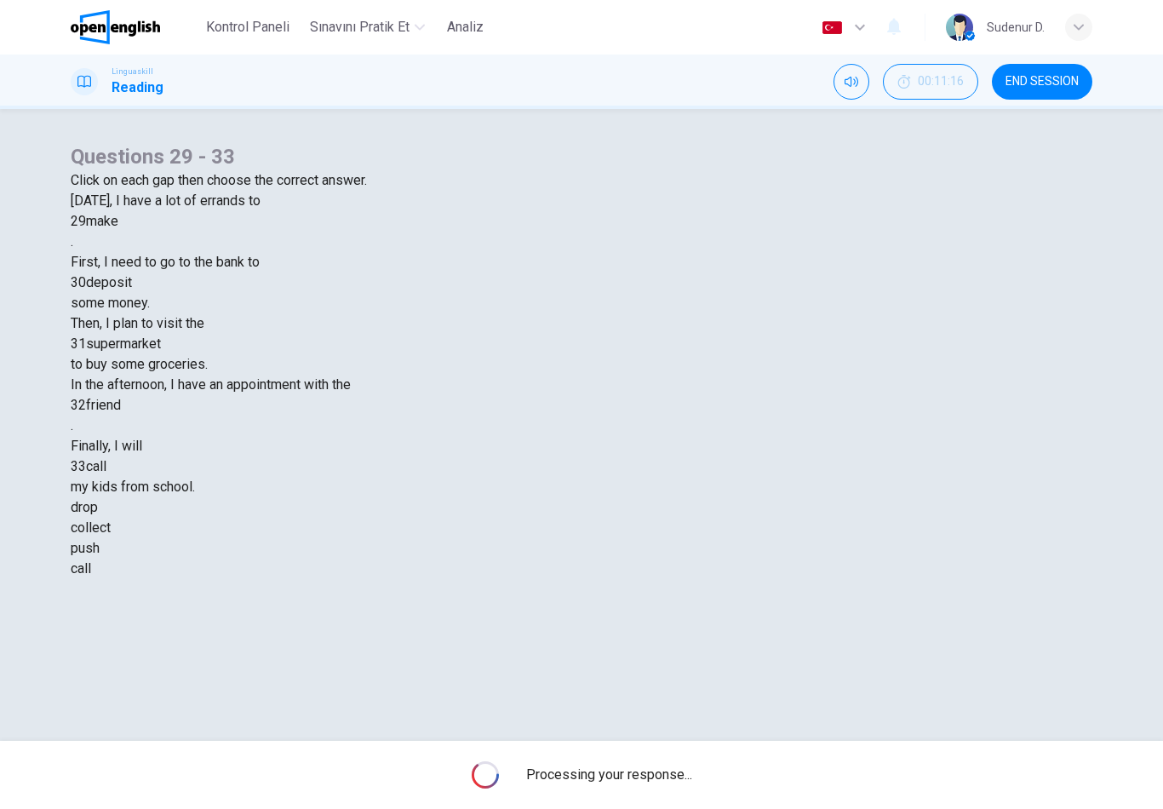
click at [675, 767] on span "Processing your response..." at bounding box center [609, 775] width 166 height 20
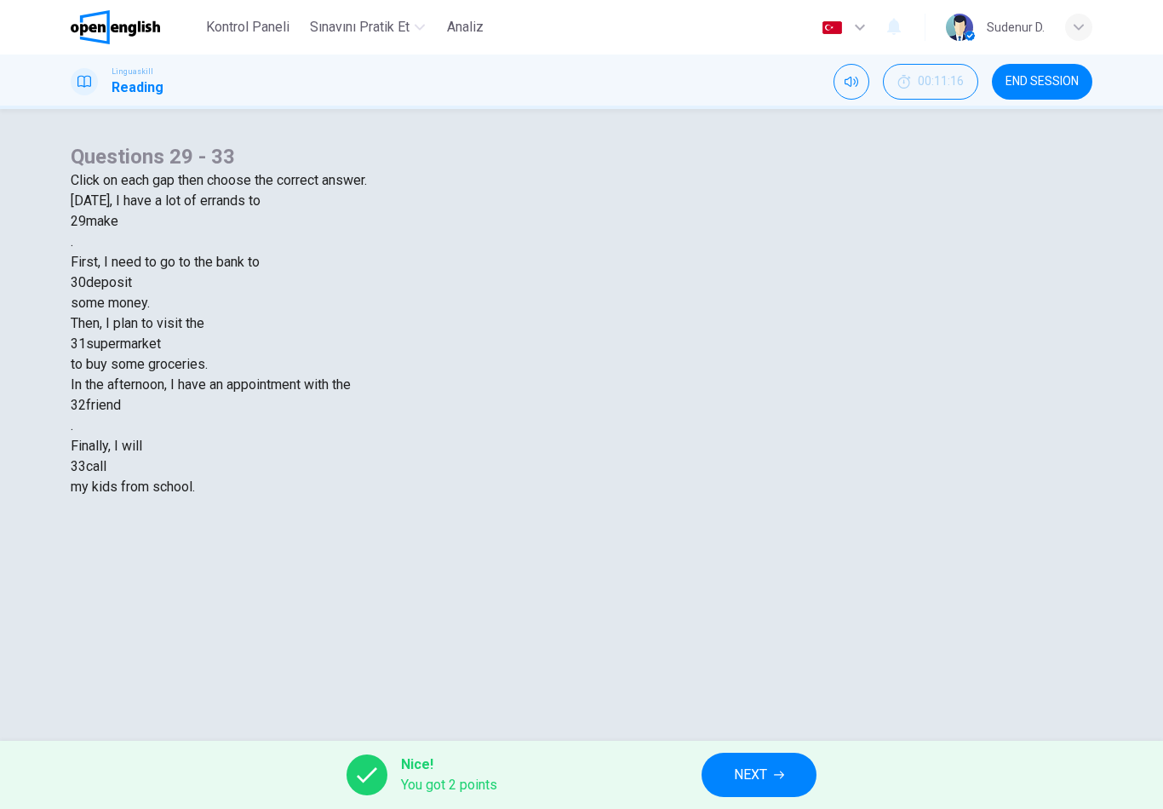
click at [118, 232] on div "make" at bounding box center [102, 221] width 32 height 20
click at [121, 395] on div "friend" at bounding box center [103, 405] width 35 height 20
click at [106, 457] on div "call" at bounding box center [96, 467] width 20 height 20
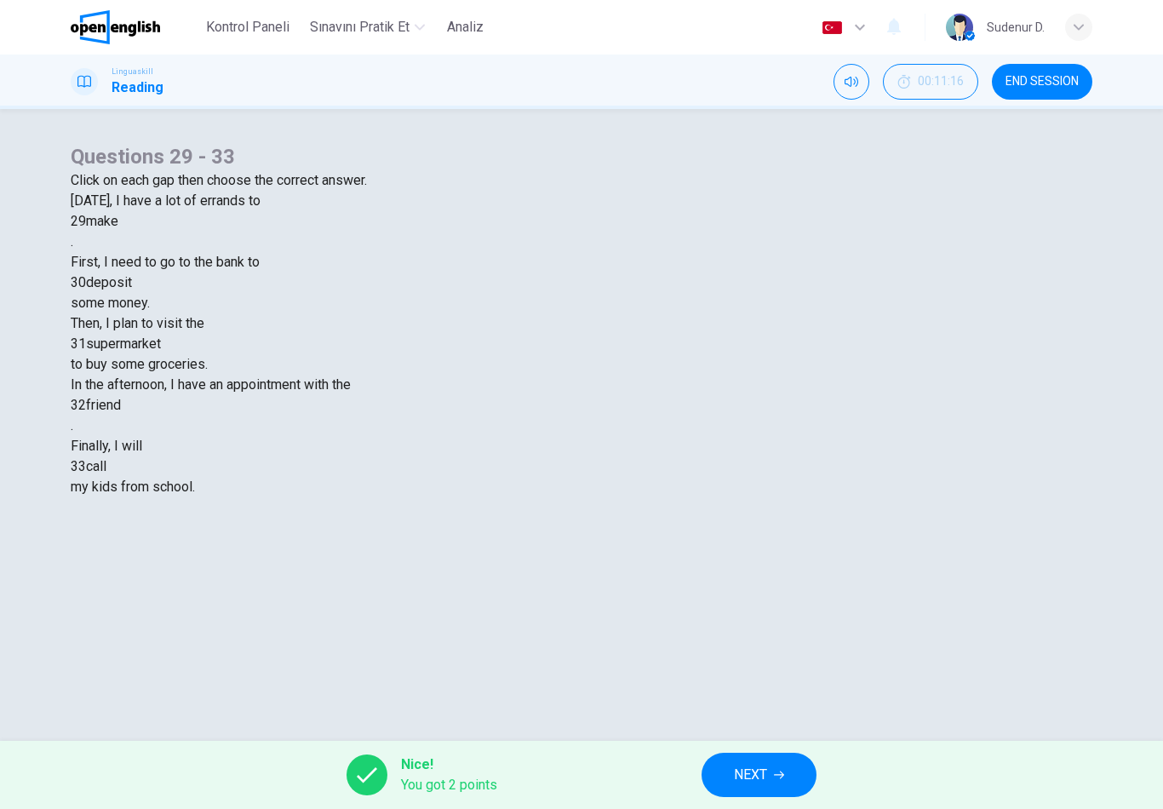
click at [809, 757] on button "NEXT" at bounding box center [759, 775] width 115 height 44
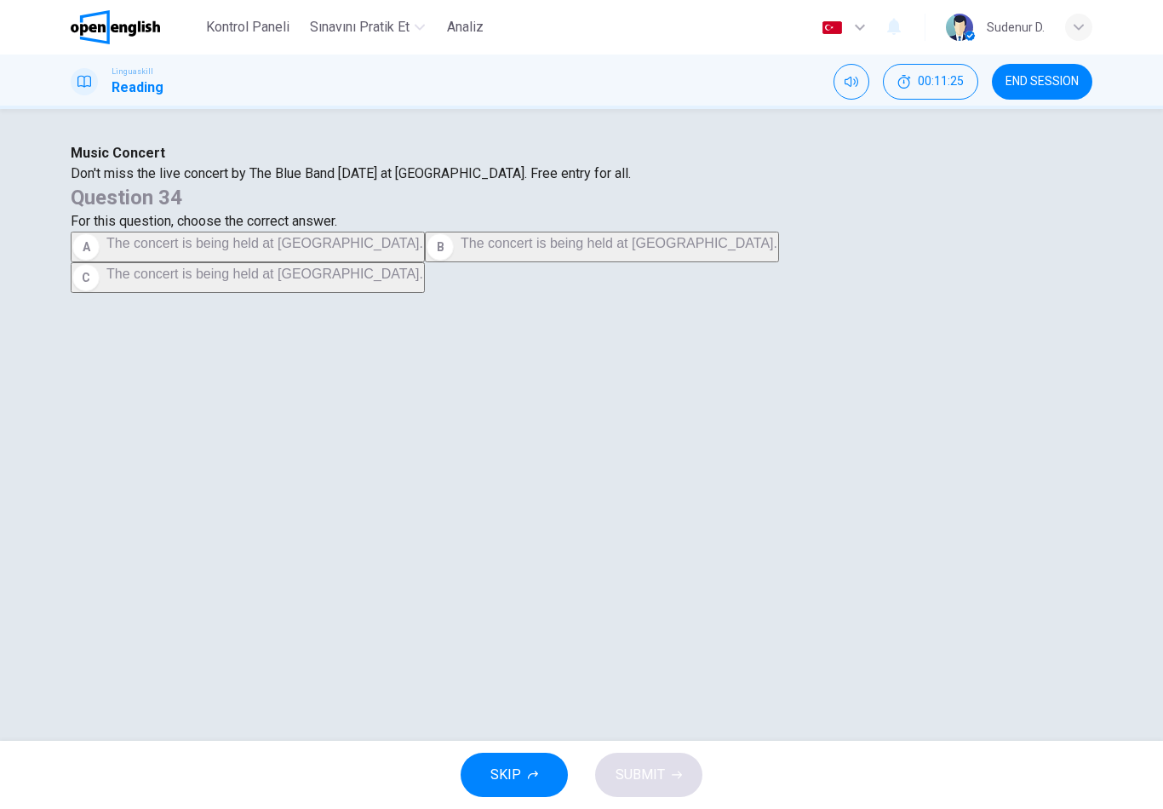
click at [425, 293] on button "C The concert is being held at City Park." at bounding box center [248, 277] width 354 height 31
click at [682, 769] on button "SUBMIT" at bounding box center [648, 775] width 107 height 44
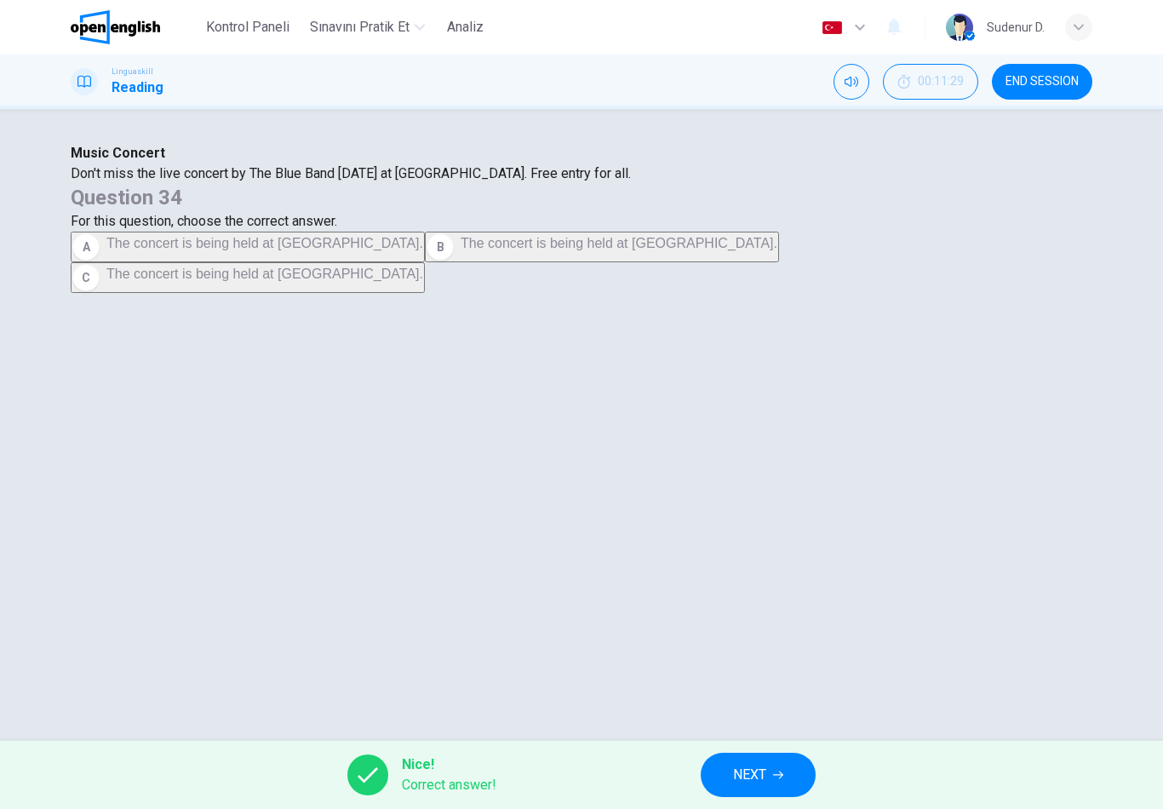
click at [772, 773] on button "NEXT" at bounding box center [758, 775] width 115 height 44
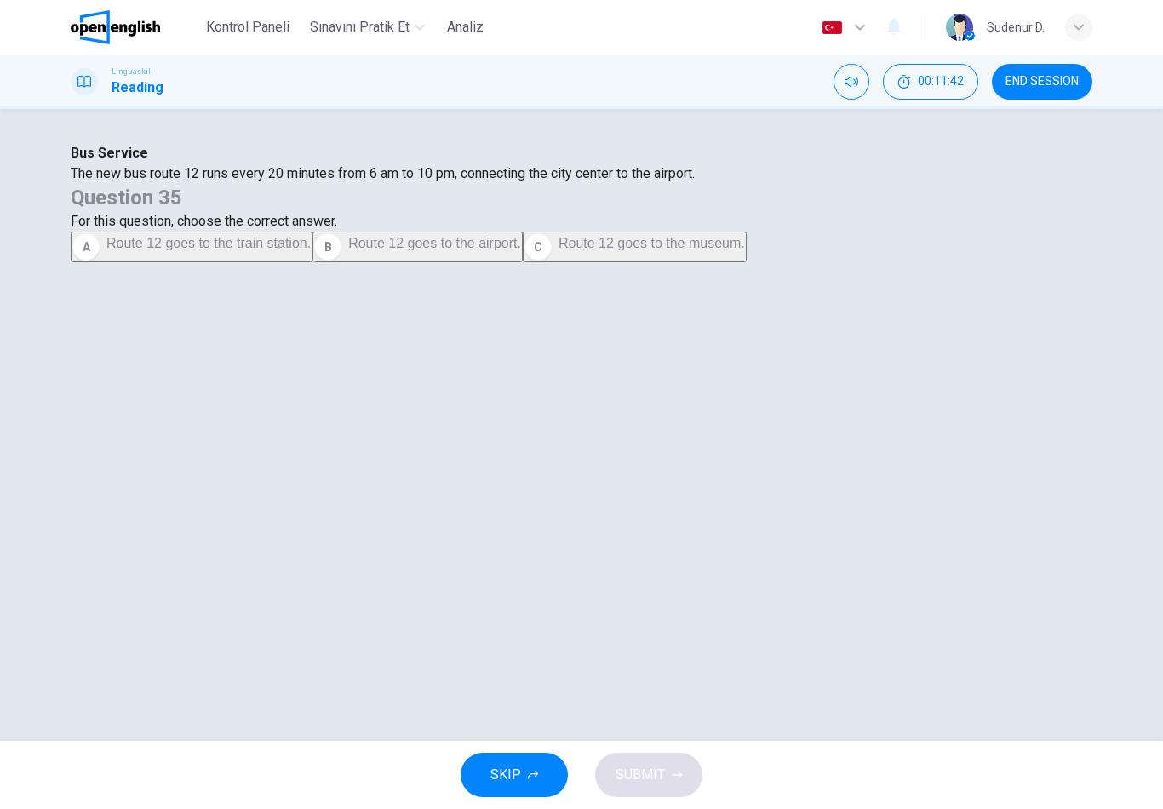
click at [311, 250] on span "Route 12 goes to the train station." at bounding box center [208, 243] width 204 height 14
click at [698, 764] on button "SUBMIT" at bounding box center [648, 775] width 107 height 44
click at [694, 768] on div "Processing your response..." at bounding box center [581, 775] width 1163 height 68
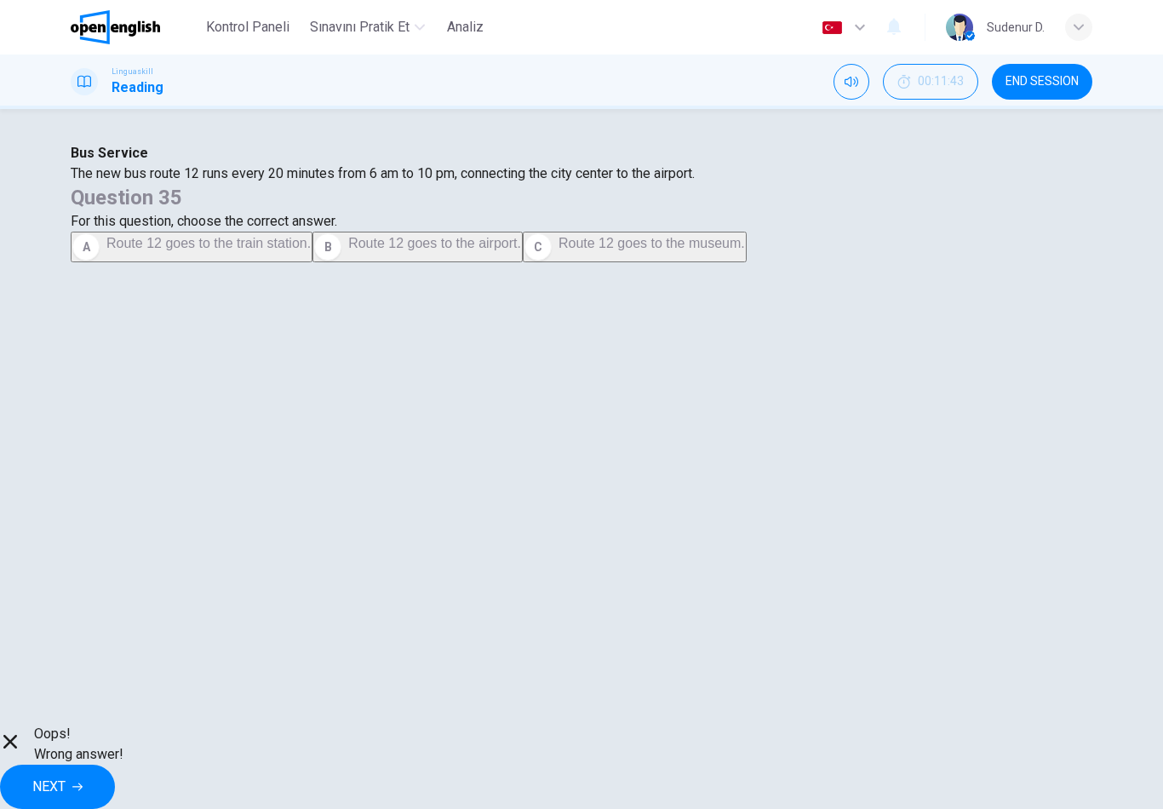
click at [115, 776] on button "NEXT" at bounding box center [57, 787] width 115 height 44
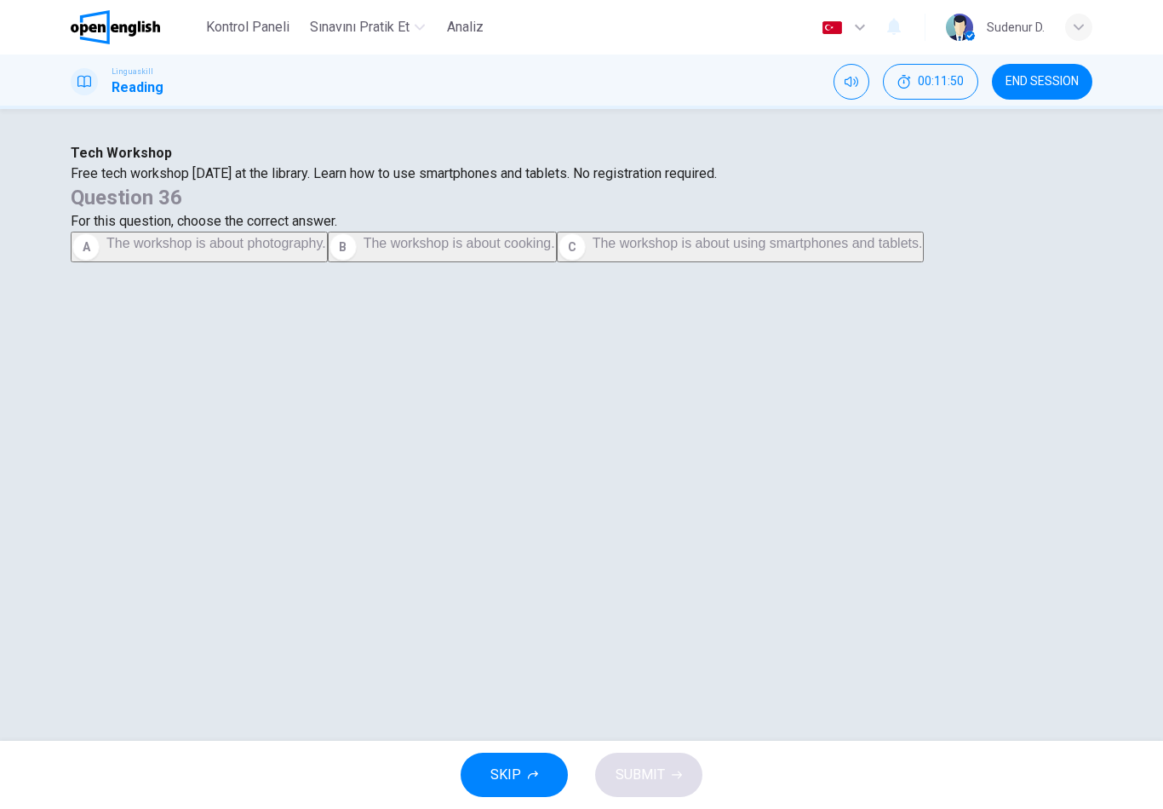
click at [772, 262] on button "C The workshop is about using smartphones and tablets." at bounding box center [741, 247] width 368 height 31
click at [675, 776] on icon "button" at bounding box center [677, 775] width 10 height 10
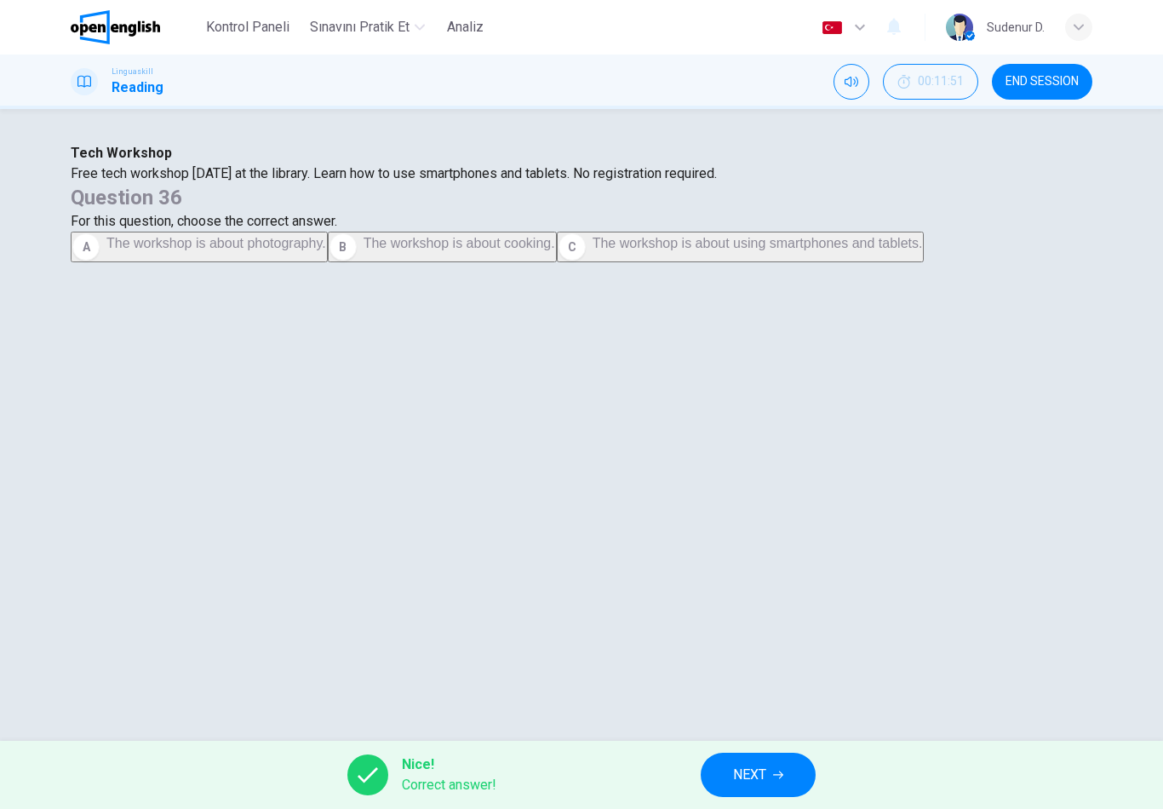
click at [727, 768] on button "NEXT" at bounding box center [758, 775] width 115 height 44
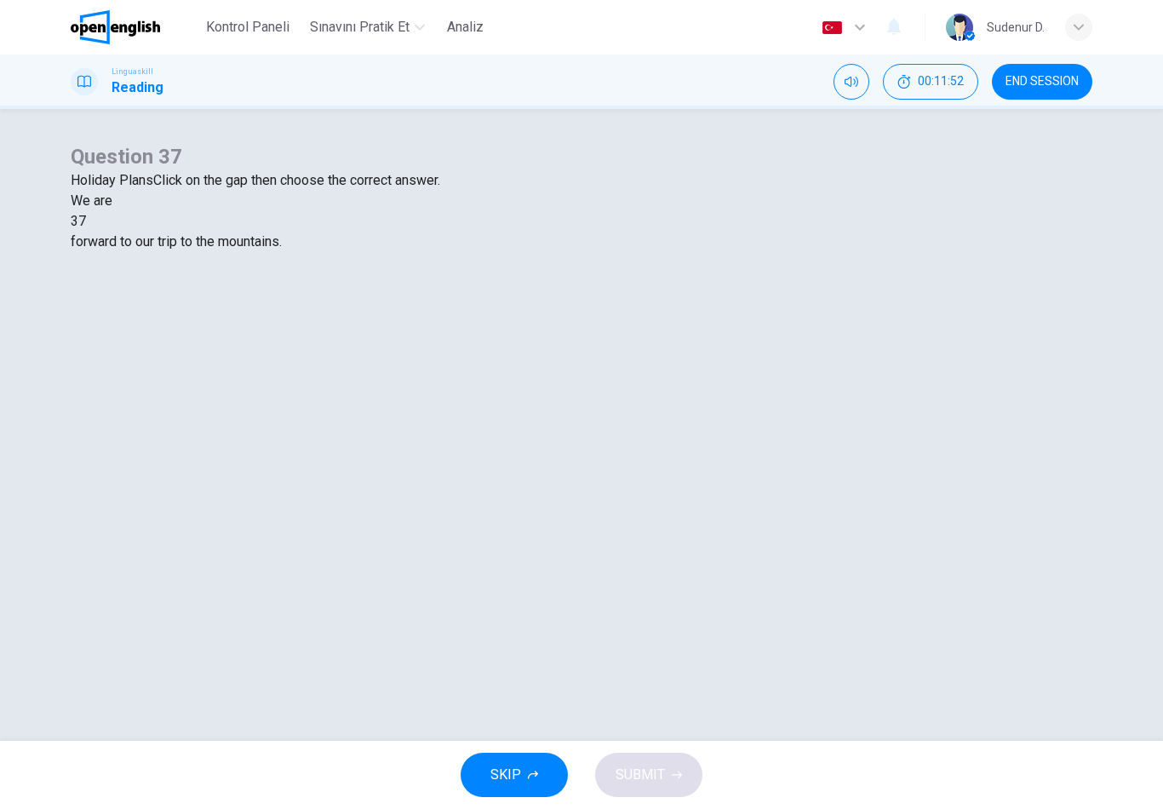
click at [86, 221] on div at bounding box center [86, 221] width 0 height 0
click at [478, 273] on div "looking" at bounding box center [582, 262] width 1022 height 20
click at [660, 769] on span "SUBMIT" at bounding box center [640, 775] width 49 height 24
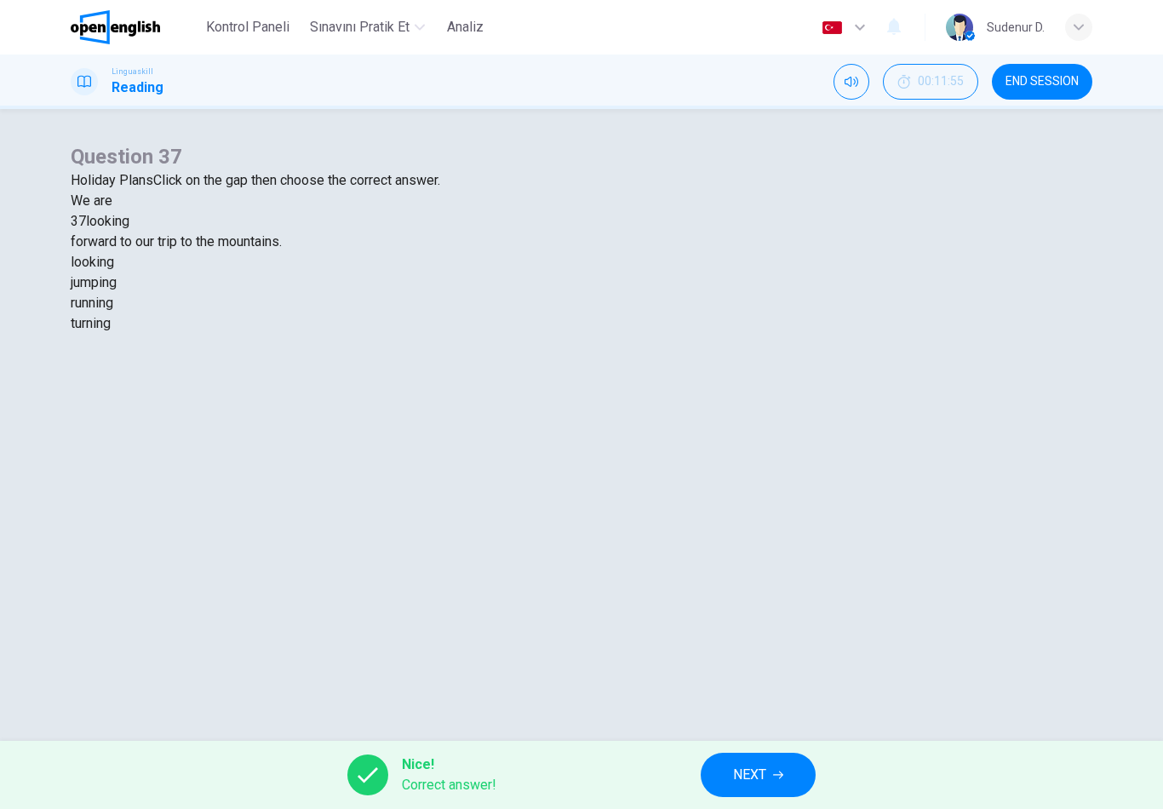
click at [759, 779] on span "NEXT" at bounding box center [749, 775] width 33 height 24
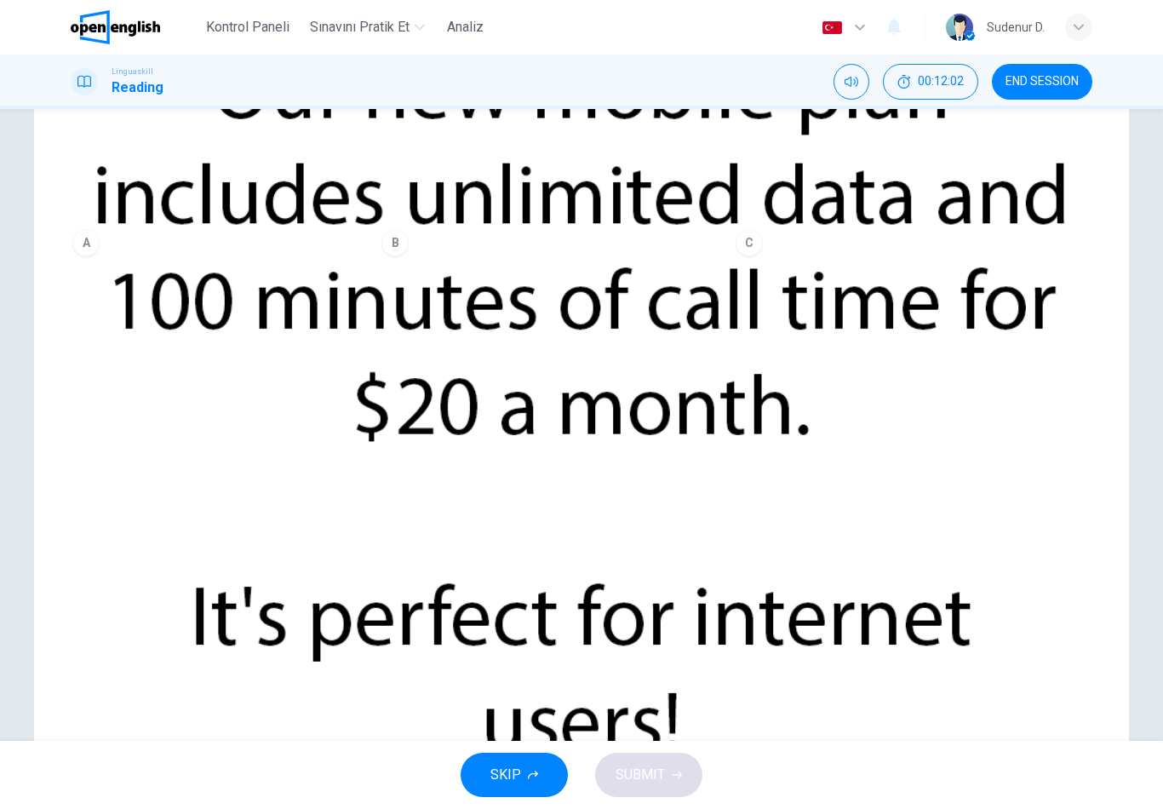
scroll to position [28, 0]
click at [688, 258] on div "Question 38 For this question, choose the correct answer. A The new mobile plan…" at bounding box center [582, 219] width 1022 height 78
click at [770, 246] on span "The new mobile plan includes a free phone." at bounding box center [902, 239] width 264 height 14
click at [378, 246] on span "The new mobile plan includes unlimited data." at bounding box center [242, 239] width 272 height 14
click at [684, 777] on button "SUBMIT" at bounding box center [648, 775] width 107 height 44
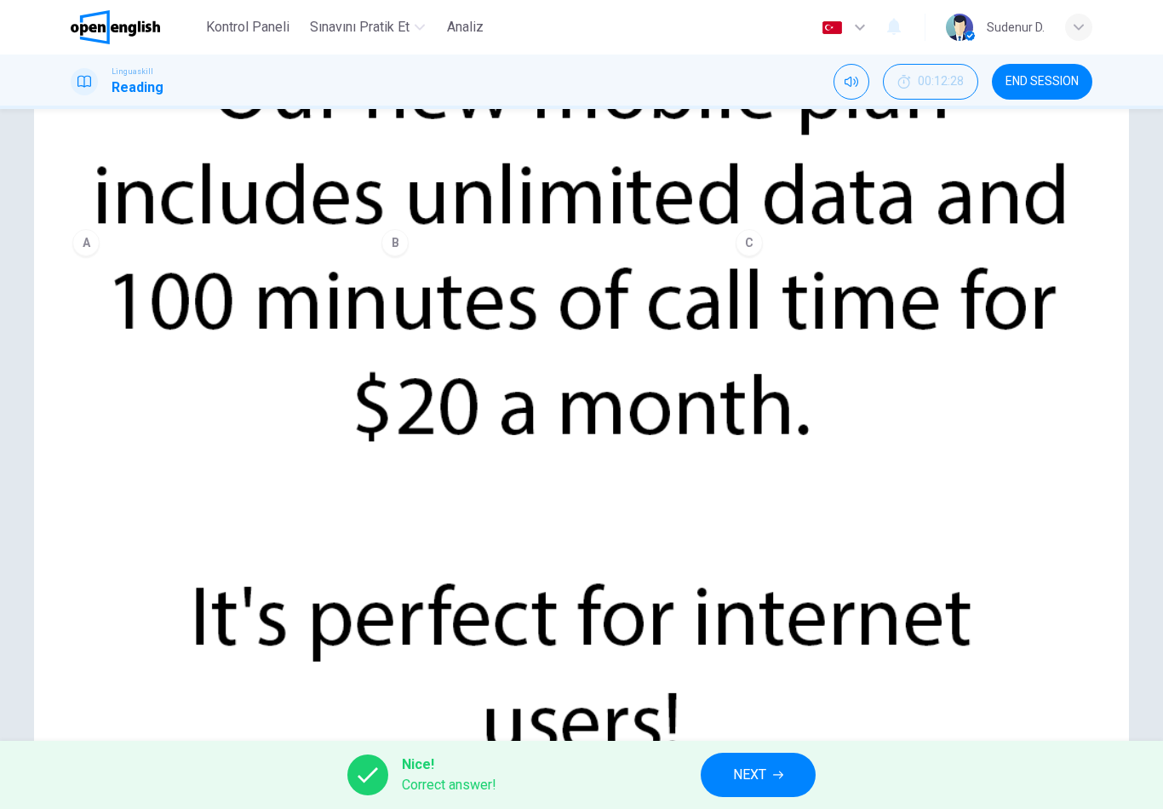
click at [762, 774] on span "NEXT" at bounding box center [749, 775] width 33 height 24
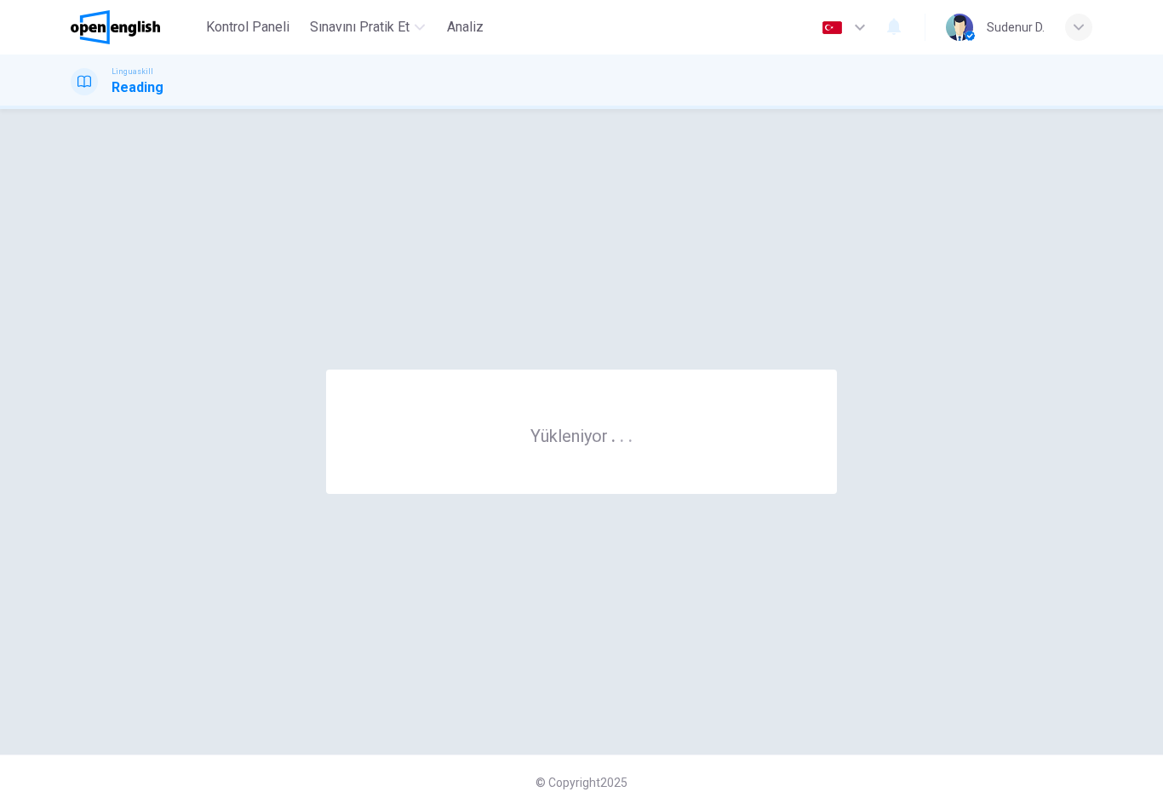
scroll to position [0, 0]
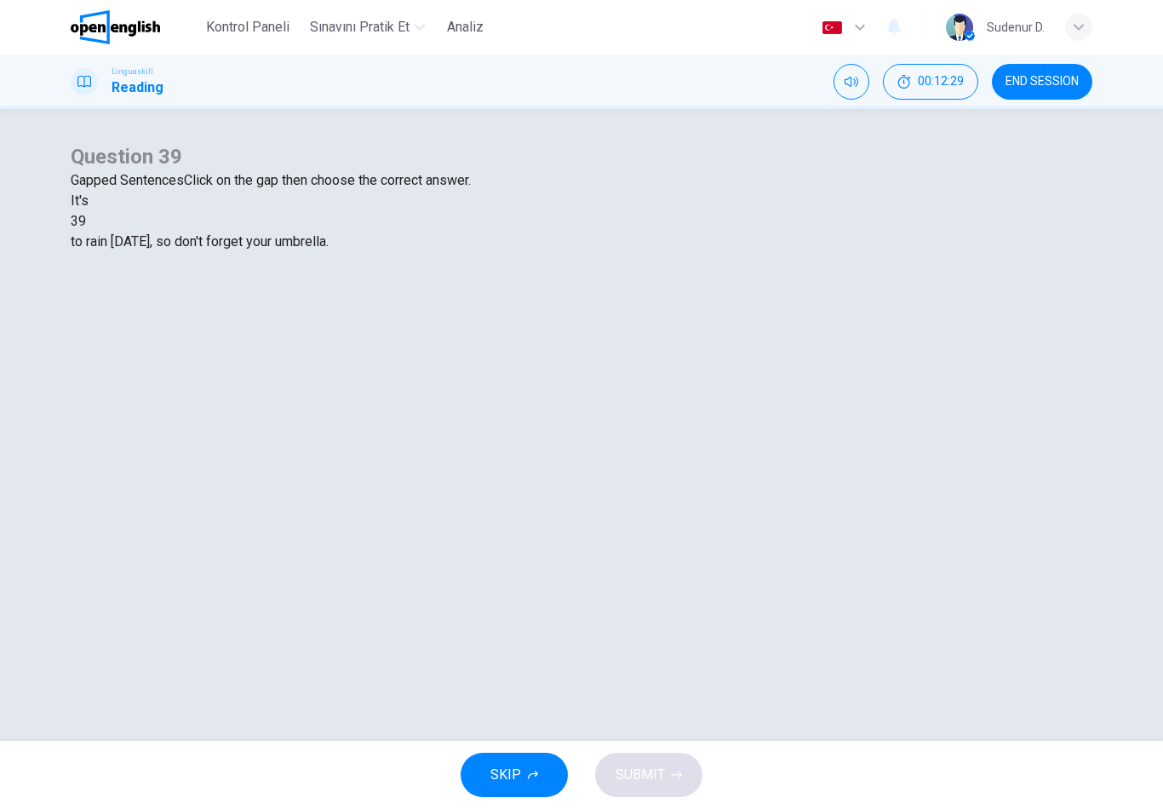
click at [86, 221] on div at bounding box center [86, 221] width 0 height 0
click at [541, 293] on div "impossible" at bounding box center [582, 283] width 1022 height 20
click at [656, 778] on span "SUBMIT" at bounding box center [640, 775] width 49 height 24
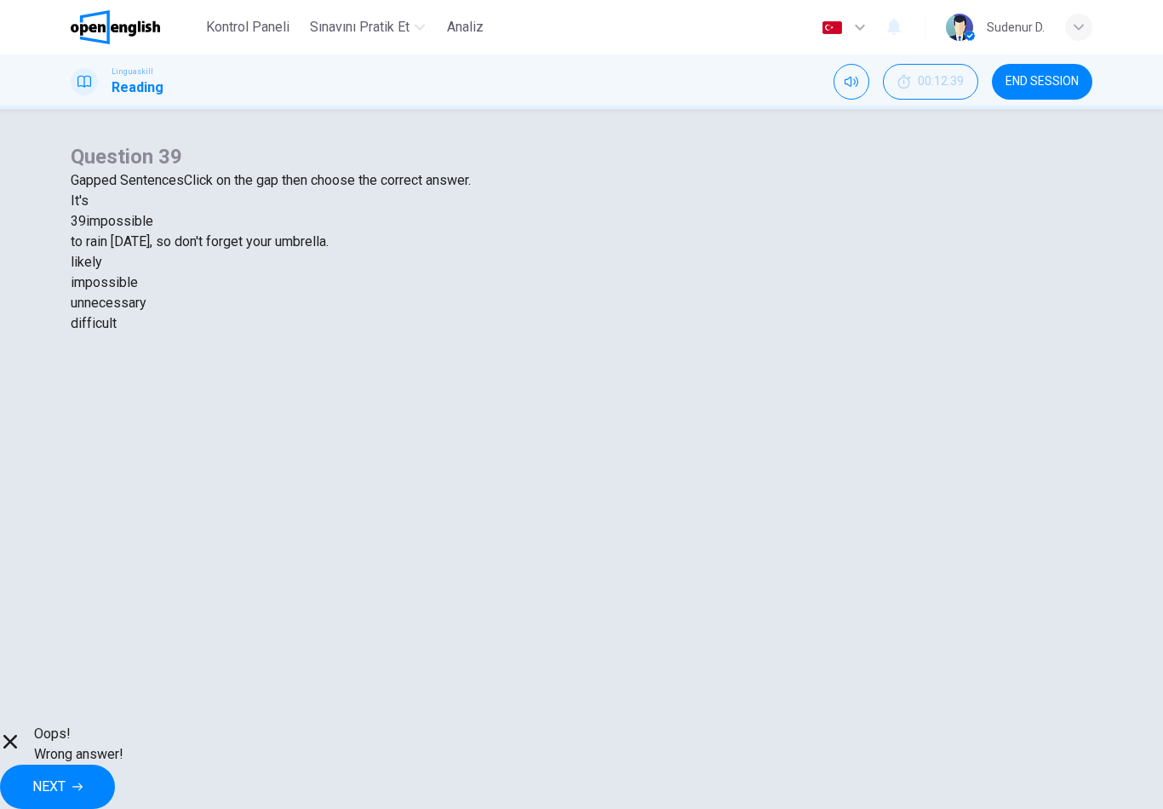
click at [66, 786] on span "NEXT" at bounding box center [48, 787] width 33 height 24
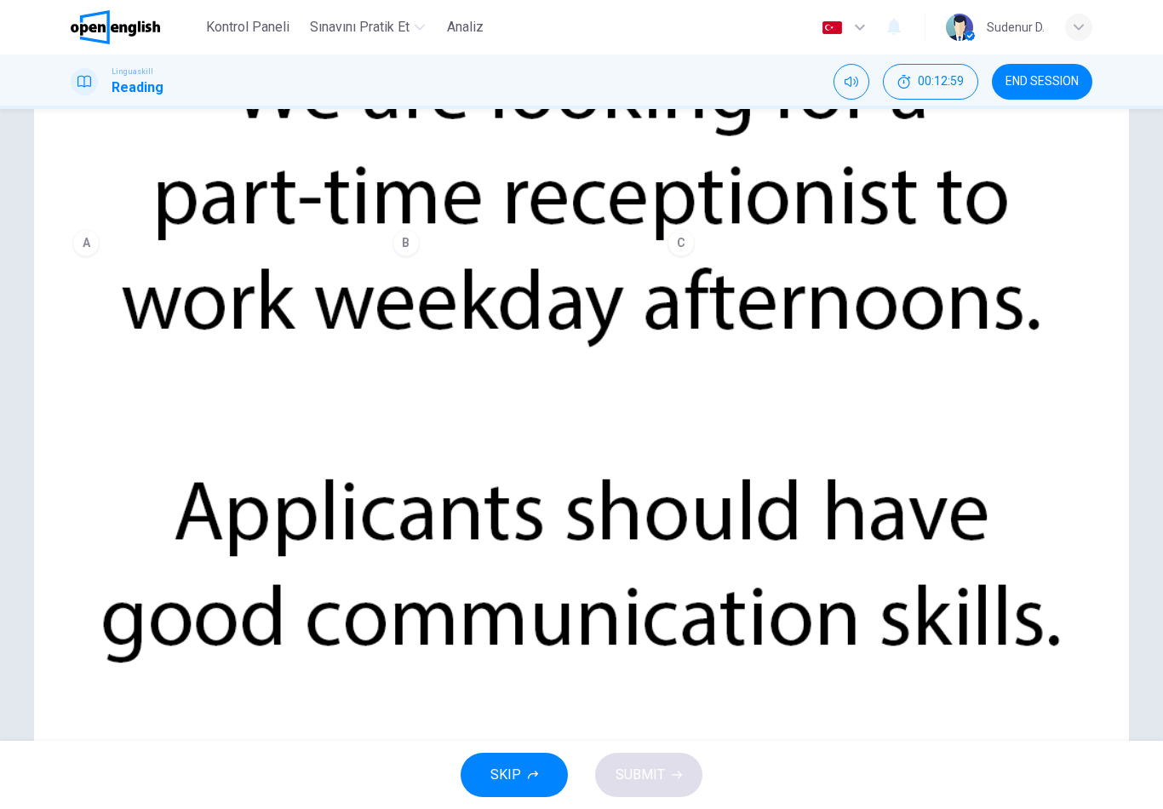
click at [389, 246] on span "Communication skills are important for this job." at bounding box center [247, 239] width 283 height 14
click at [677, 772] on icon "button" at bounding box center [677, 776] width 10 height 8
click at [676, 771] on span "Processing your response..." at bounding box center [609, 775] width 166 height 20
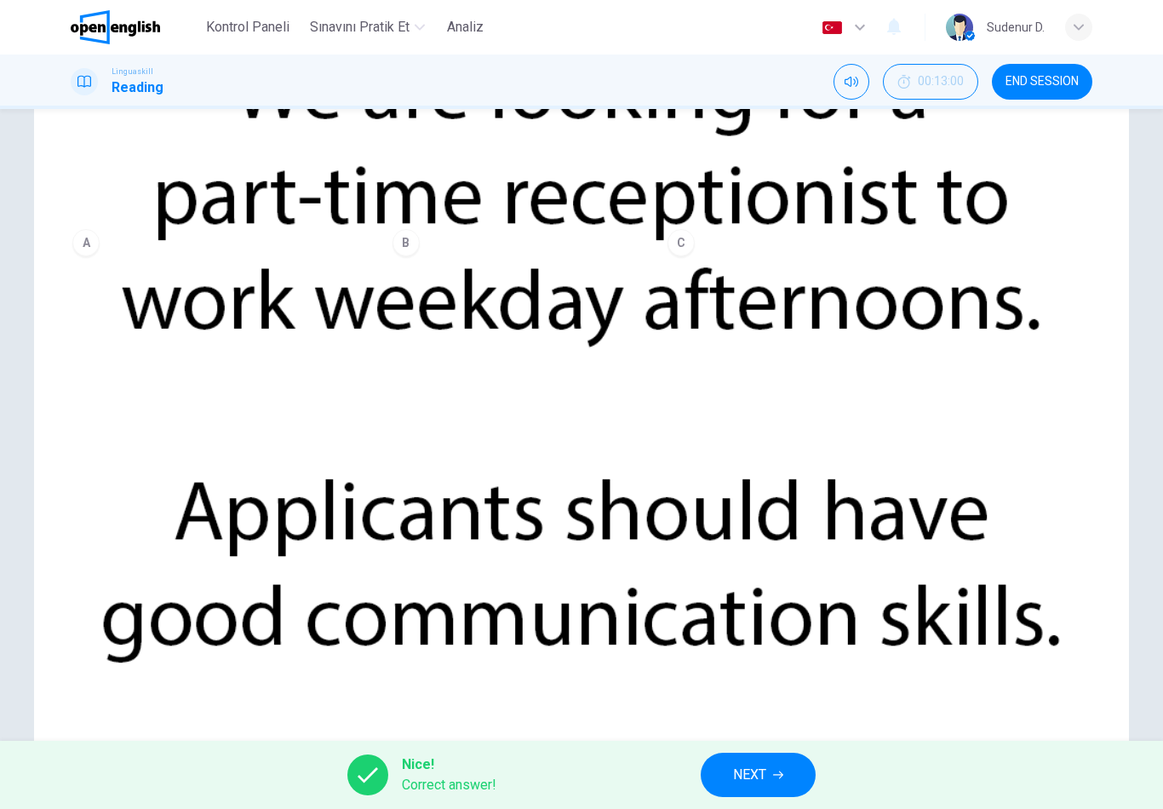
click at [732, 757] on button "NEXT" at bounding box center [758, 775] width 115 height 44
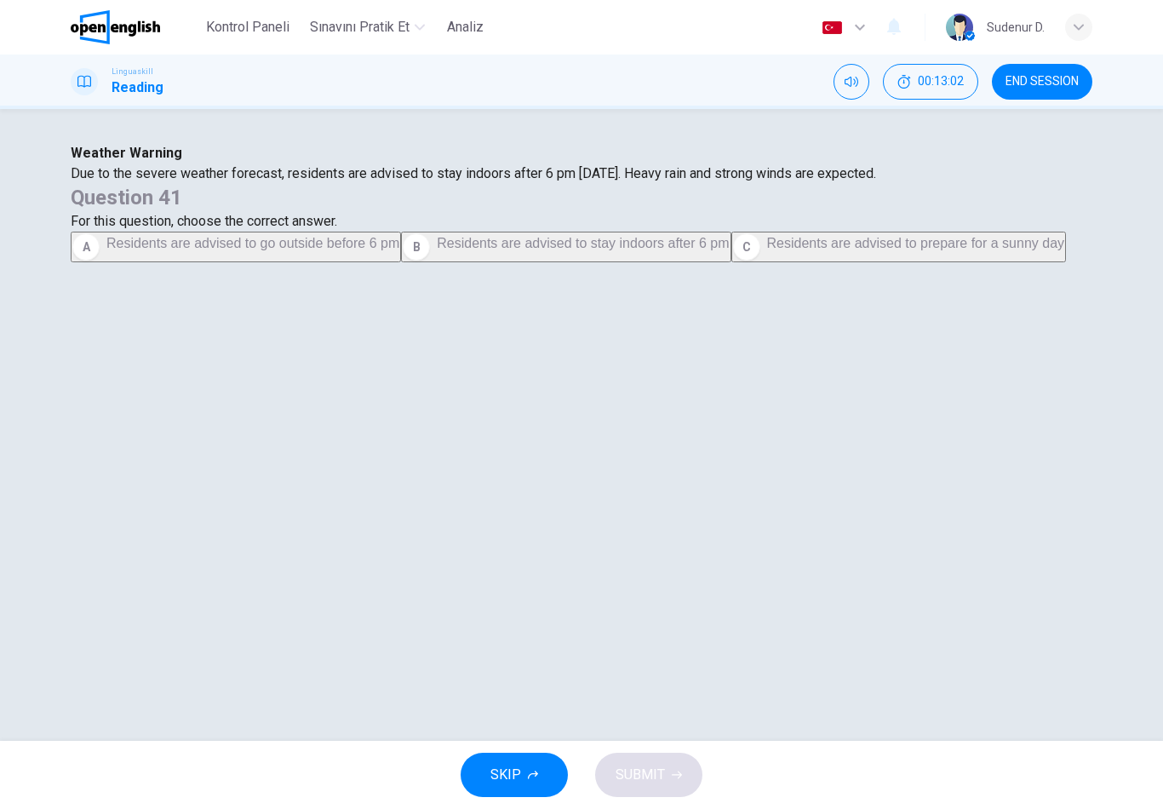
click at [1031, 79] on span "END SESSION" at bounding box center [1042, 82] width 73 height 14
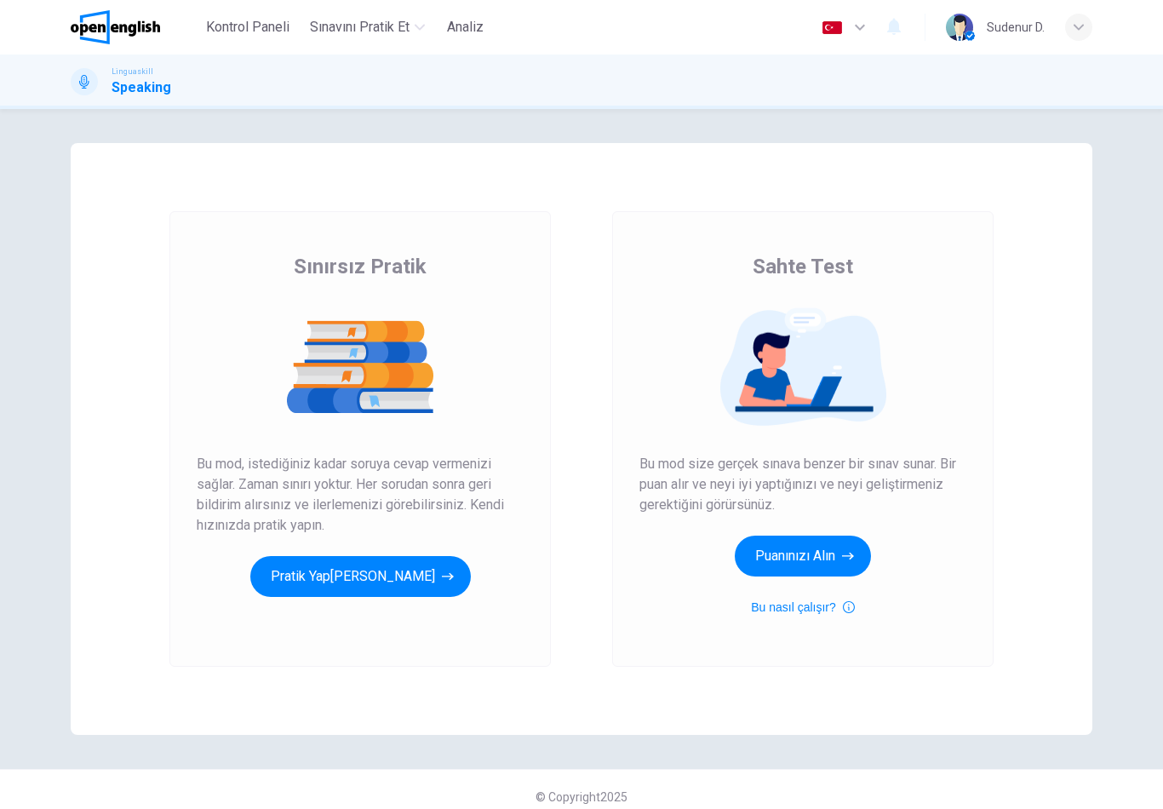
click at [451, 576] on button "[PERSON_NAME]" at bounding box center [360, 576] width 221 height 41
